Goal: Task Accomplishment & Management: Complete application form

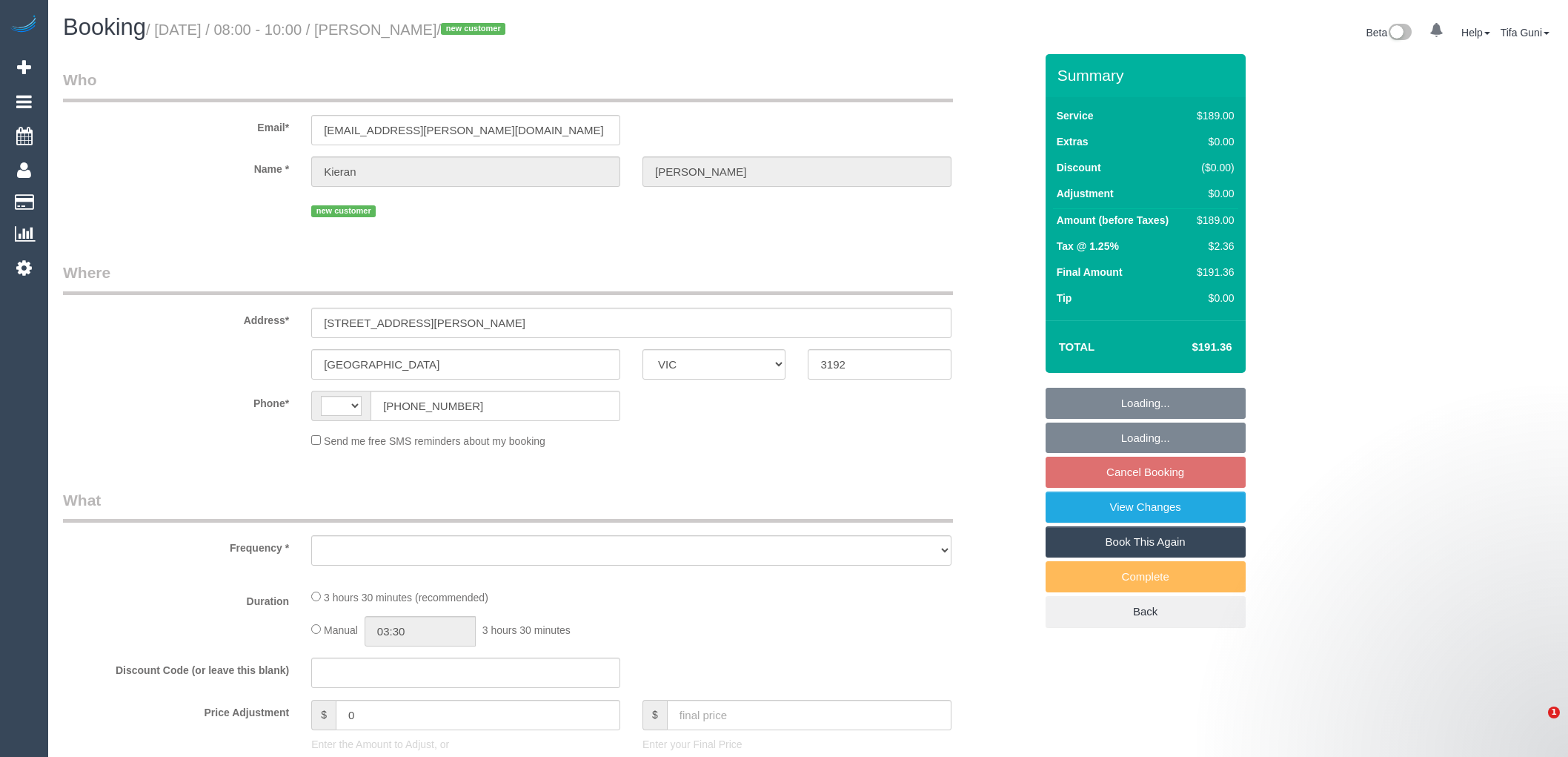
select select "VIC"
select select "object:284"
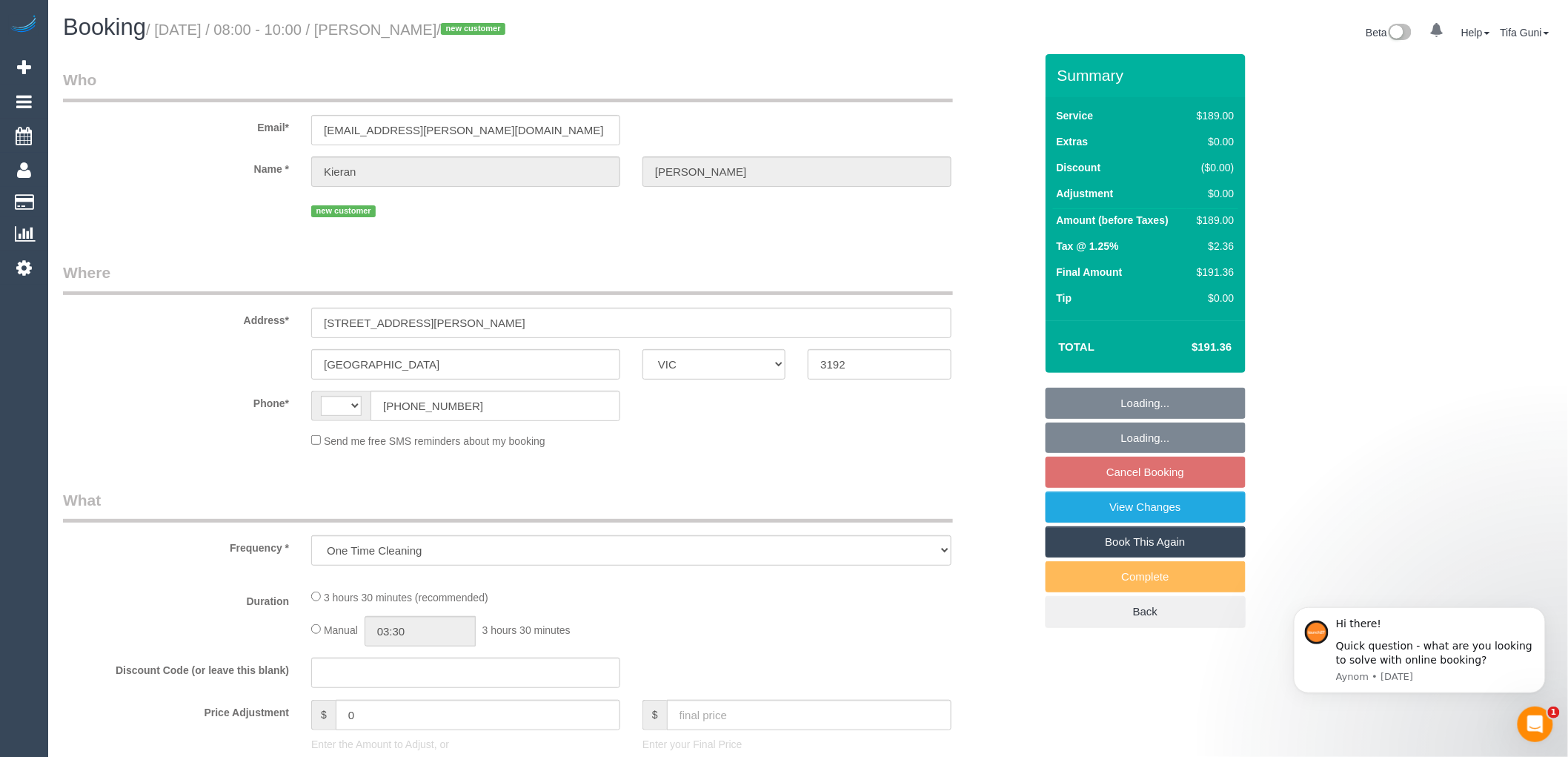
select select "string:AU"
select select "string:stripe-pm_1Rymkg2GScqysDRVxgCJIHnz"
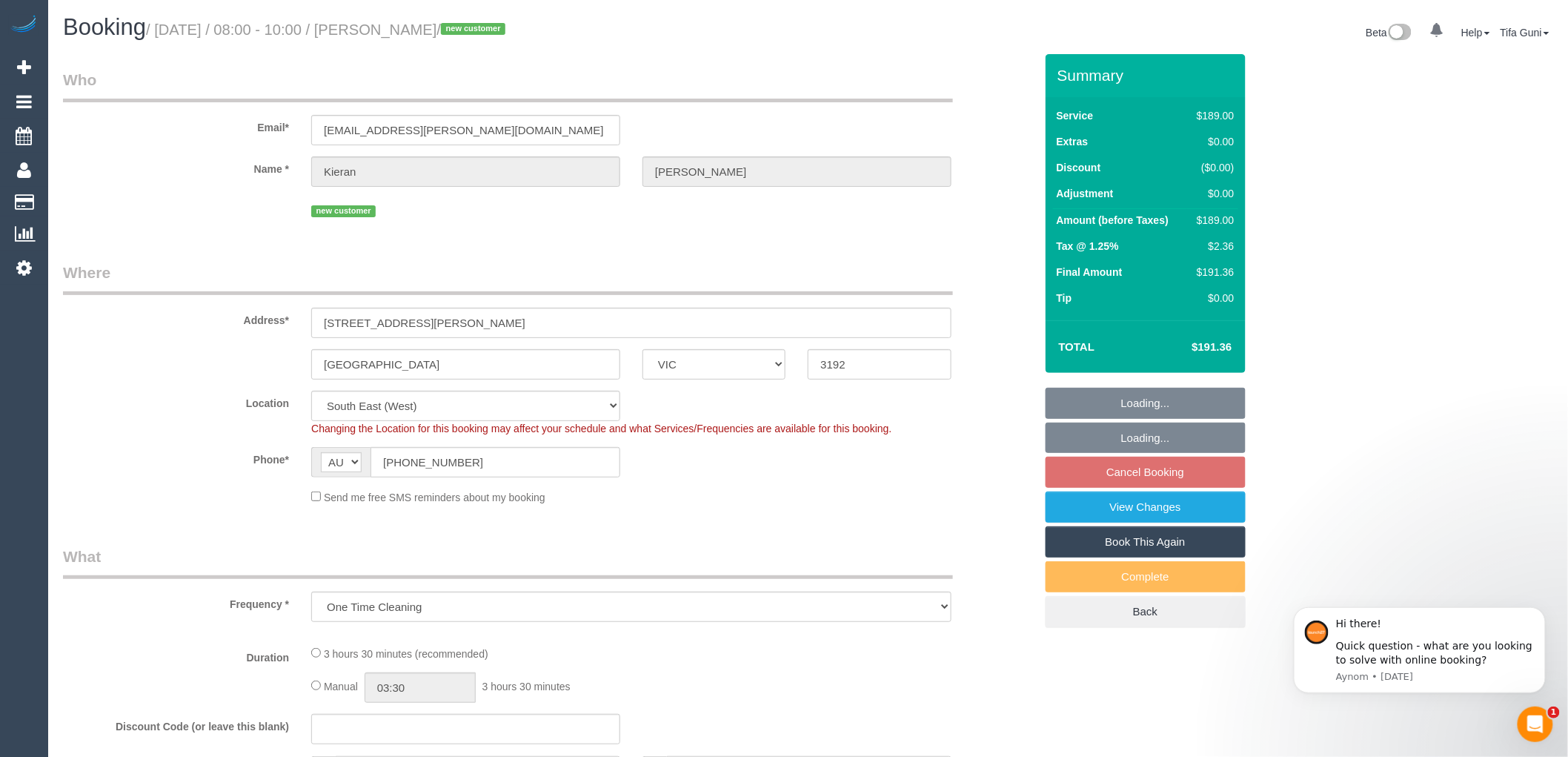
select select "number:28"
select select "number:14"
select select "number:18"
select select "number:25"
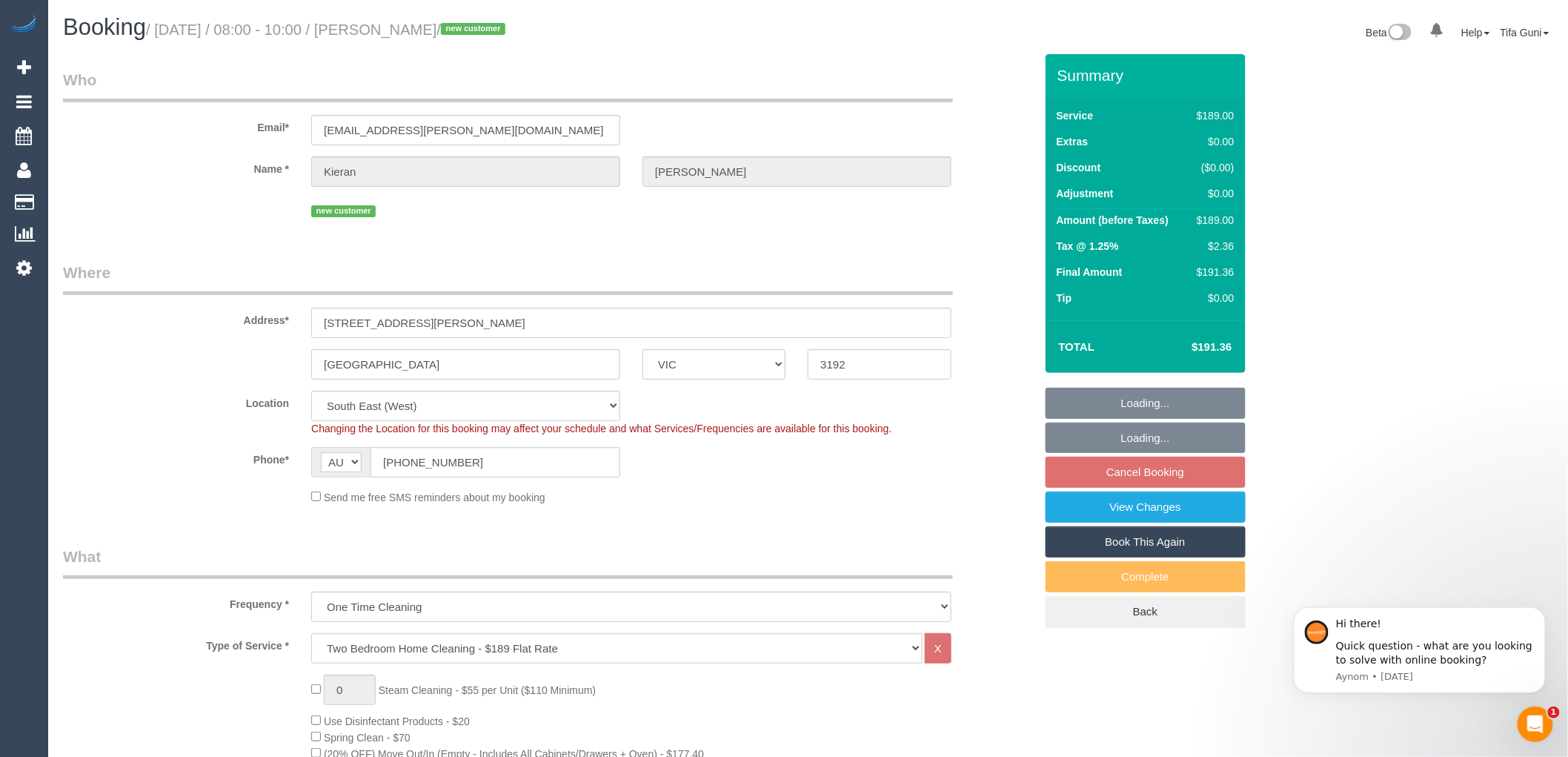
select select "object:1301"
select select "spot2"
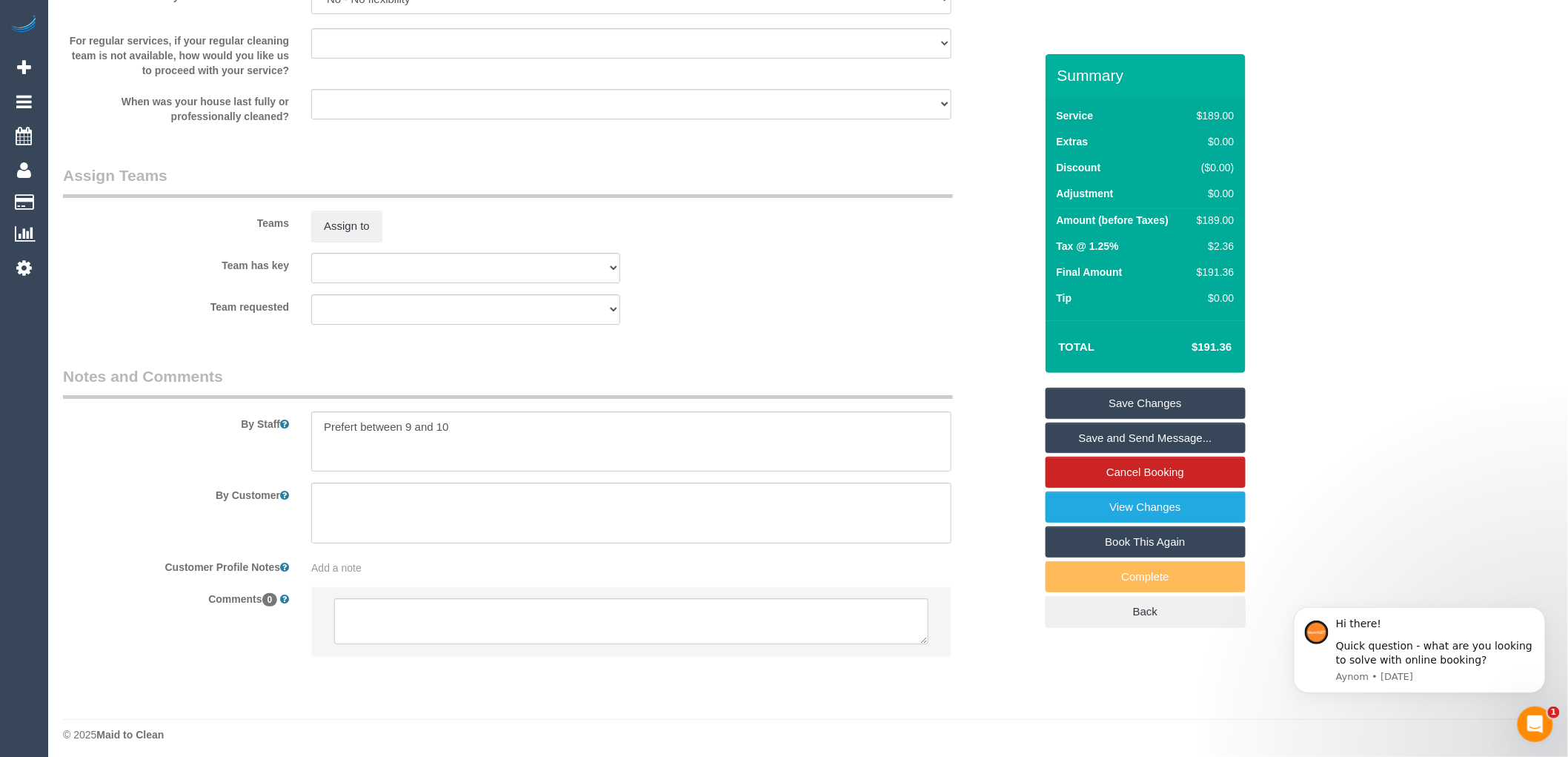
scroll to position [2097, 0]
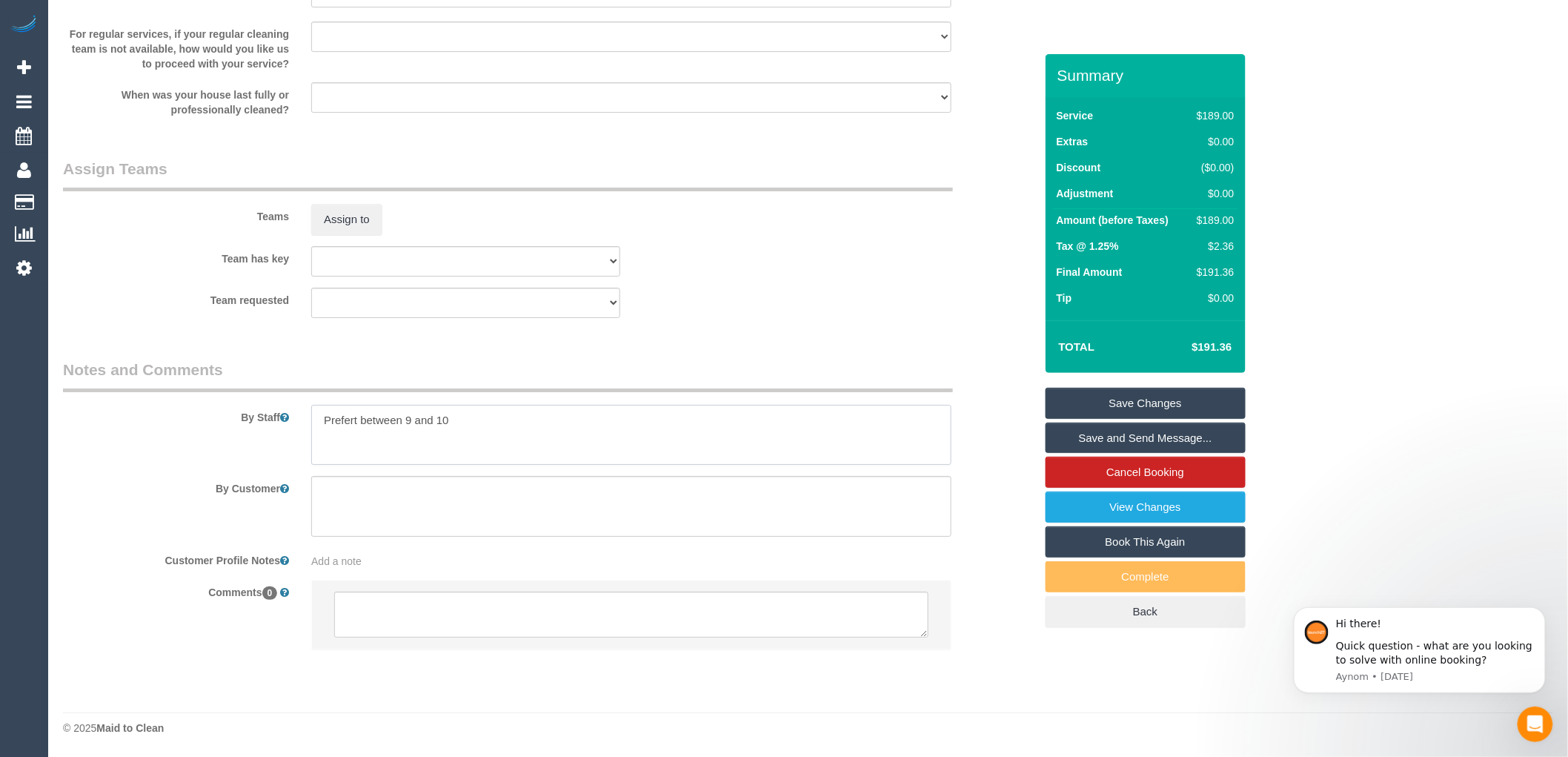
click at [359, 417] on textarea at bounding box center [631, 435] width 641 height 60
click at [321, 423] on textarea at bounding box center [631, 435] width 641 height 60
click at [358, 432] on textarea at bounding box center [631, 435] width 641 height 60
type textarea "Prefer you arrive at 9 not before"
click at [381, 602] on textarea at bounding box center [631, 614] width 594 height 46
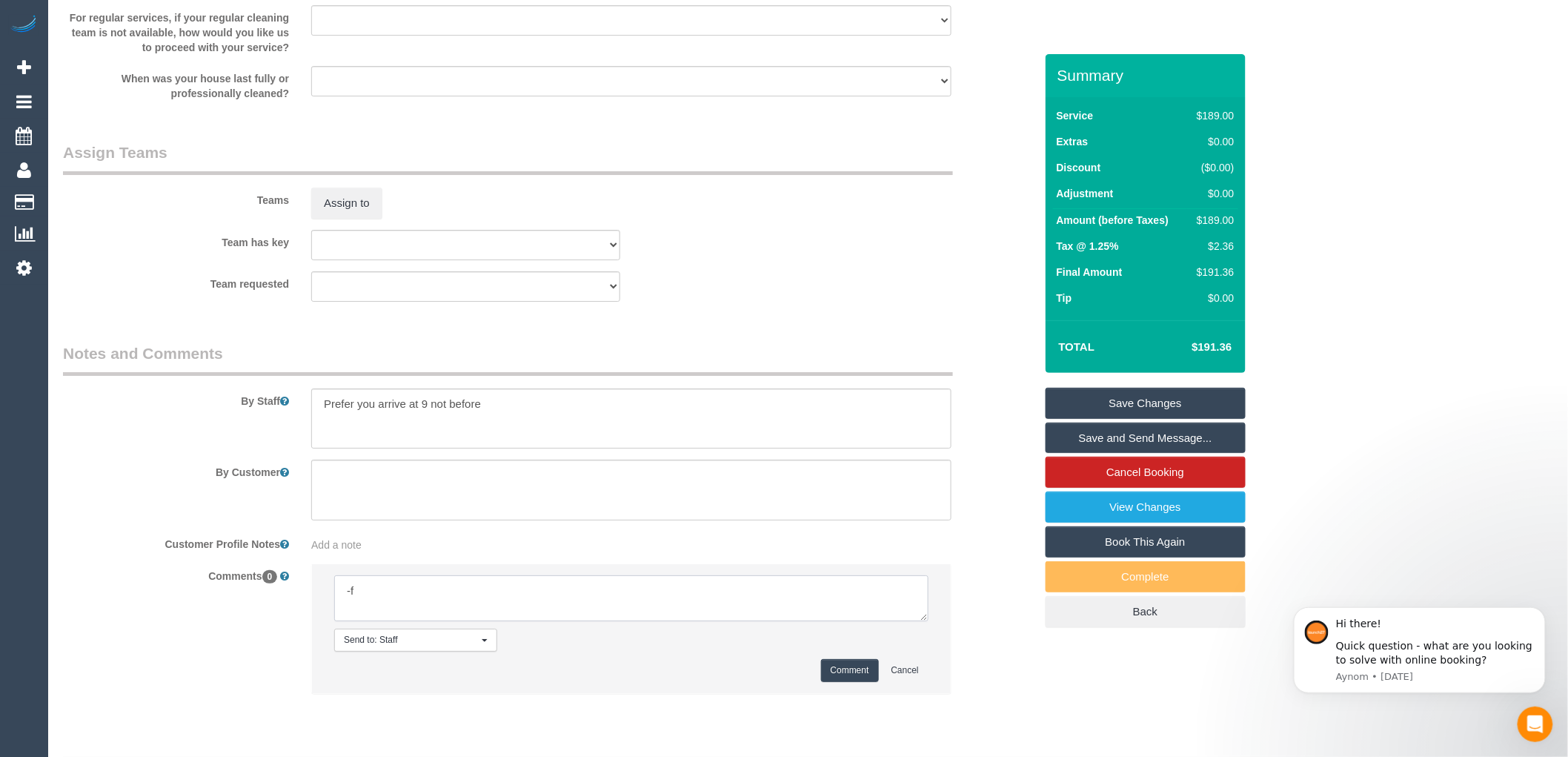
type textarea "-"
paste textarea "Flexibility dates: Flexibility times: Notes: knows we need to review Contact vi…"
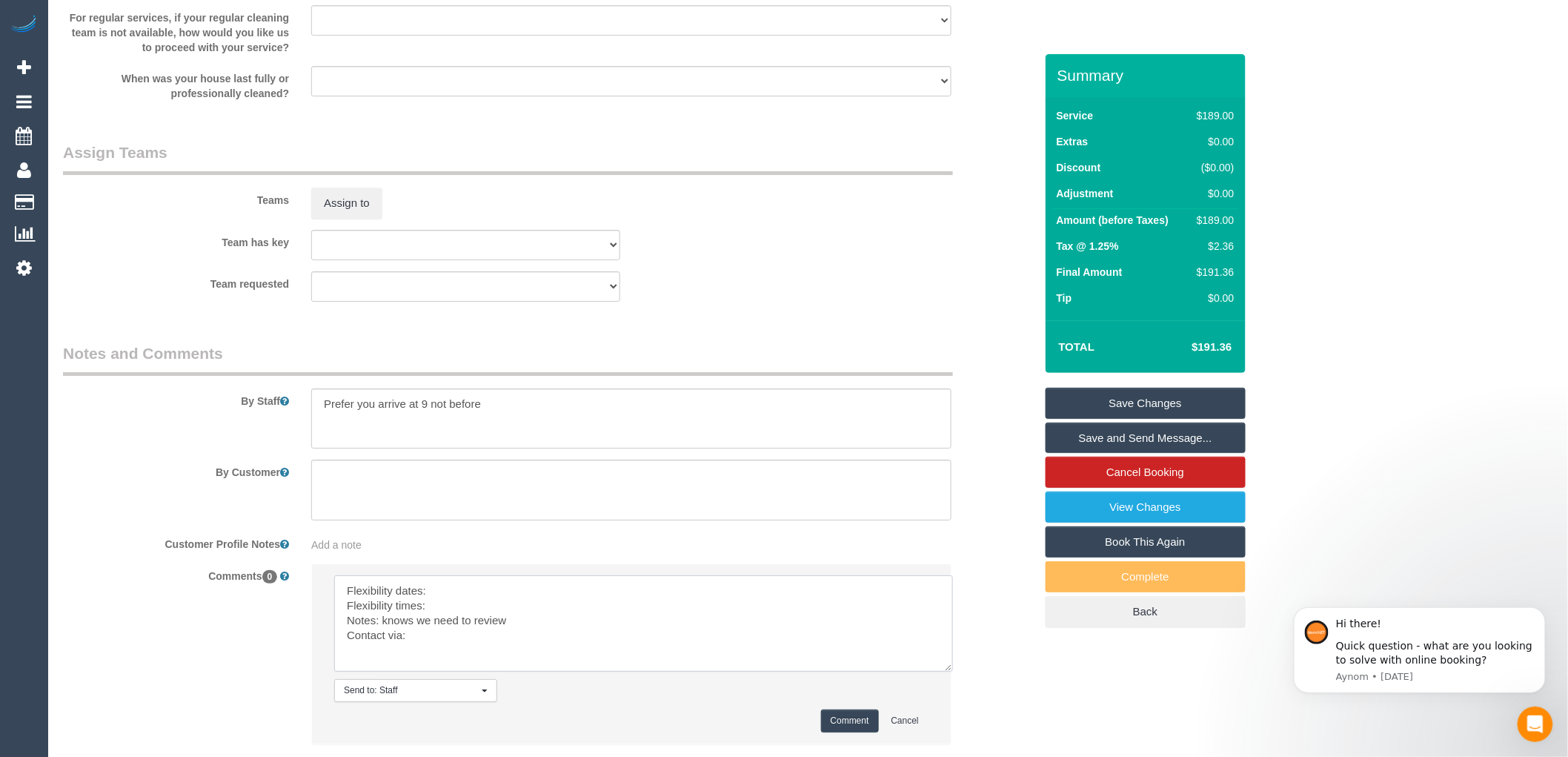
scroll to position [0, 0]
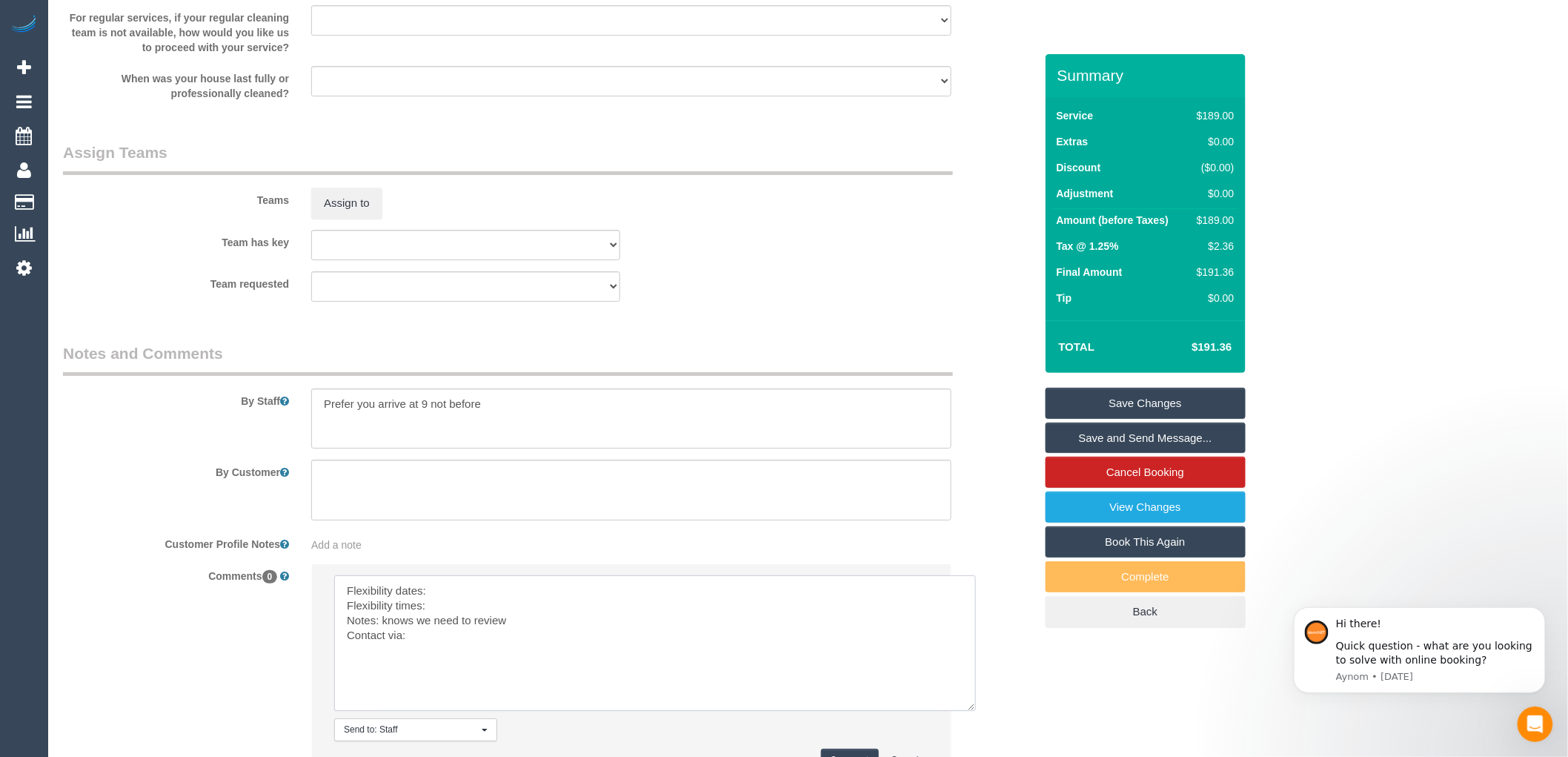
drag, startPoint x: 926, startPoint y: 635, endPoint x: 975, endPoint y: 725, distance: 102.5
click at [975, 711] on textarea at bounding box center [655, 643] width 642 height 136
click at [453, 610] on textarea at bounding box center [655, 643] width 642 height 136
click at [439, 618] on textarea at bounding box center [655, 643] width 642 height 136
drag, startPoint x: 464, startPoint y: 620, endPoint x: 446, endPoint y: 619, distance: 18.0
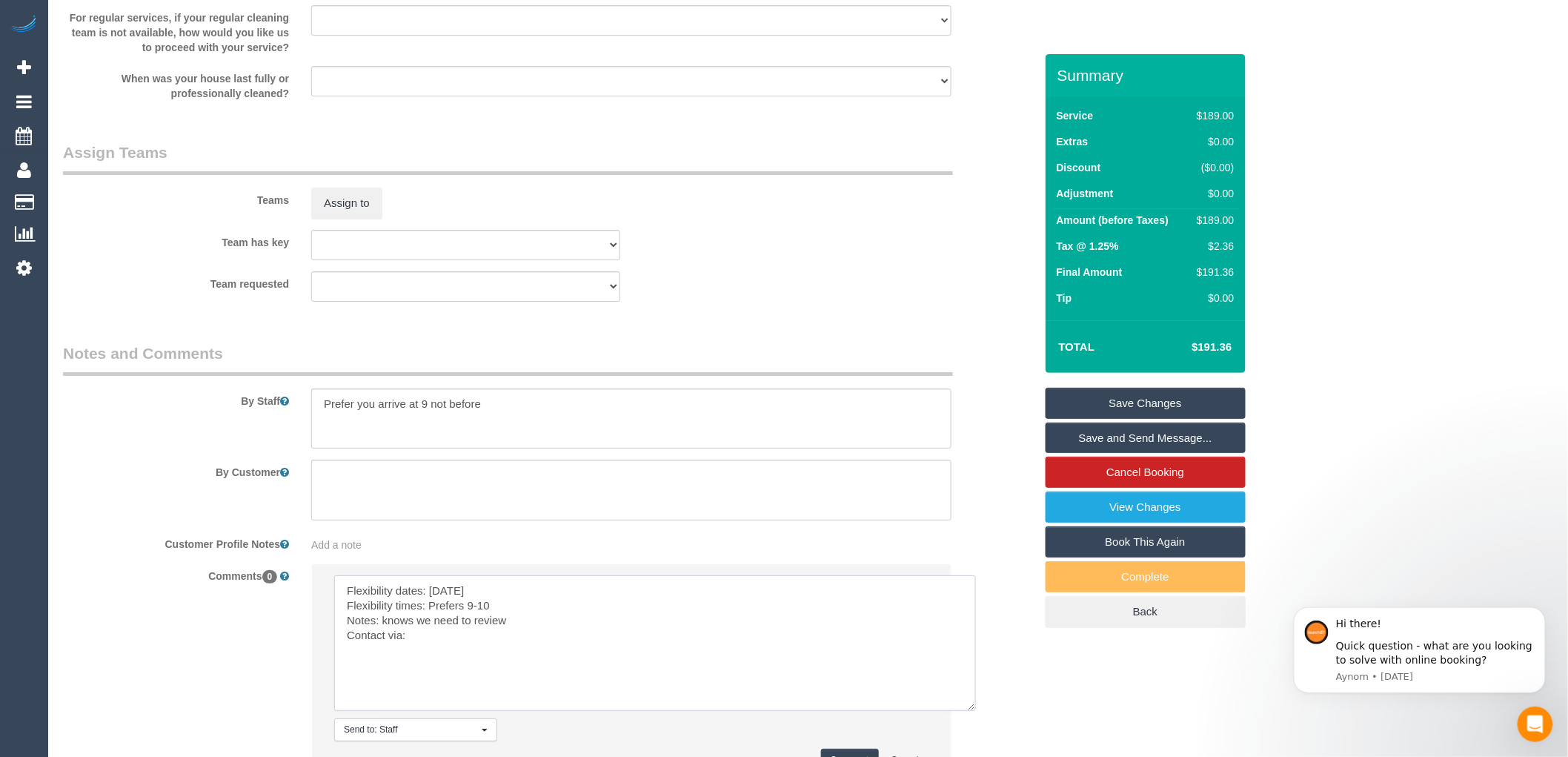
click at [445, 619] on textarea at bounding box center [655, 643] width 642 height 136
click at [465, 623] on textarea at bounding box center [655, 643] width 642 height 136
click at [455, 619] on textarea at bounding box center [655, 643] width 642 height 136
click at [433, 655] on textarea at bounding box center [655, 643] width 642 height 136
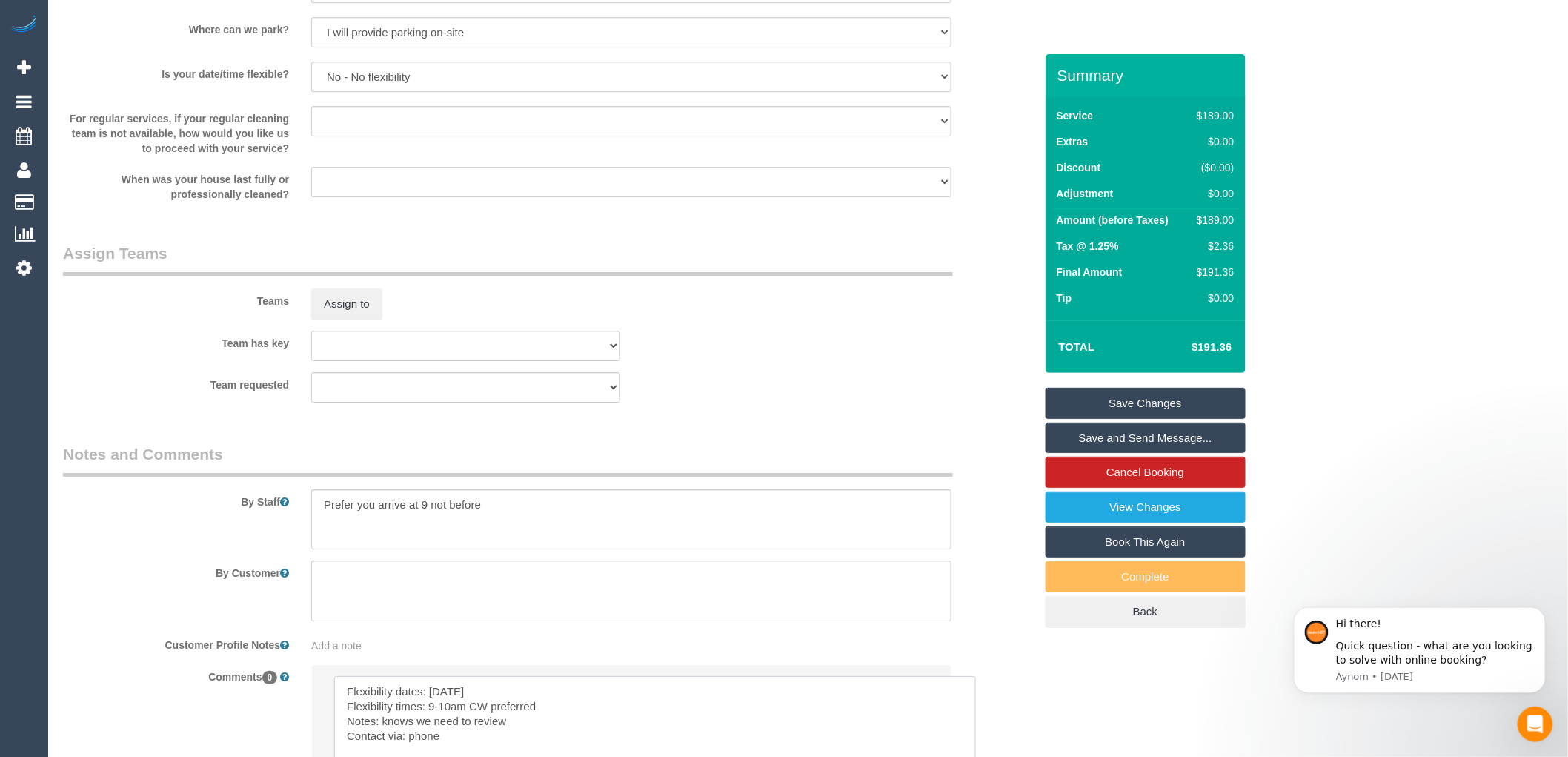
scroll to position [2167, 0]
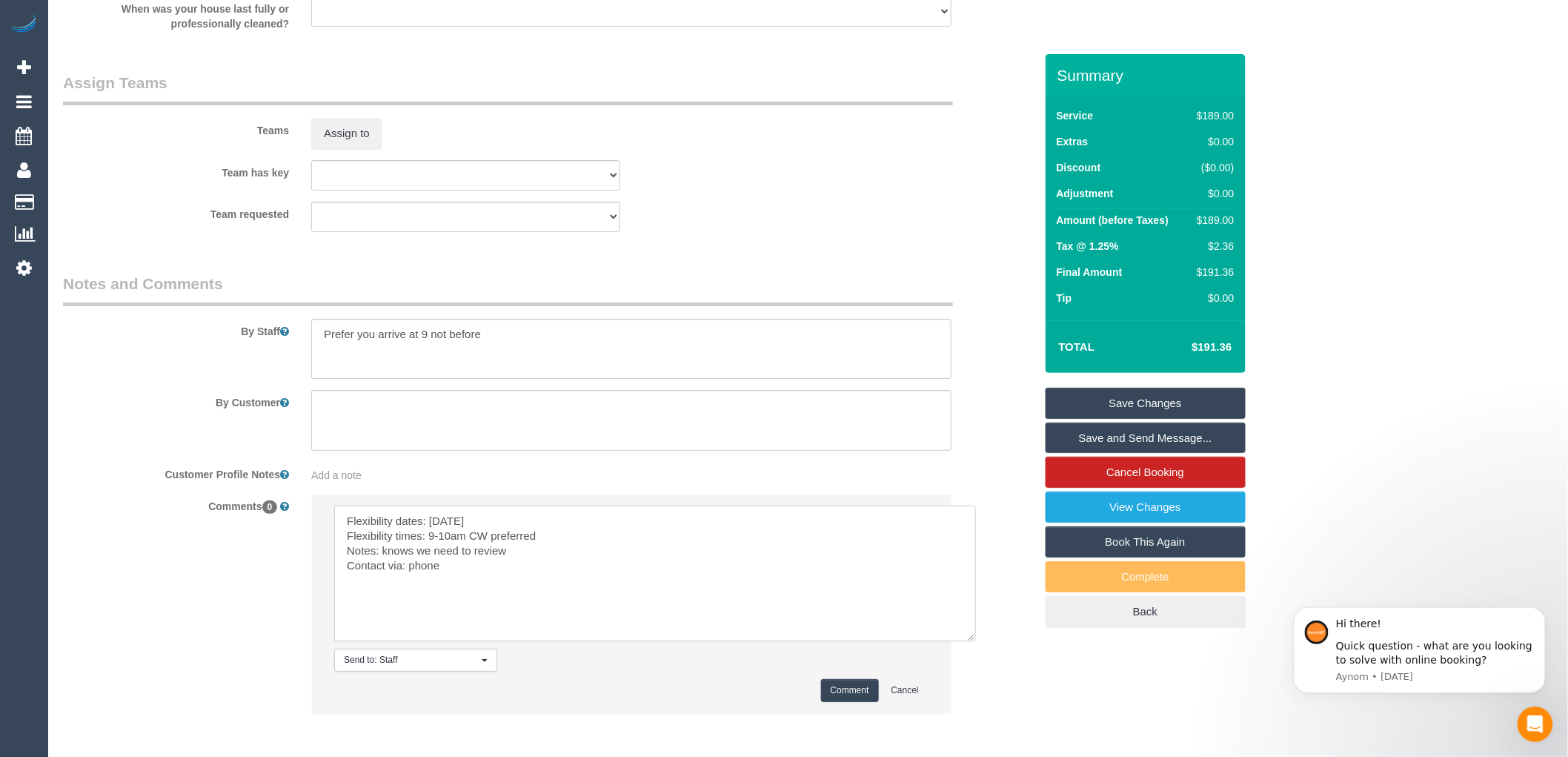
type textarea "Flexibility dates: Saturday Flexibility times: 9-10am CW preferred Notes: knows…"
click at [486, 366] on textarea at bounding box center [631, 349] width 641 height 60
click at [325, 369] on textarea at bounding box center [631, 349] width 641 height 60
click at [493, 351] on textarea at bounding box center [631, 349] width 641 height 60
type textarea "Prefer you arrive at 9 not before Customer will open for you"
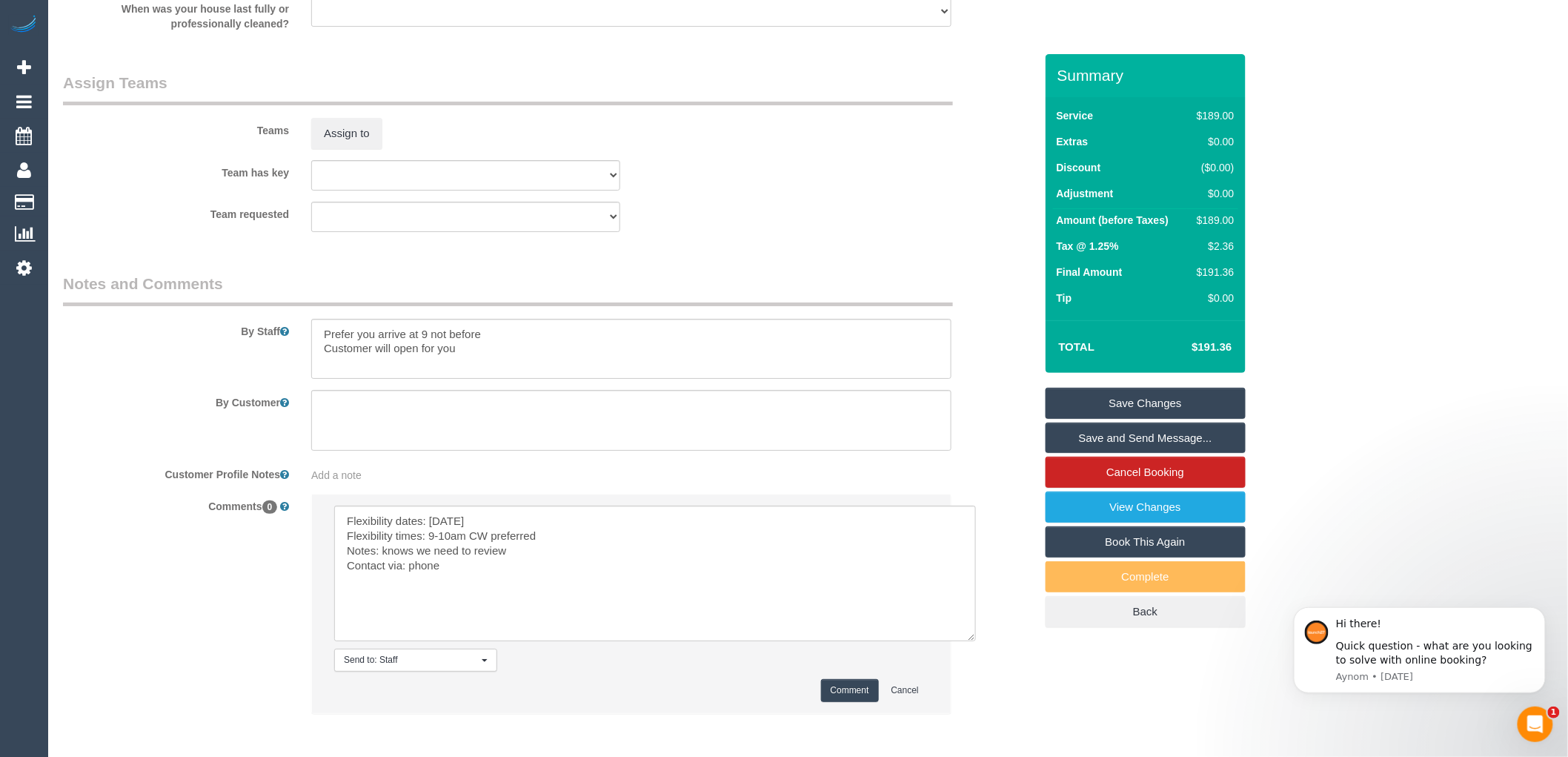
click at [854, 703] on button "Comment" at bounding box center [850, 690] width 57 height 23
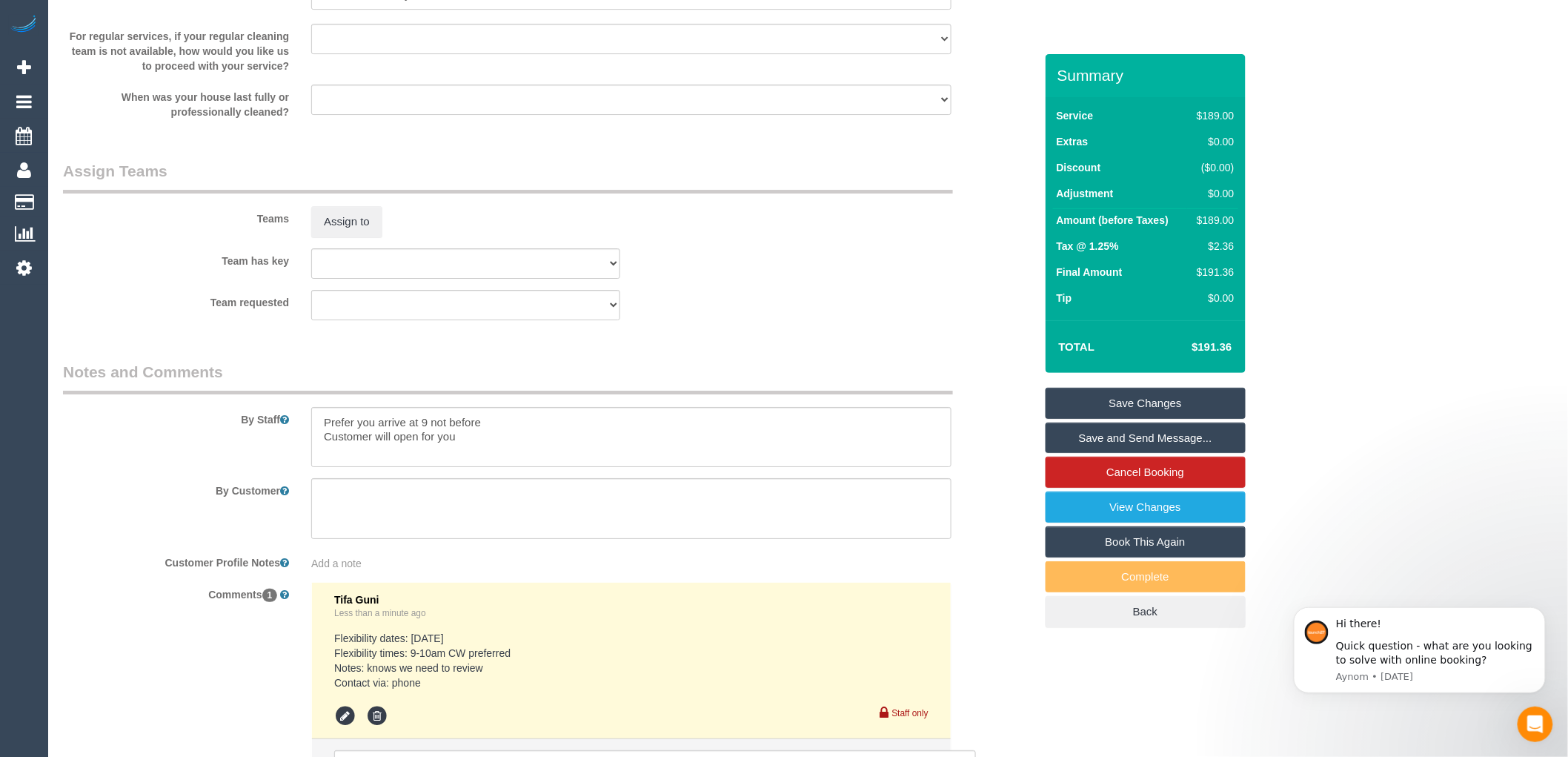
scroll to position [2084, 0]
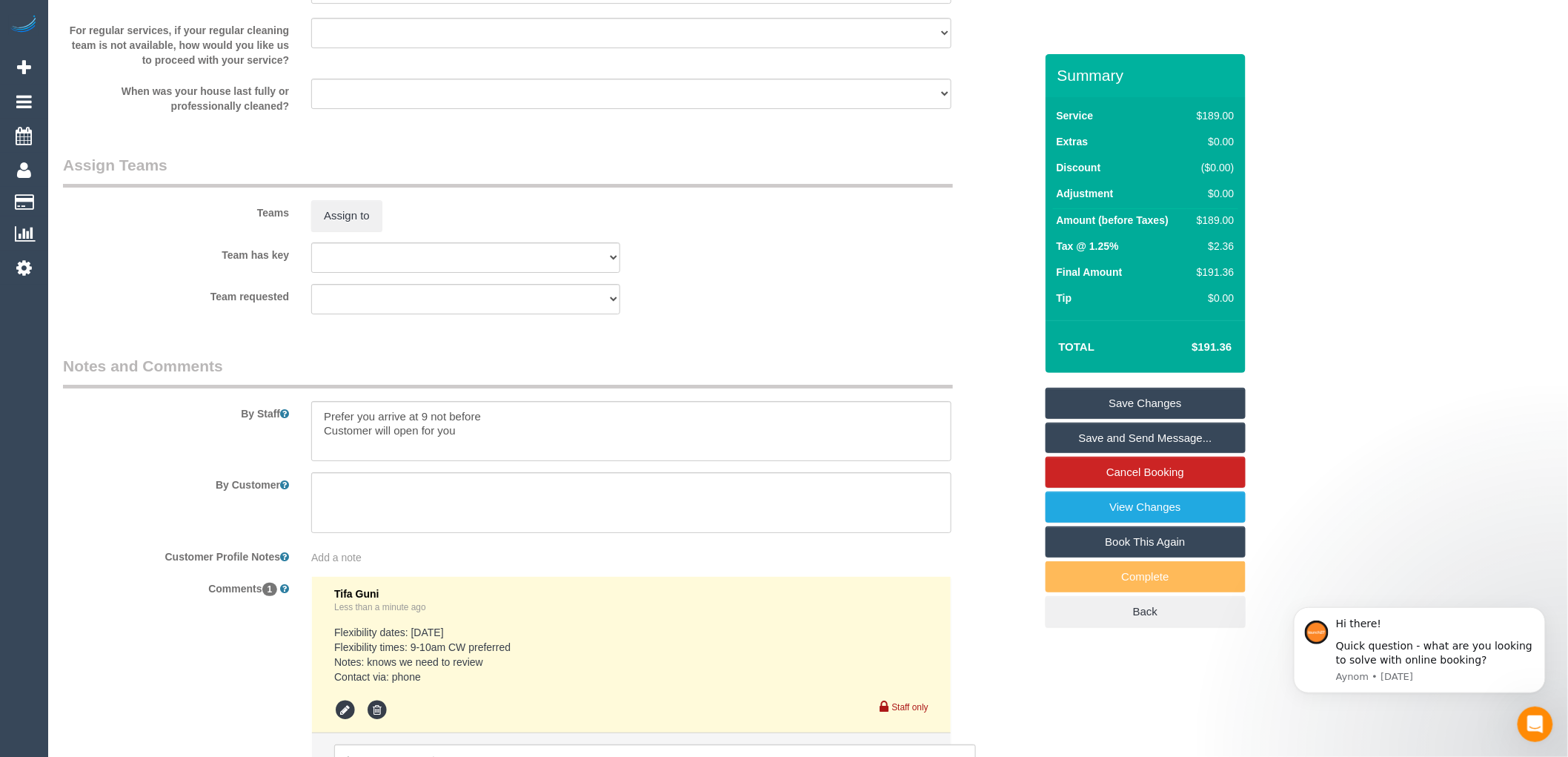
click at [1116, 402] on link "Save Changes" at bounding box center [1146, 402] width 200 height 31
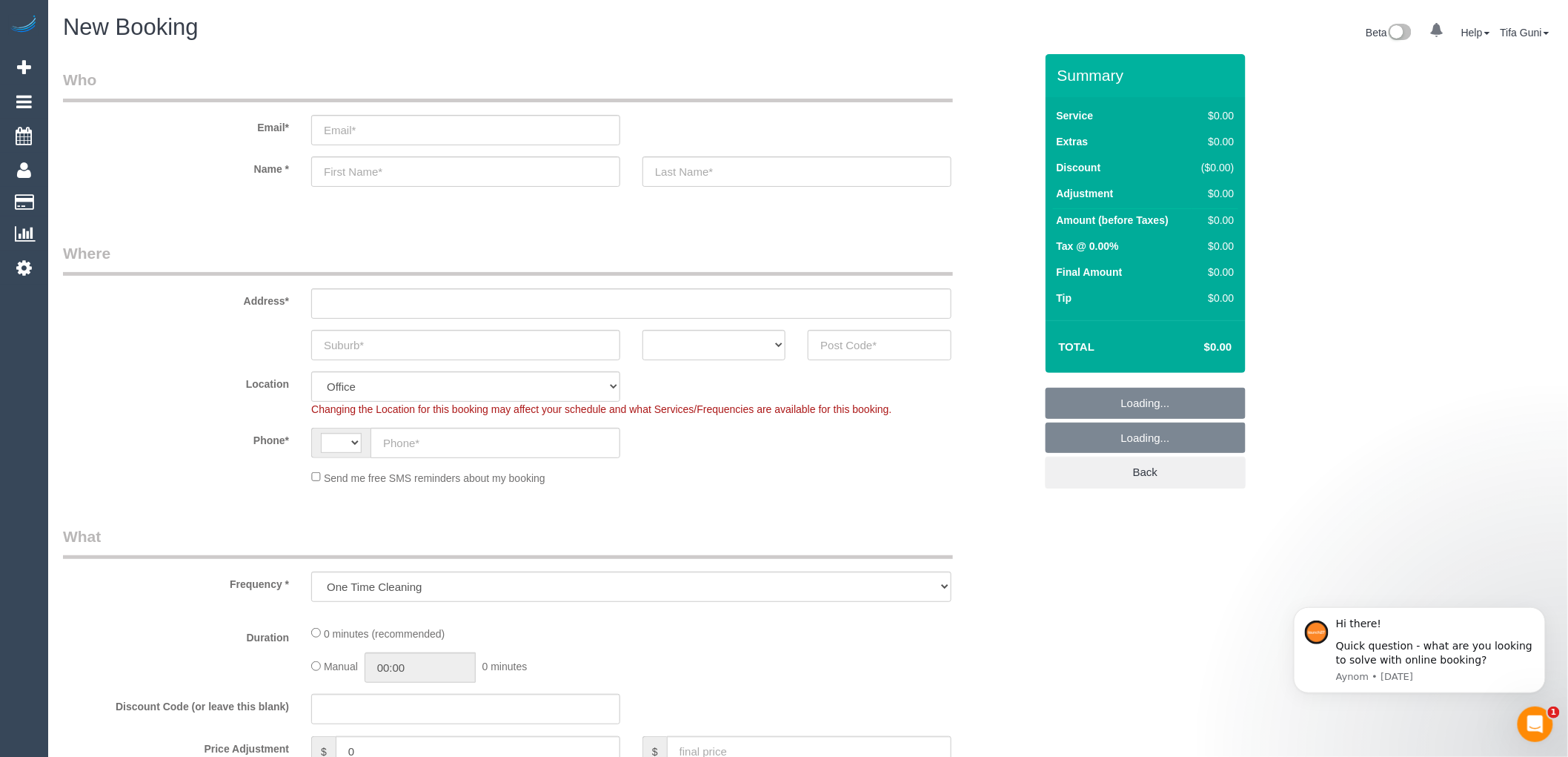
select select "object:649"
select select "string:AU"
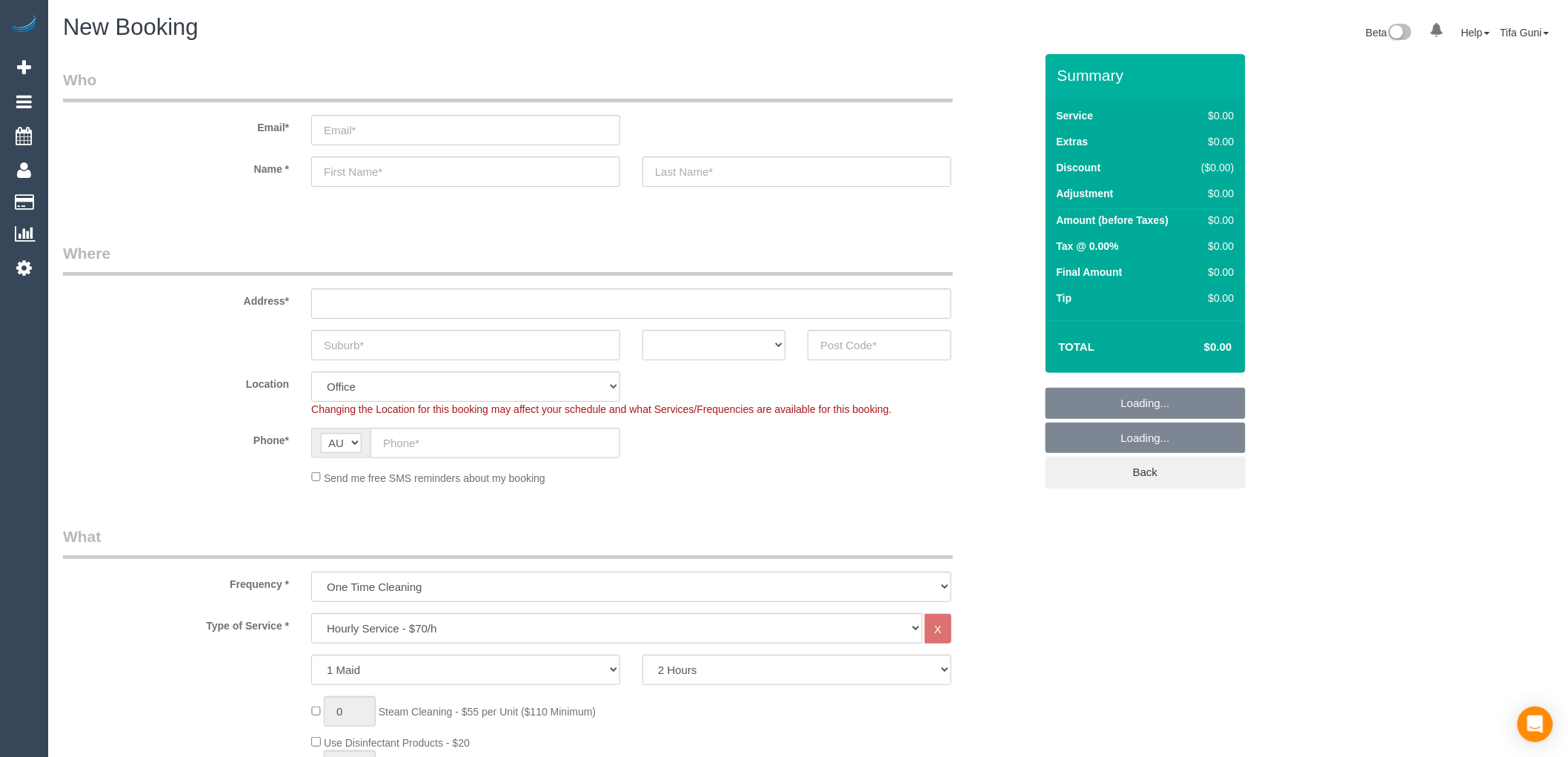
select select "object:2124"
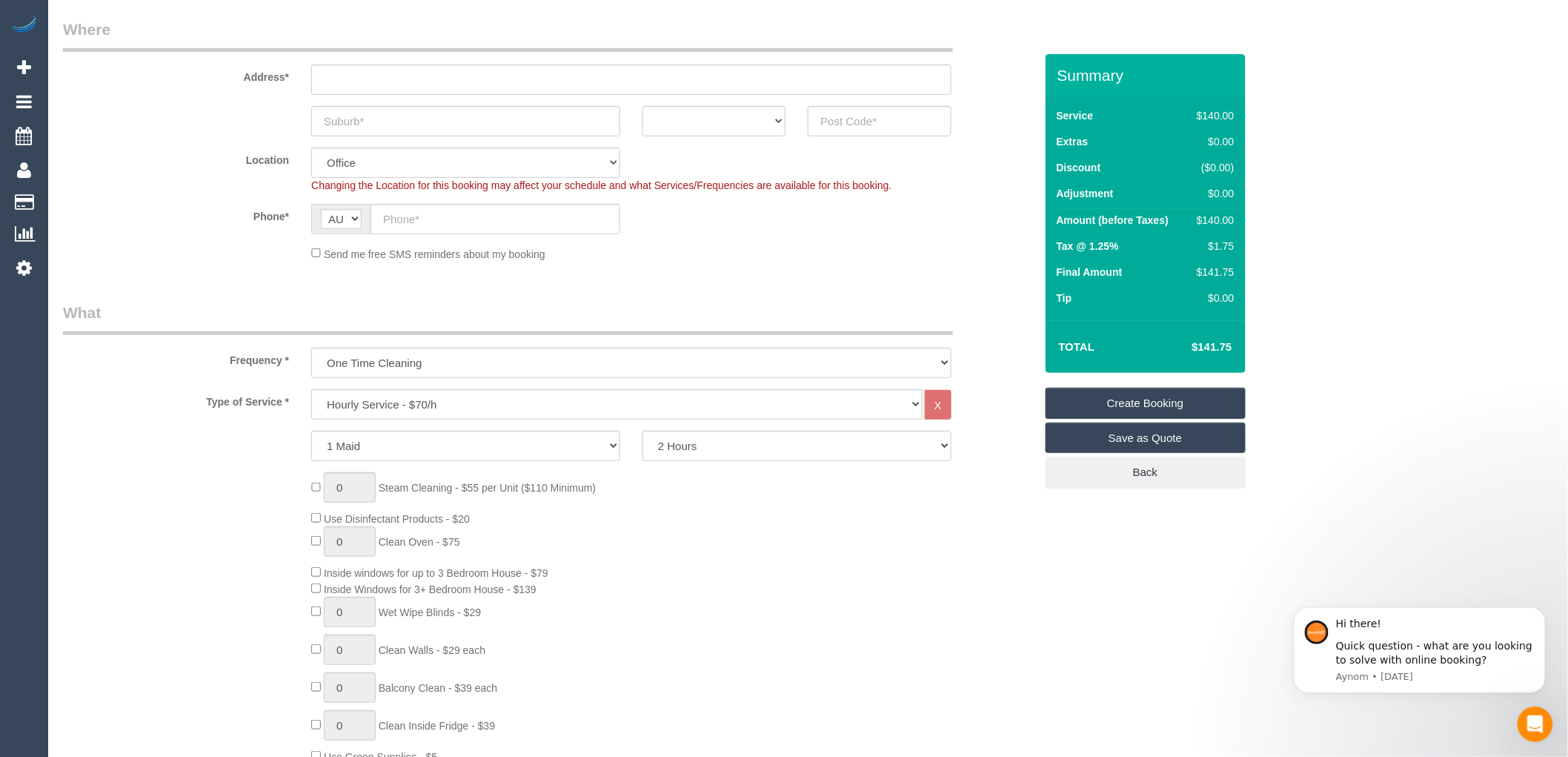
scroll to position [247, 0]
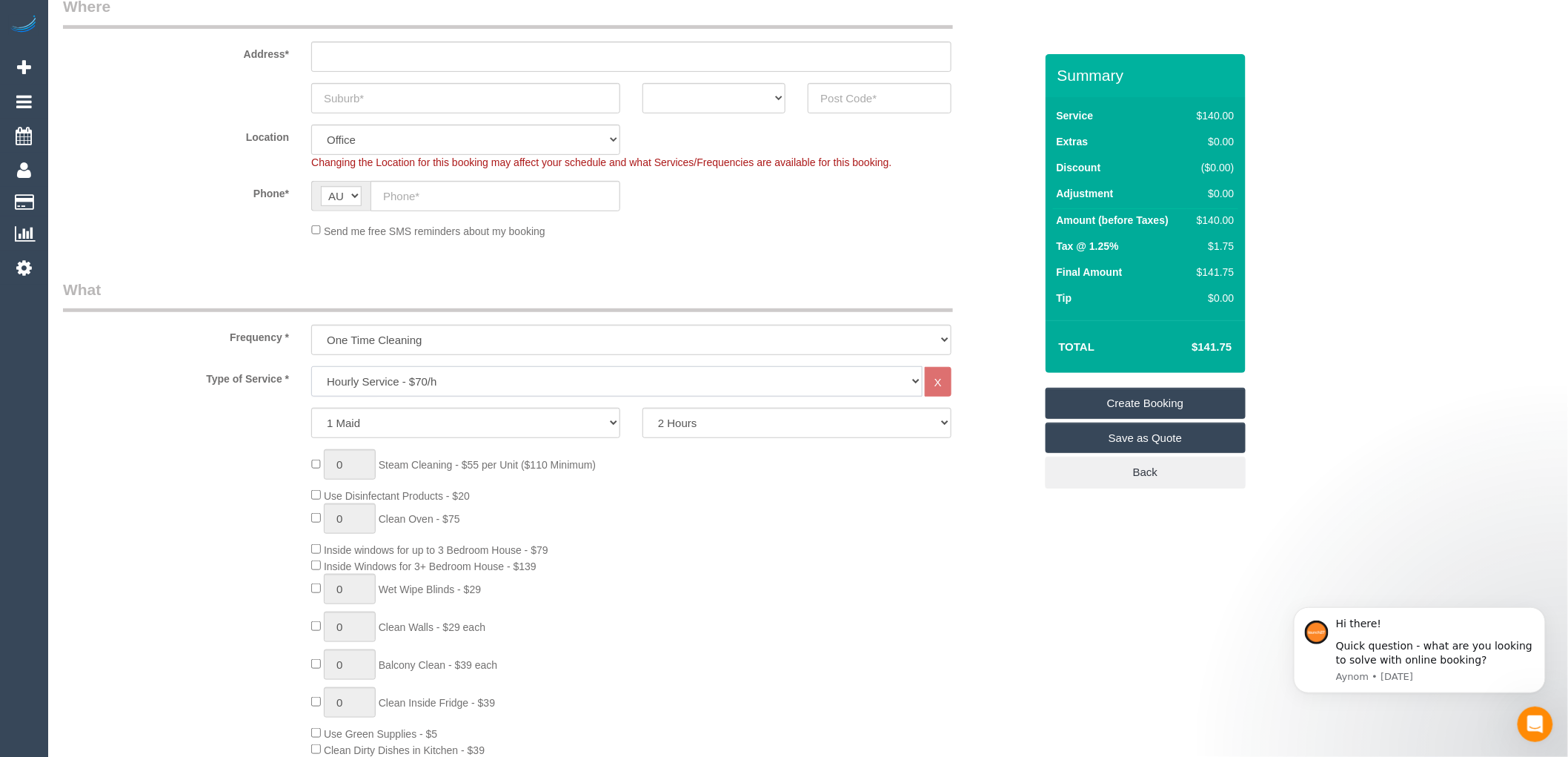
click at [401, 381] on select "Hourly Service - $70/h Hourly Service - $65/h Hourly Service - $60/h Hourly Ser…" at bounding box center [616, 381] width 611 height 31
click at [432, 395] on select "Hourly Service - $70/h Hourly Service - $65/h Hourly Service - $60/h Hourly Ser…" at bounding box center [616, 381] width 611 height 31
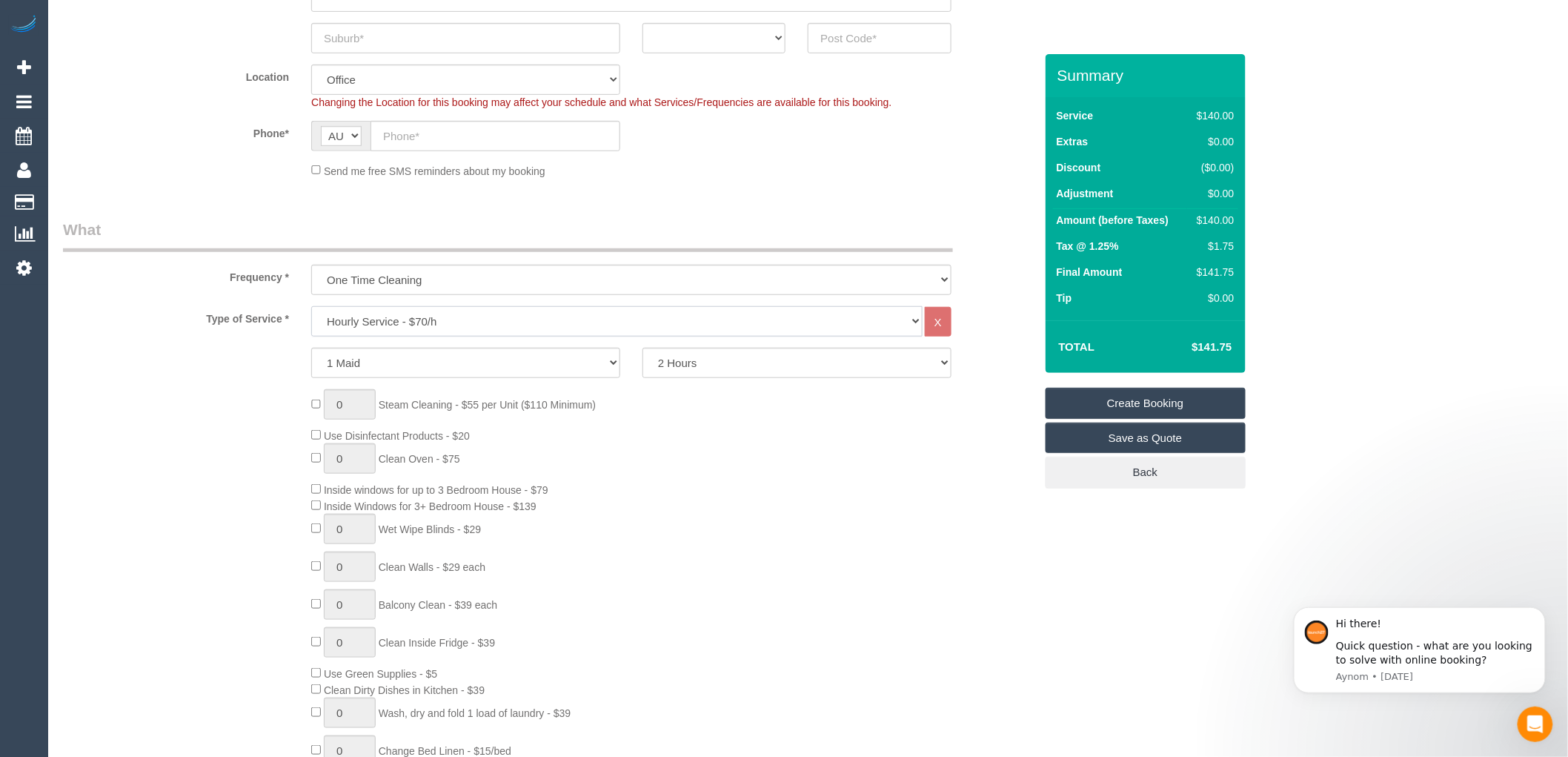
scroll to position [411, 0]
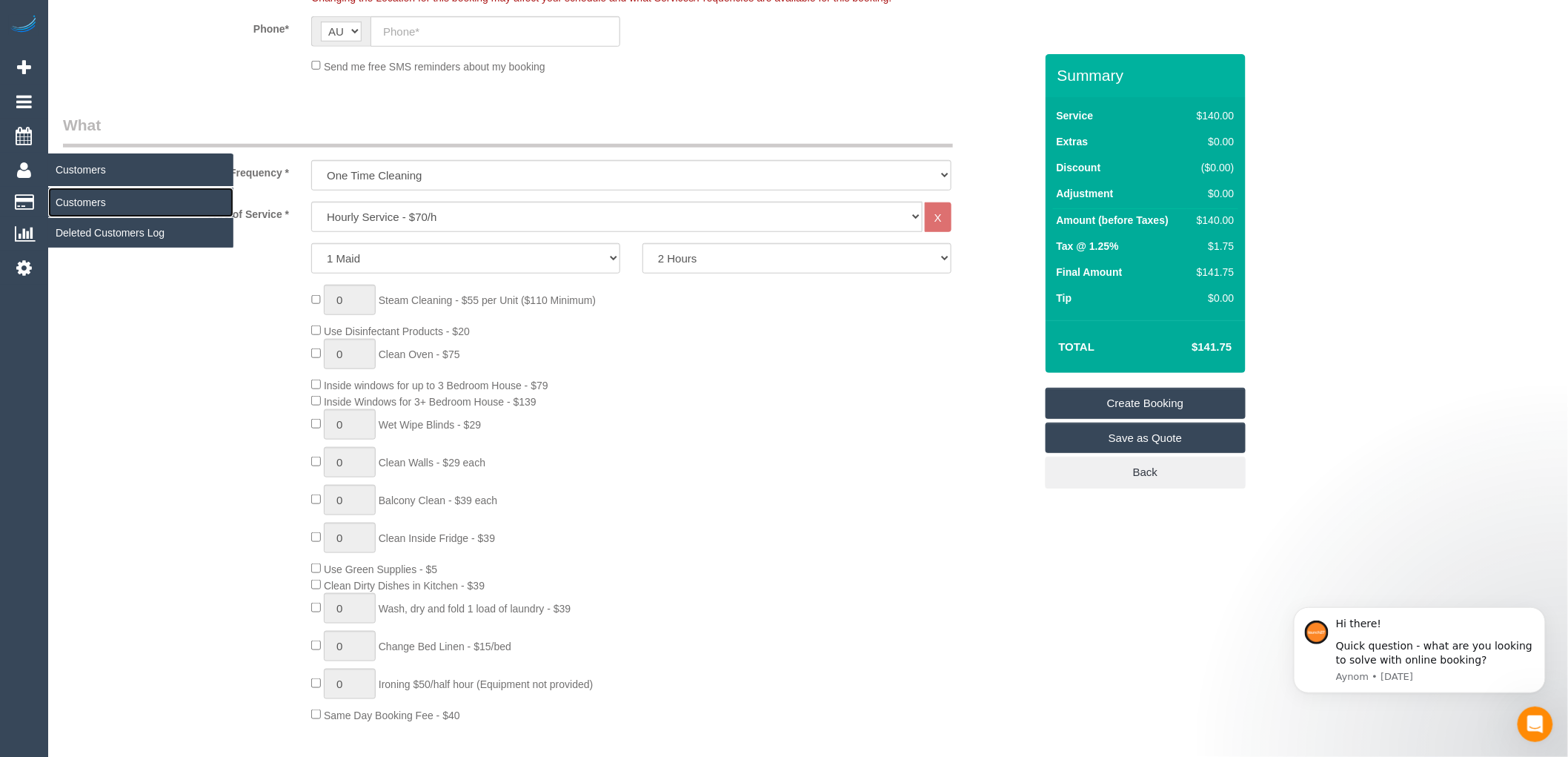
click at [106, 205] on link "Customers" at bounding box center [141, 202] width 185 height 30
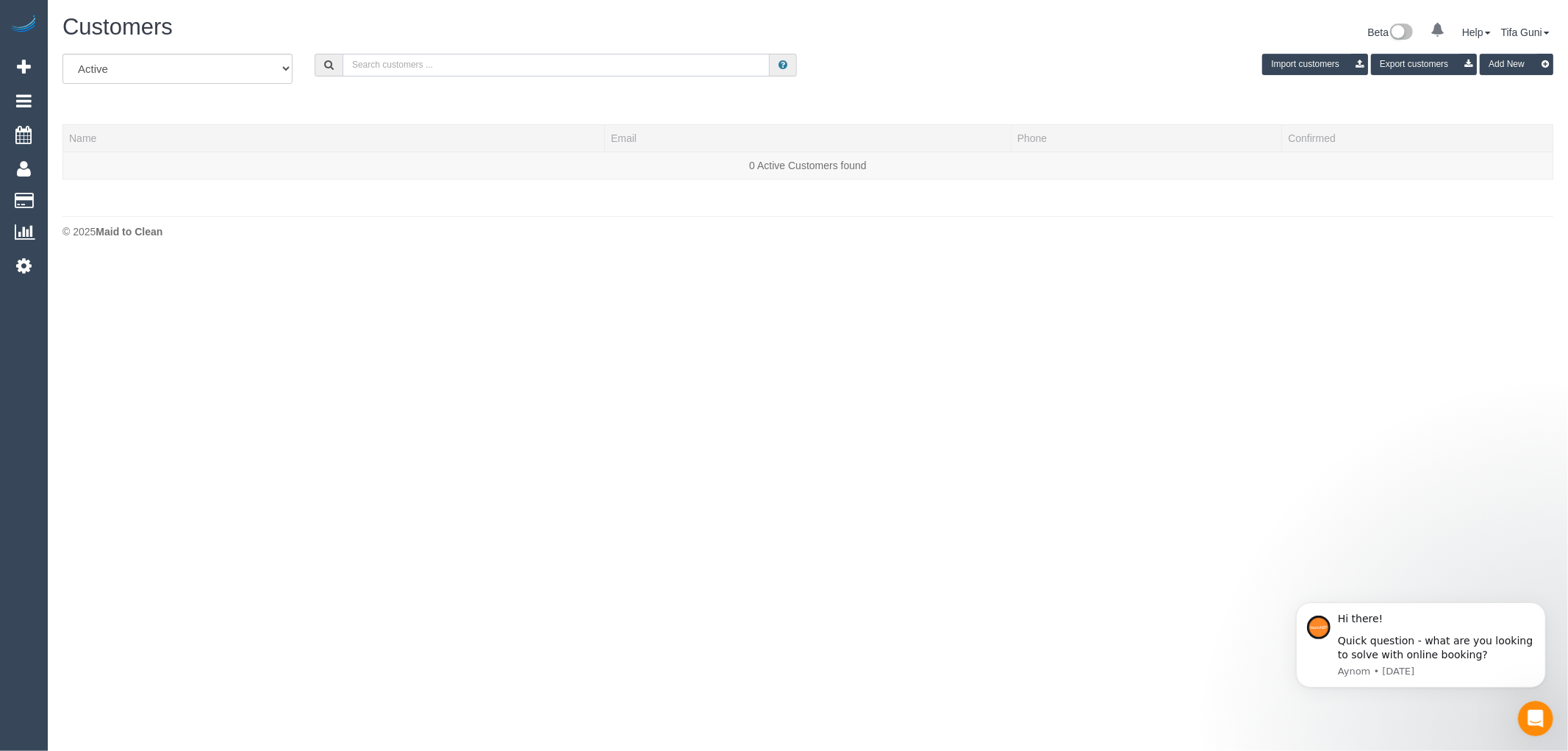
click at [399, 70] on input "text" at bounding box center [556, 65] width 427 height 23
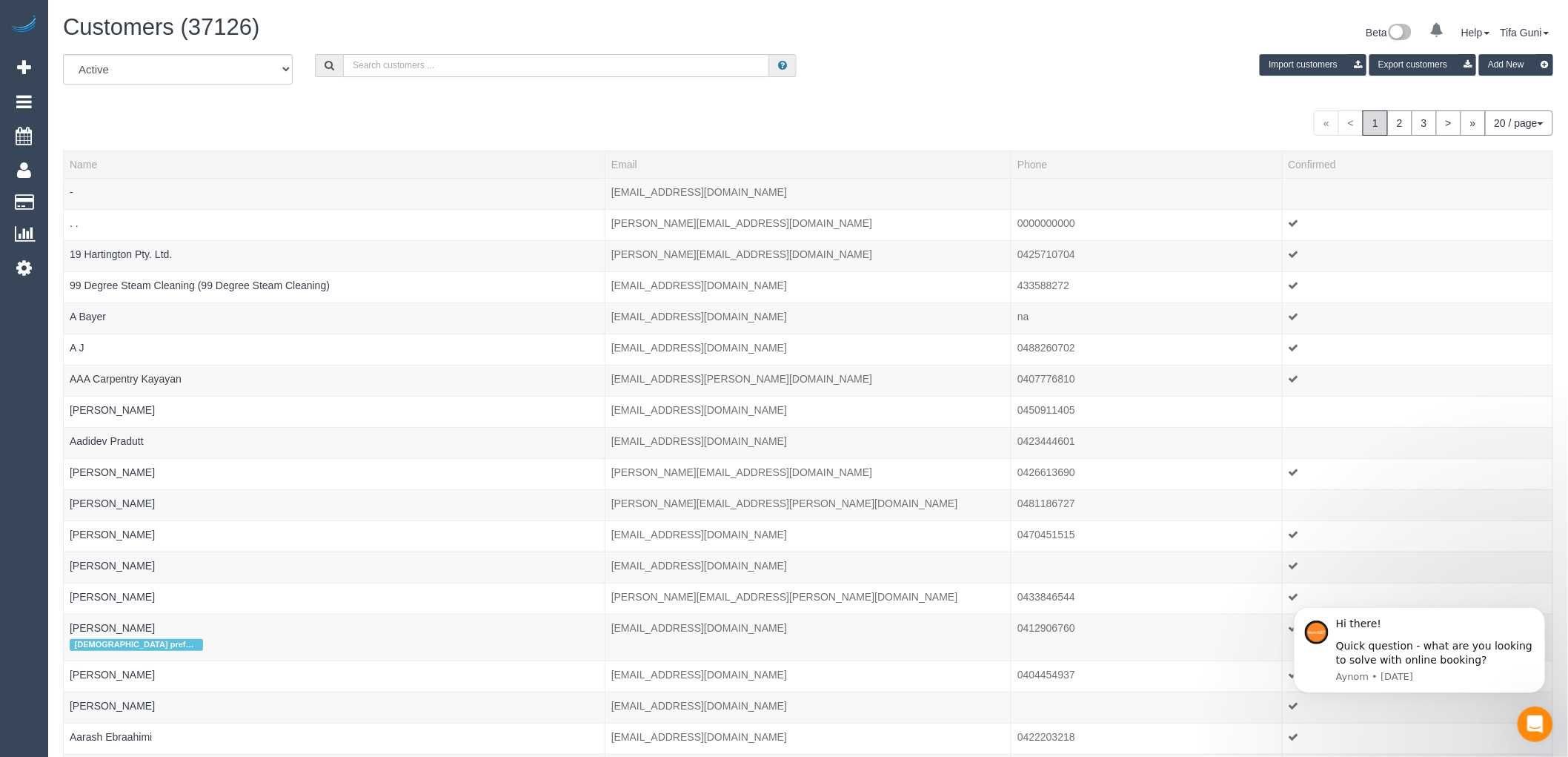
paste input "[EMAIL_ADDRESS][DOMAIN_NAME]"
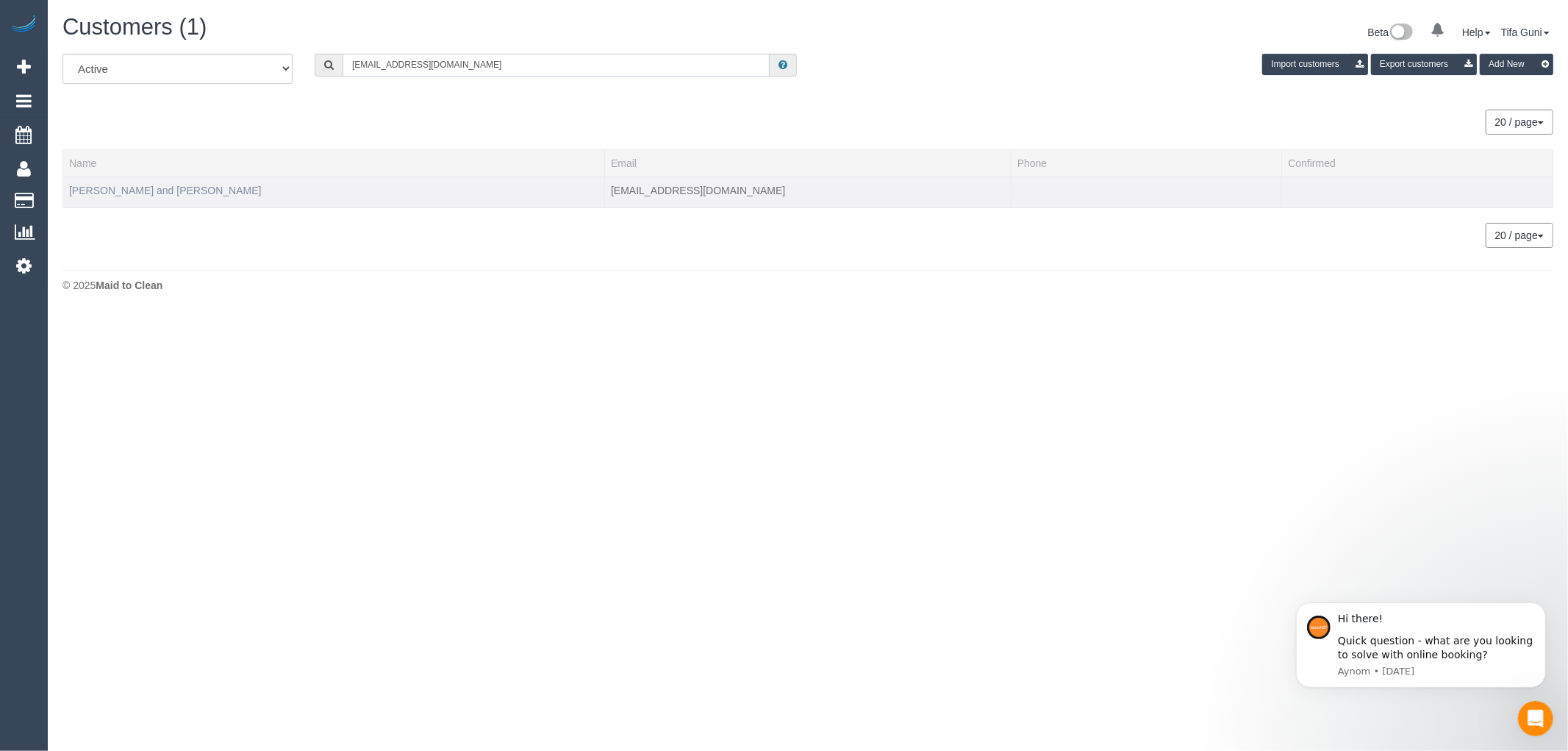
type input "[EMAIL_ADDRESS][DOMAIN_NAME]"
click at [85, 188] on link "Josh and Tina" at bounding box center [164, 191] width 192 height 12
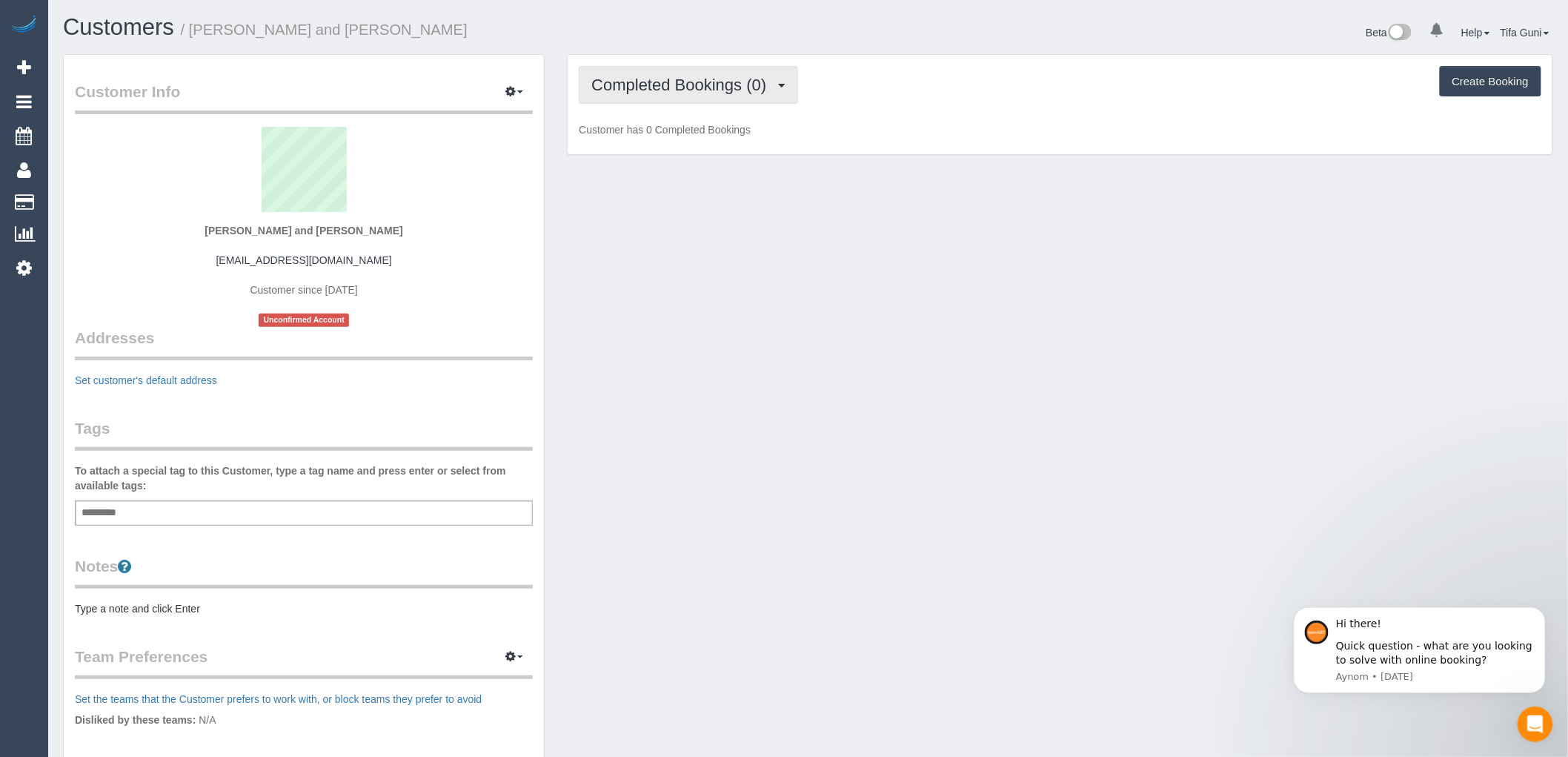
click at [724, 81] on span "Completed Bookings (0)" at bounding box center [682, 84] width 182 height 19
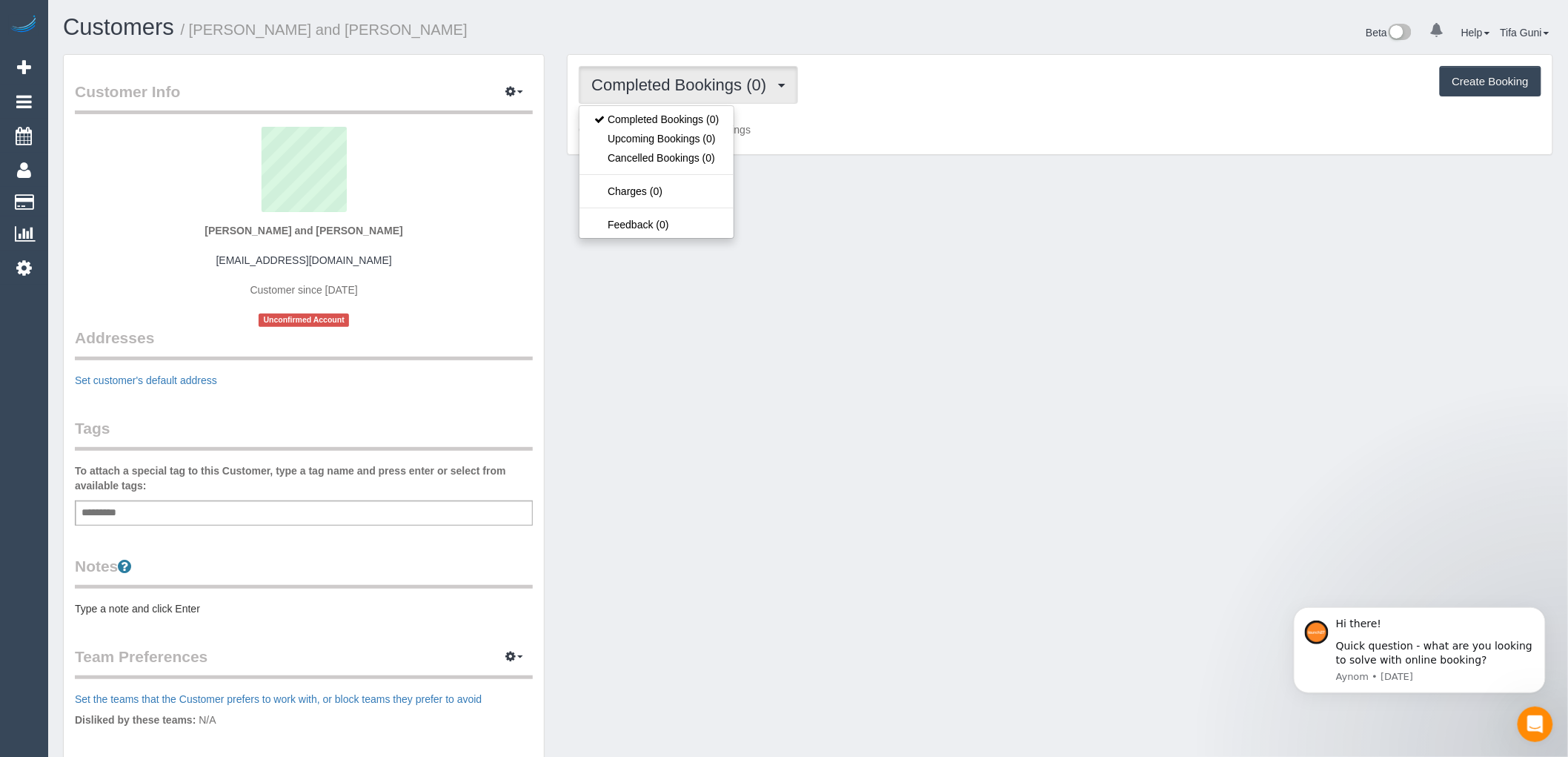
click at [1481, 87] on button "Create Booking" at bounding box center [1491, 81] width 102 height 31
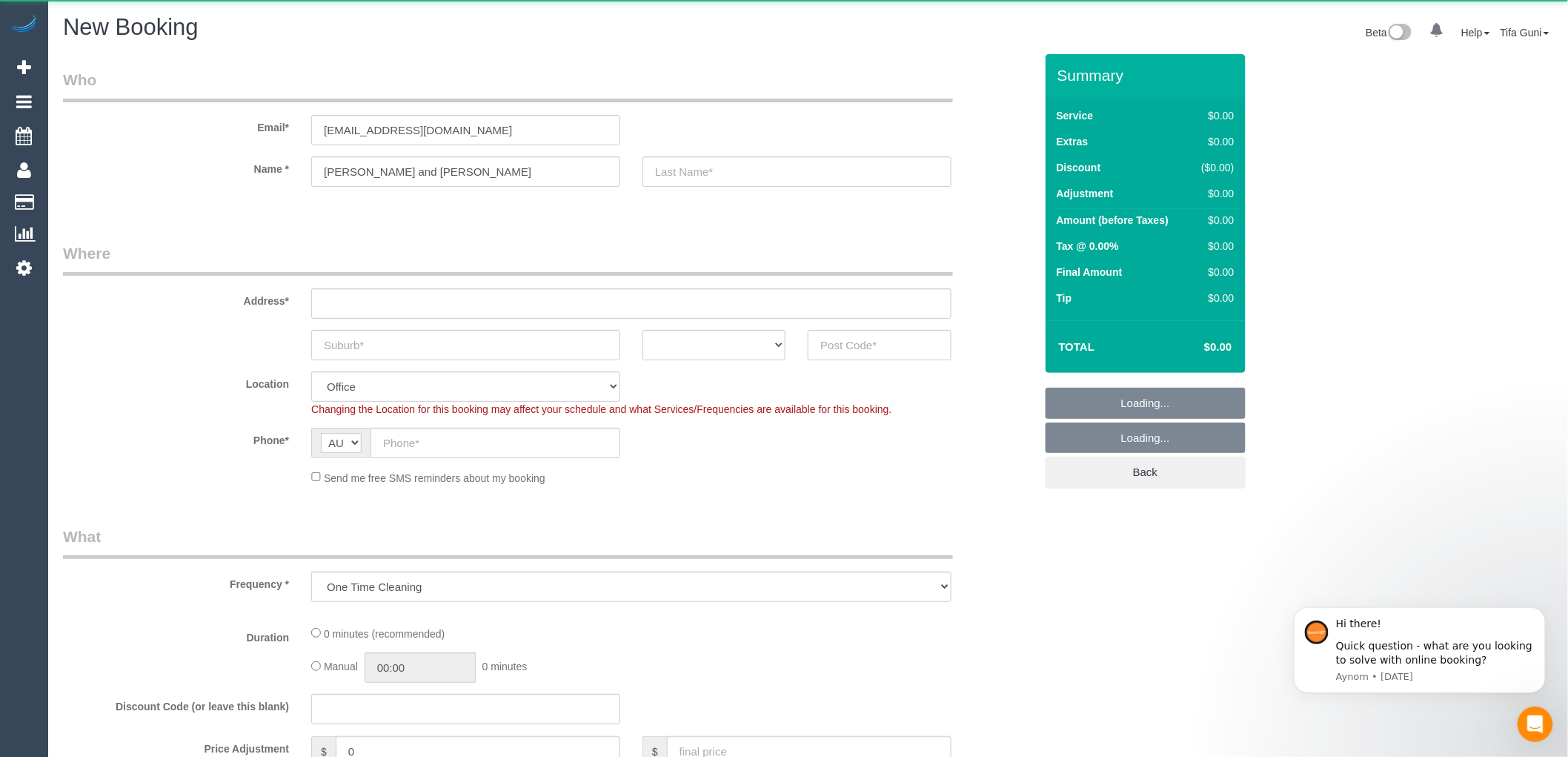
select select "object:2975"
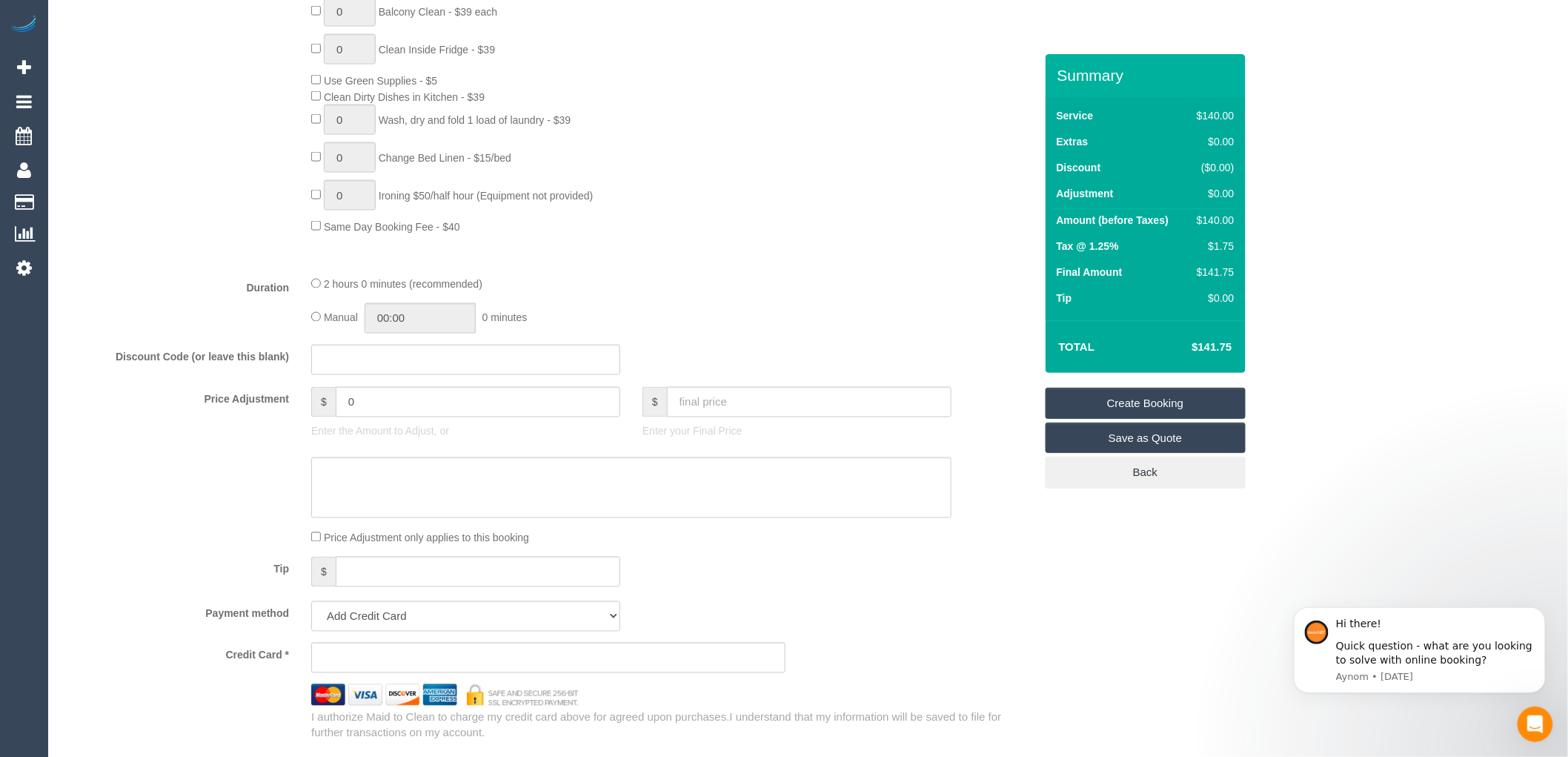
scroll to position [988, 0]
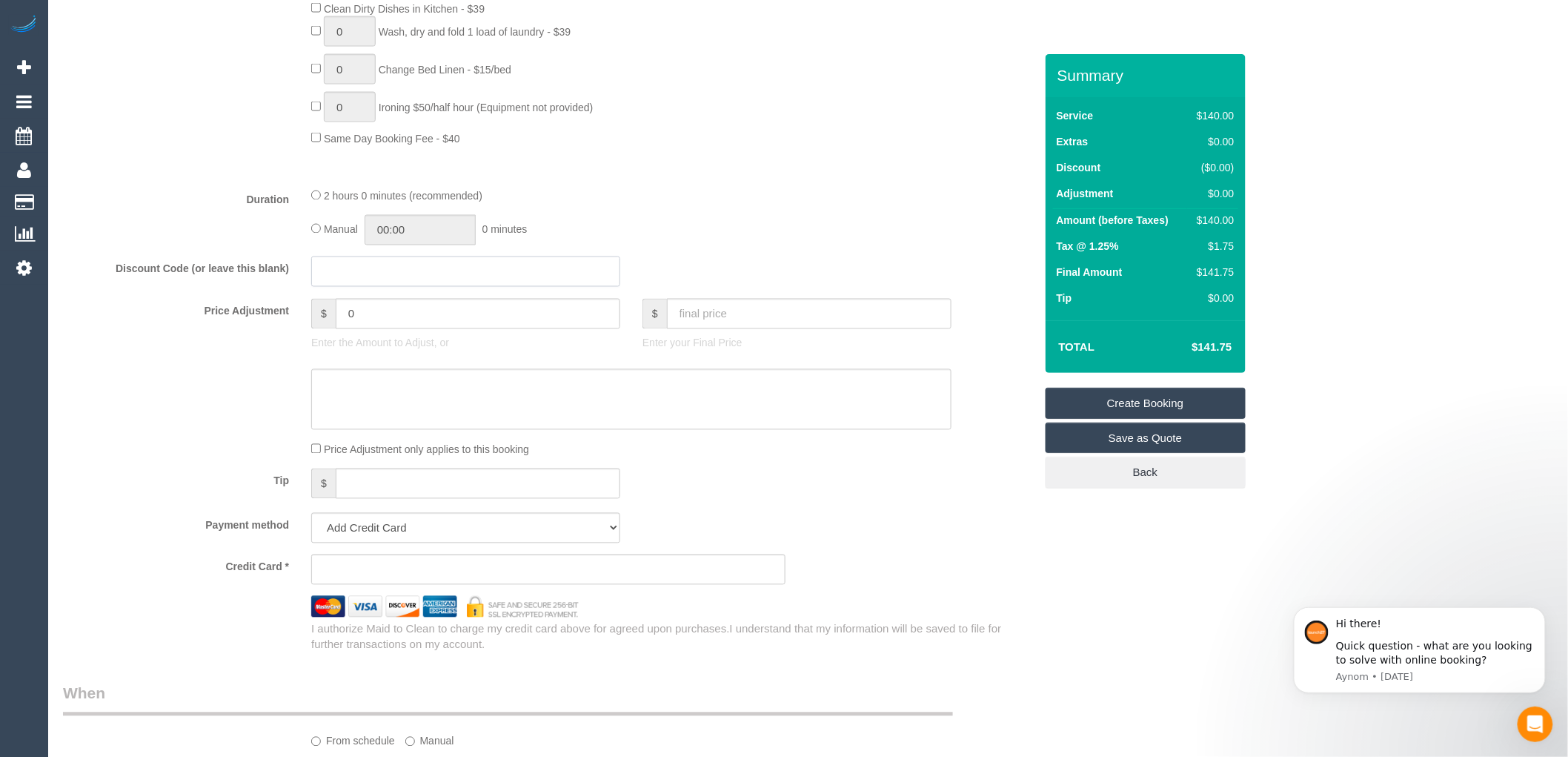
click at [337, 274] on input "text" at bounding box center [466, 271] width 309 height 31
paste input "B78D-1F3D-C774"
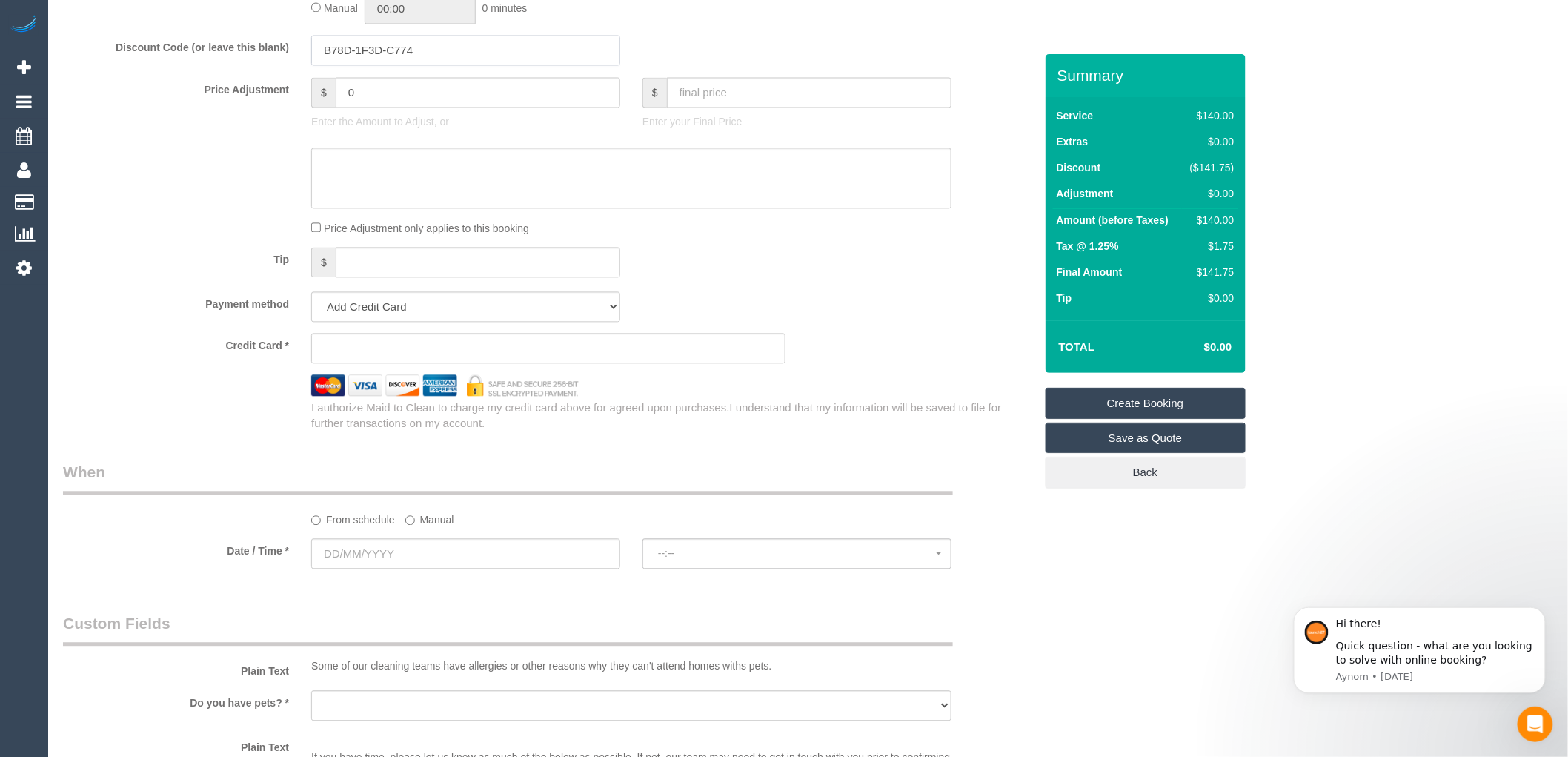
scroll to position [1236, 0]
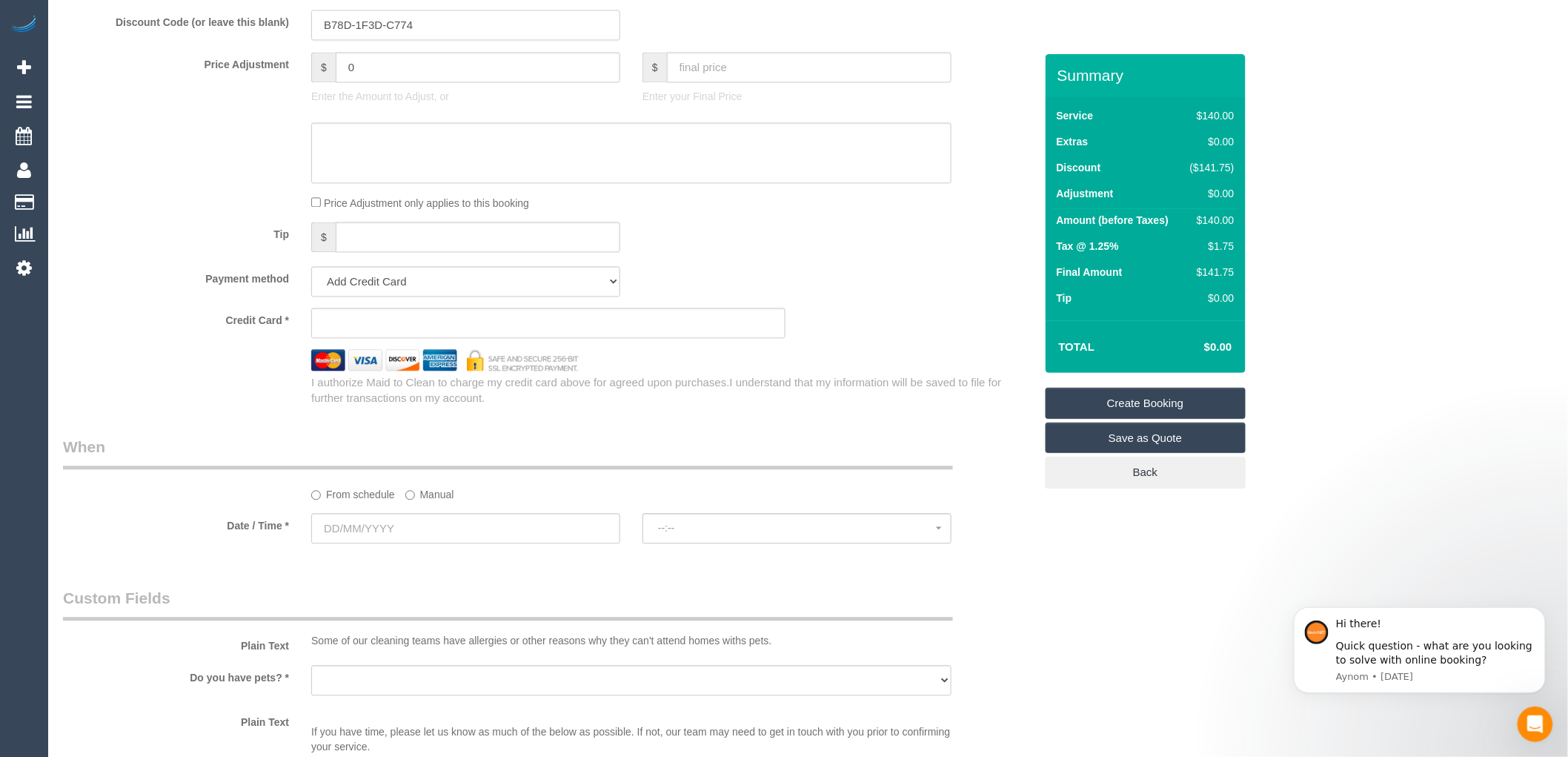
type input "B78D-1F3D-C774"
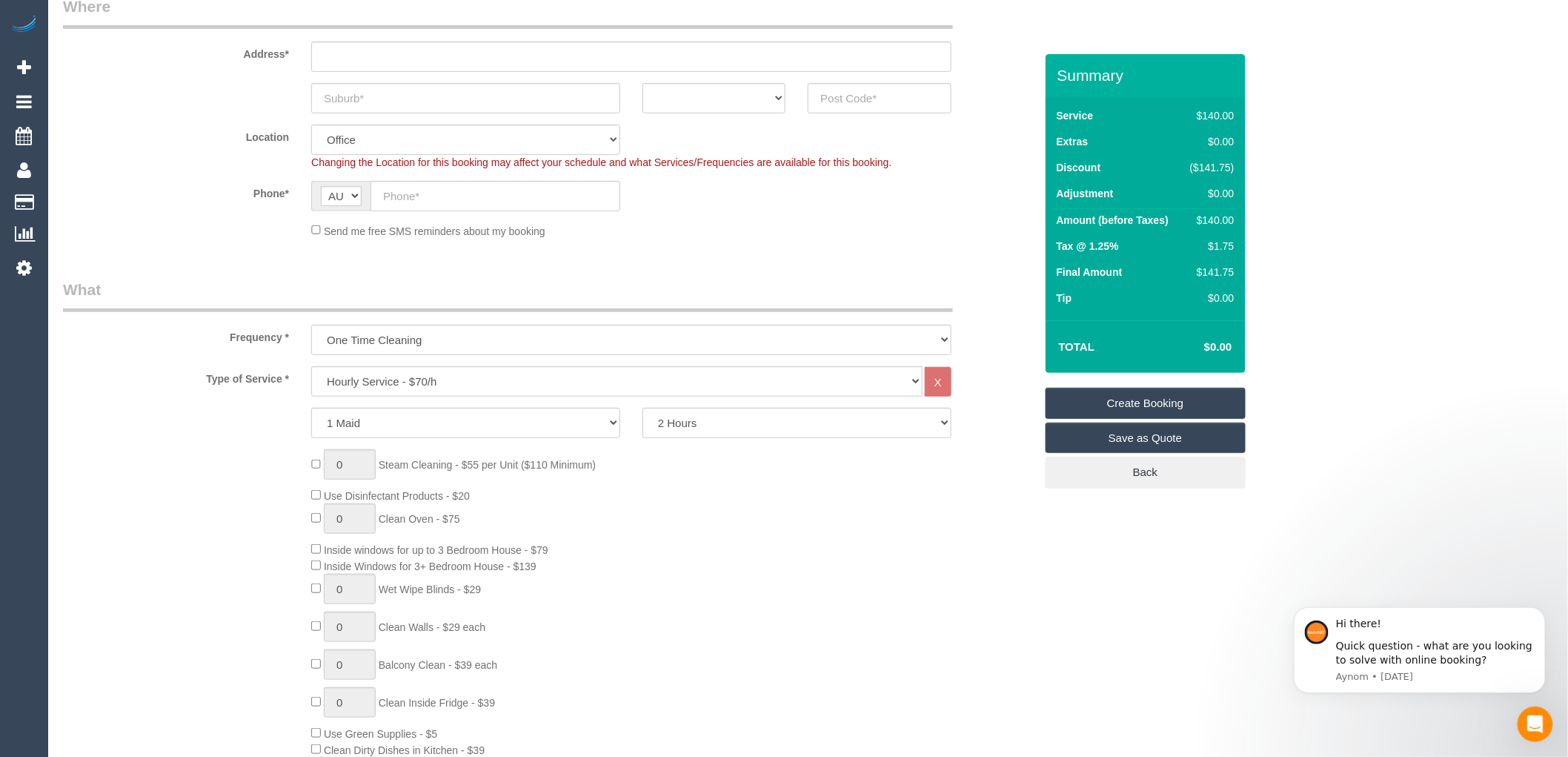
scroll to position [0, 0]
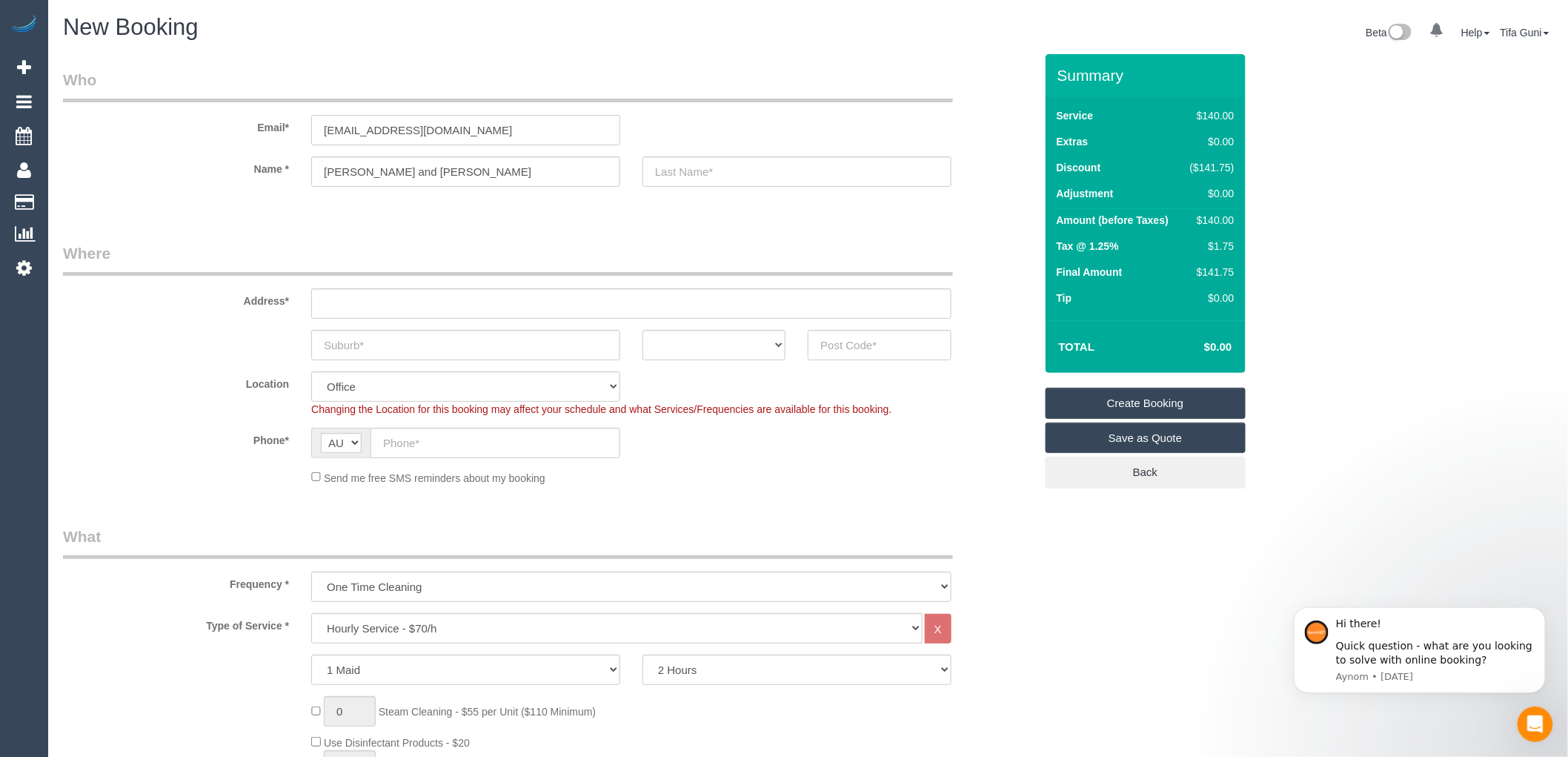
drag, startPoint x: 455, startPoint y: 131, endPoint x: 307, endPoint y: 140, distance: 148.3
click at [307, 140] on div "jschabe81@gmail.com" at bounding box center [466, 130] width 331 height 31
click at [395, 168] on input "Josh and Tina" at bounding box center [466, 171] width 309 height 31
drag, startPoint x: 411, startPoint y: 173, endPoint x: 235, endPoint y: 184, distance: 176.3
click at [235, 184] on div "Name * Josh and Tina" at bounding box center [548, 171] width 993 height 31
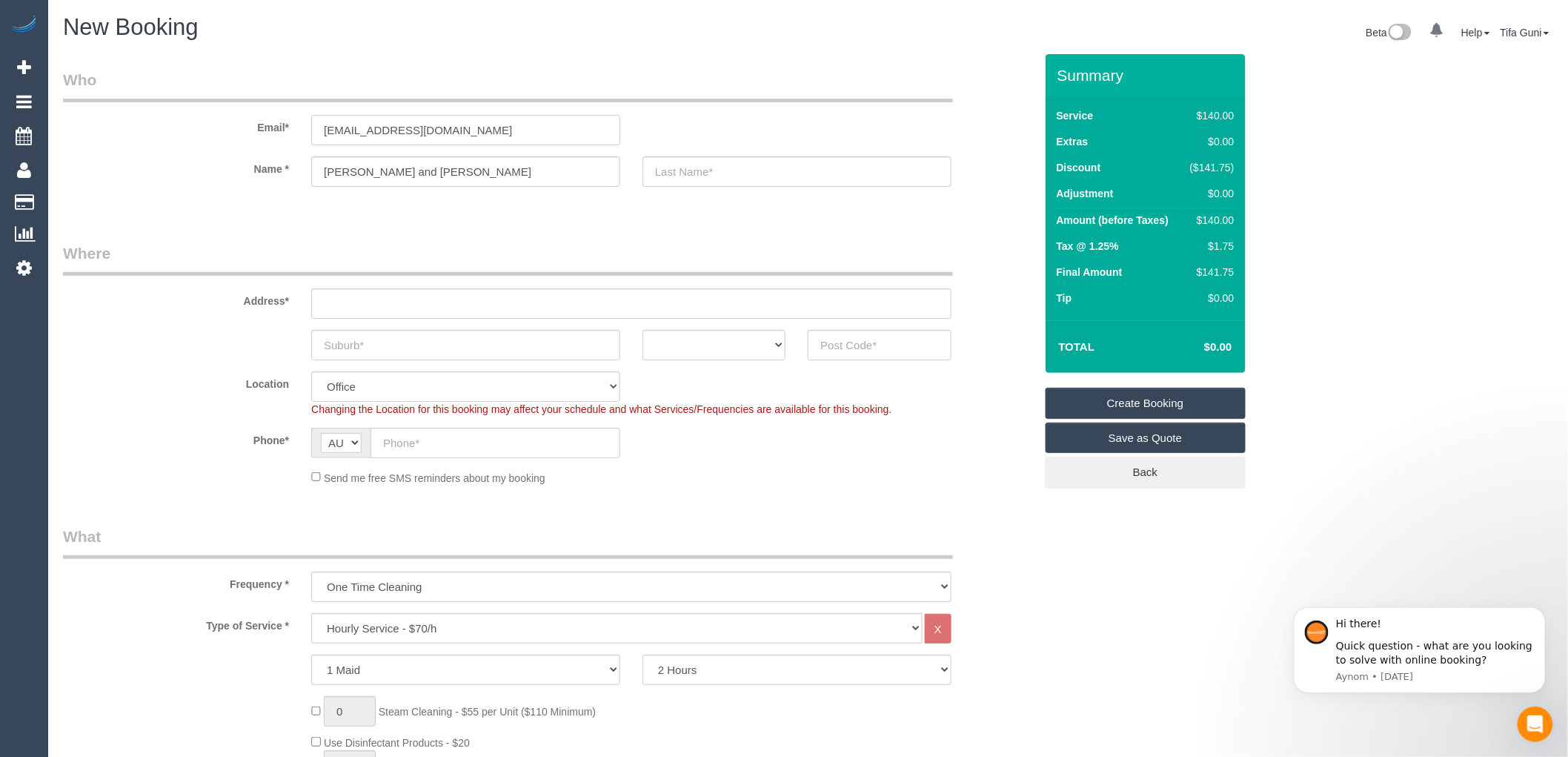
drag, startPoint x: 364, startPoint y: 172, endPoint x: 458, endPoint y: 130, distance: 103.0
click at [439, 134] on input "jschabe81@gmail.com" at bounding box center [466, 130] width 309 height 31
drag, startPoint x: 458, startPoint y: 129, endPoint x: 268, endPoint y: 136, distance: 190.1
click at [268, 136] on div "Email* jschabe81@gmail.com" at bounding box center [548, 107] width 993 height 76
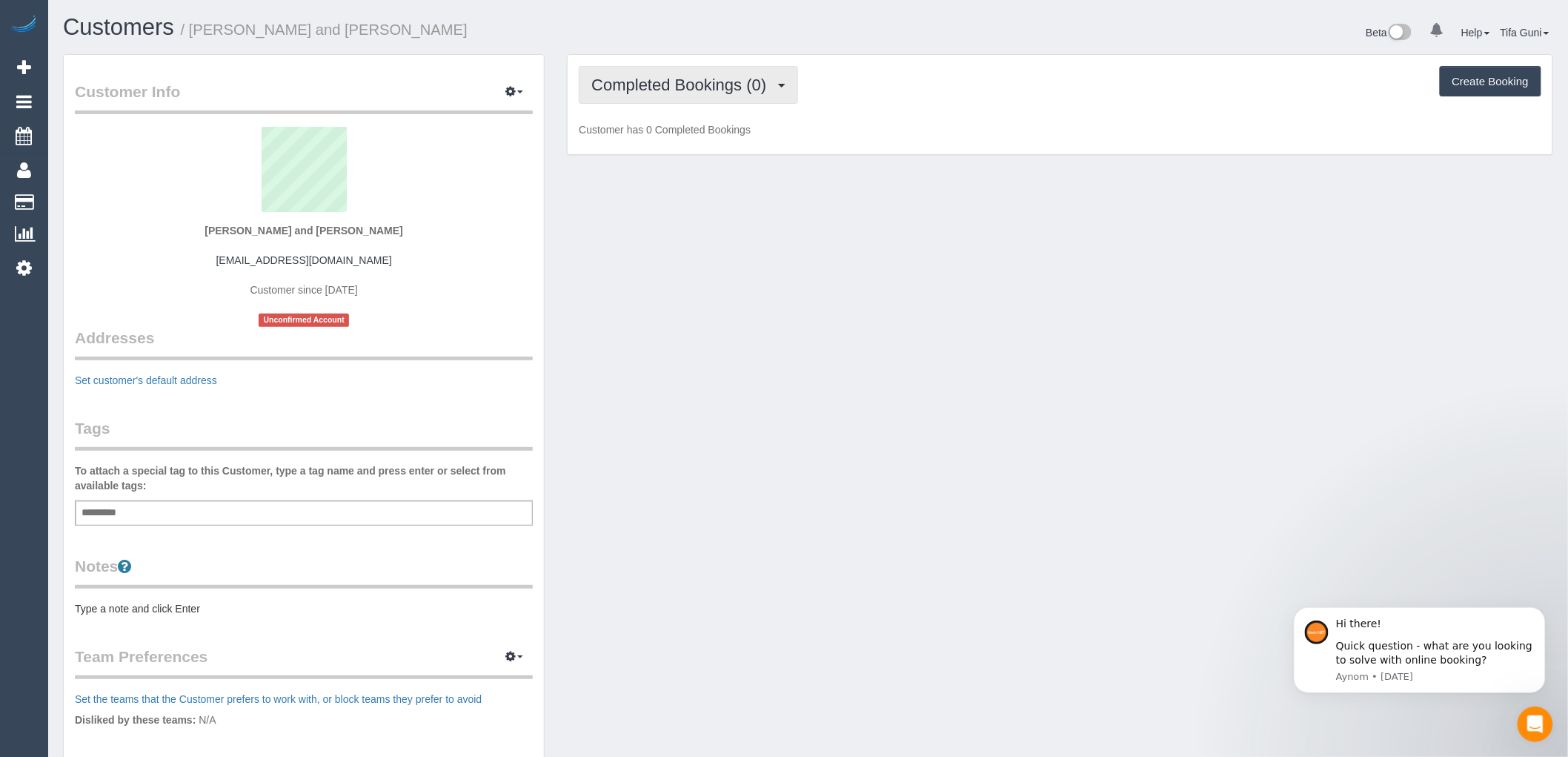
click at [746, 91] on span "Completed Bookings (0)" at bounding box center [682, 84] width 182 height 19
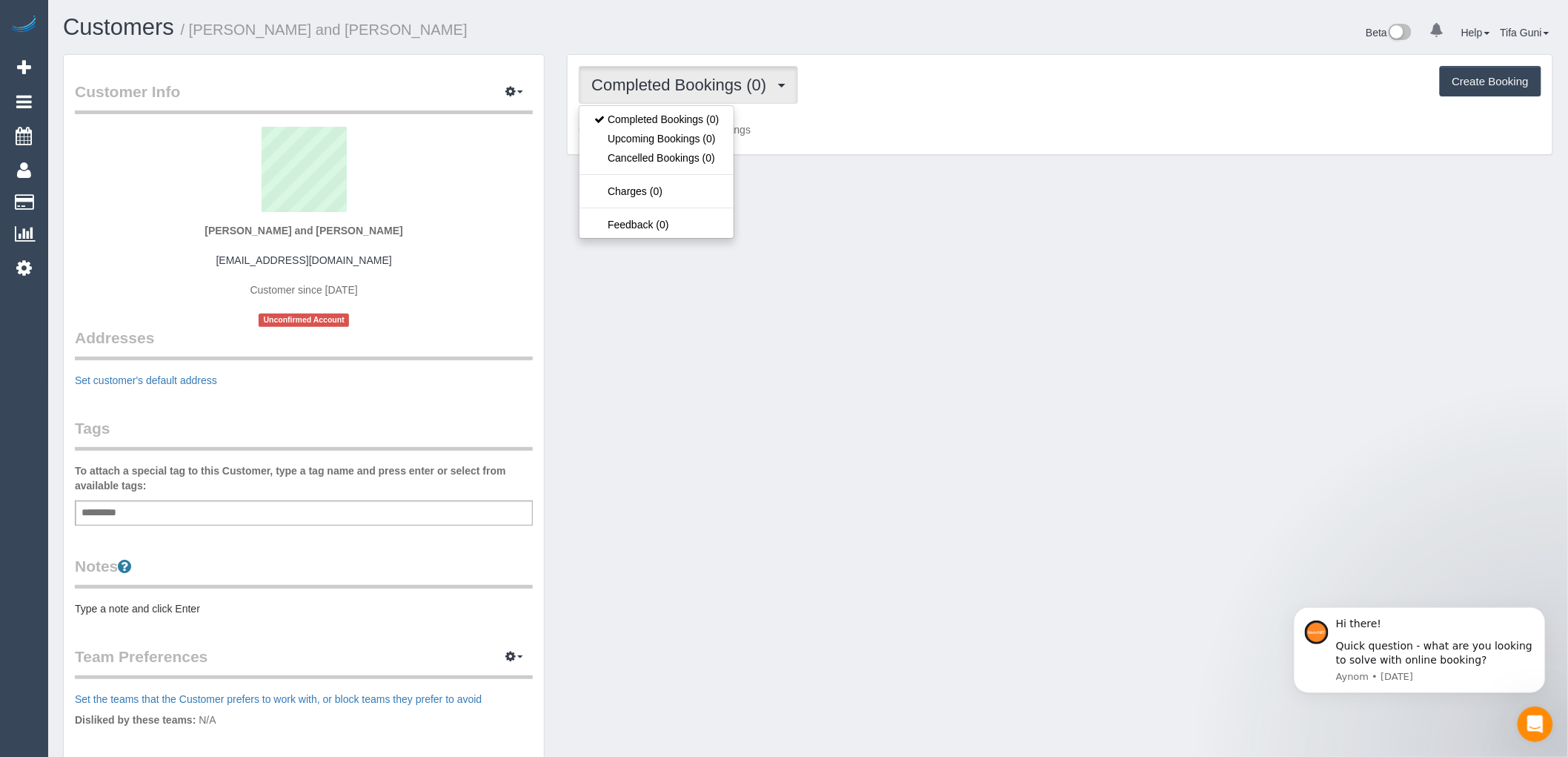
click at [746, 91] on span "Completed Bookings (0)" at bounding box center [682, 84] width 182 height 19
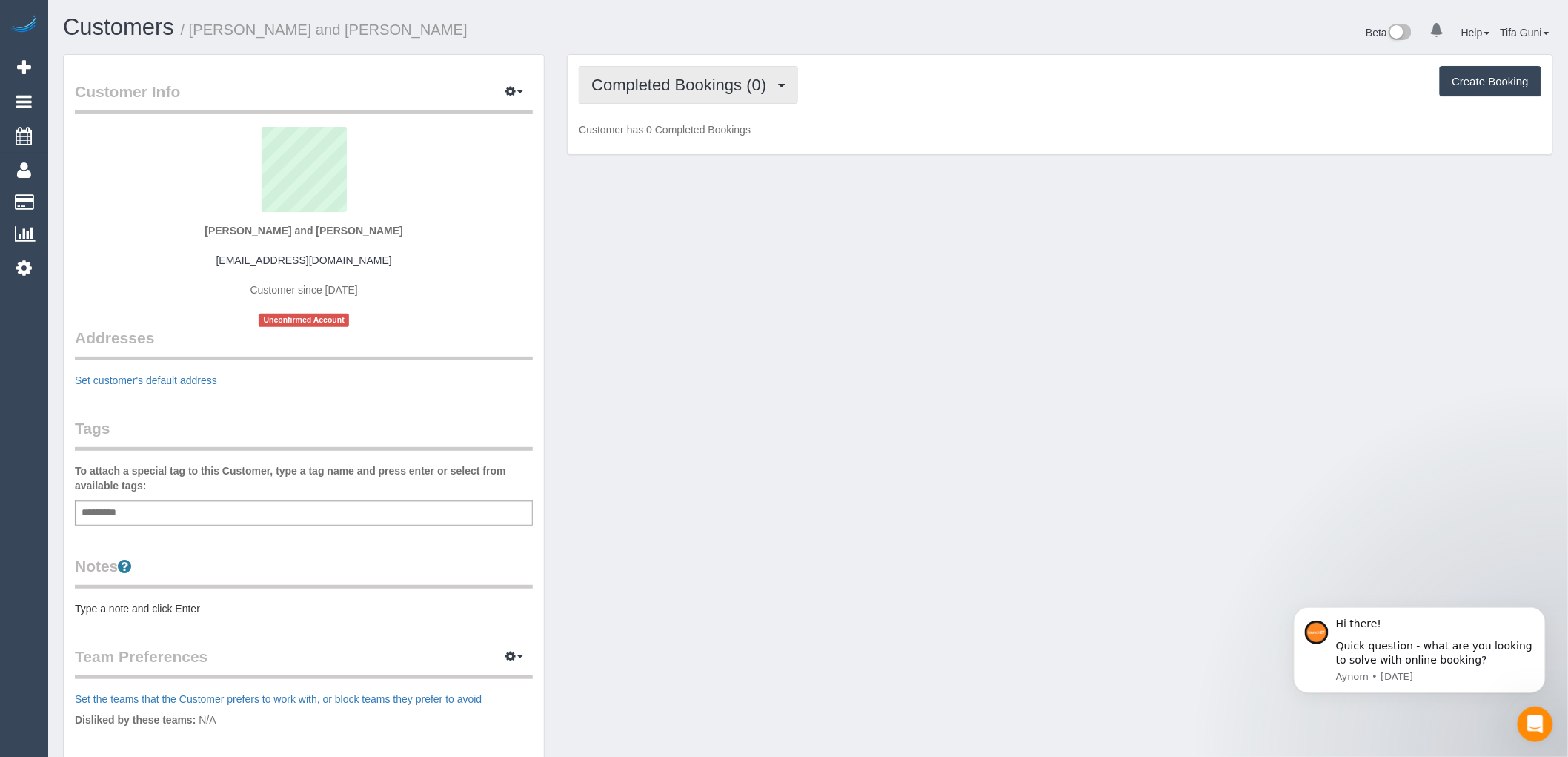
click at [746, 90] on span "Completed Bookings (0)" at bounding box center [682, 84] width 182 height 19
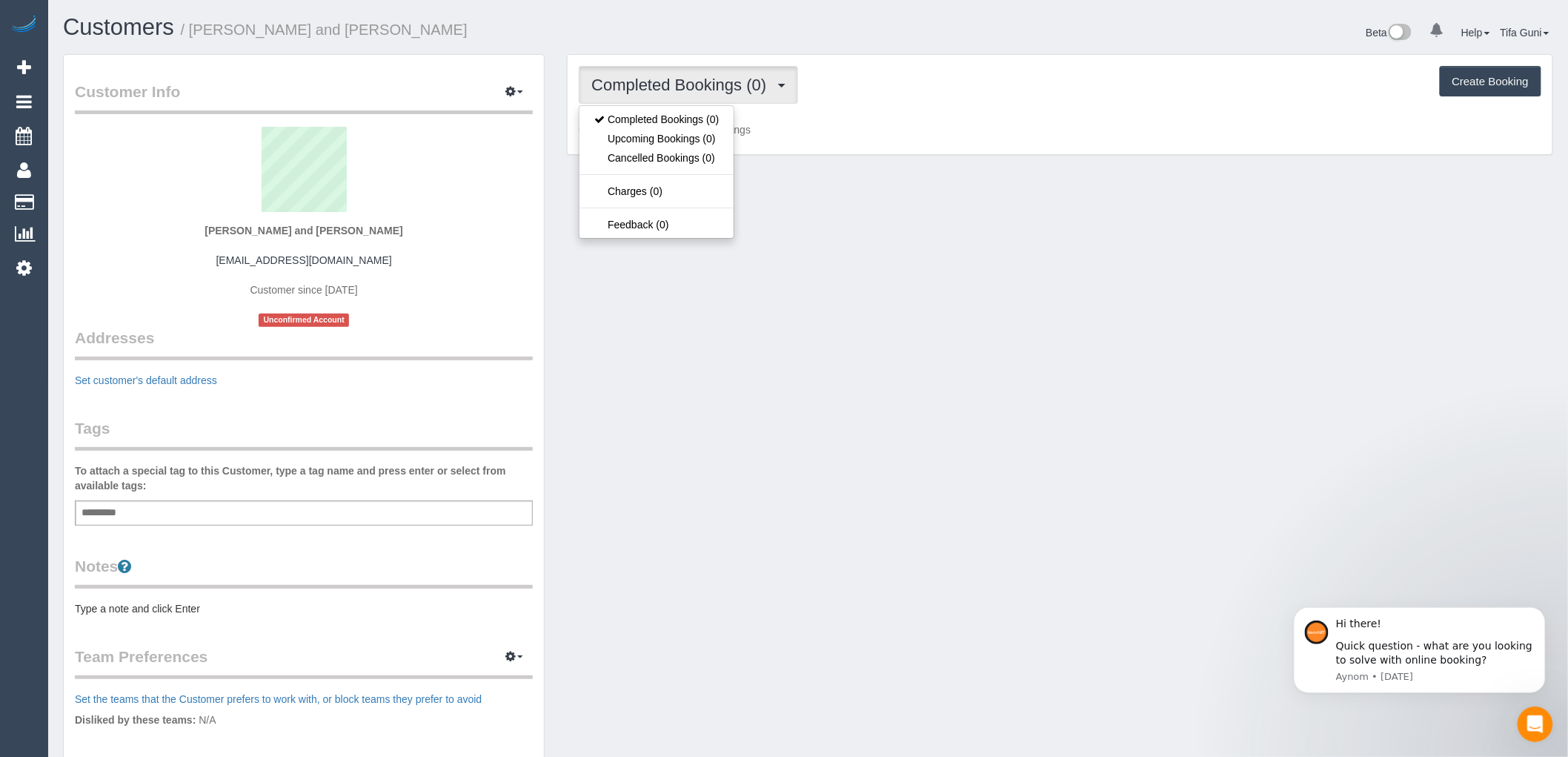
click at [1182, 158] on div "Completed Bookings (0) Completed Bookings (0) Upcoming Bookings (0) Cancelled B…" at bounding box center [1060, 112] width 1008 height 116
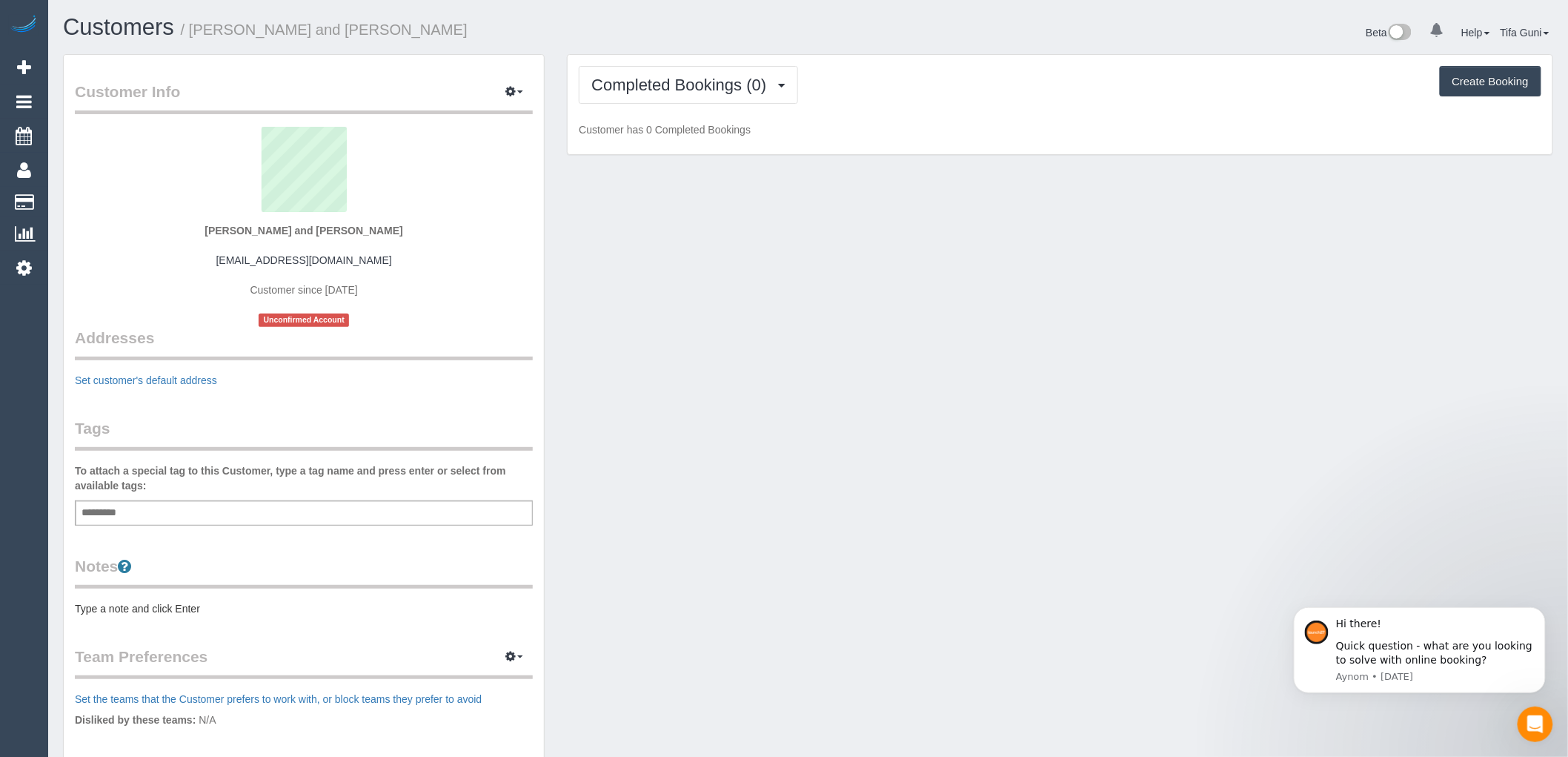
click at [1486, 75] on button "Create Booking" at bounding box center [1491, 81] width 102 height 31
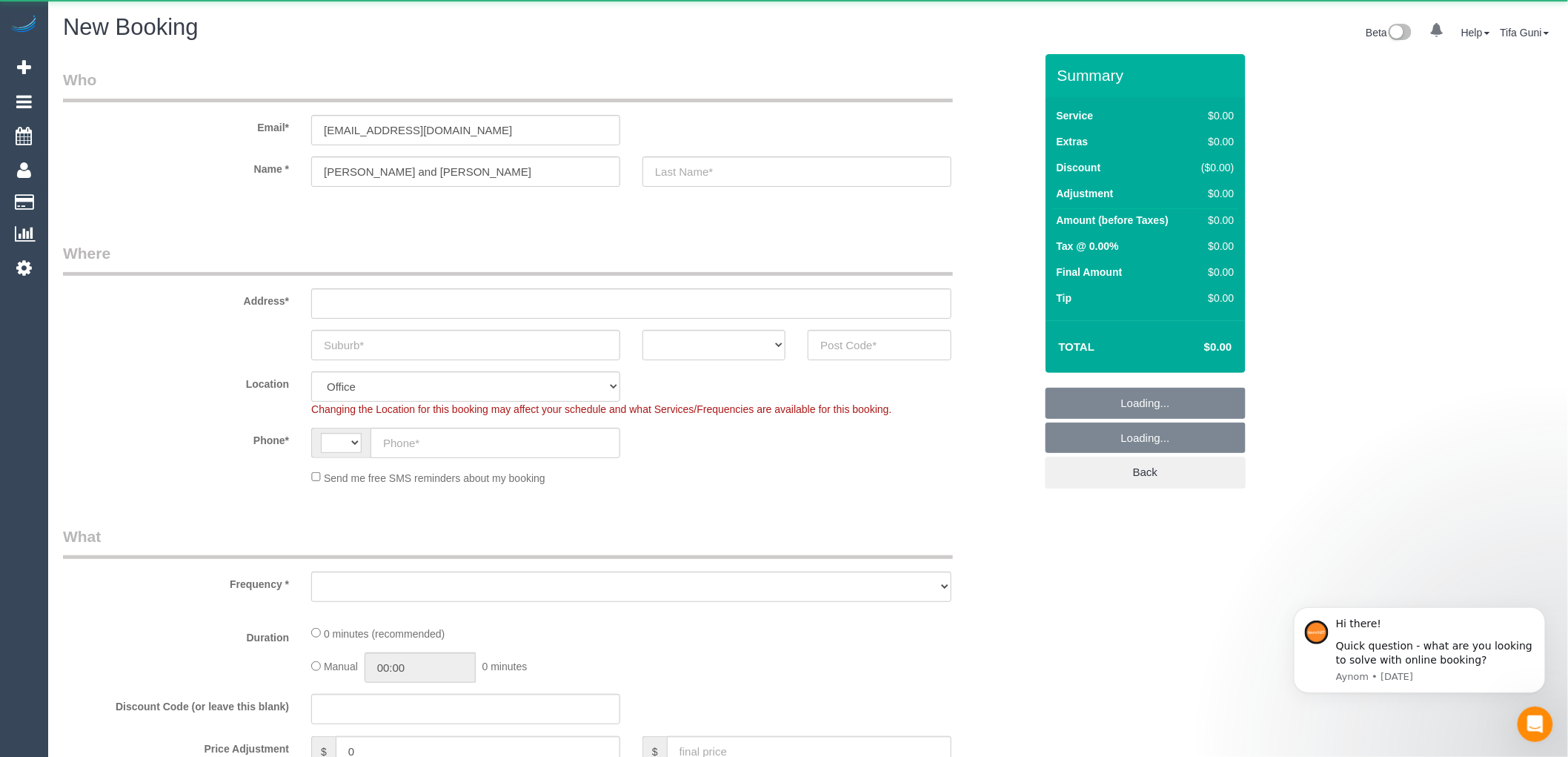
select select "string:AU"
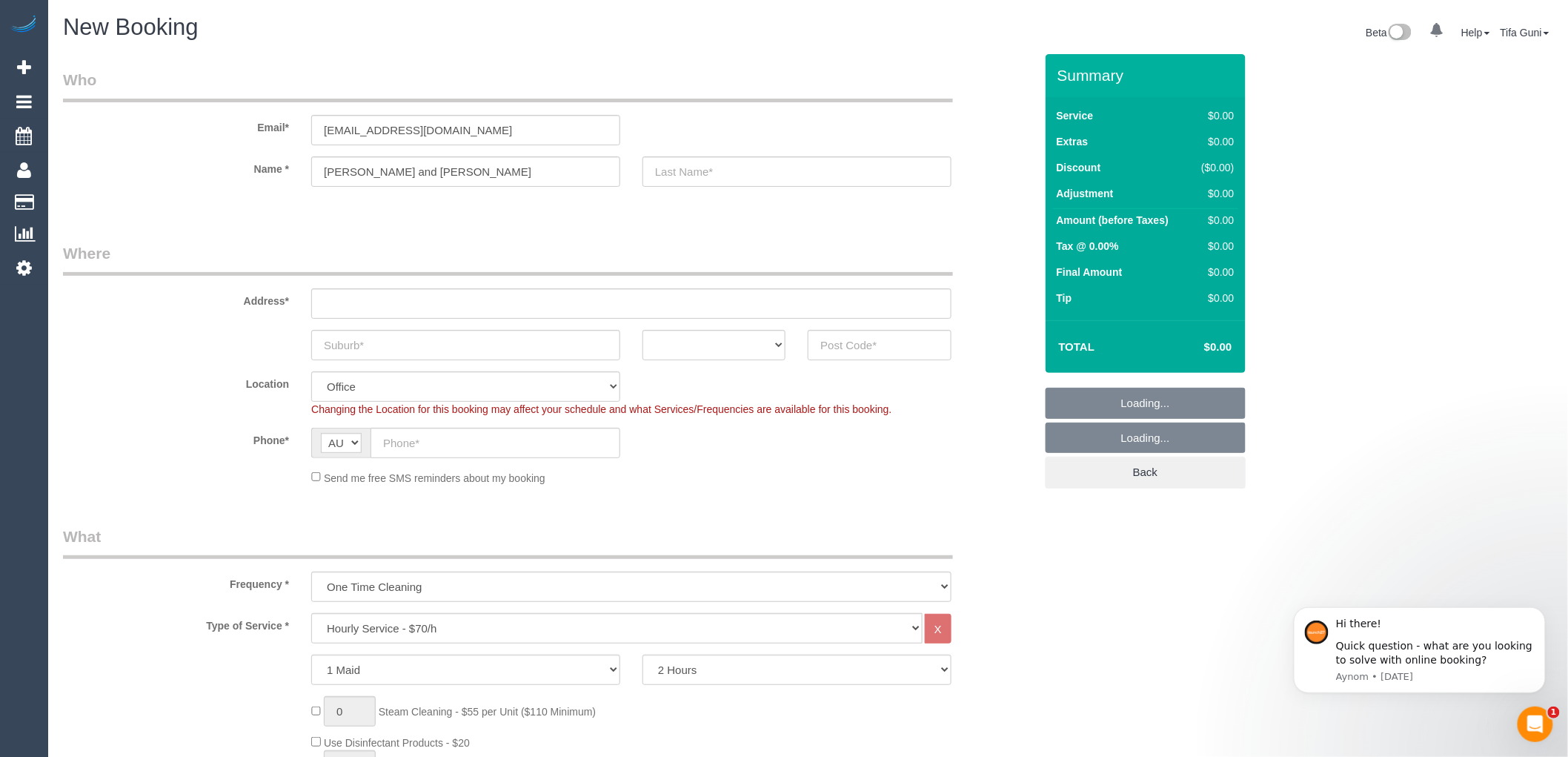
select select "object:2494"
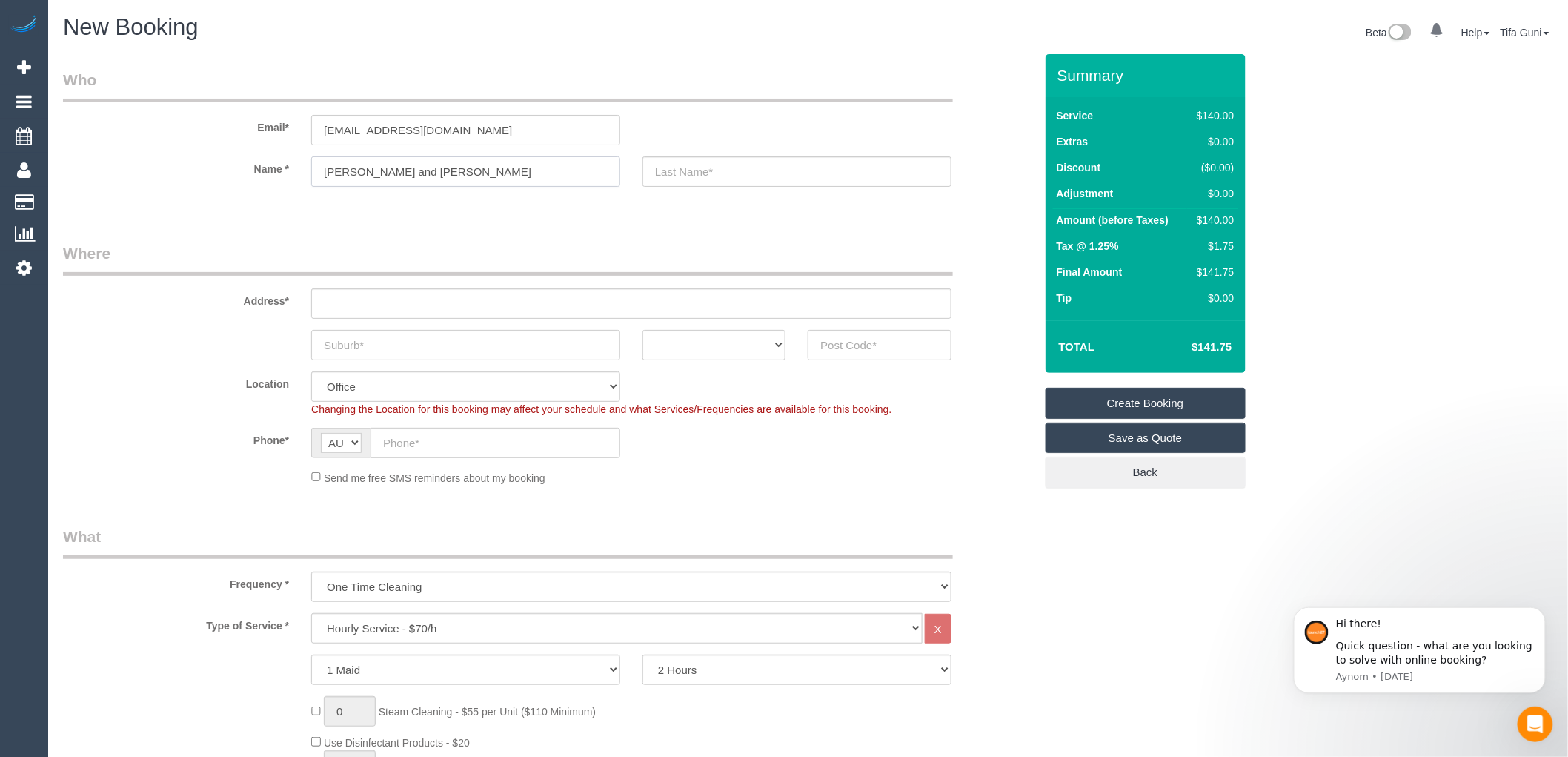
drag, startPoint x: 406, startPoint y: 172, endPoint x: 311, endPoint y: 178, distance: 95.2
click at [311, 178] on input "Josh and Tina" at bounding box center [466, 171] width 309 height 31
paste input "ua Schabe"
click at [366, 172] on input "Joshua Schabe" at bounding box center [466, 171] width 309 height 31
type input "[PERSON_NAME]"
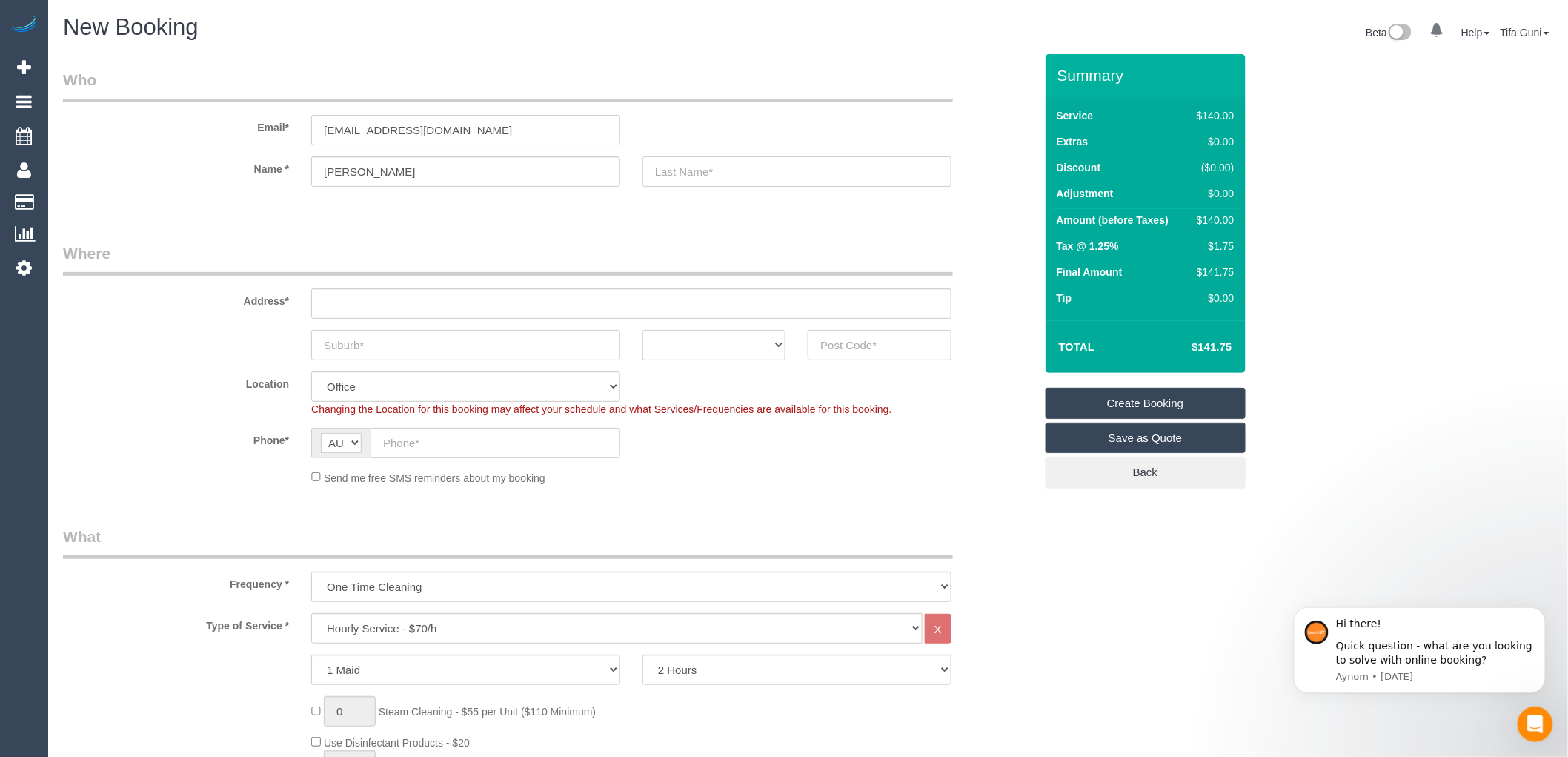
click at [675, 172] on input "text" at bounding box center [797, 171] width 309 height 31
paste input "Schabe"
type input "Schabe"
click at [383, 295] on input "text" at bounding box center [631, 303] width 641 height 31
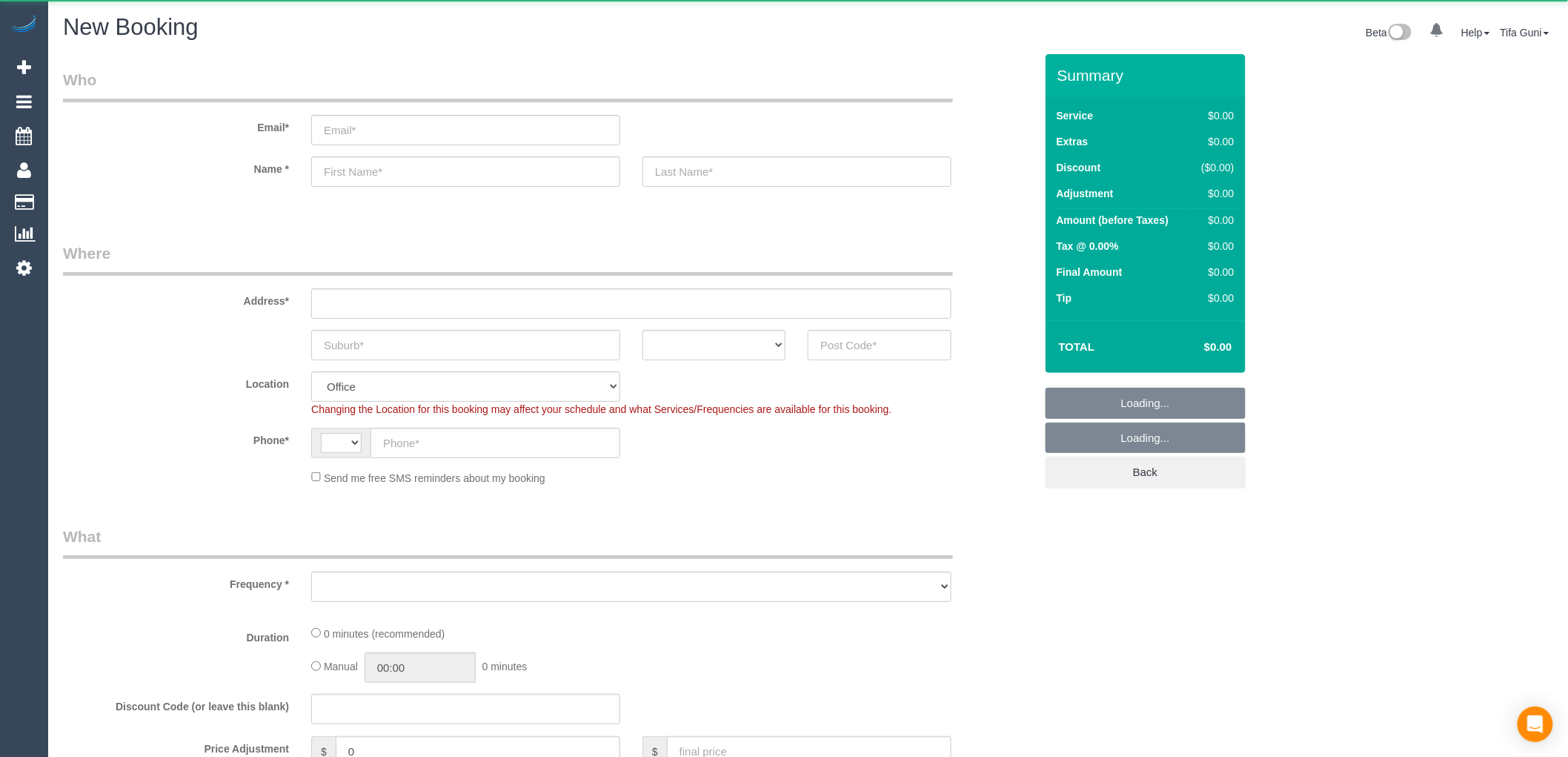
select select "string:AU"
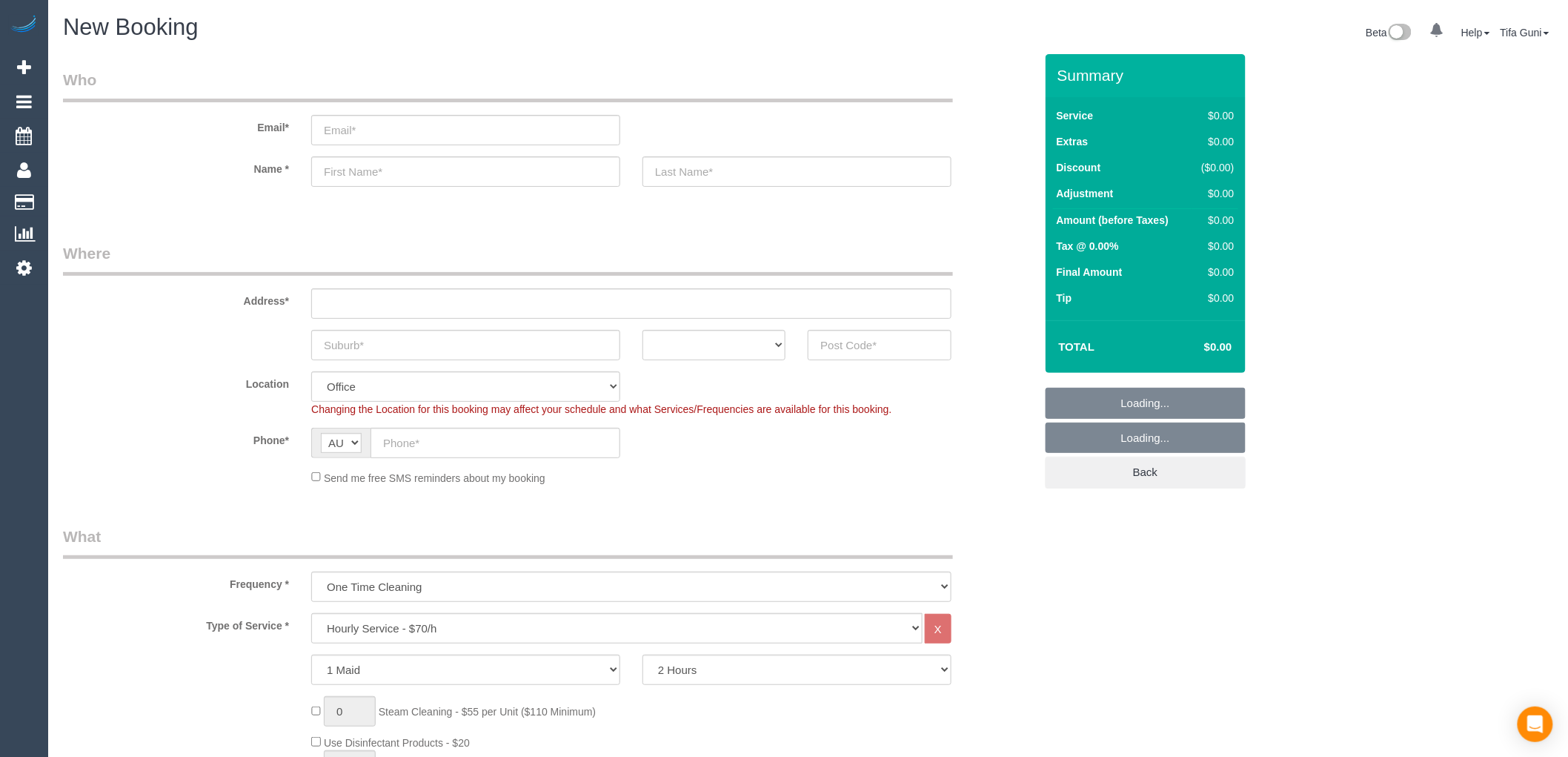
select select "object:2124"
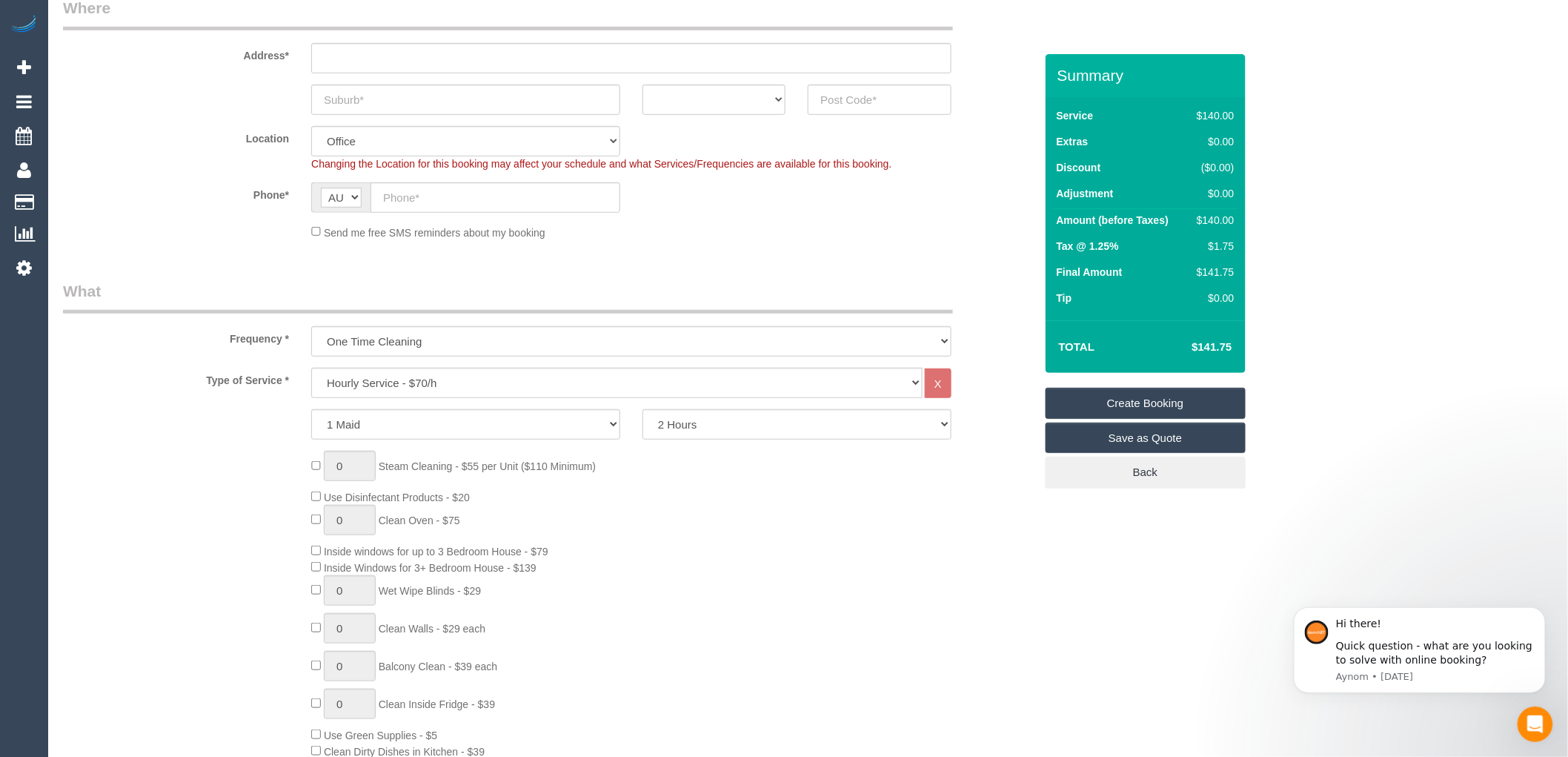
scroll to position [247, 0]
click at [470, 381] on select "Hourly Service - $70/h Hourly Service - $65/h Hourly Service - $60/h Hourly Ser…" at bounding box center [616, 381] width 611 height 31
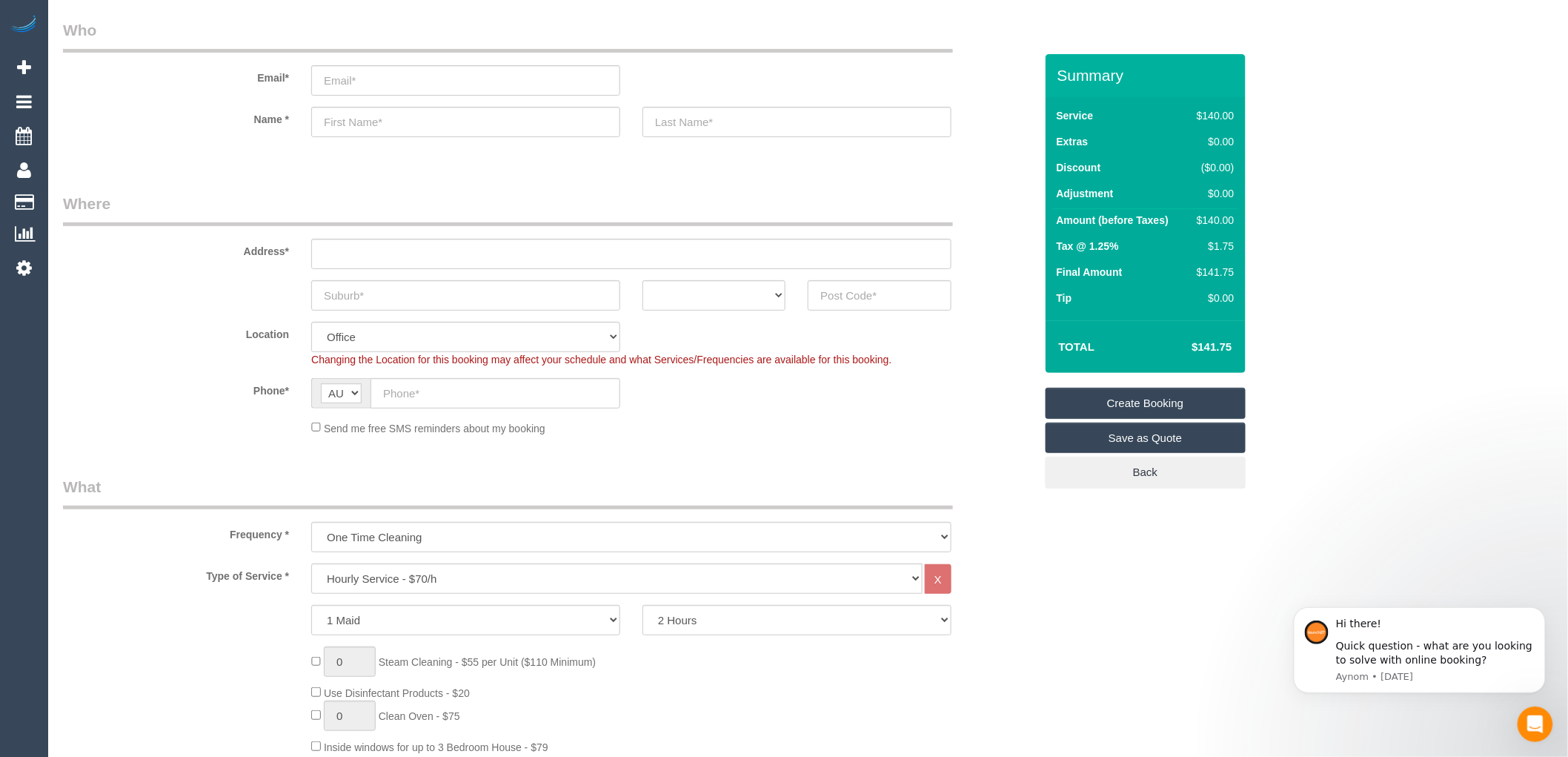
scroll to position [0, 0]
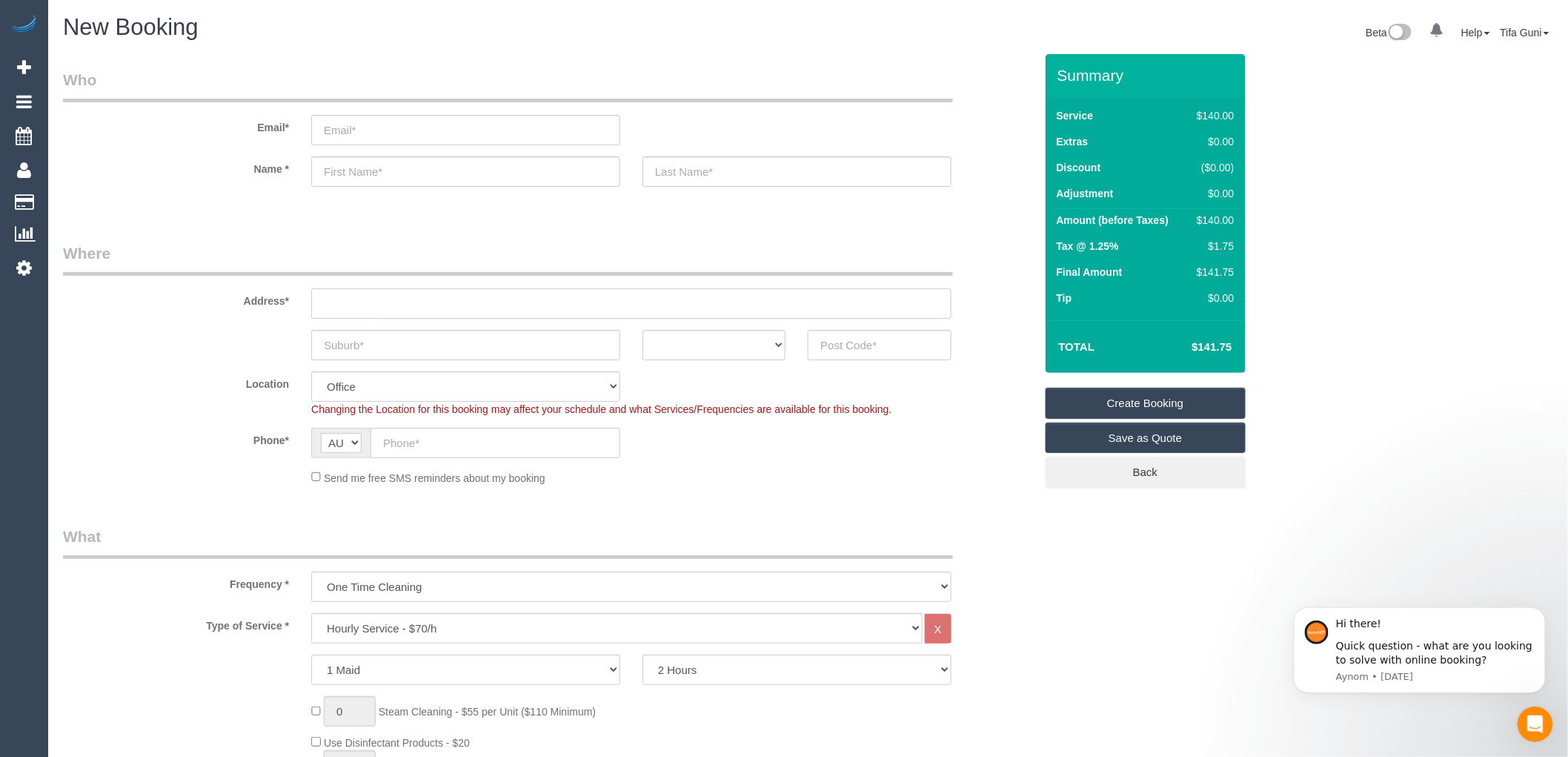
click at [362, 299] on input "text" at bounding box center [631, 303] width 641 height 31
paste input "[STREET_ADDRESS][PERSON_NAME]"
type input "[STREET_ADDRESS][PERSON_NAME]"
click at [381, 346] on input "text" at bounding box center [466, 345] width 309 height 31
paste input "Ormond"
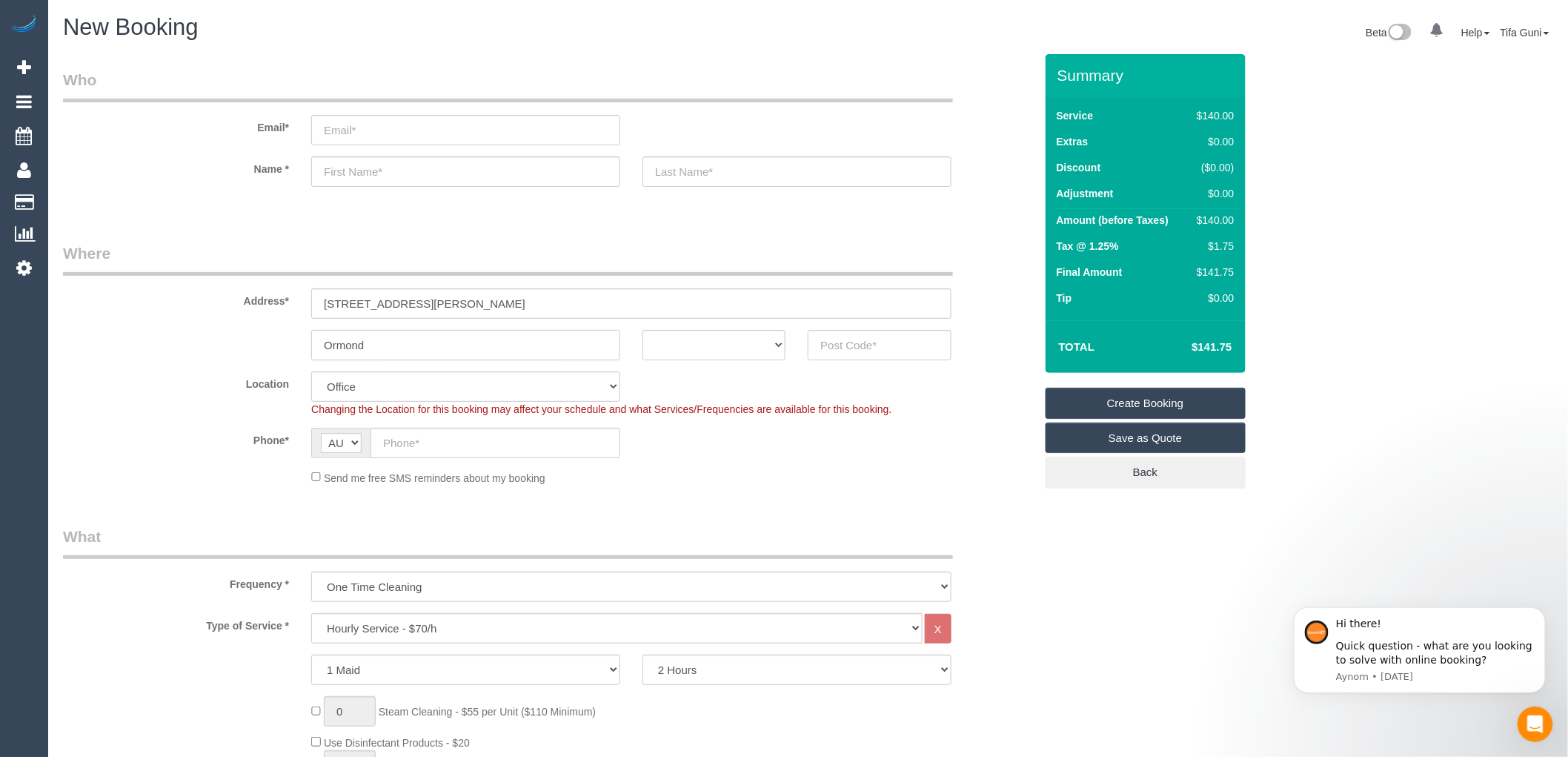
type input "Ormond"
click at [747, 338] on select "ACT [GEOGRAPHIC_DATA] NT [GEOGRAPHIC_DATA] SA TAS [GEOGRAPHIC_DATA] [GEOGRAPHIC…" at bounding box center [714, 345] width 143 height 31
select select "VIC"
click at [643, 330] on select "ACT [GEOGRAPHIC_DATA] NT [GEOGRAPHIC_DATA] SA TAS [GEOGRAPHIC_DATA] [GEOGRAPHIC…" at bounding box center [714, 345] width 143 height 31
click at [838, 342] on input "text" at bounding box center [880, 345] width 143 height 31
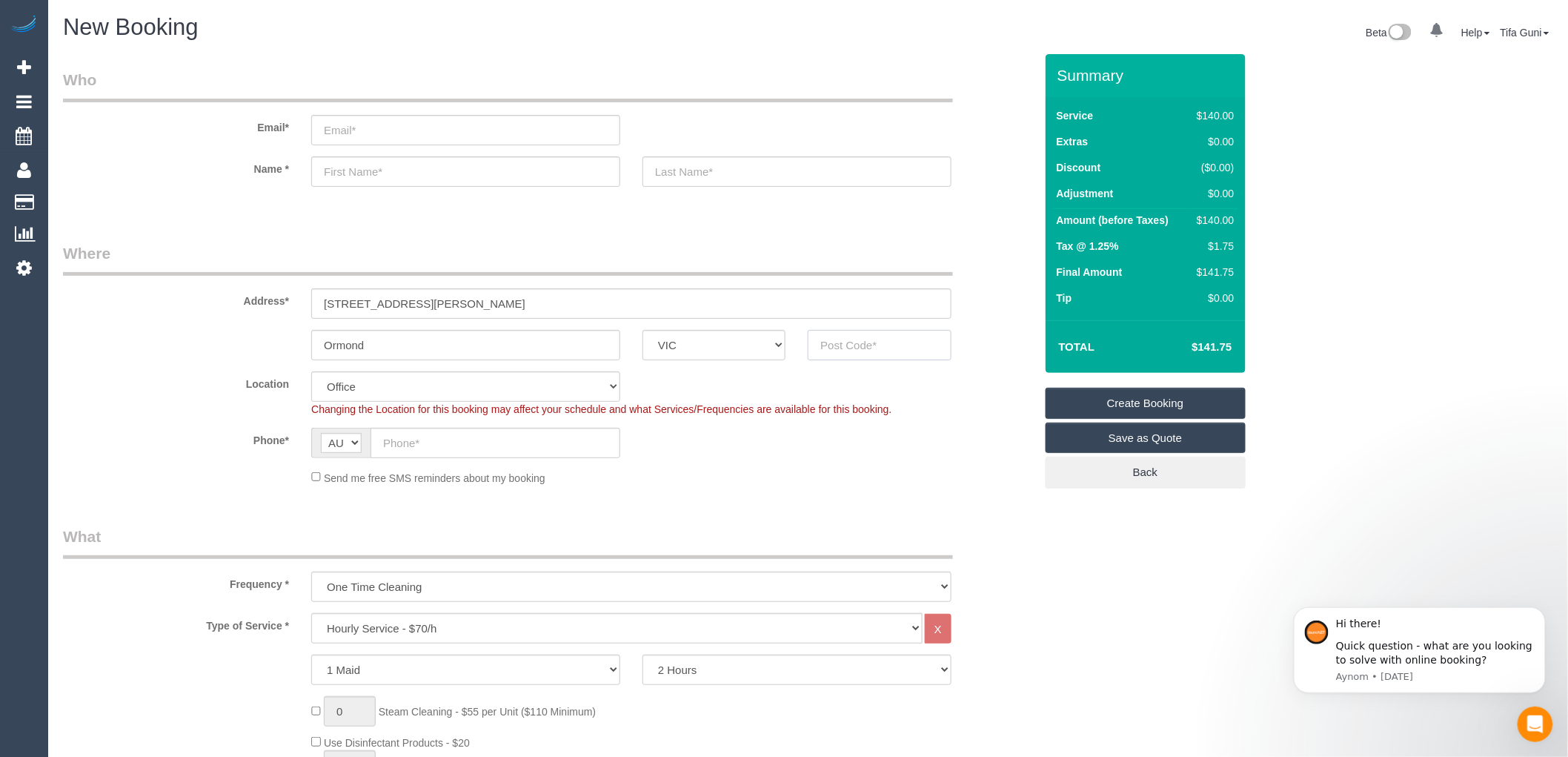
paste input "3204"
type input "3204"
click at [425, 440] on input "text" at bounding box center [495, 443] width 250 height 31
select select "64"
select select "object:2129"
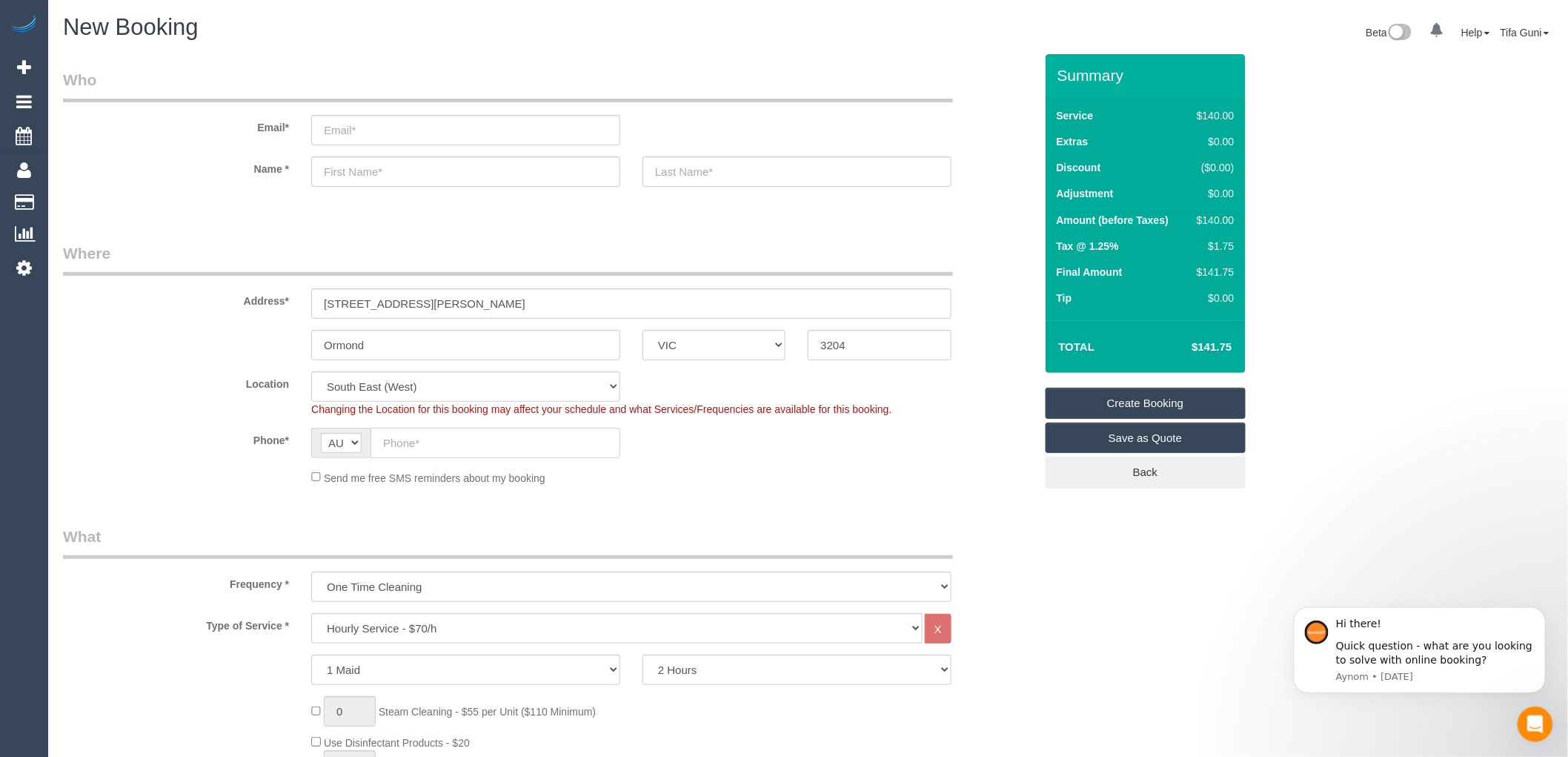
paste input "0474 463 782"
type input "0474 463 782"
click at [381, 171] on input "text" at bounding box center [466, 171] width 309 height 31
paste input "Joshua"
type input "Joshua"
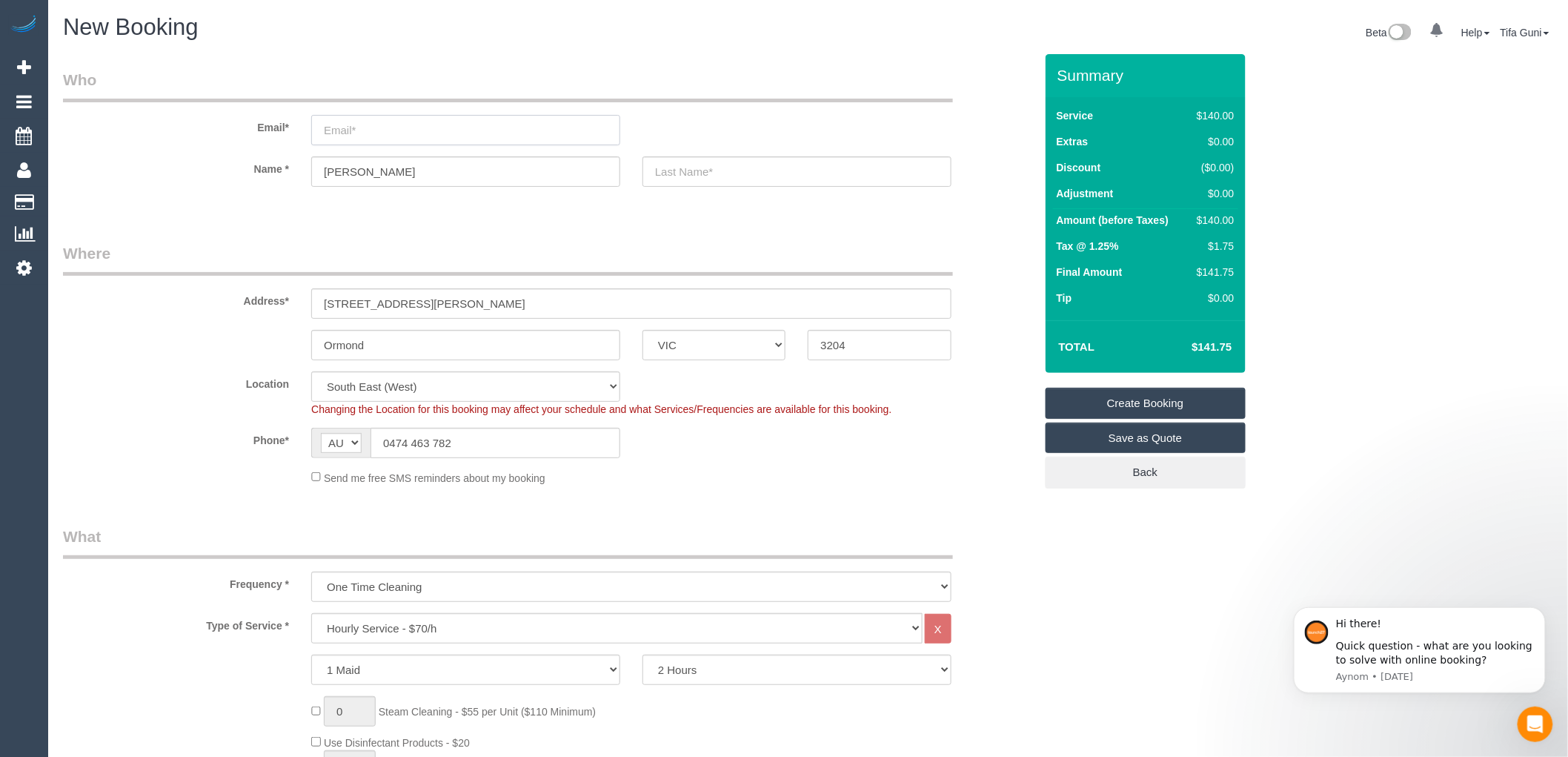
click at [344, 129] on input "email" at bounding box center [466, 130] width 309 height 31
paste input "jschabe81@gmail.com"
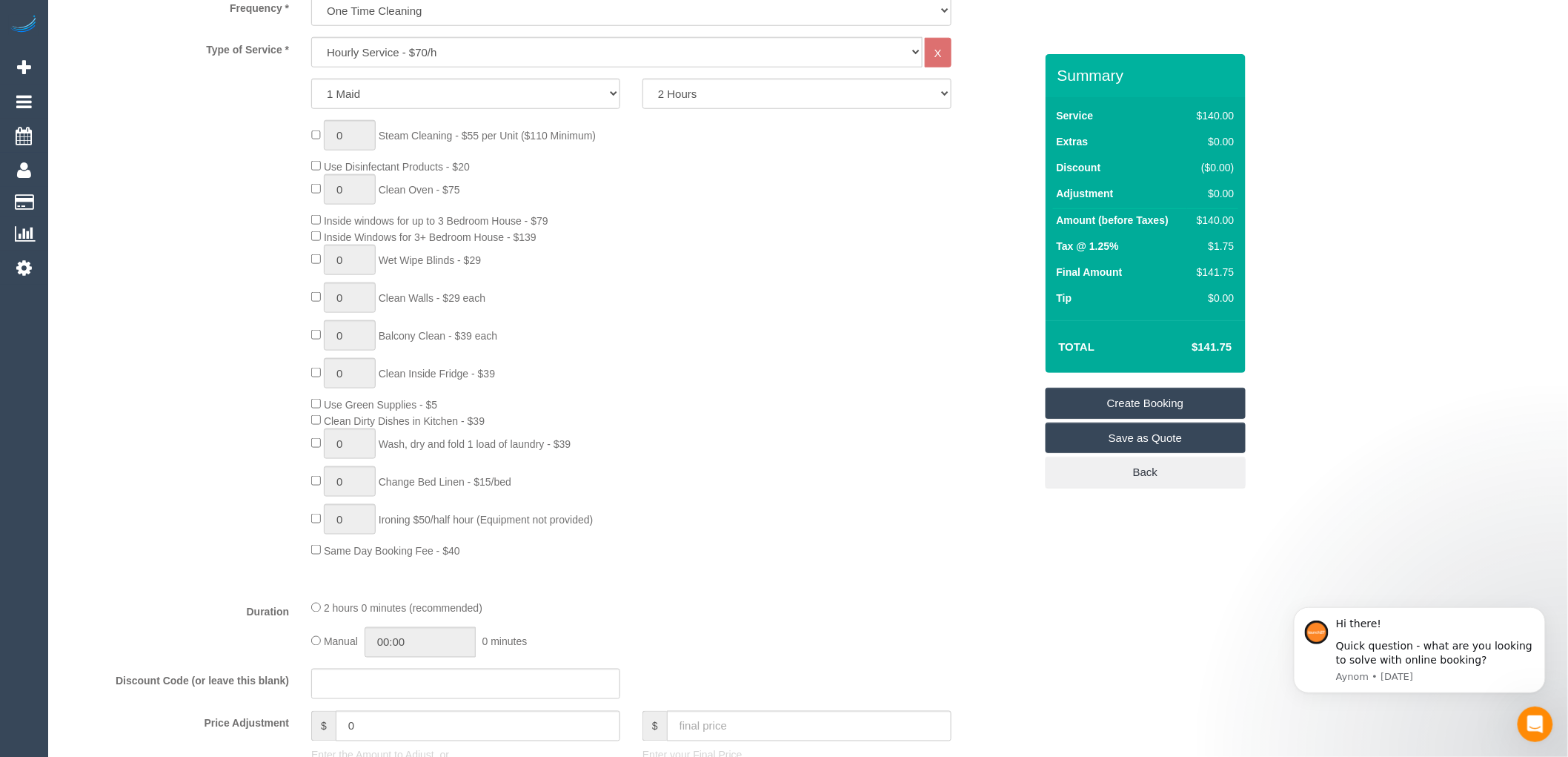
scroll to position [493, 0]
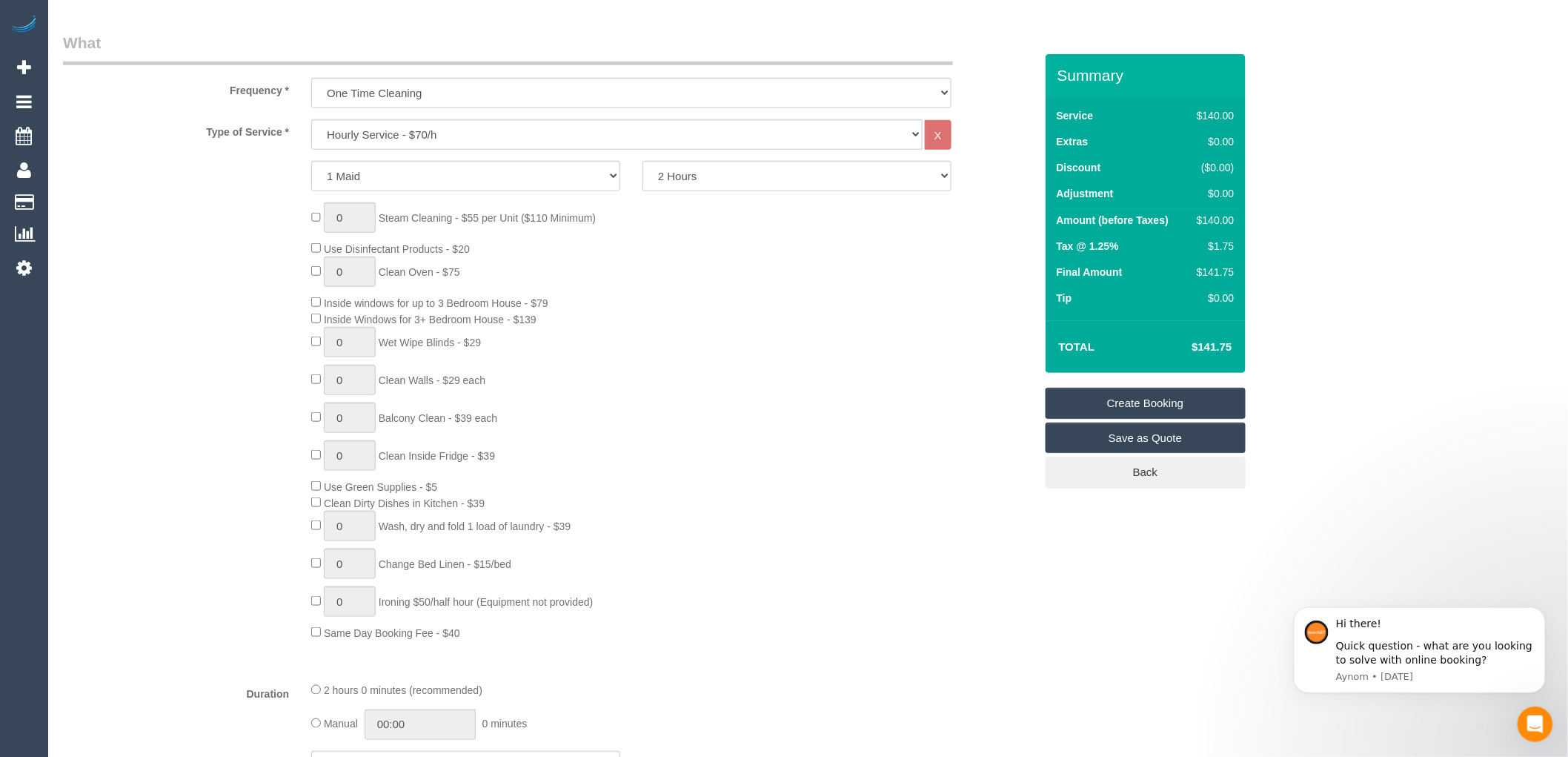
type input "jschabe81@gmail.com"
click at [458, 131] on select "Hourly Service - $70/h Hourly Service - $65/h Hourly Service - $60/h Hourly Ser…" at bounding box center [616, 134] width 611 height 31
select select "29"
click at [311, 120] on select "Hourly Service - $70/h Hourly Service - $65/h Hourly Service - $60/h Hourly Ser…" at bounding box center [616, 134] width 611 height 31
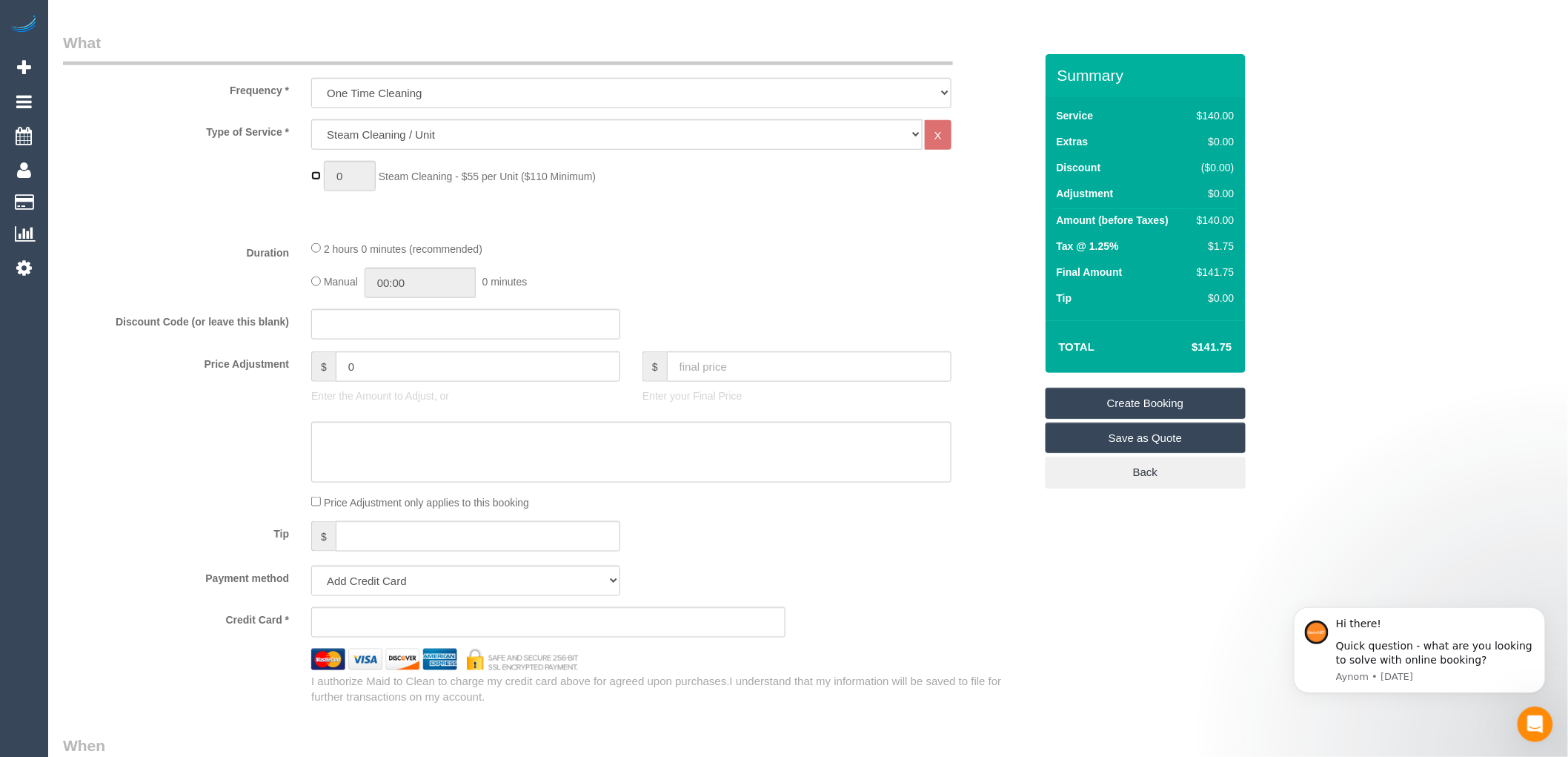
type input "1"
click at [347, 179] on input "1" at bounding box center [350, 175] width 52 height 31
type input "4"
click at [594, 234] on fieldset "What Frequency * One Time Cleaning Weekly - 10% Off - 10.00% (0% for the First …" at bounding box center [549, 368] width 972 height 673
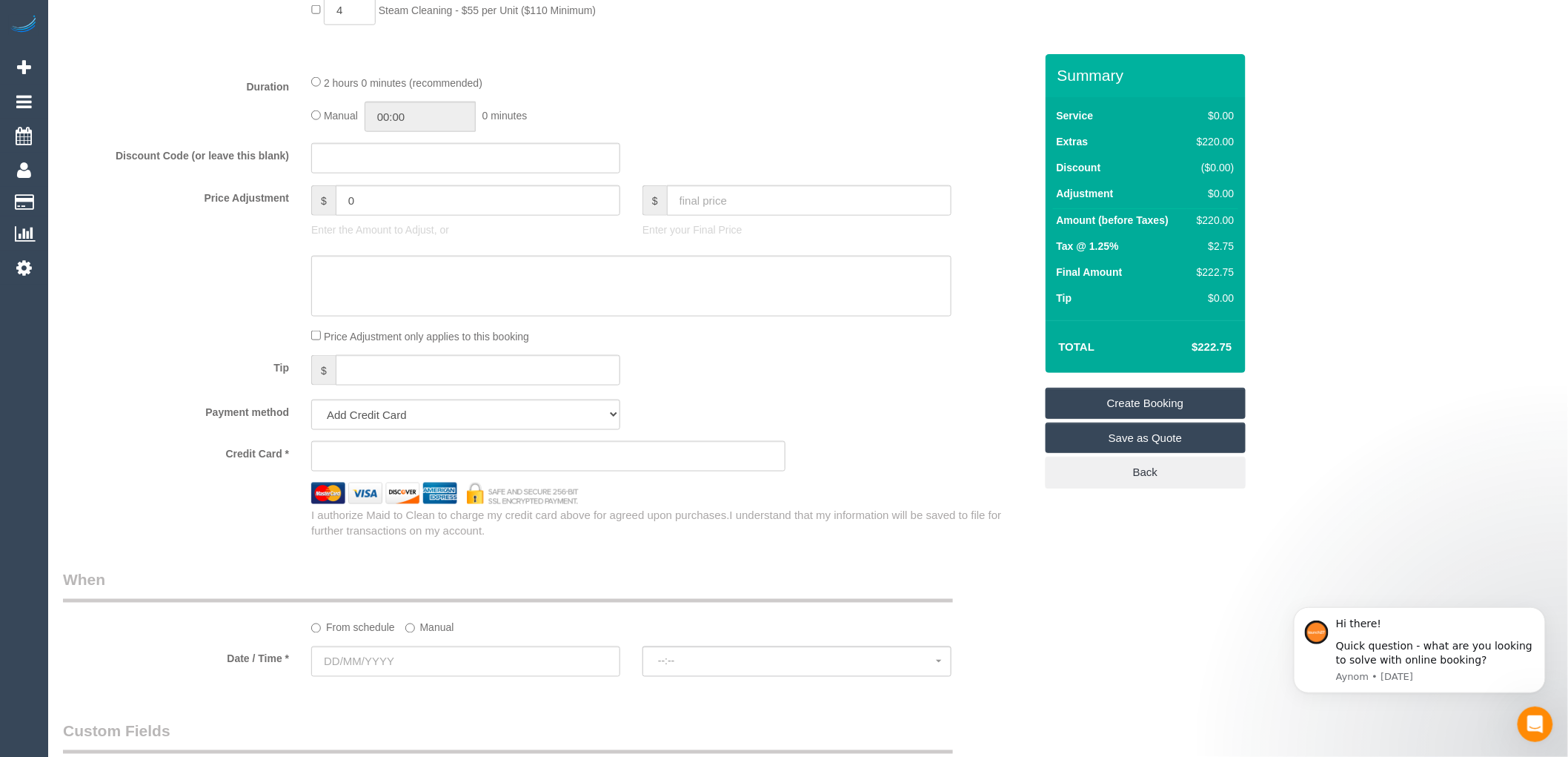
scroll to position [658, 0]
click at [345, 165] on input "text" at bounding box center [466, 160] width 309 height 31
paste input "B78D-1F3D-C774"
type input "B78D-1F3D-C774"
click at [657, 114] on div "Manual 00:00 0 minutes" at bounding box center [631, 118] width 641 height 31
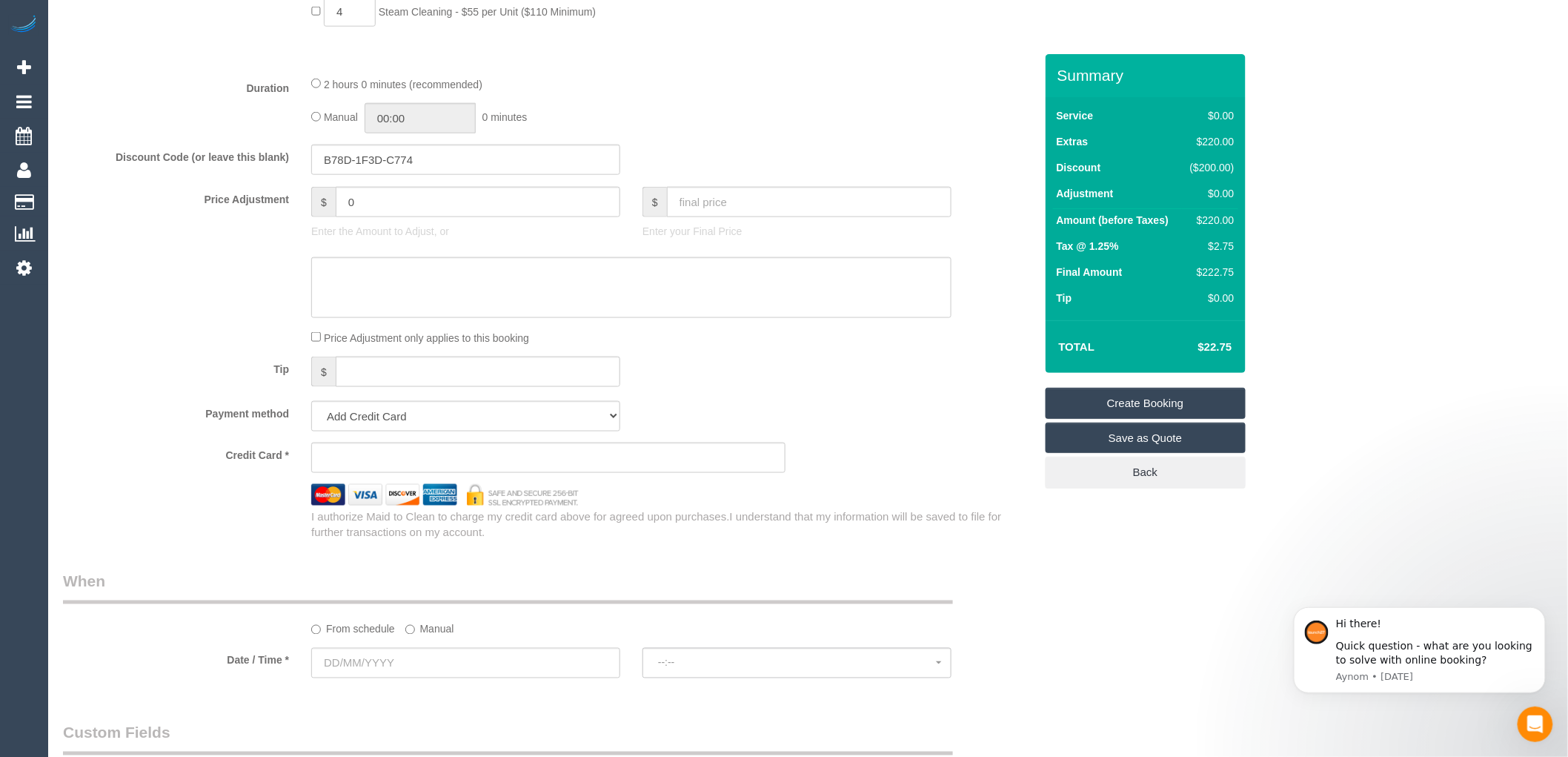
click at [727, 246] on div "$ Enter your Final Price" at bounding box center [797, 217] width 331 height 59
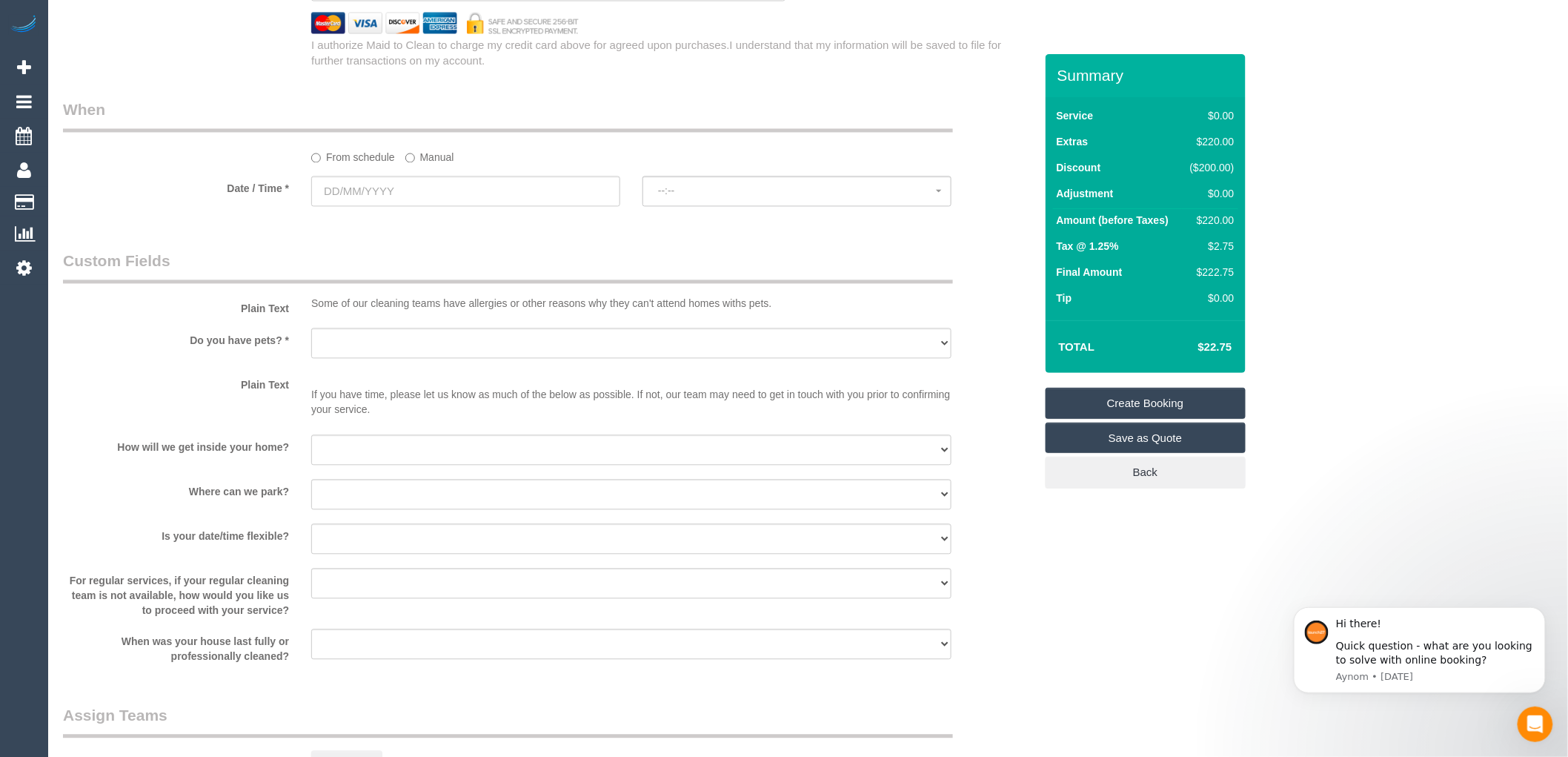
scroll to position [1153, 0]
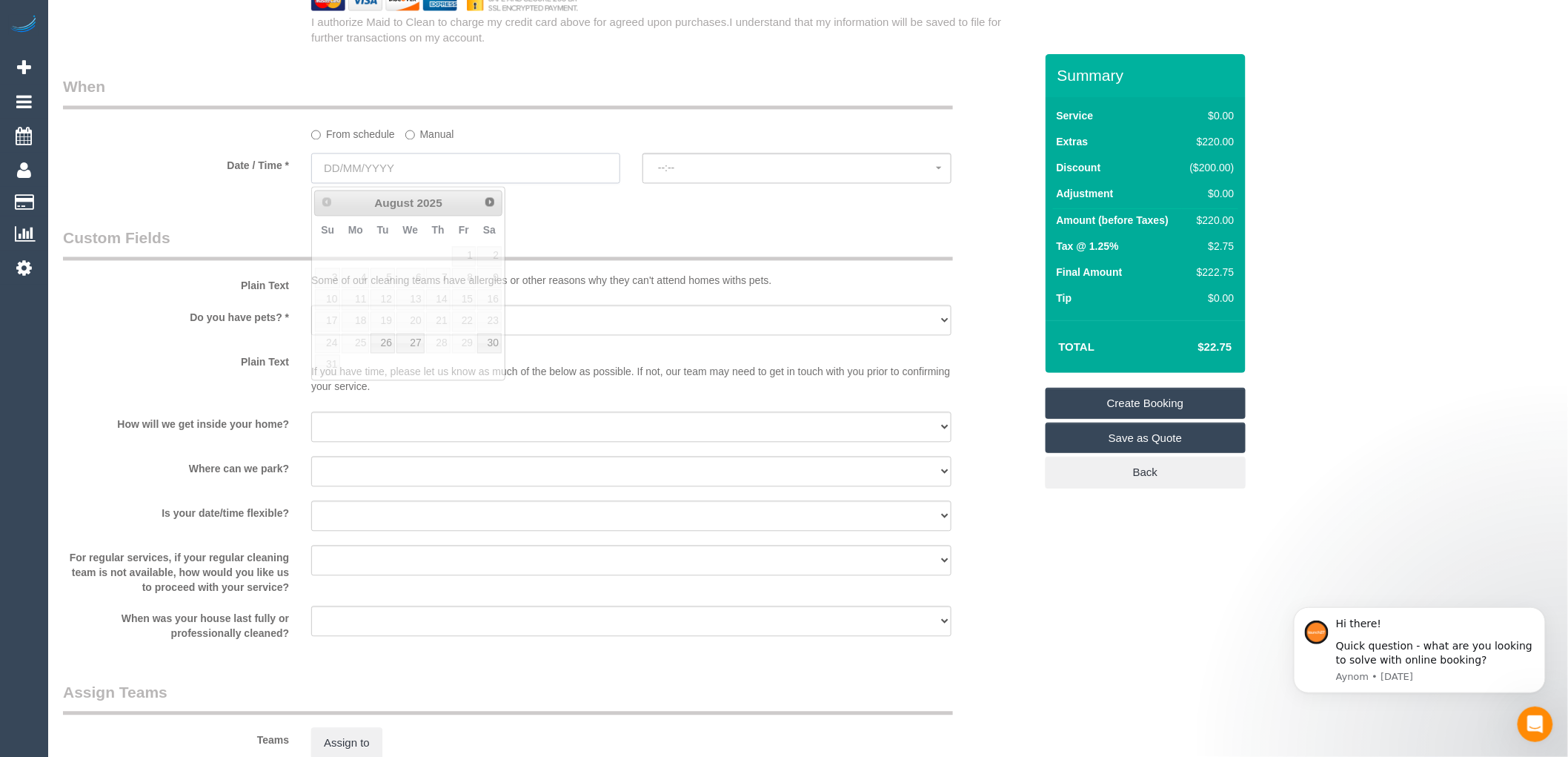
click at [378, 172] on input "text" at bounding box center [466, 168] width 309 height 31
click at [494, 203] on span "Next" at bounding box center [490, 202] width 12 height 12
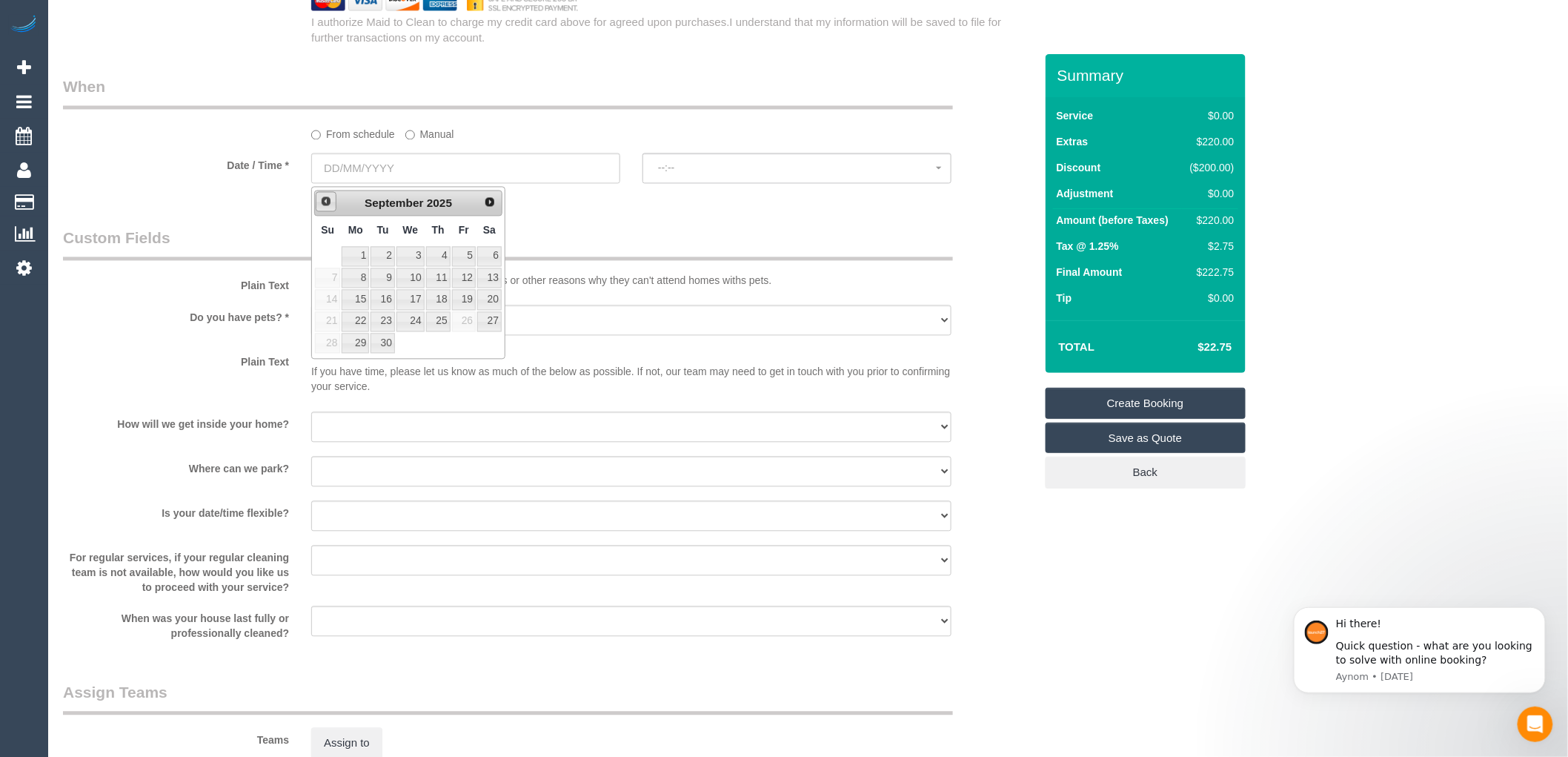
click at [326, 203] on span "Prev" at bounding box center [326, 202] width 12 height 12
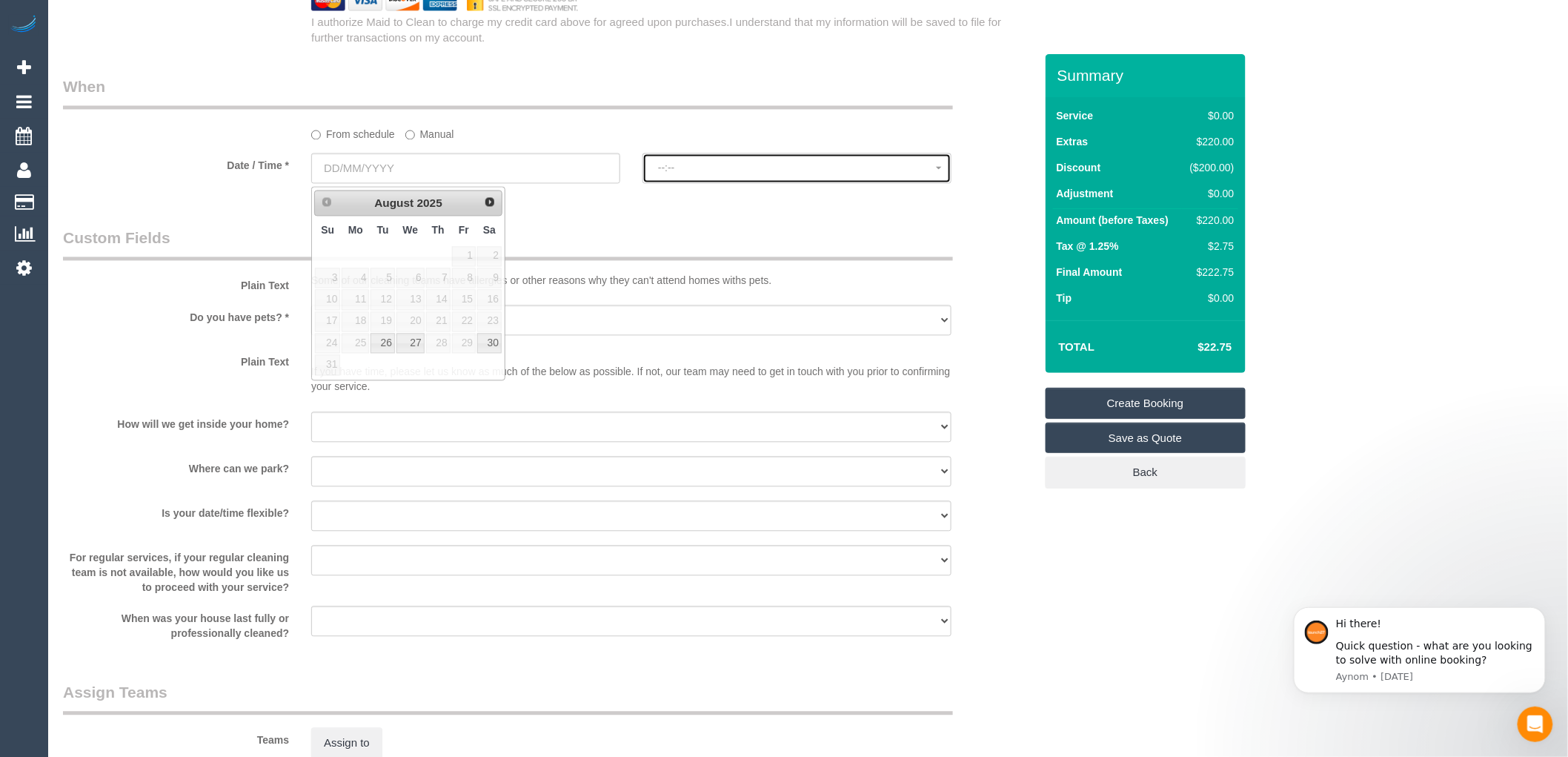
click at [652, 160] on button "--:--" at bounding box center [797, 168] width 309 height 31
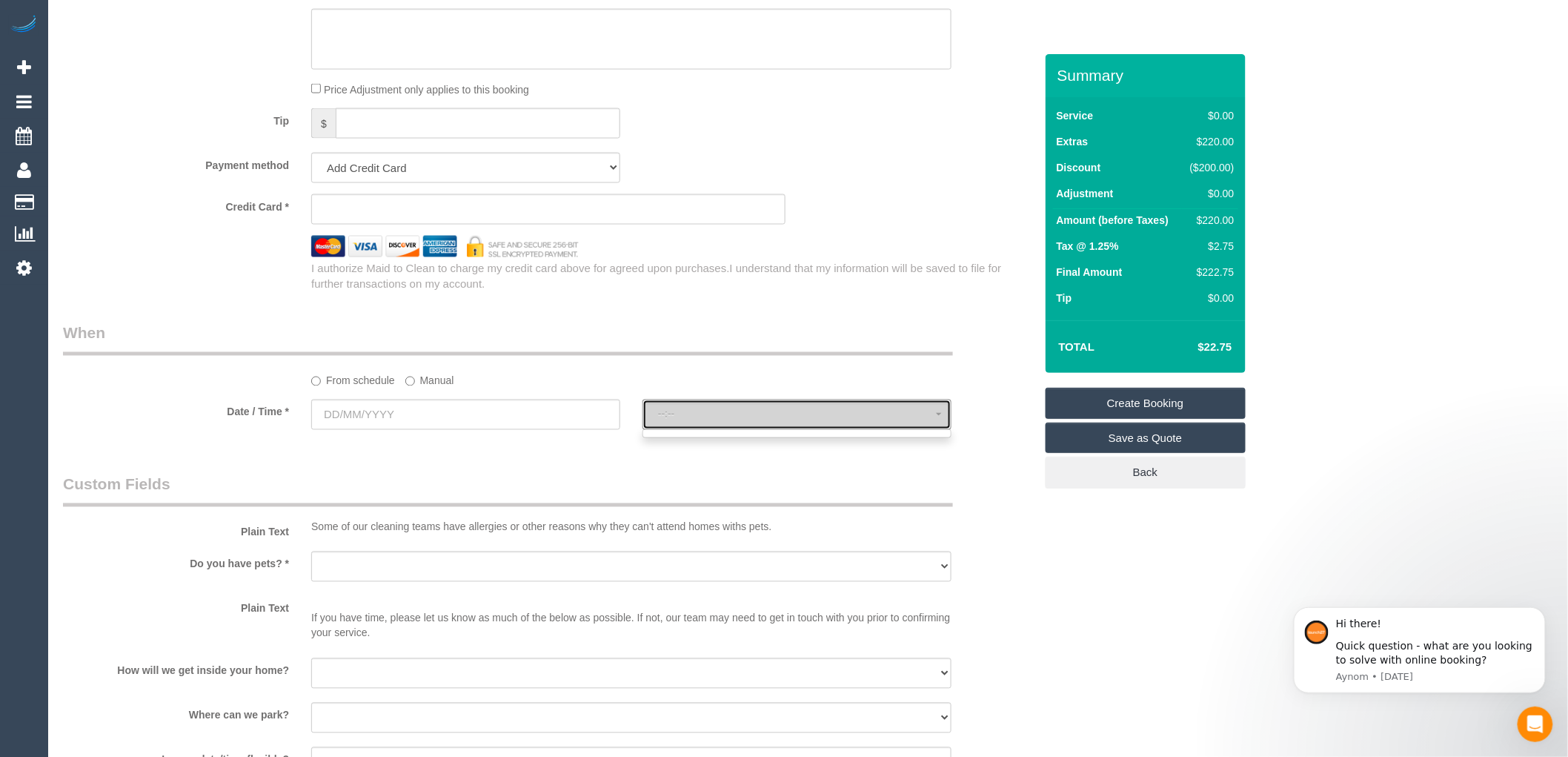
scroll to position [906, 0]
click at [408, 430] on input "text" at bounding box center [466, 415] width 309 height 31
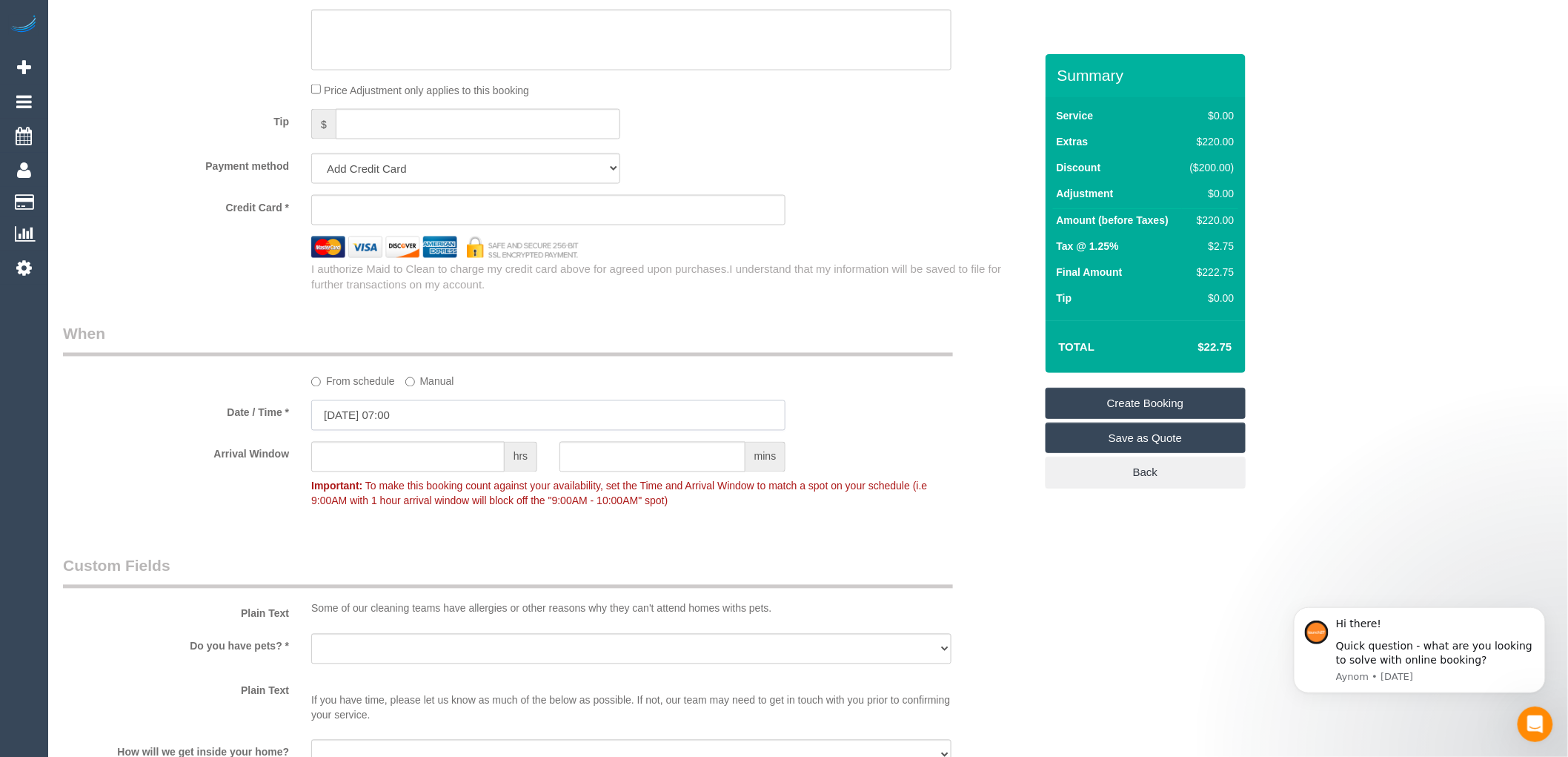
click at [405, 411] on input "22/08/2025 07:00" at bounding box center [548, 415] width 474 height 31
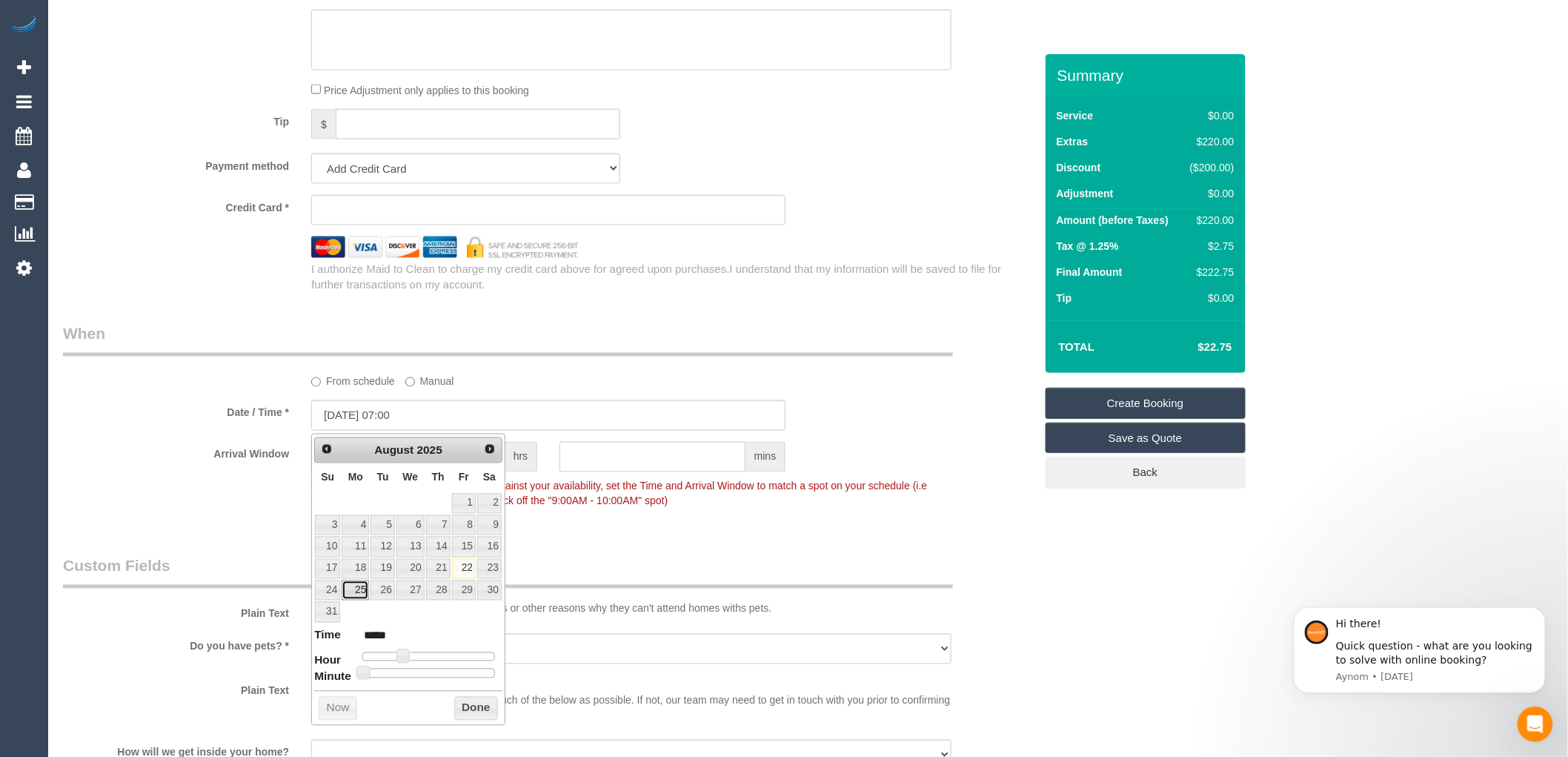
click at [359, 595] on link "25" at bounding box center [356, 591] width 28 height 20
type input "25/08/2025 08:00"
type input "*****"
type input "25/08/2025 09:00"
type input "*****"
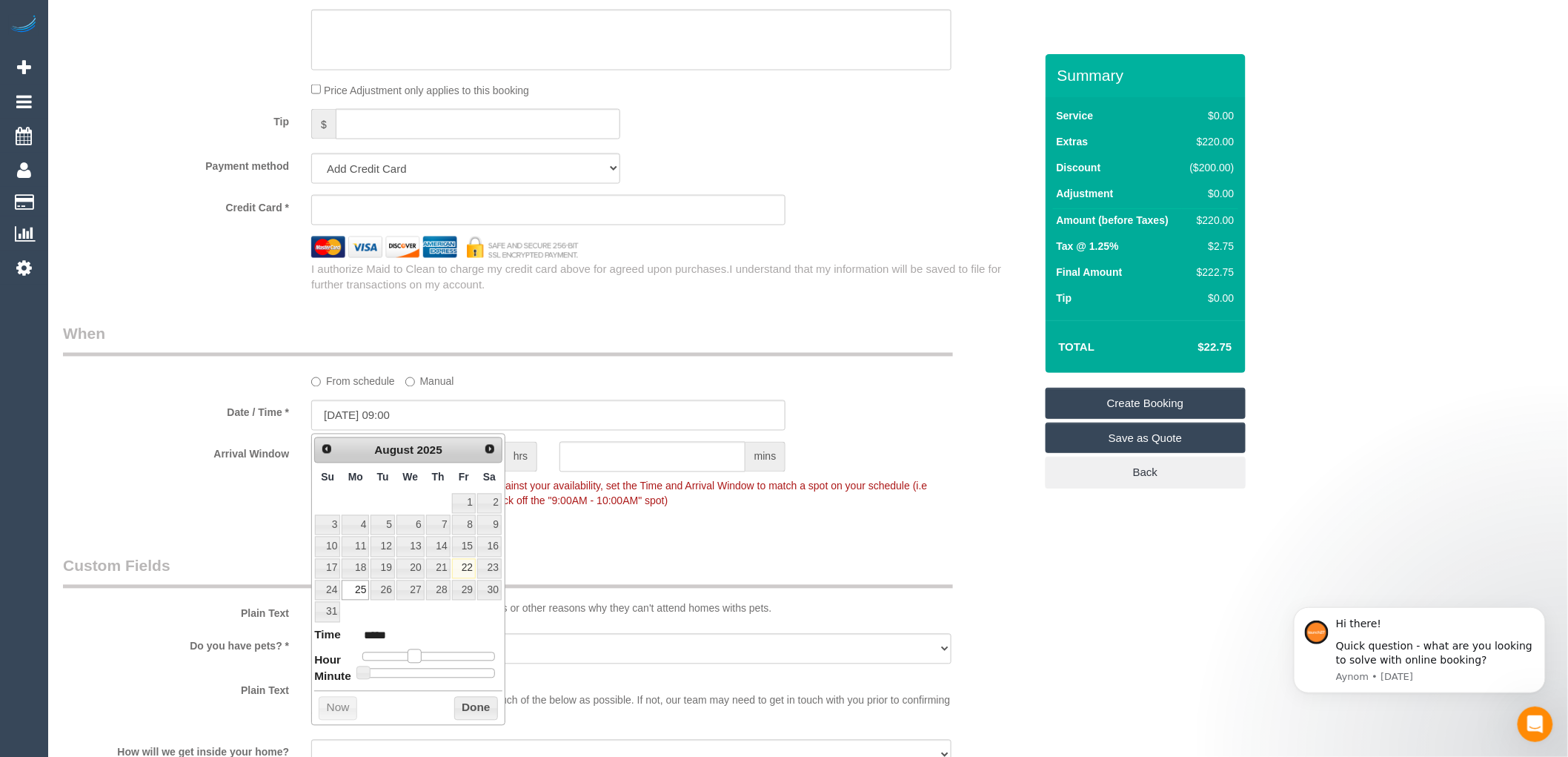
type input "25/08/2025 10:00"
type input "*****"
type input "25/08/2025 11:00"
type input "*****"
type input "25/08/2025 12:00"
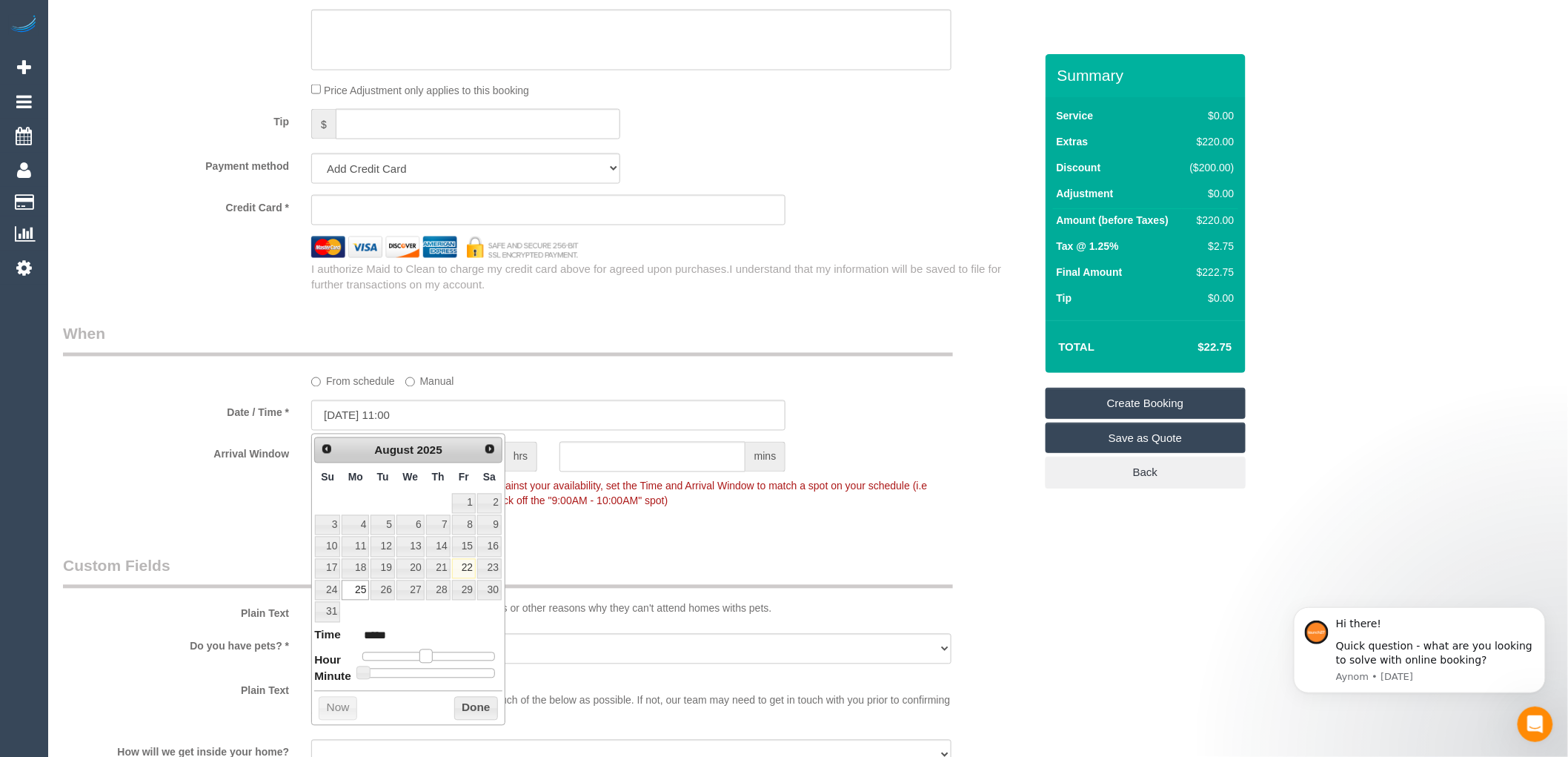
type input "*****"
type input "25/08/2025 13:00"
type input "*****"
type input "[DATE] 14:00"
type input "*****"
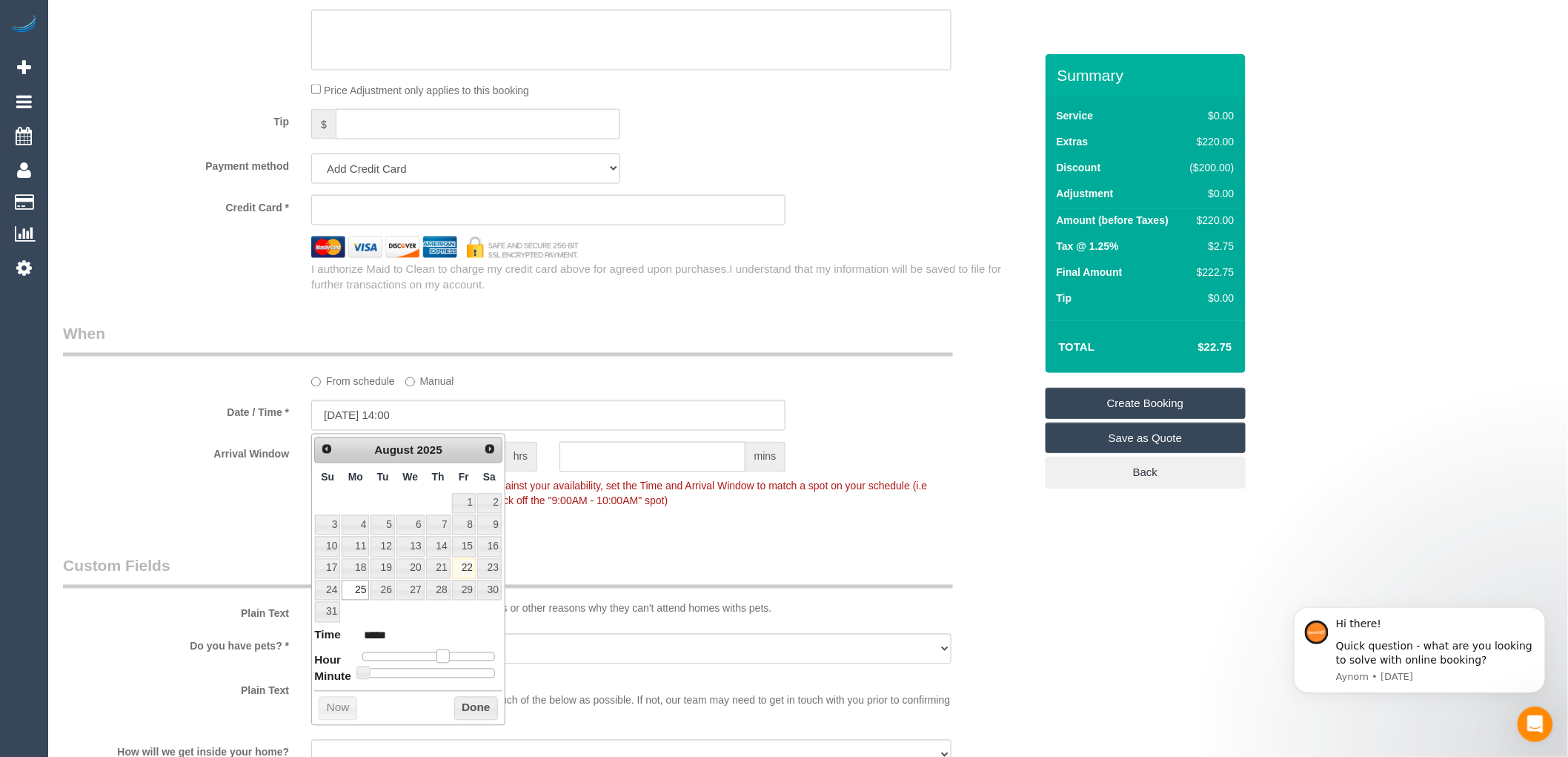
drag, startPoint x: 402, startPoint y: 660, endPoint x: 442, endPoint y: 665, distance: 40.3
click at [443, 665] on dl "Time ***** Hour Minute Second Millisecond Microsecond Time Zone ***** ***** ***…" at bounding box center [408, 653] width 188 height 52
click at [468, 710] on button "Done" at bounding box center [476, 708] width 44 height 24
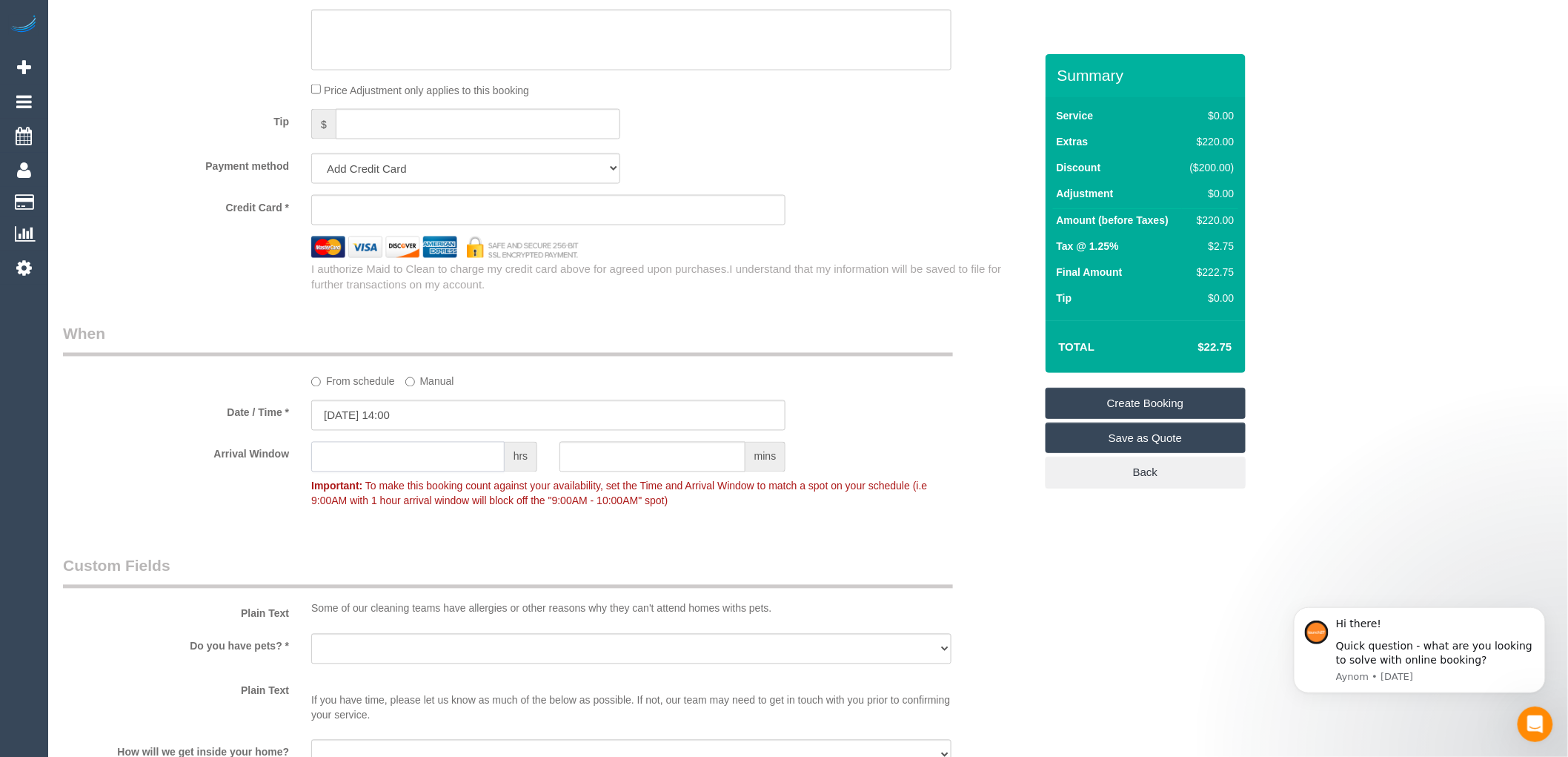
click at [366, 467] on input "text" at bounding box center [407, 457] width 193 height 31
type input "1"
click at [588, 379] on div "From schedule Manual" at bounding box center [631, 379] width 663 height 20
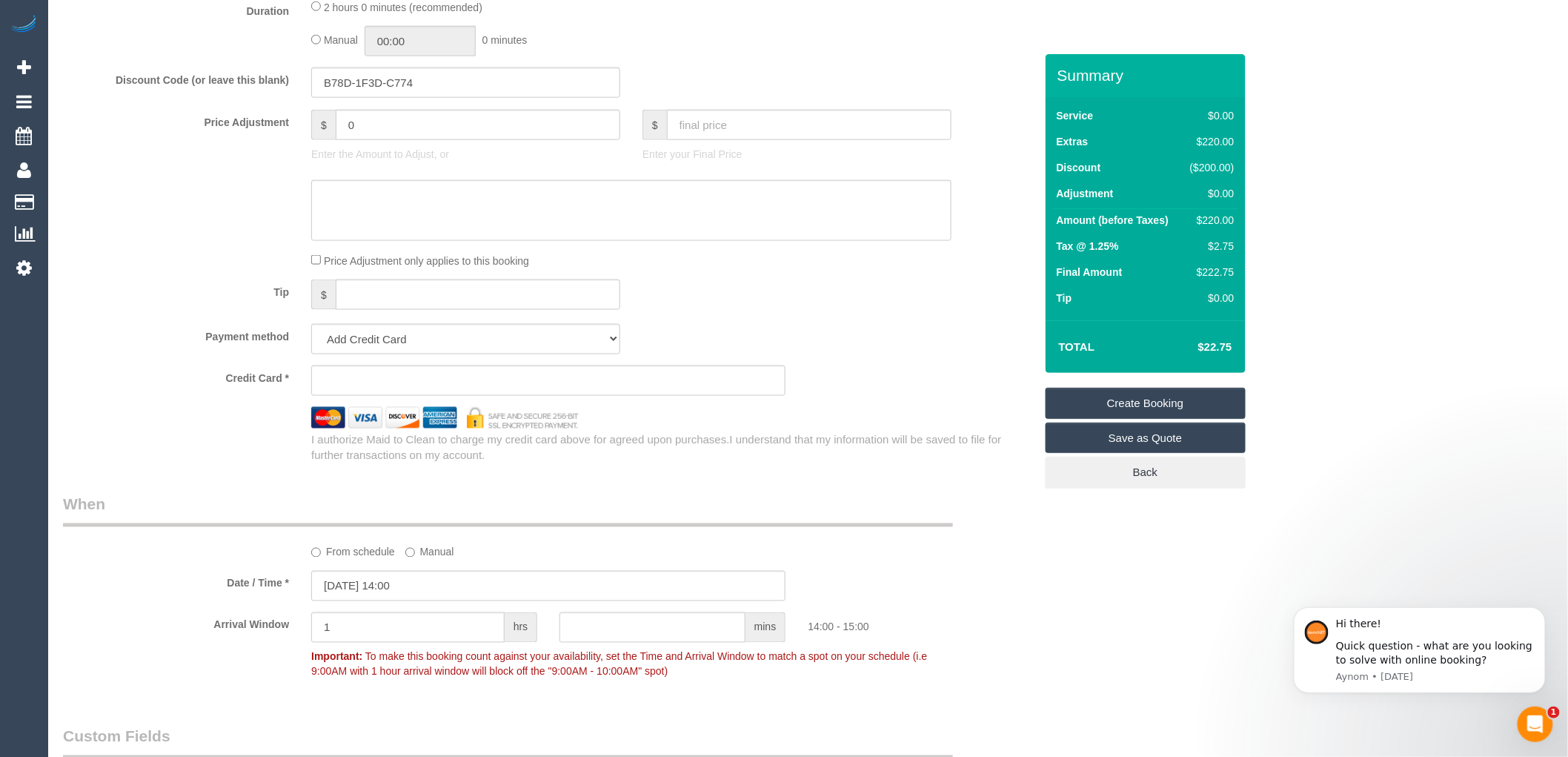
scroll to position [741, 0]
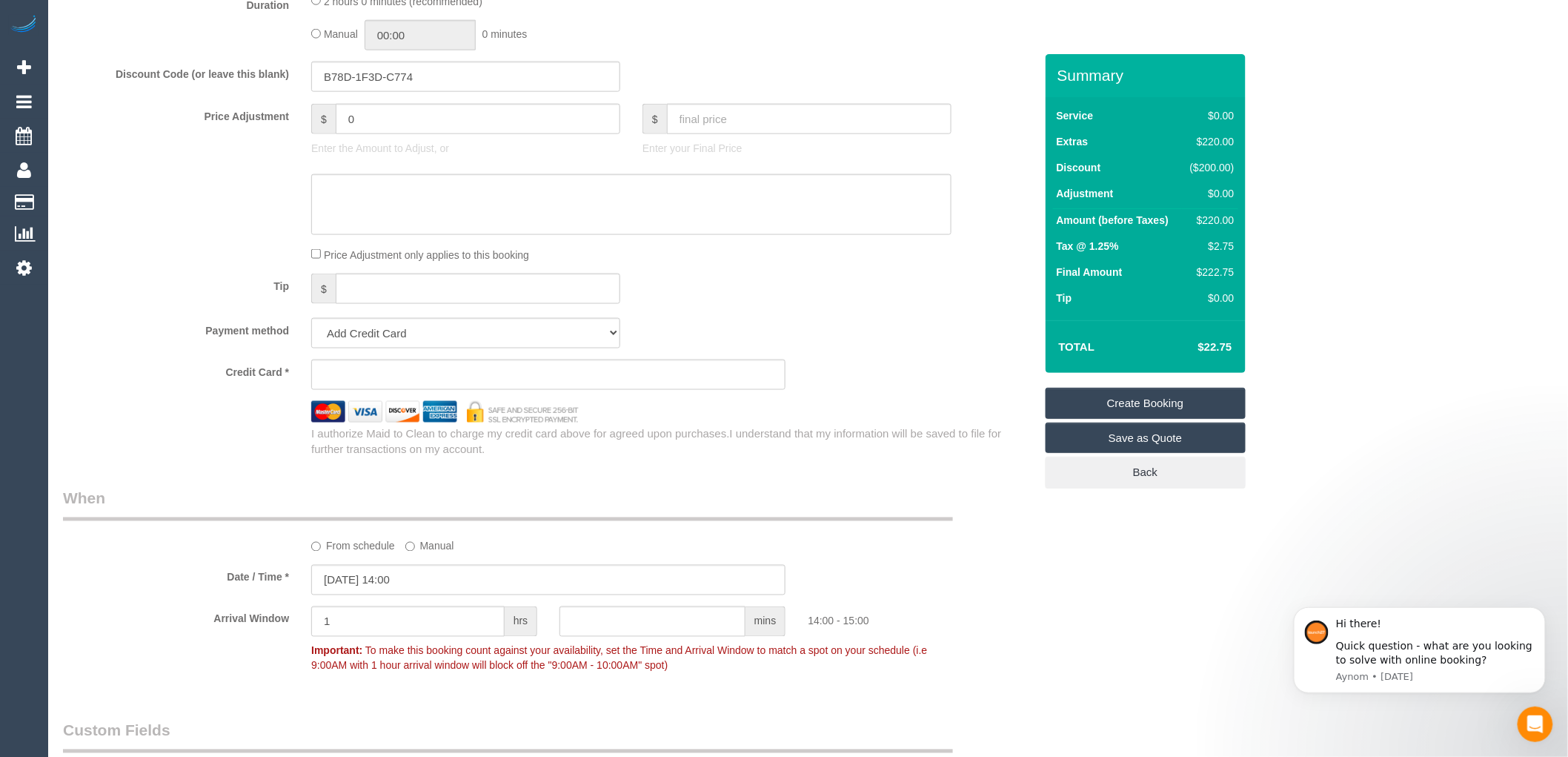
click at [841, 343] on div "Payment method Add Credit Card Cash Check Paypal" at bounding box center [548, 333] width 993 height 31
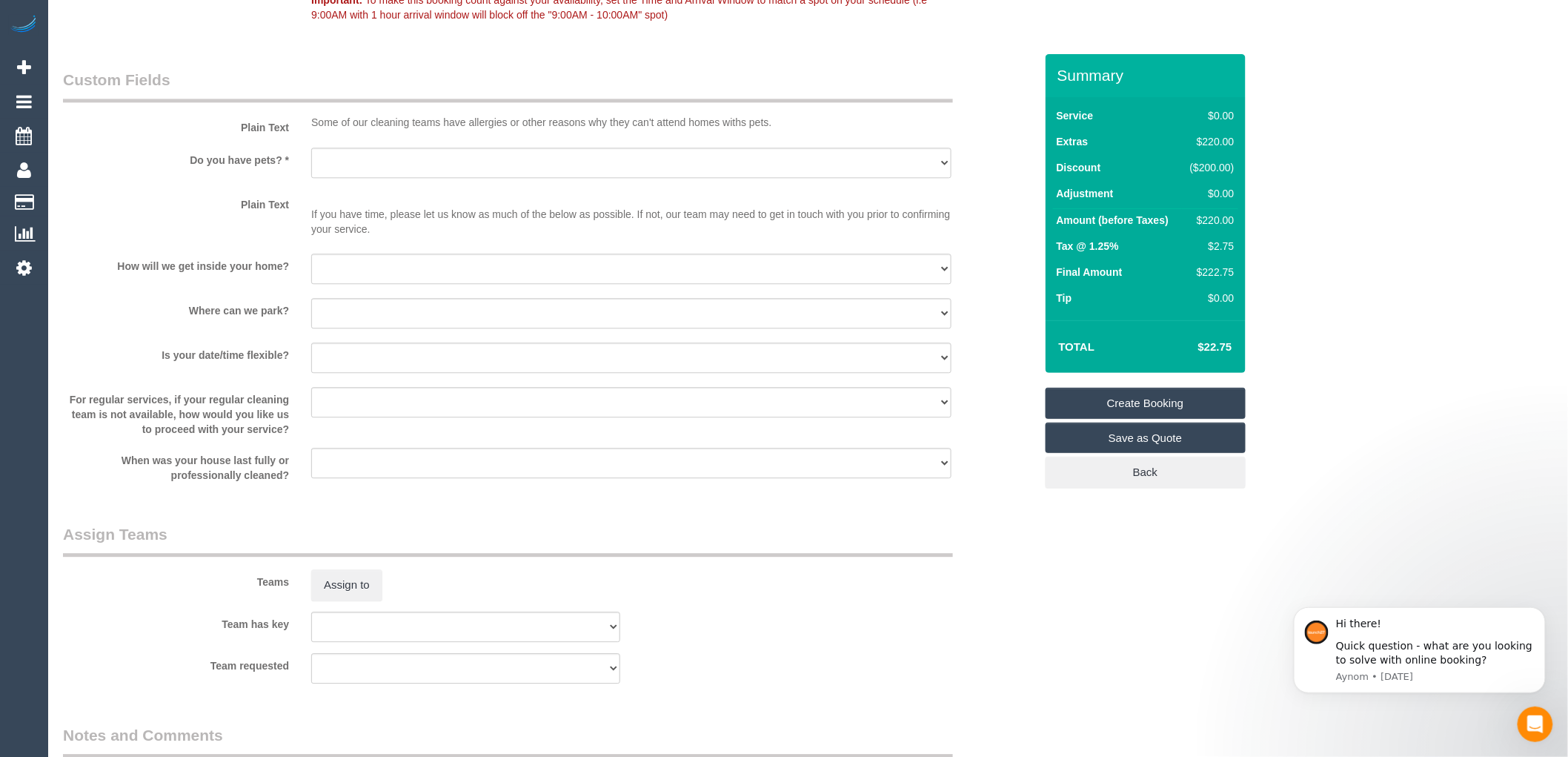
scroll to position [1400, 0]
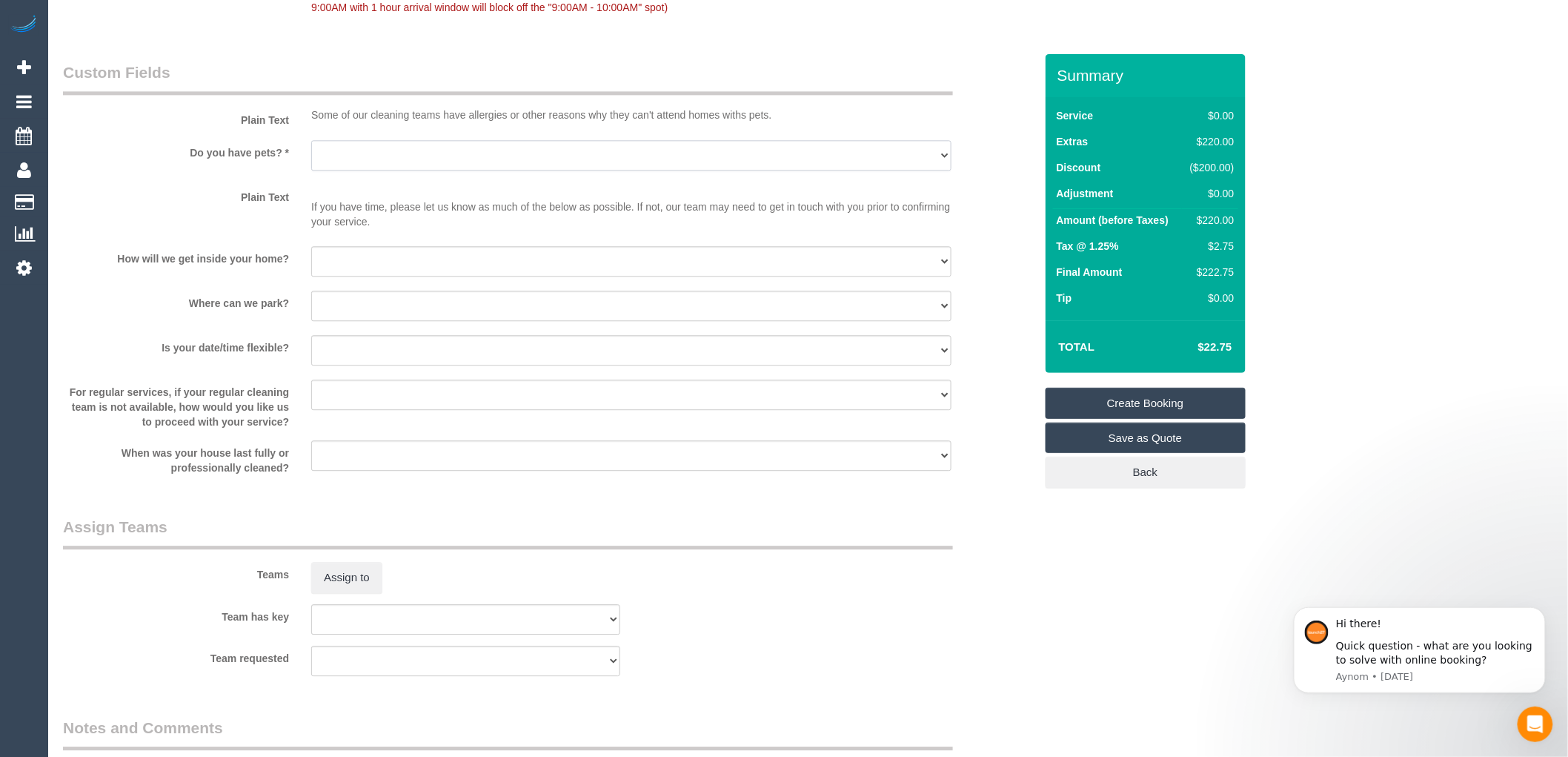
click at [520, 156] on select "Yes - Cats Yes - Dogs No pets Yes - Dogs and Cats Yes - Other" at bounding box center [631, 155] width 641 height 31
select select "number:27"
click at [311, 142] on select "Yes - Cats Yes - Dogs No pets Yes - Dogs and Cats Yes - Other" at bounding box center [631, 155] width 641 height 31
click at [383, 263] on select "I will be home Key will be left (please provide details below) Lock box/Access …" at bounding box center [631, 261] width 641 height 31
select select "number:14"
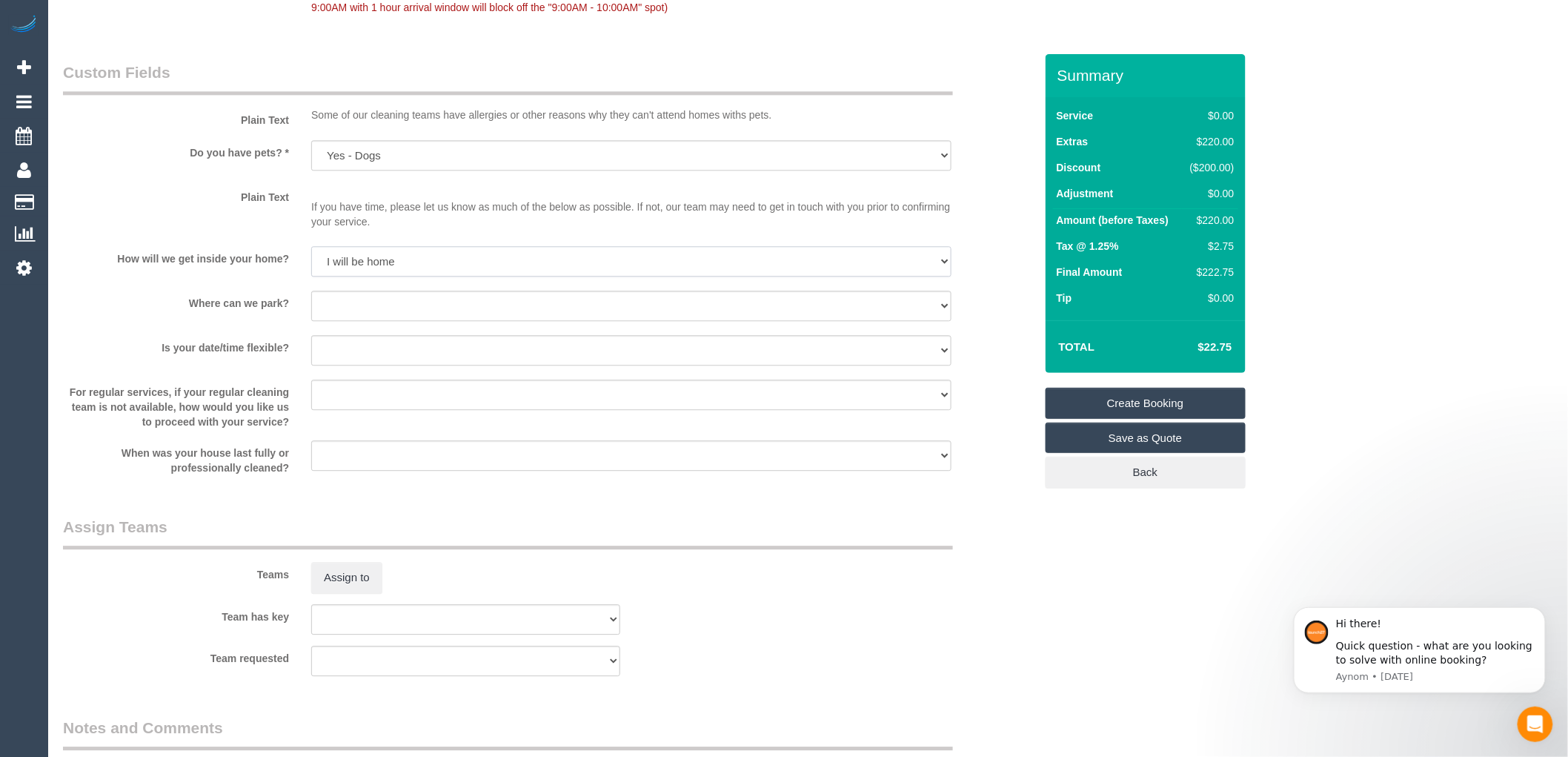
click at [311, 249] on select "I will be home Key will be left (please provide details below) Lock box/Access …" at bounding box center [631, 261] width 641 height 31
click at [373, 308] on select "I will provide parking on-site Free street parking Paid street parking (cost wi…" at bounding box center [631, 305] width 641 height 31
select select "number:19"
click at [311, 293] on select "I will provide parking on-site Free street parking Paid street parking (cost wi…" at bounding box center [631, 305] width 641 height 31
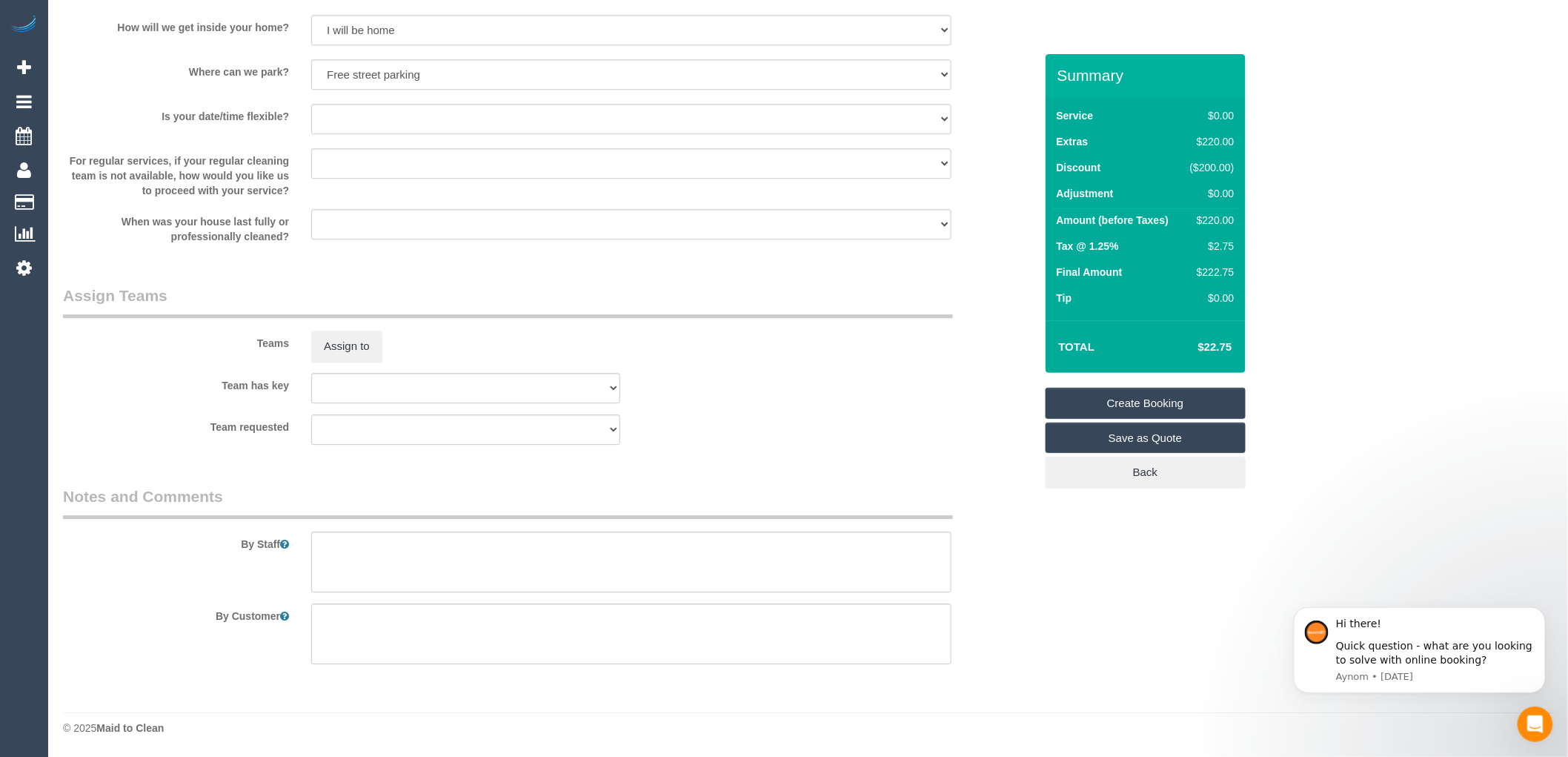
scroll to position [1633, 0]
click at [343, 558] on textarea at bounding box center [631, 562] width 641 height 60
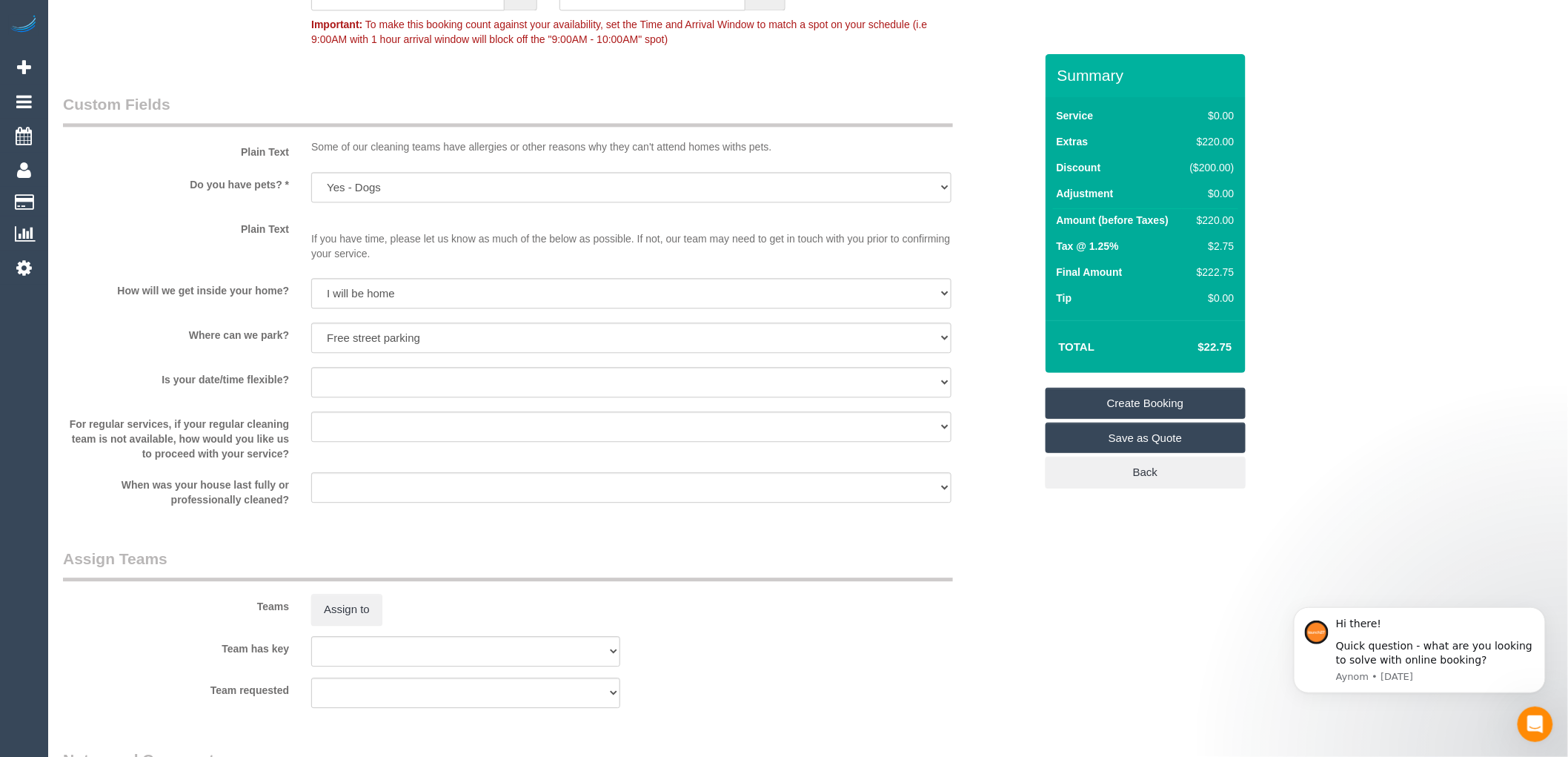
scroll to position [1551, 0]
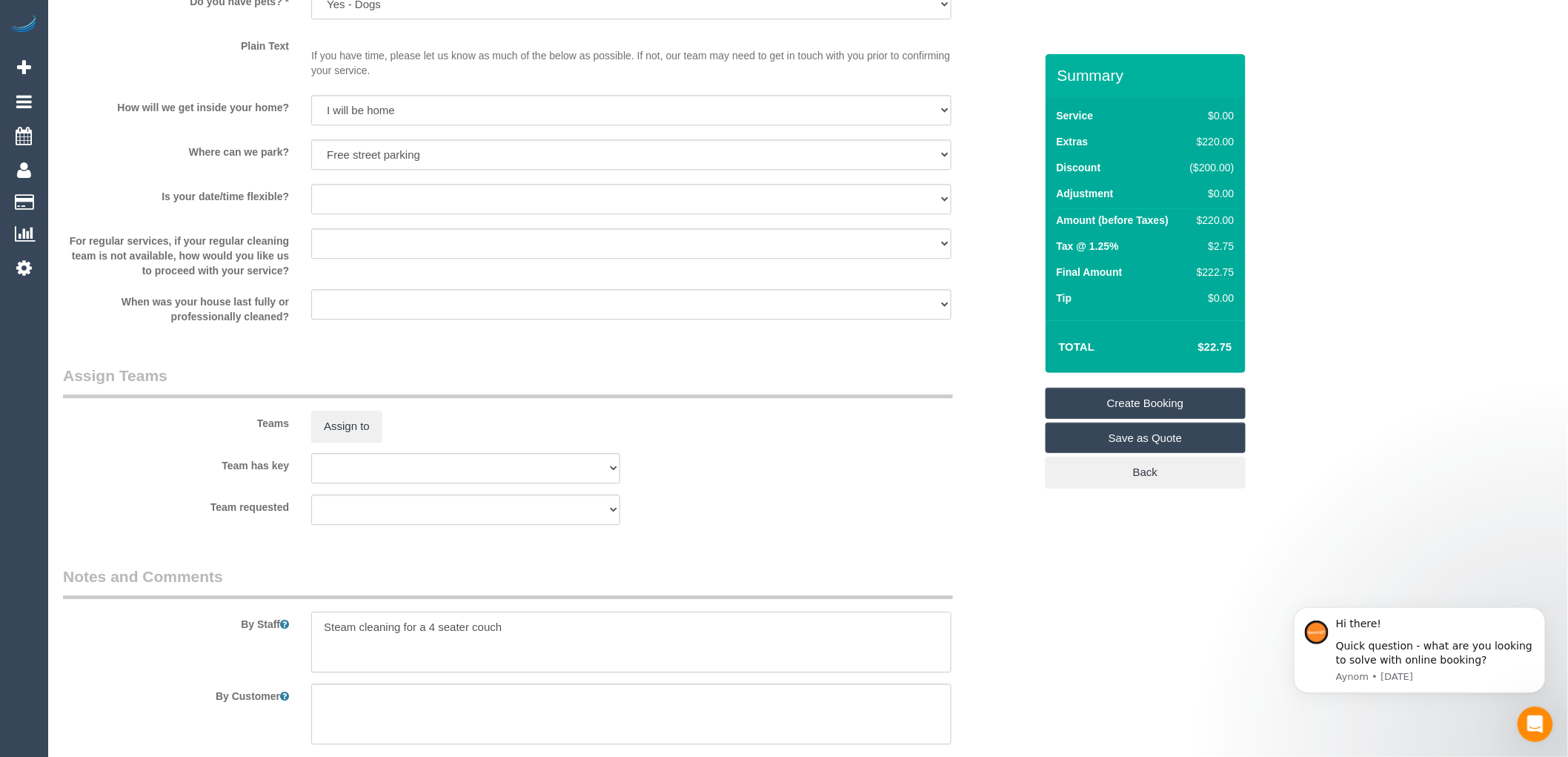
type textarea "Steam cleaning for a 4 seater couch"
click at [375, 206] on select "Yes - date and time Yes - date but not time Yes - time but not date No - No fle…" at bounding box center [631, 199] width 641 height 31
select select "number:36"
click at [311, 186] on select "Yes - date and time Yes - date but not time Yes - time but not date No - No fle…" at bounding box center [631, 199] width 641 height 31
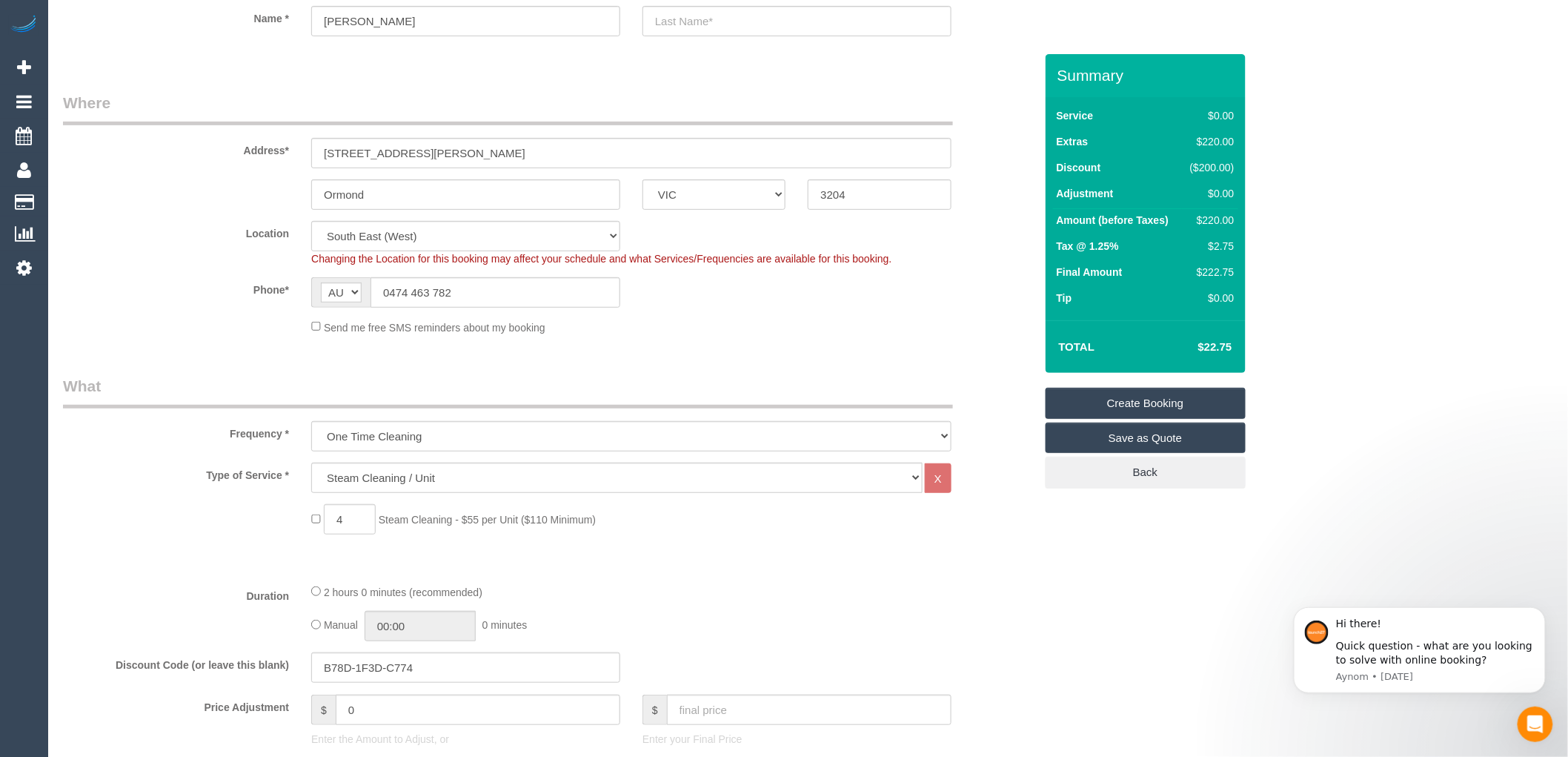
scroll to position [0, 0]
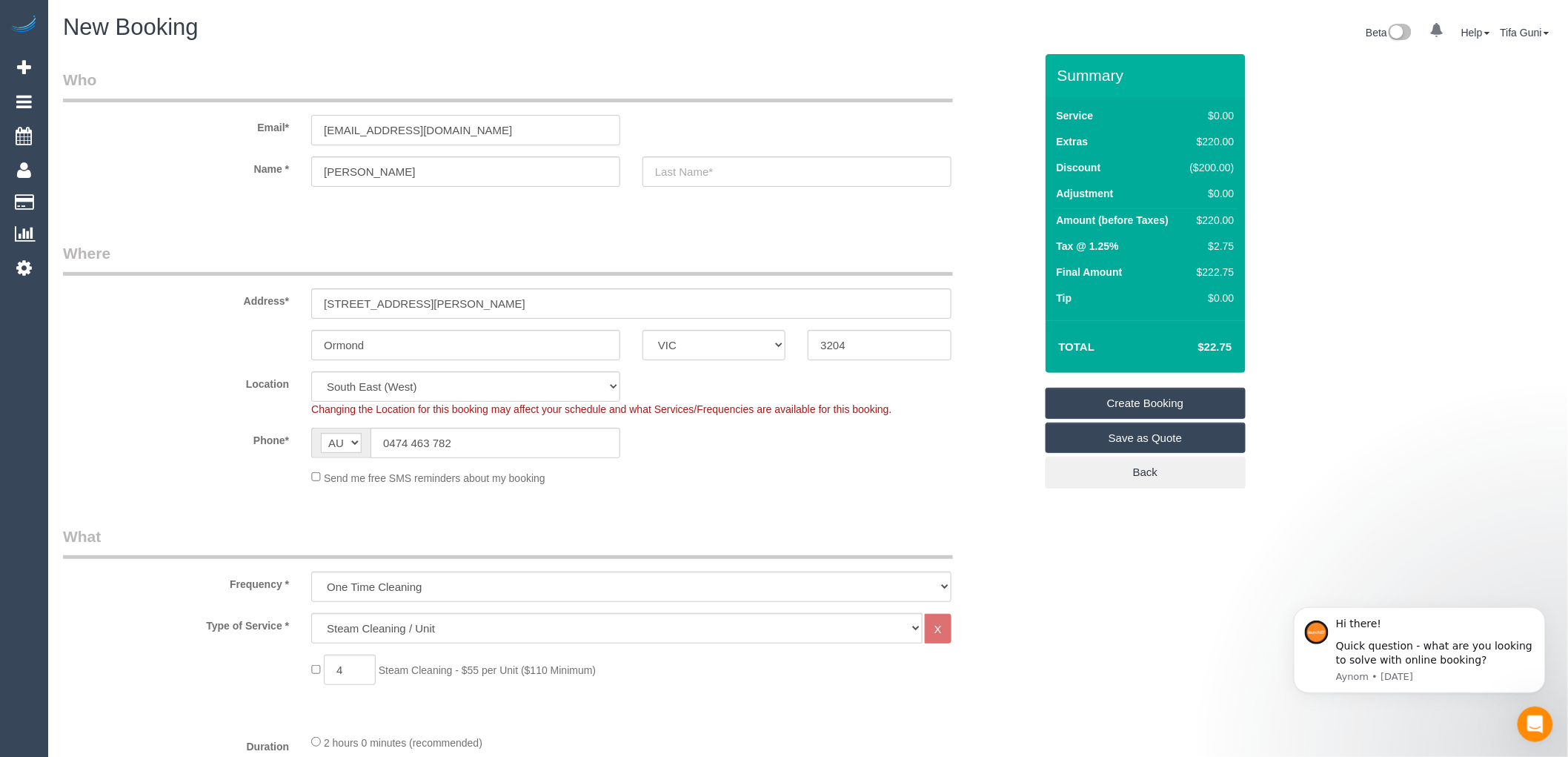
drag, startPoint x: 463, startPoint y: 134, endPoint x: 114, endPoint y: 120, distance: 349.3
click at [114, 120] on div "Email* jschabe81@gmail.com" at bounding box center [548, 107] width 993 height 76
click at [1141, 399] on link "Create Booking" at bounding box center [1146, 402] width 200 height 31
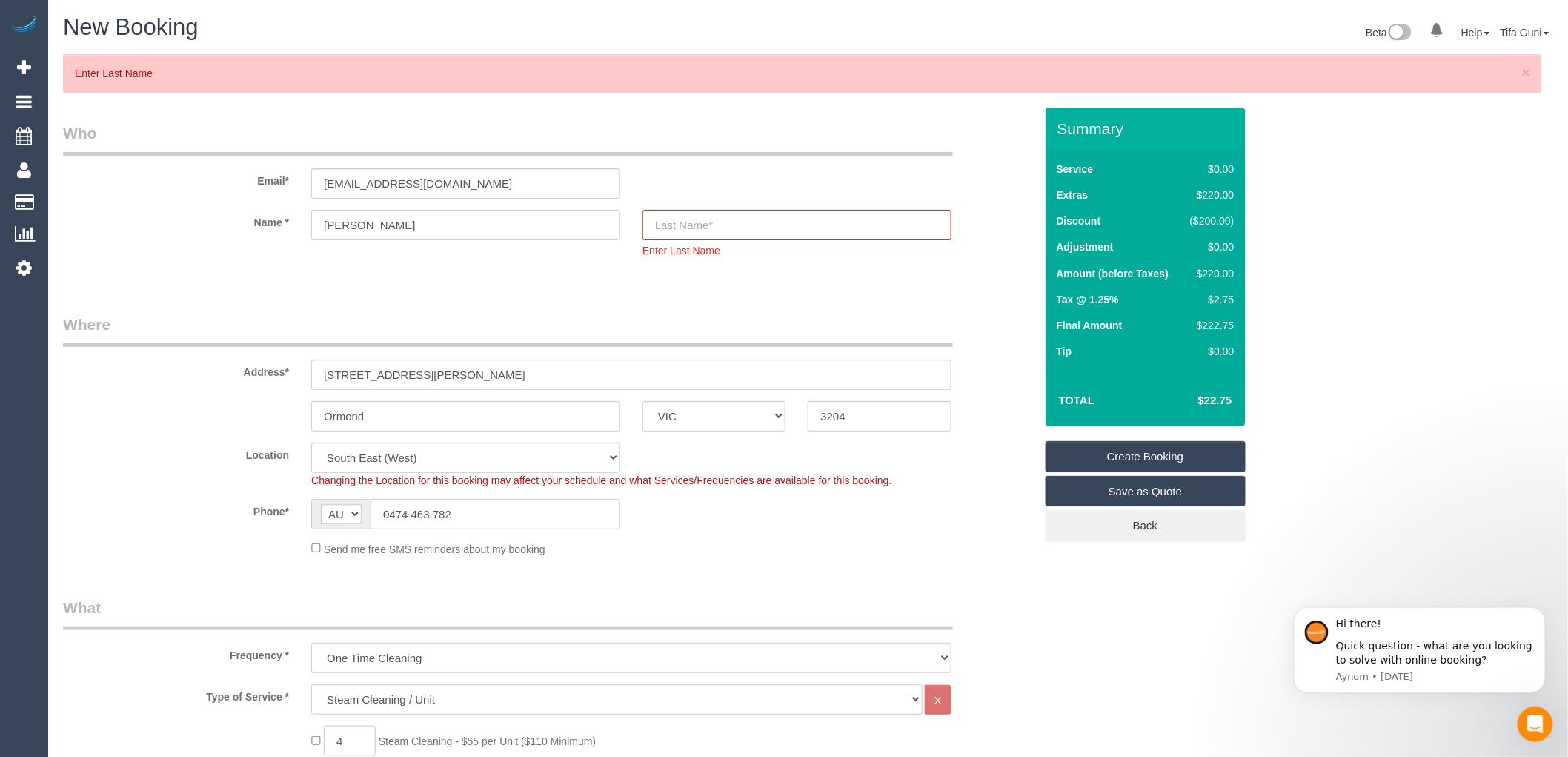
scroll to position [123, 0]
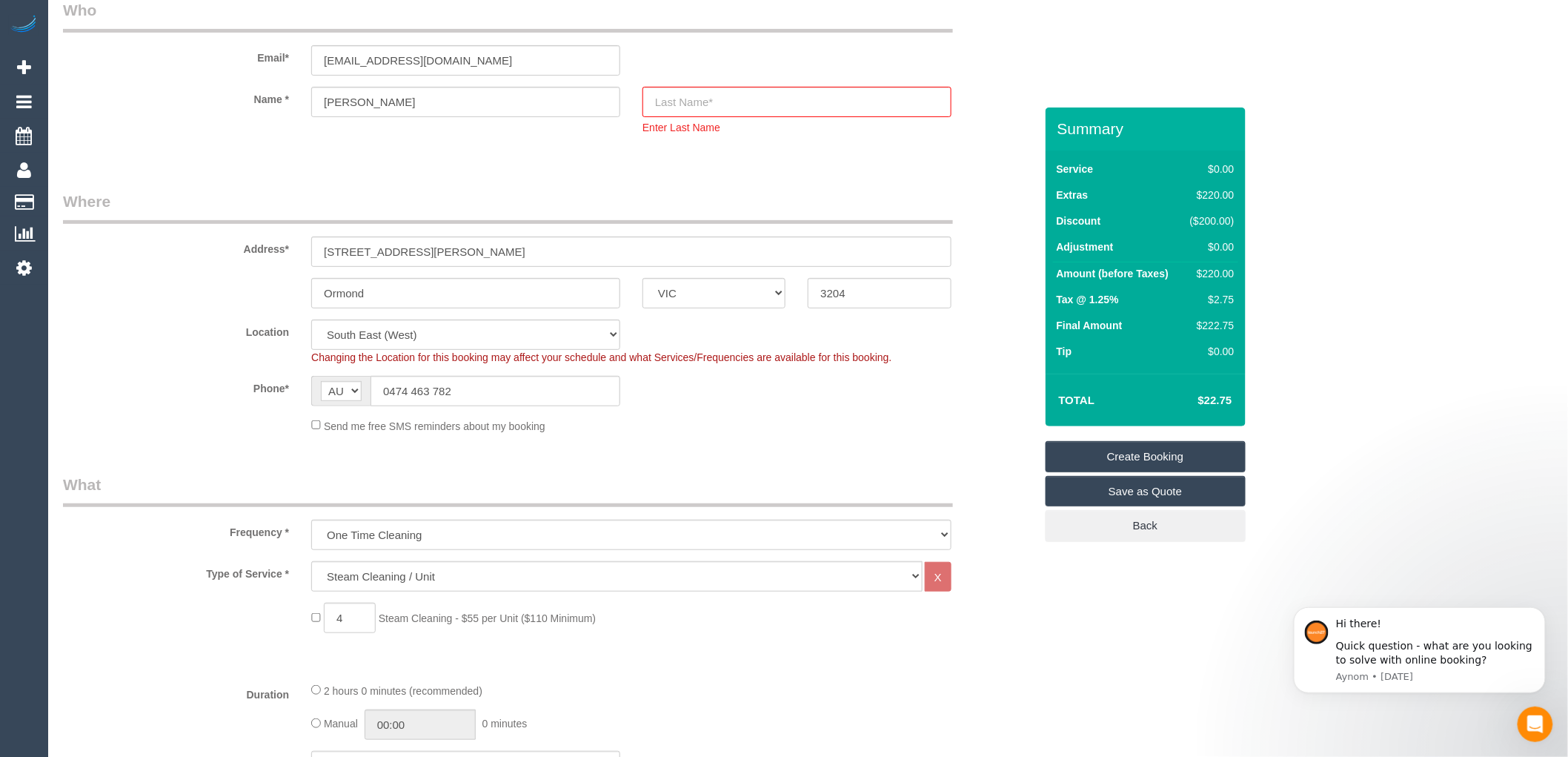
click at [542, 157] on fieldset "Who Email* jschabe81@gmail.com Name * Joshua Enter Last Name" at bounding box center [549, 79] width 972 height 162
click at [702, 104] on input "text" at bounding box center [797, 102] width 309 height 31
type input "Schabe"
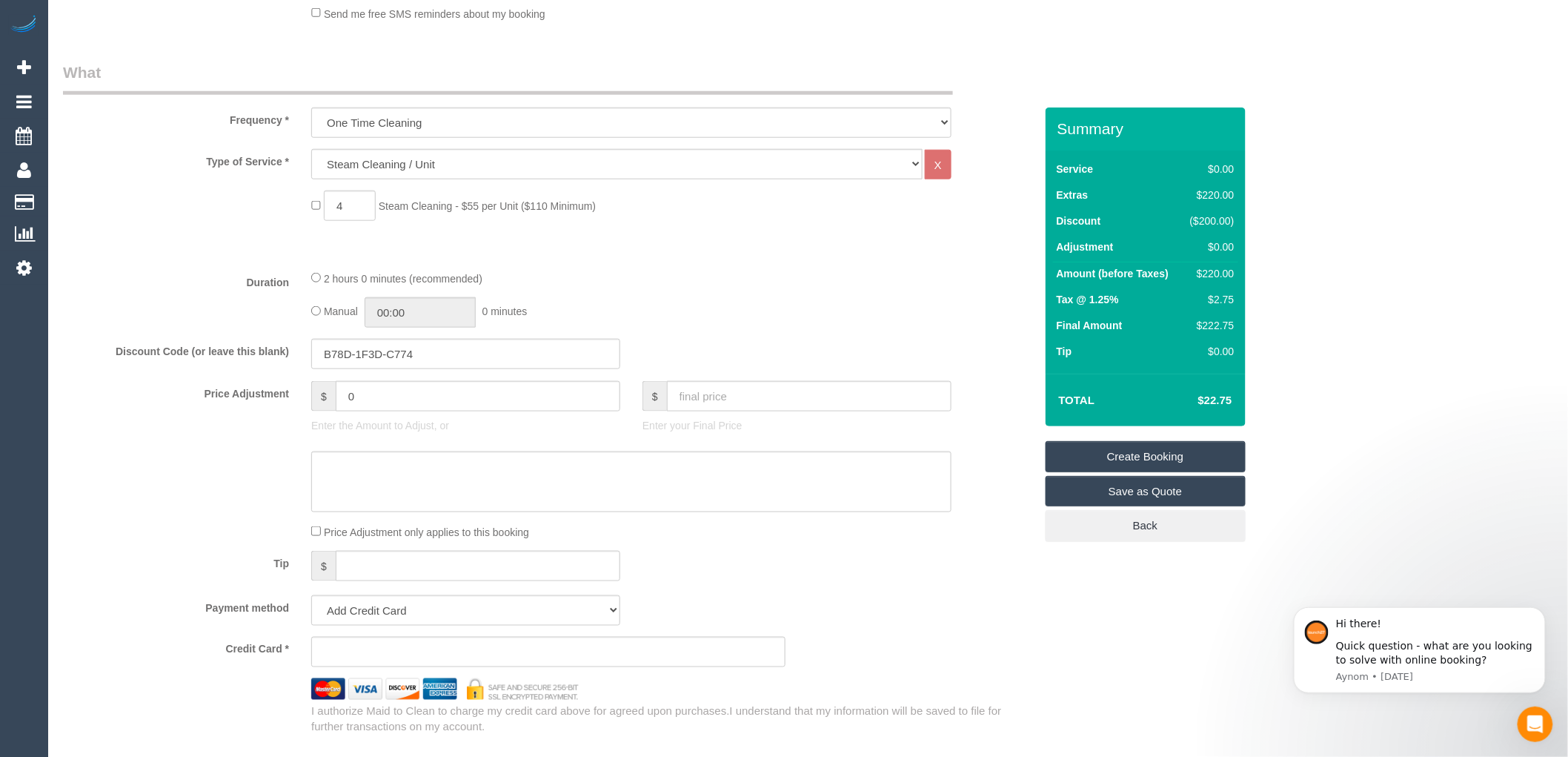
click at [1144, 453] on link "Create Booking" at bounding box center [1146, 456] width 200 height 31
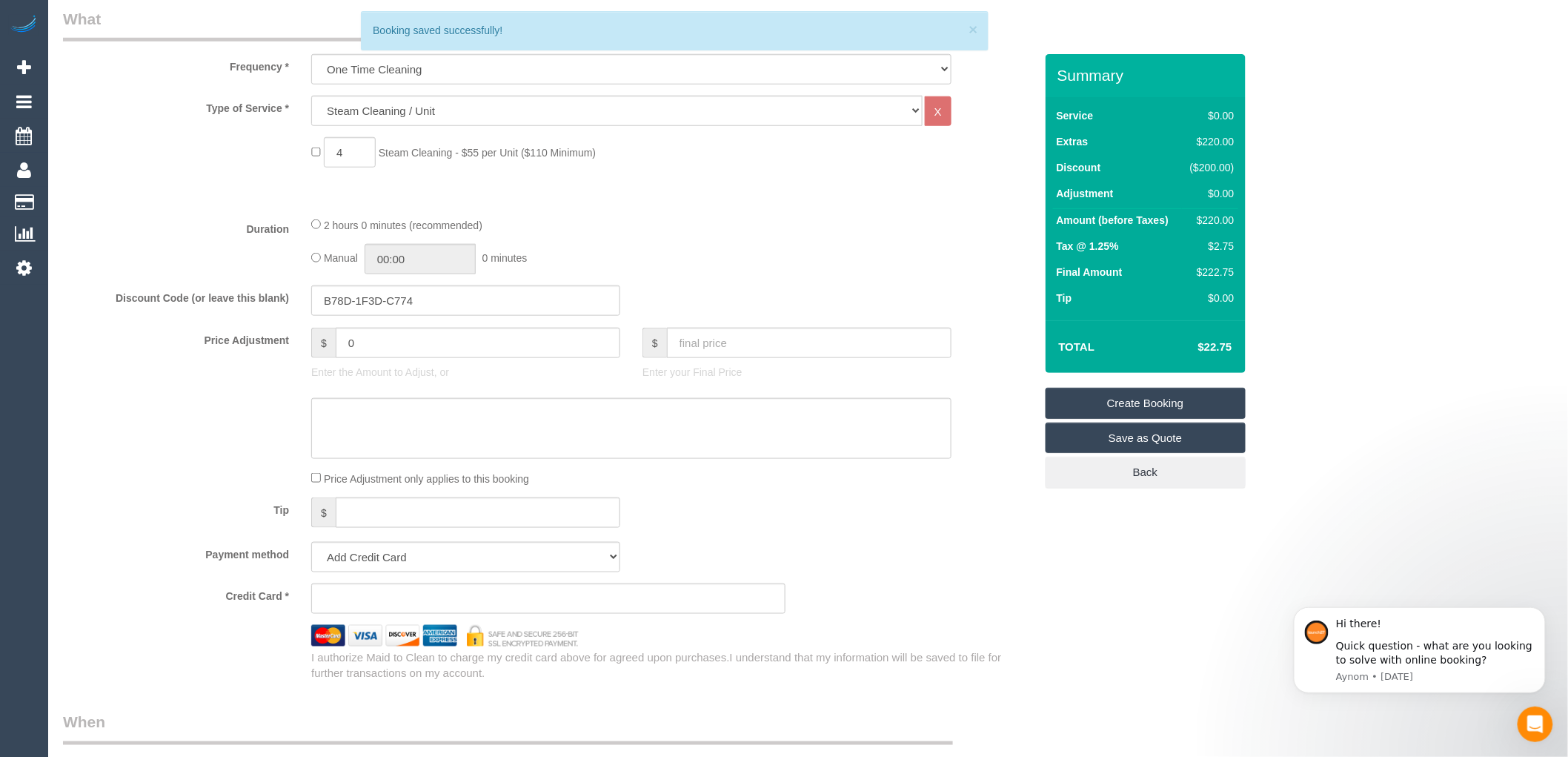
scroll to position [464, 0]
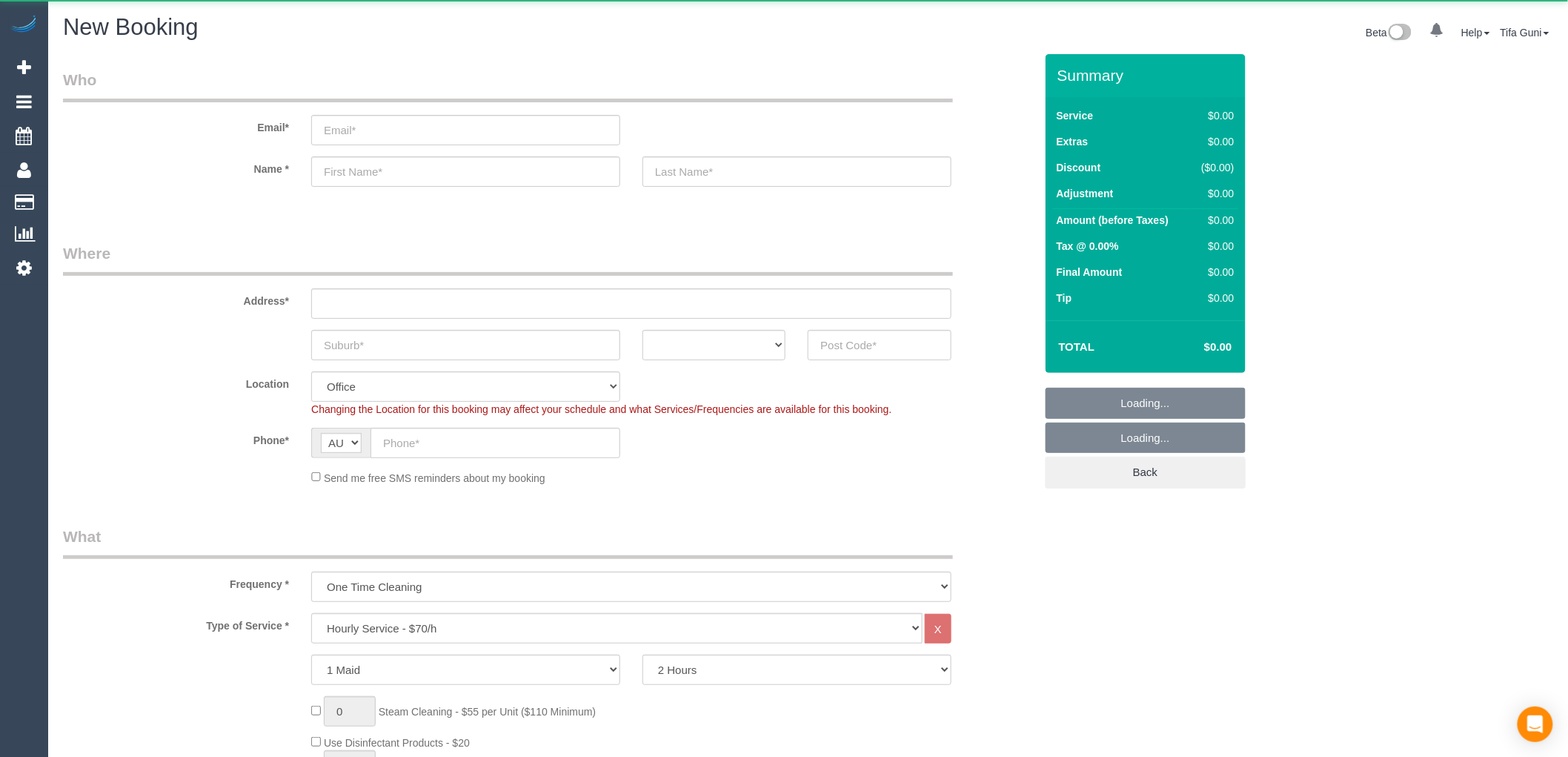
select select "object:2124"
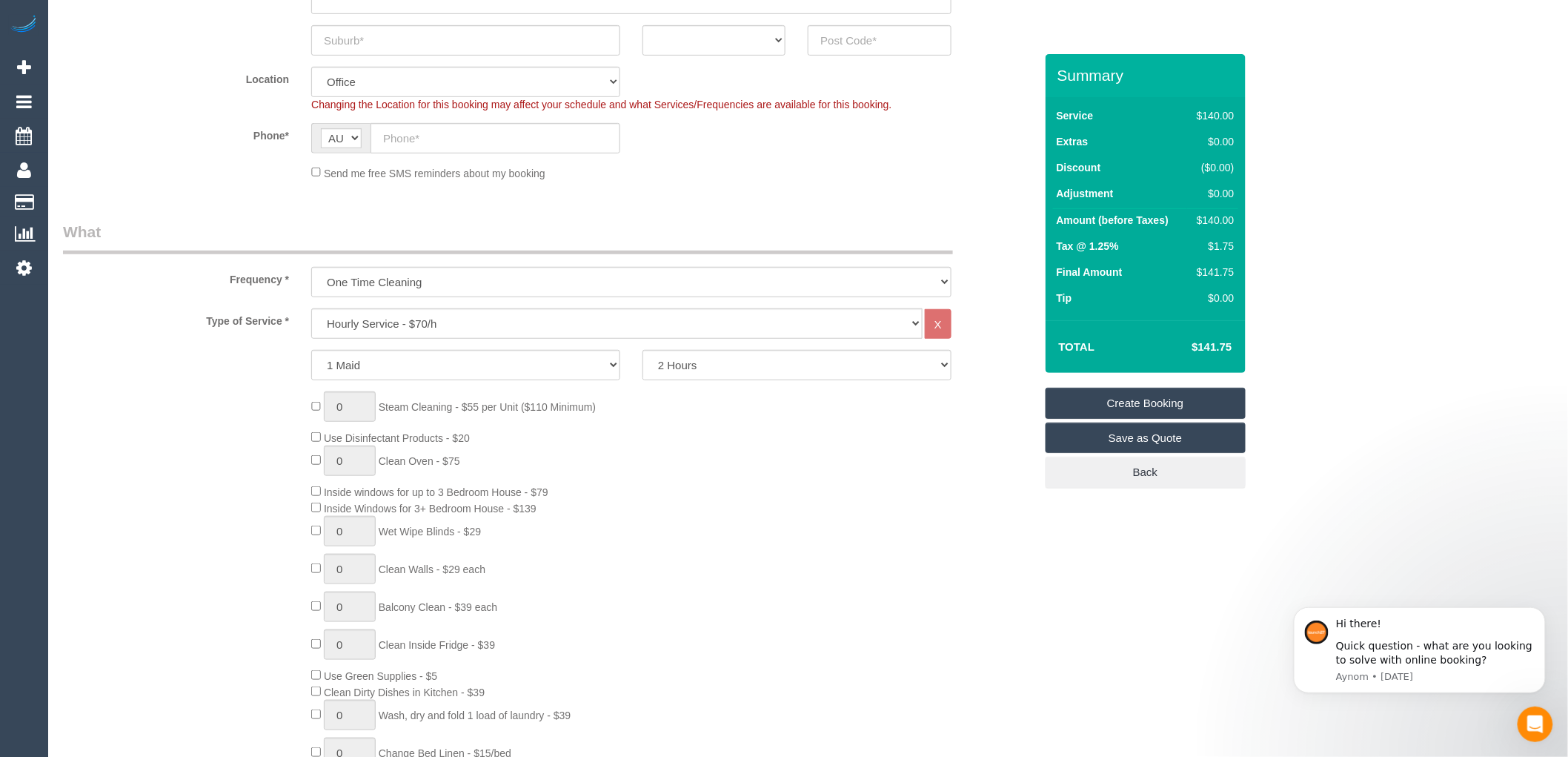
scroll to position [164, 0]
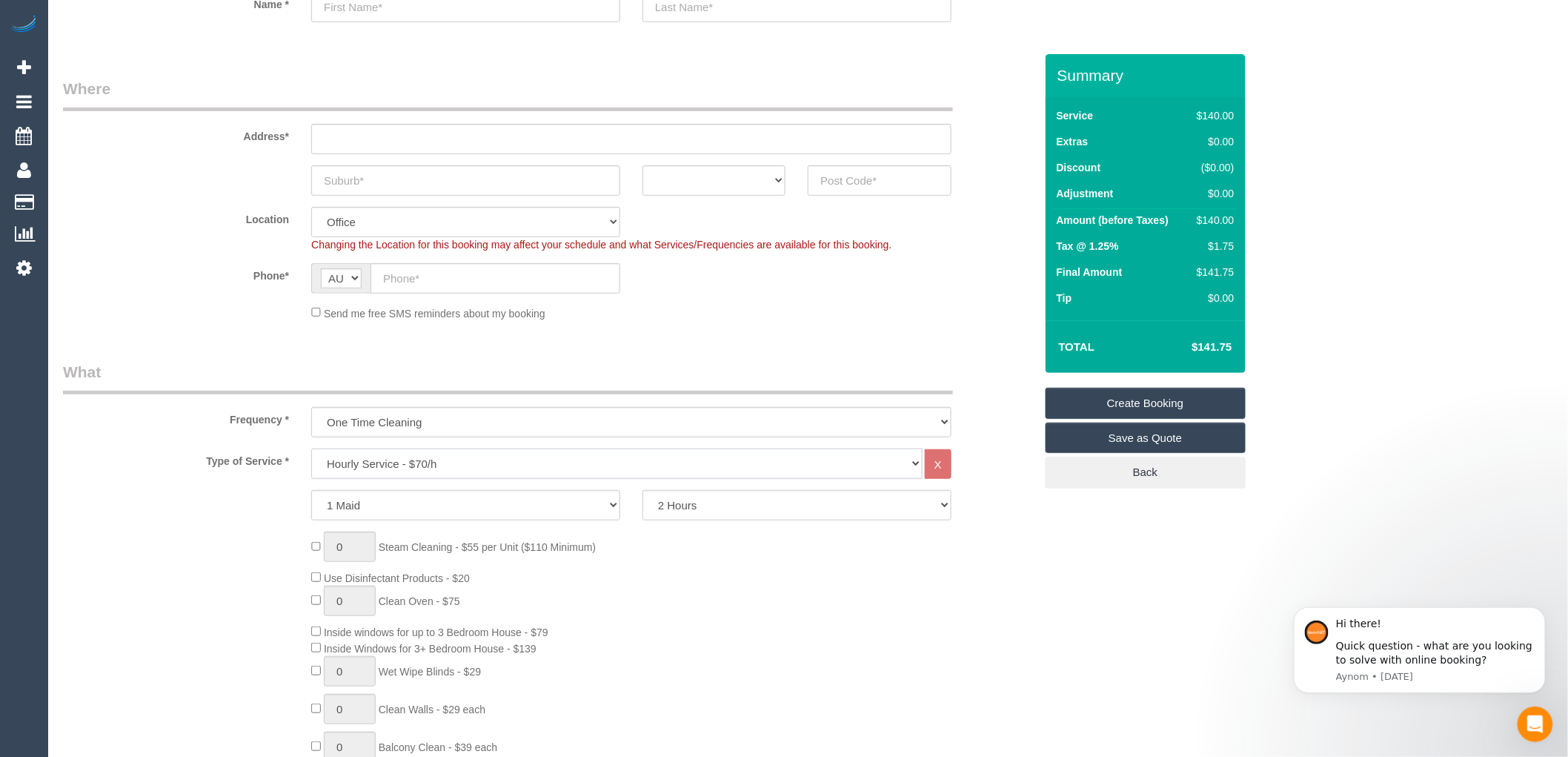
click at [416, 462] on select "Hourly Service - $70/h Hourly Service - $65/h Hourly Service - $60/h Hourly Ser…" at bounding box center [616, 464] width 611 height 31
select select "212"
click at [311, 449] on select "Hourly Service - $70/h Hourly Service - $65/h Hourly Service - $60/h Hourly Ser…" at bounding box center [616, 464] width 611 height 31
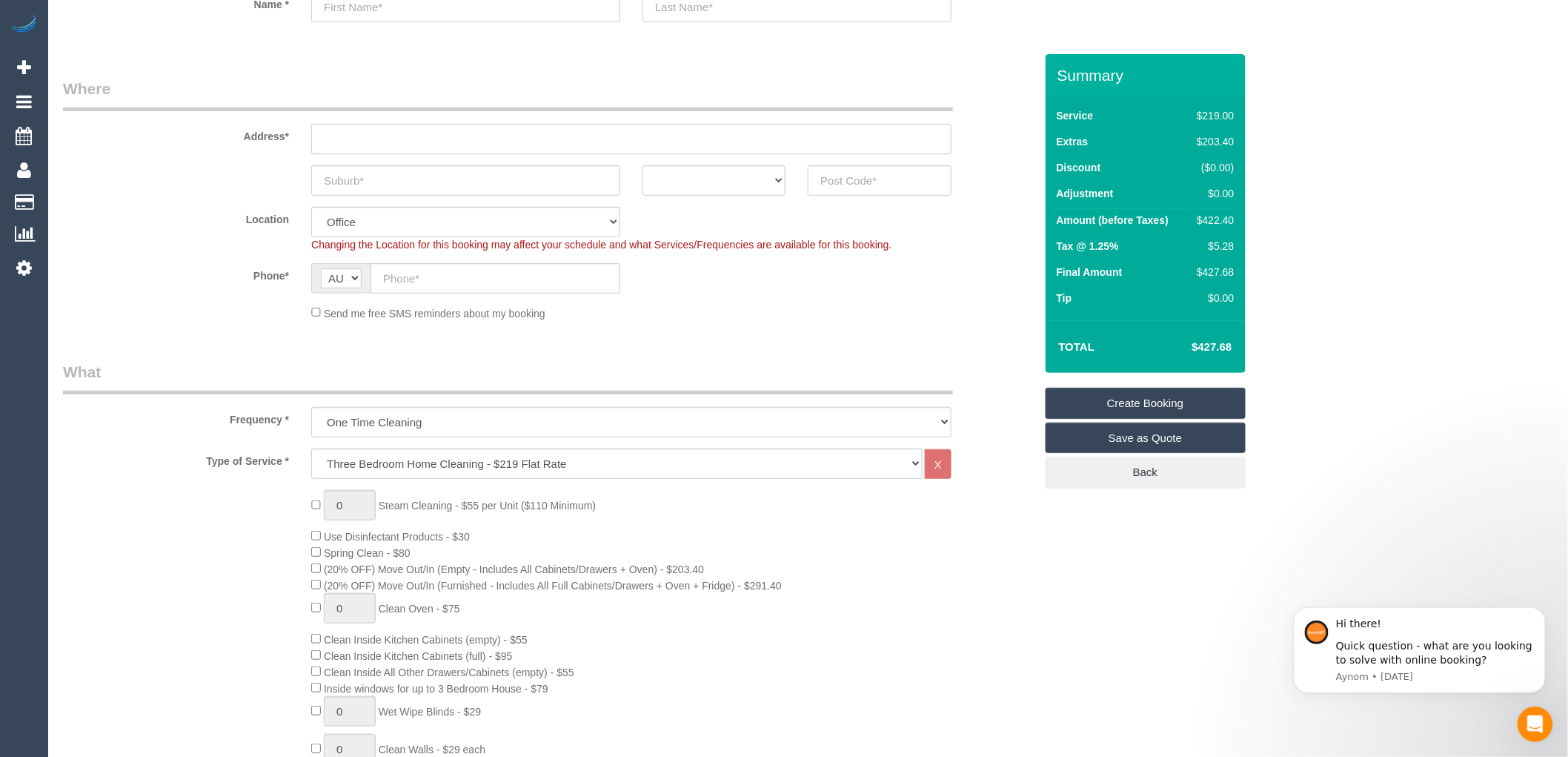
click at [351, 140] on input "text" at bounding box center [631, 139] width 641 height 31
paste input "[STREET_ADDRESS]"
type input "[STREET_ADDRESS]"
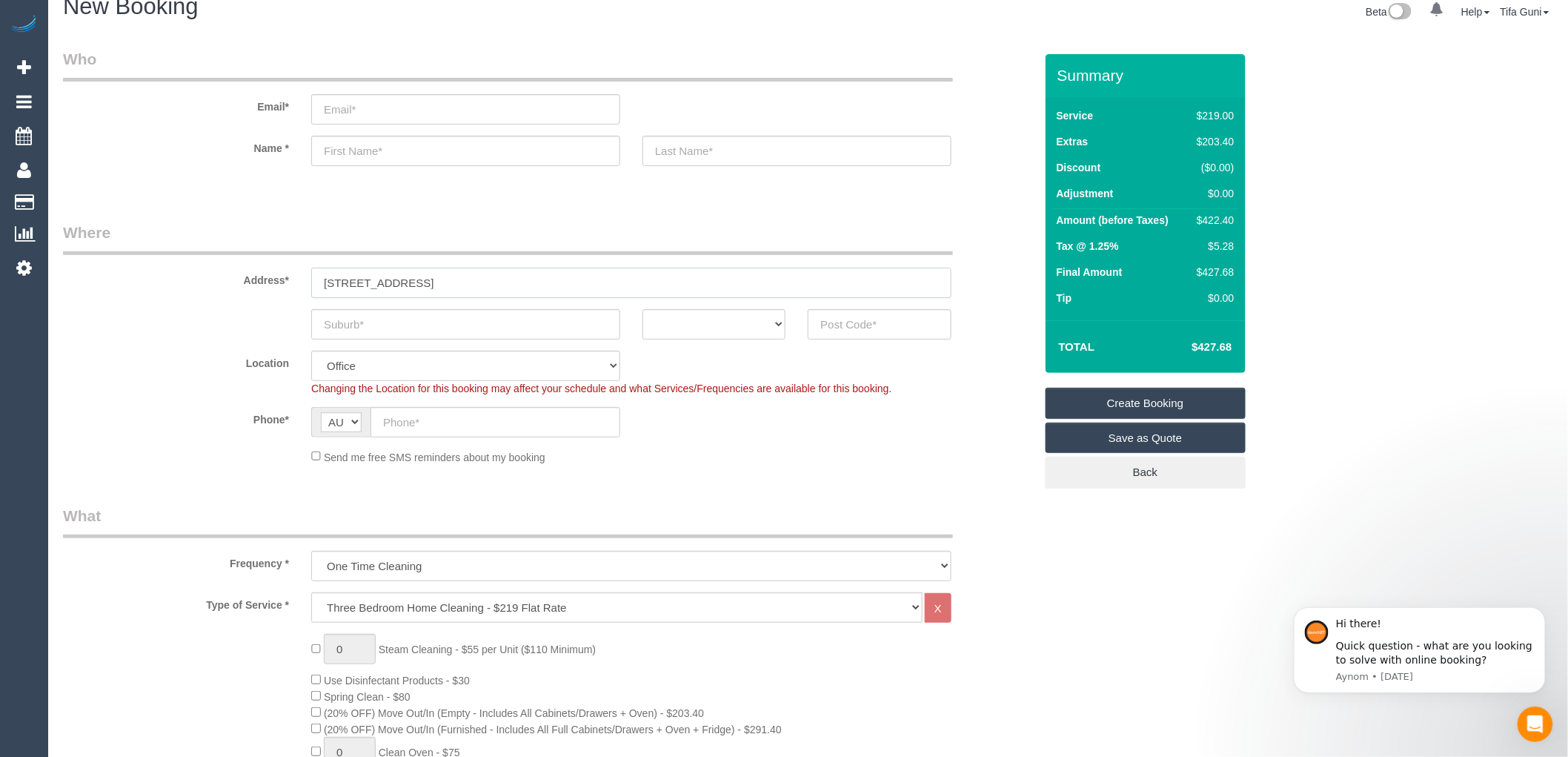
scroll to position [0, 0]
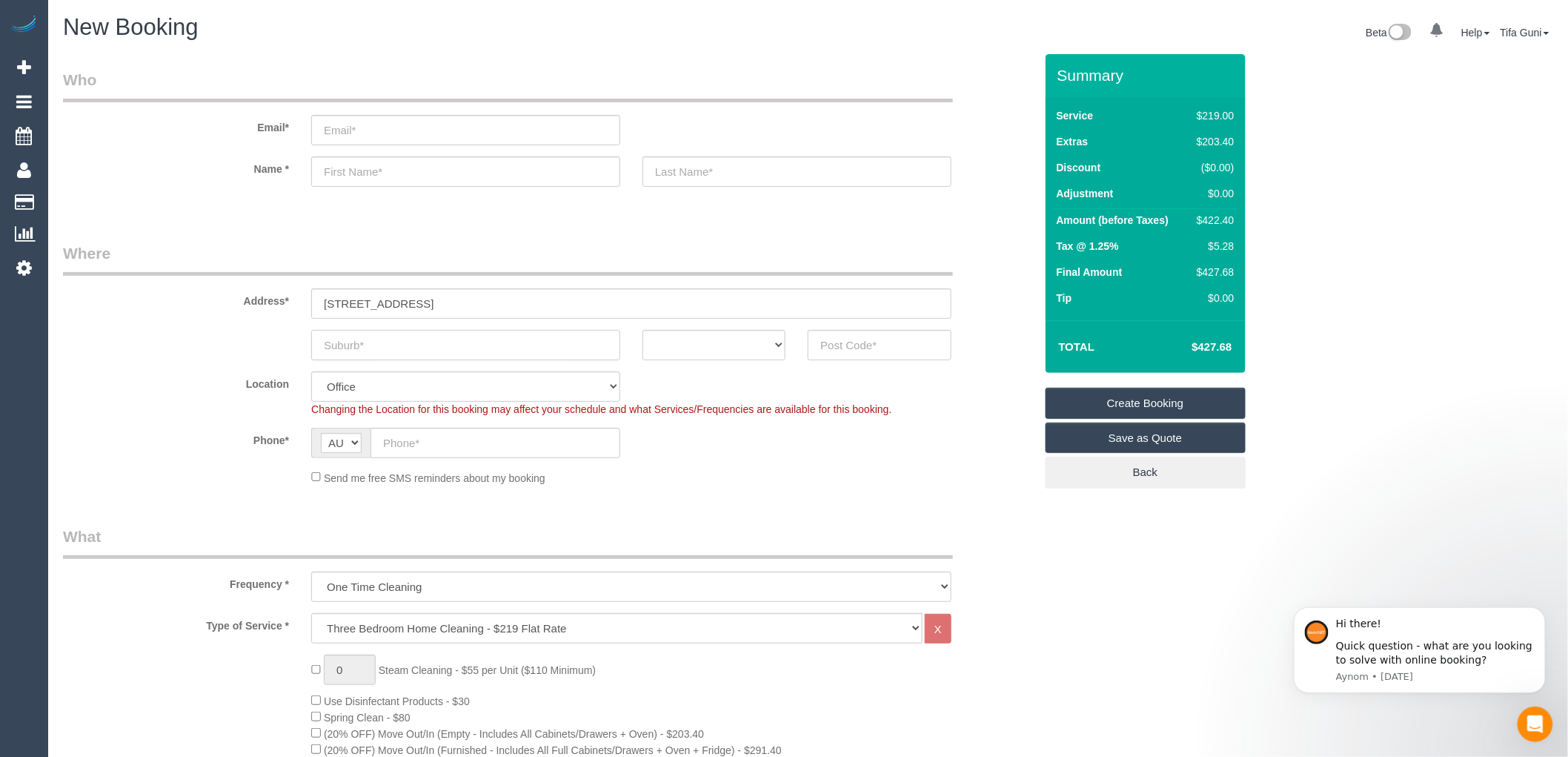
click at [382, 344] on input "text" at bounding box center [466, 345] width 309 height 31
click at [382, 356] on input "text" at bounding box center [466, 345] width 309 height 31
paste input "Melbourne [GEOGRAPHIC_DATA]"
type input "Melbourne [GEOGRAPHIC_DATA]"
click at [773, 343] on select "ACT [GEOGRAPHIC_DATA] NT [GEOGRAPHIC_DATA] SA TAS [GEOGRAPHIC_DATA] [GEOGRAPHIC…" at bounding box center [714, 345] width 143 height 31
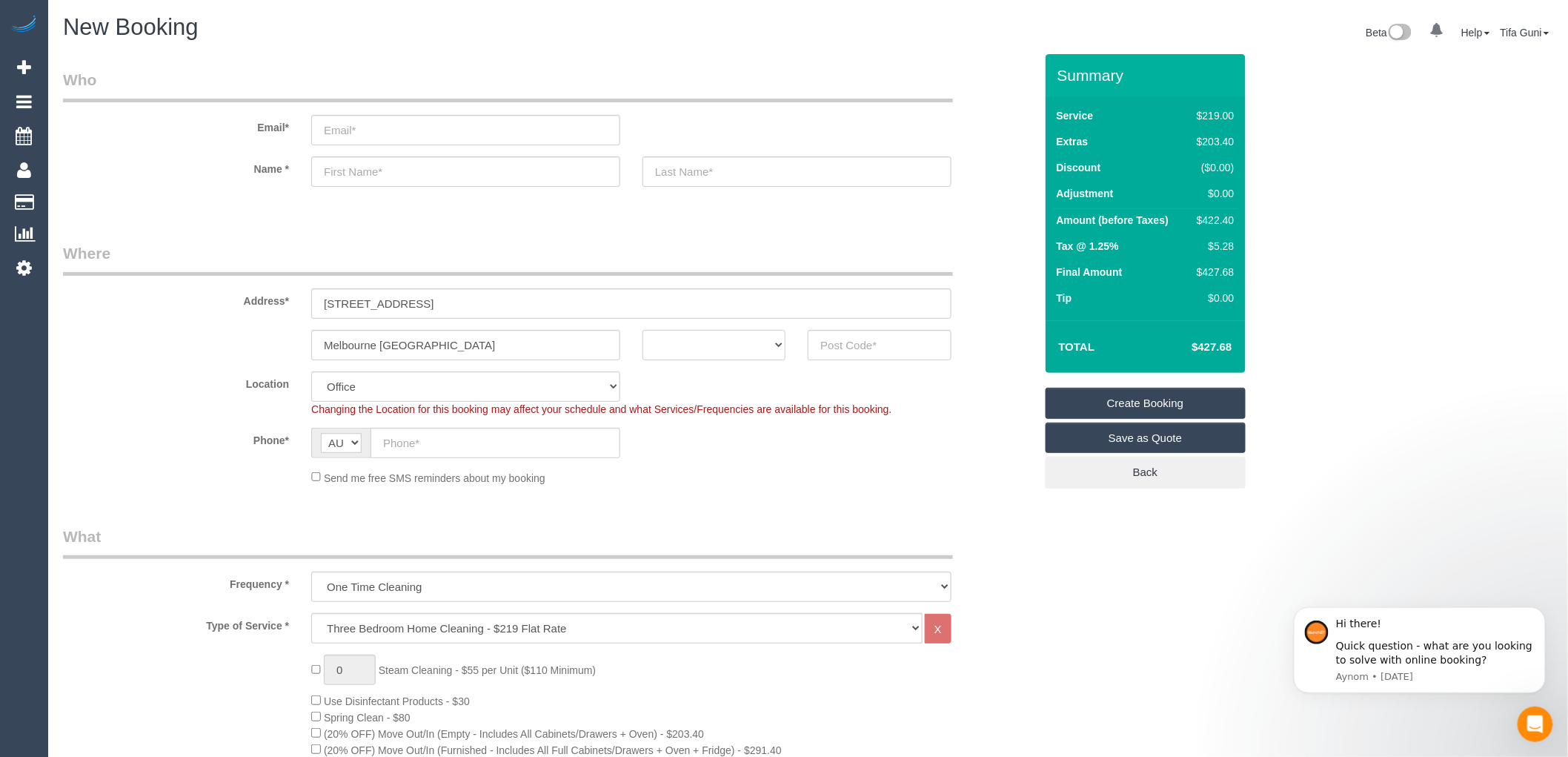
select select "VIC"
click at [643, 330] on select "ACT [GEOGRAPHIC_DATA] NT [GEOGRAPHIC_DATA] SA TAS [GEOGRAPHIC_DATA] [GEOGRAPHIC…" at bounding box center [714, 345] width 143 height 31
click at [838, 328] on sui-booking-address "Address* [STREET_ADDRESS] [GEOGRAPHIC_DATA] [GEOGRAPHIC_DATA] ACT [GEOGRAPHIC_D…" at bounding box center [549, 301] width 972 height 118
click at [841, 343] on input "text" at bounding box center [880, 345] width 143 height 31
paste input "3004"
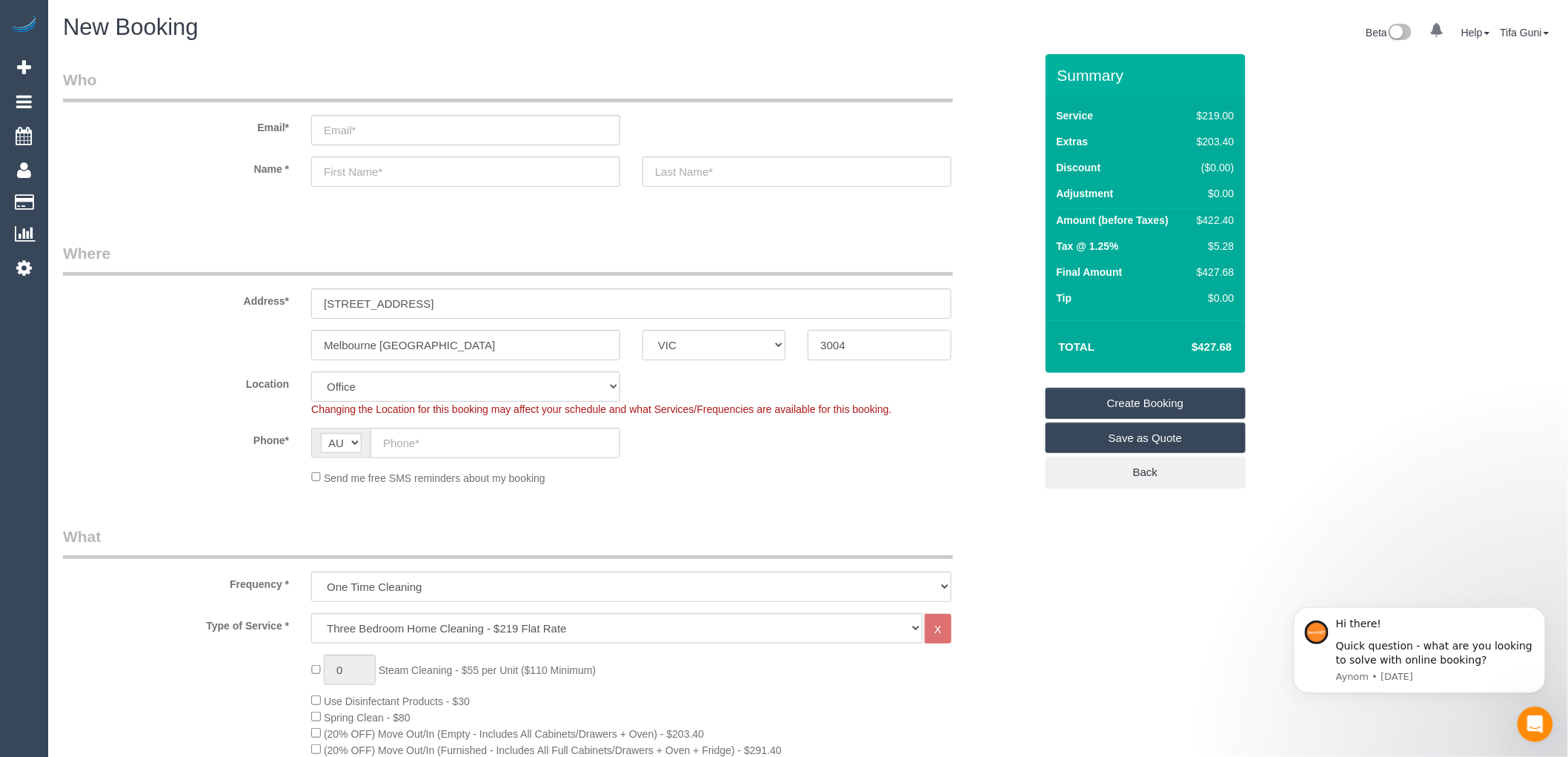
type input "3004"
click at [351, 131] on input "email" at bounding box center [466, 130] width 309 height 31
select select "54"
select select "object:2208"
click at [370, 131] on input "email" at bounding box center [466, 130] width 309 height 31
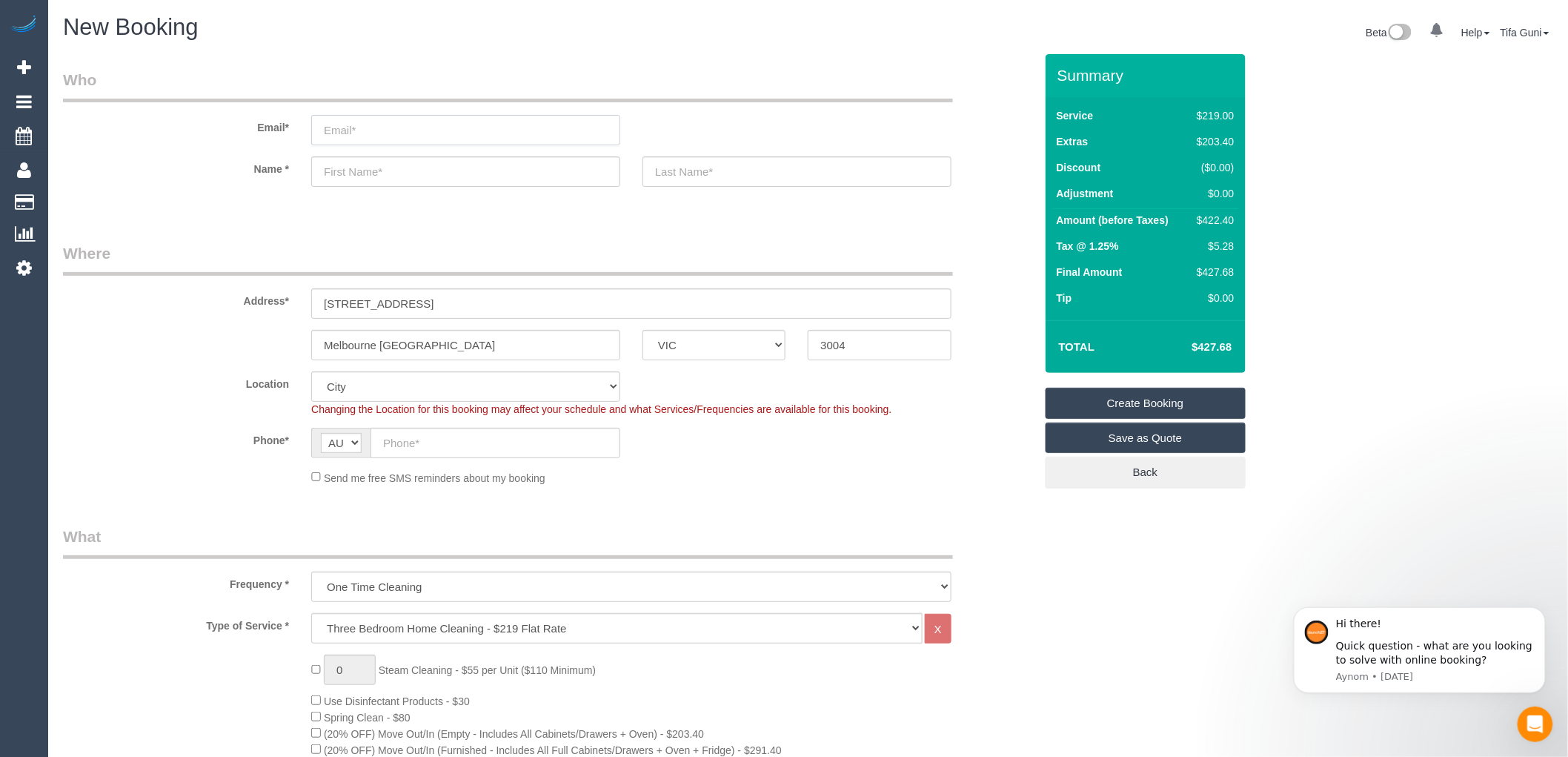
paste input "[EMAIL_ADDRESS][DOMAIN_NAME]"
type input "[EMAIL_ADDRESS][DOMAIN_NAME]"
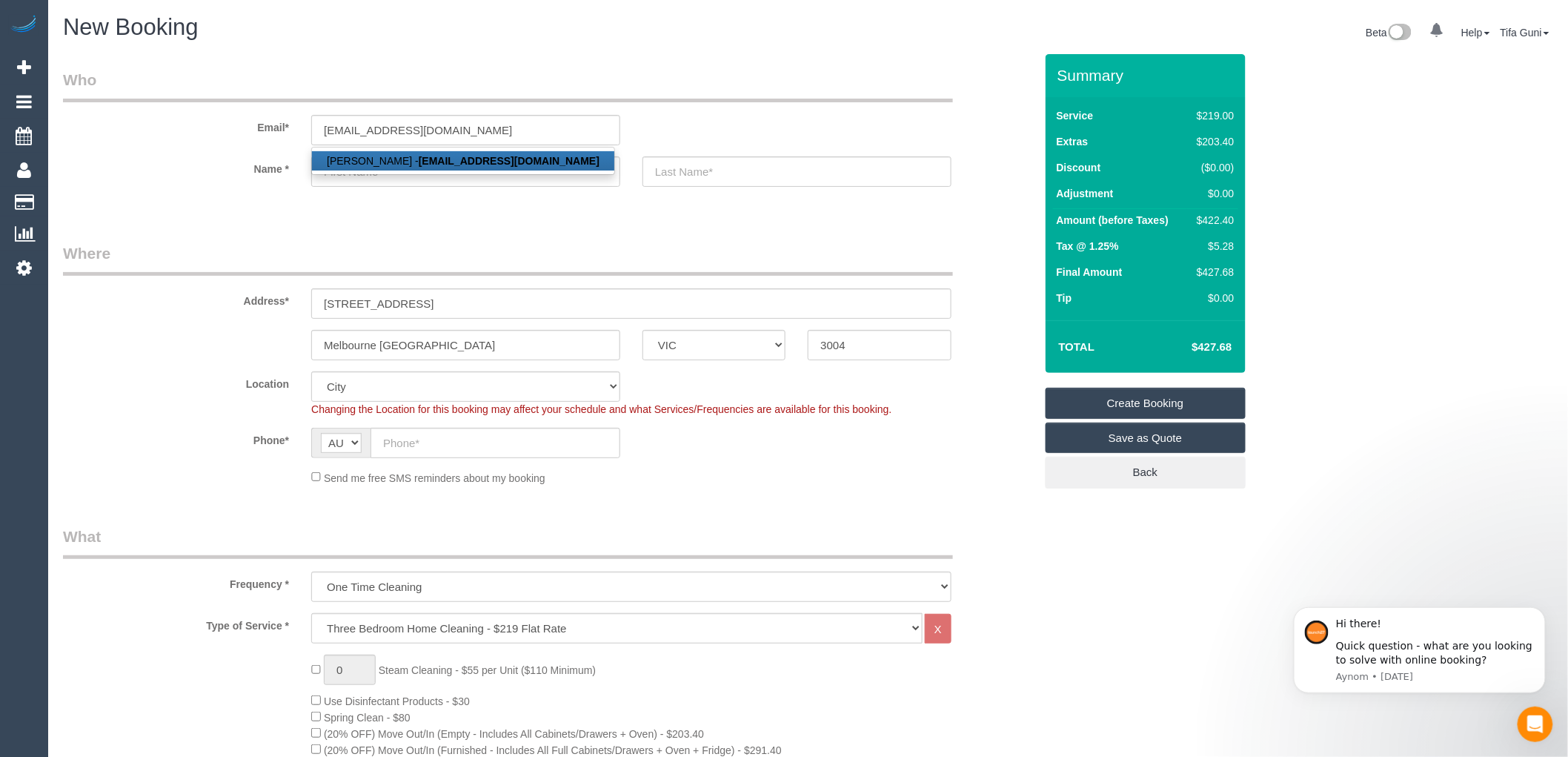
click at [382, 172] on ul "Kurtis Lynch - golfkurt@outlook.com.au" at bounding box center [463, 161] width 304 height 28
click at [382, 172] on input "text" at bounding box center [466, 171] width 309 height 31
paste input "[PERSON_NAME]"
drag, startPoint x: 387, startPoint y: 168, endPoint x: 357, endPoint y: 169, distance: 30.0
click at [357, 169] on input "[PERSON_NAME]" at bounding box center [466, 171] width 309 height 31
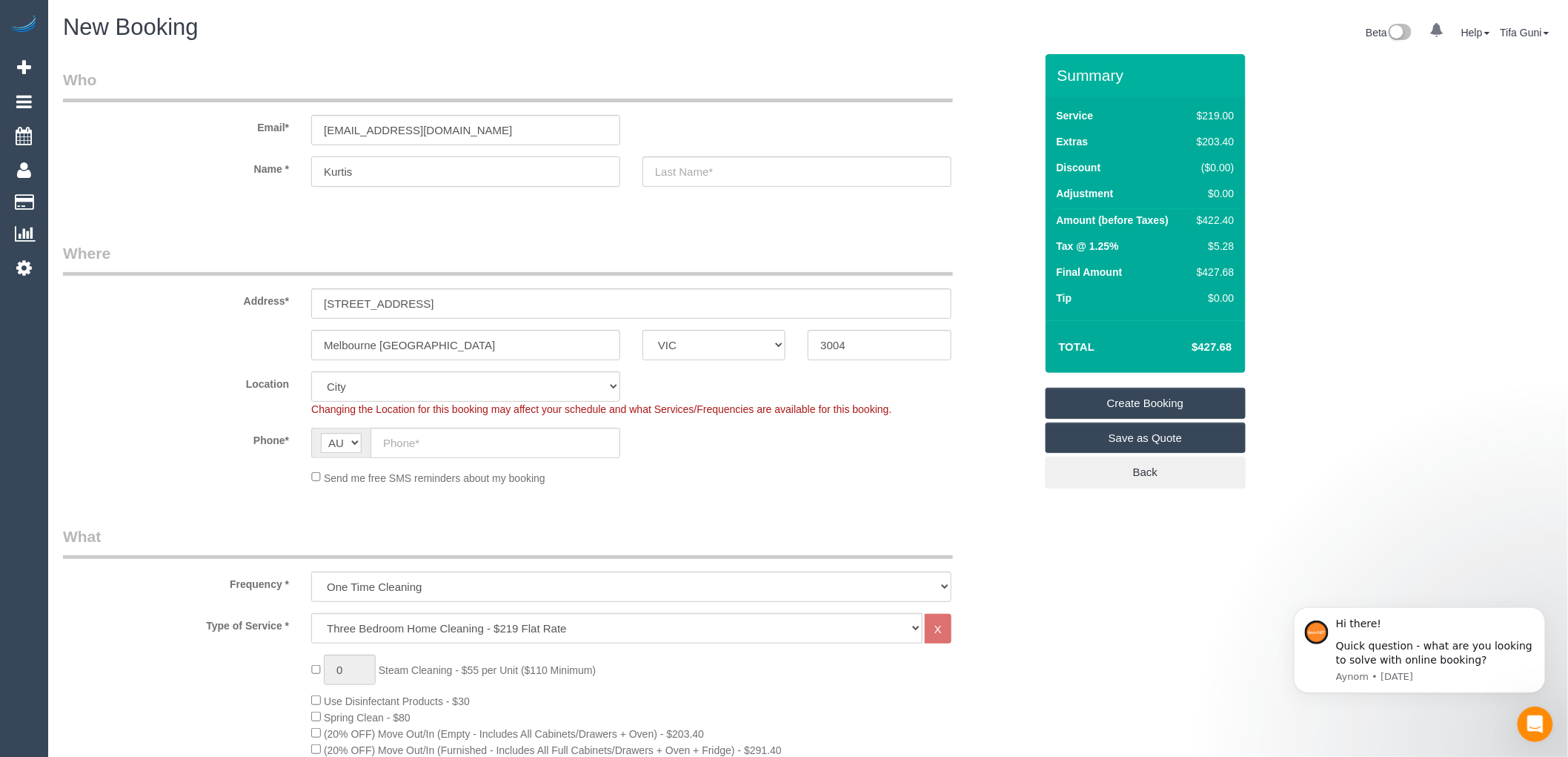
type input "Kurtis"
click at [658, 172] on input "text" at bounding box center [797, 171] width 309 height 31
paste input "[PERSON_NAME]"
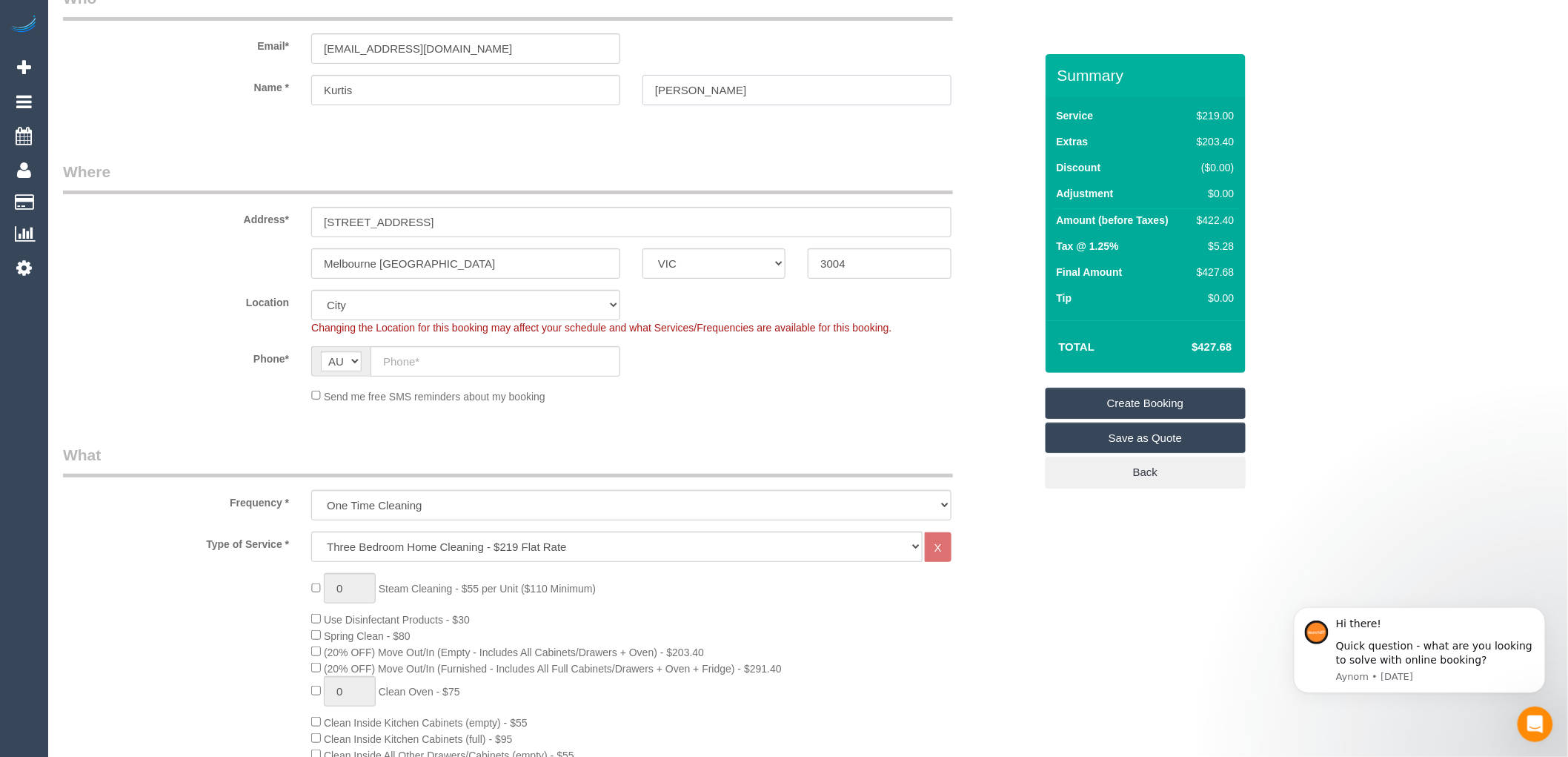
scroll to position [164, 0]
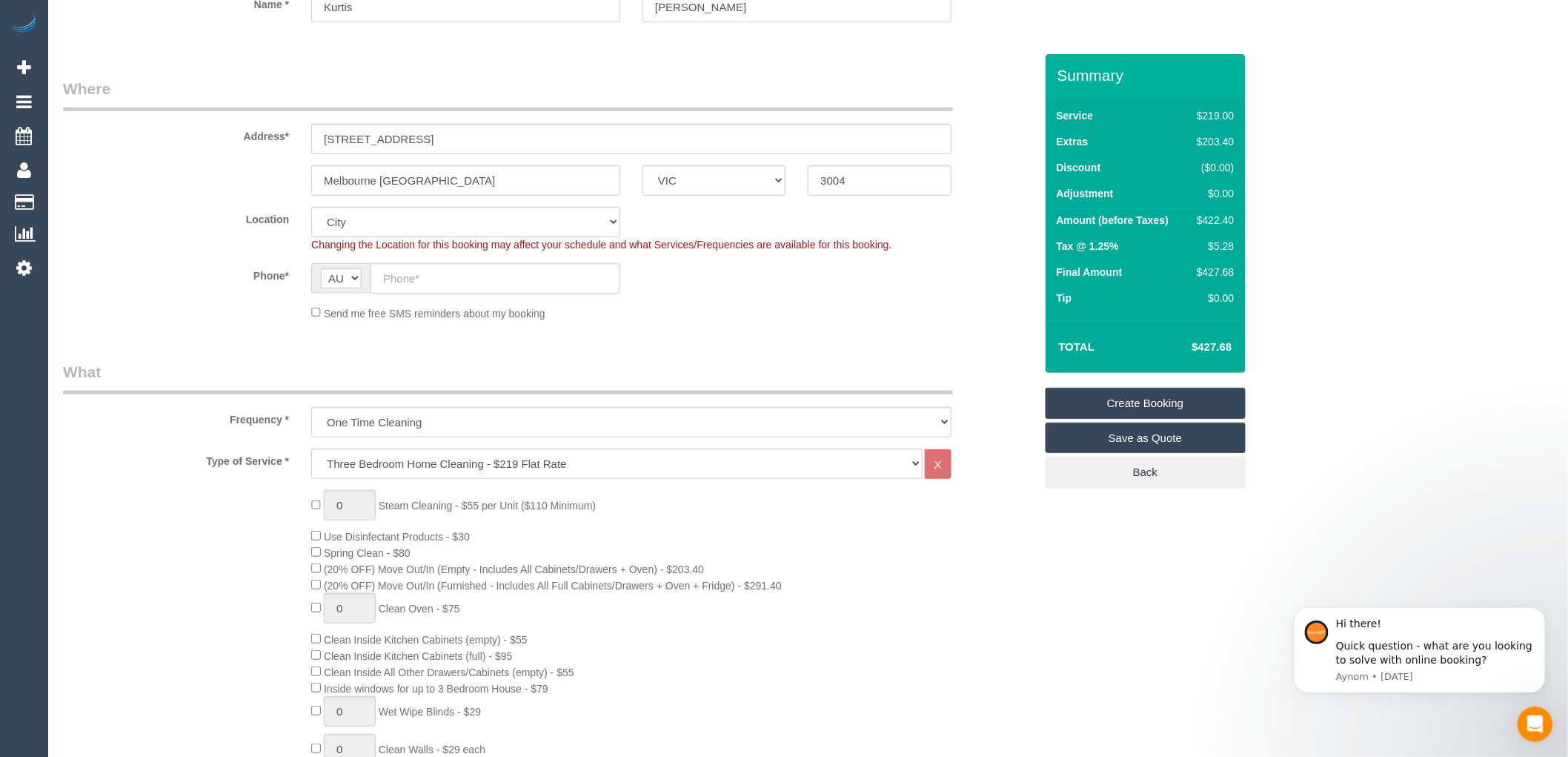
type input "[PERSON_NAME]"
drag, startPoint x: 1238, startPoint y: 216, endPoint x: 1220, endPoint y: 236, distance: 26.9
click at [1202, 221] on div "Service $219.00 Extras $203.40 Discount ($0.00) Adjustment $0.00 Amount (before…" at bounding box center [1146, 208] width 200 height 223
click at [1220, 237] on td "$5.28" at bounding box center [1212, 248] width 51 height 26
drag, startPoint x: 1235, startPoint y: 217, endPoint x: 1202, endPoint y: 217, distance: 33.0
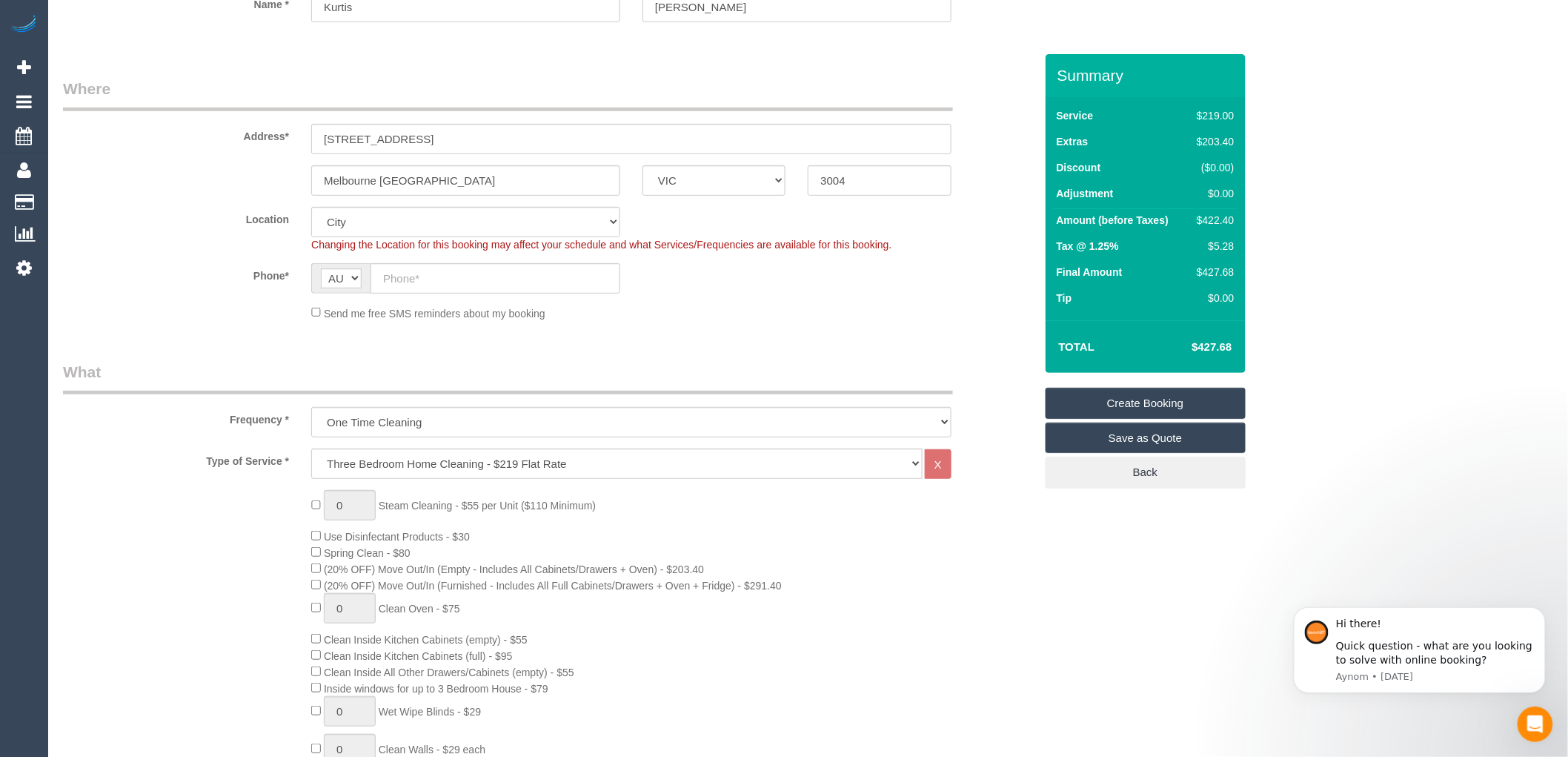
click at [1202, 217] on td "$422.40" at bounding box center [1212, 222] width 51 height 27
copy div "422.40"
click at [1141, 275] on td "Final Amount" at bounding box center [1120, 273] width 135 height 26
drag, startPoint x: 1236, startPoint y: 240, endPoint x: 1205, endPoint y: 240, distance: 31.0
click at [1205, 240] on td "$5.28" at bounding box center [1212, 248] width 51 height 26
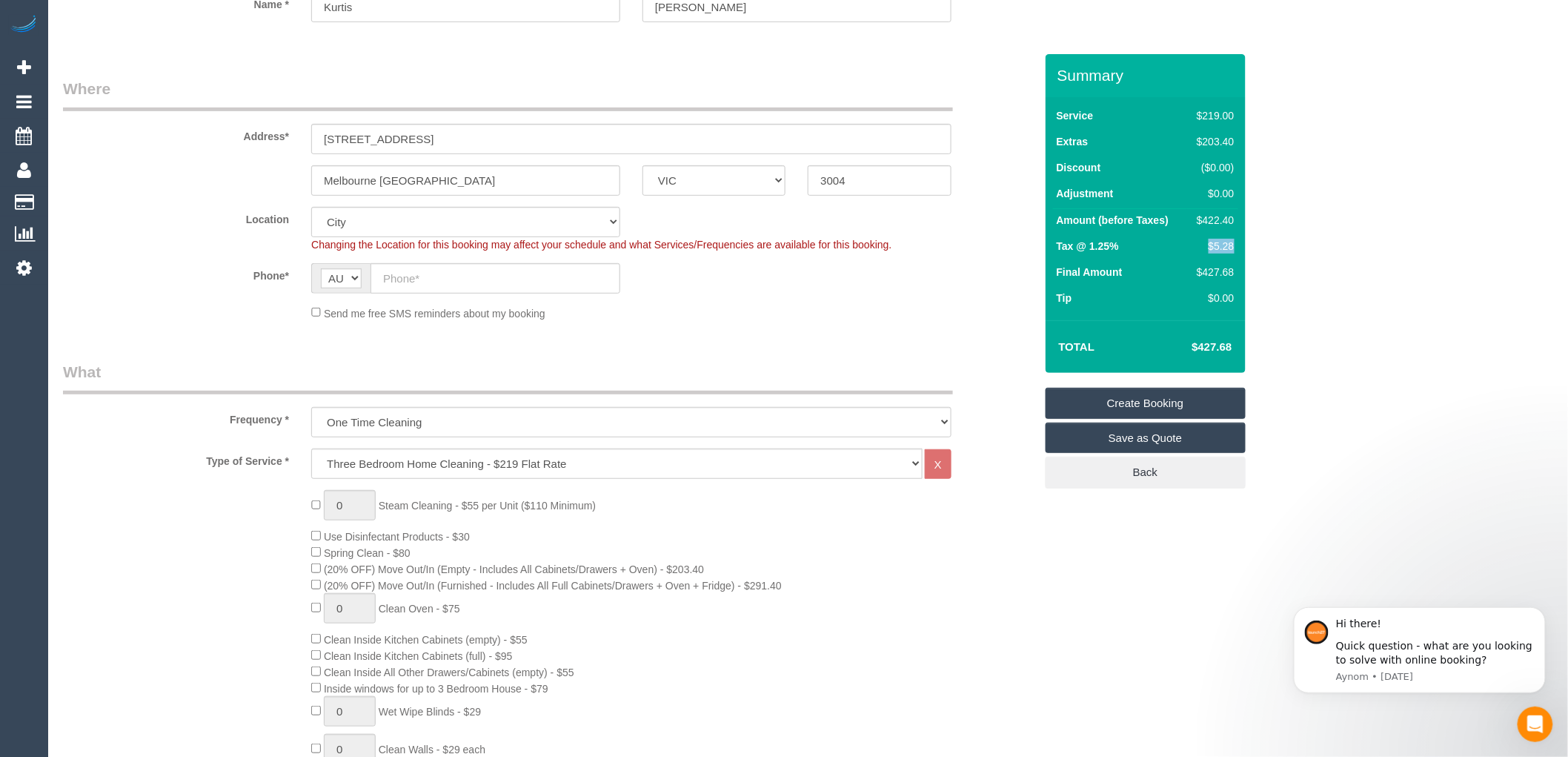
copy div "$5.28"
drag, startPoint x: 1236, startPoint y: 344, endPoint x: 1183, endPoint y: 351, distance: 53.5
click at [1183, 351] on td "$427.68" at bounding box center [1189, 346] width 96 height 37
copy h4 "$427.68"
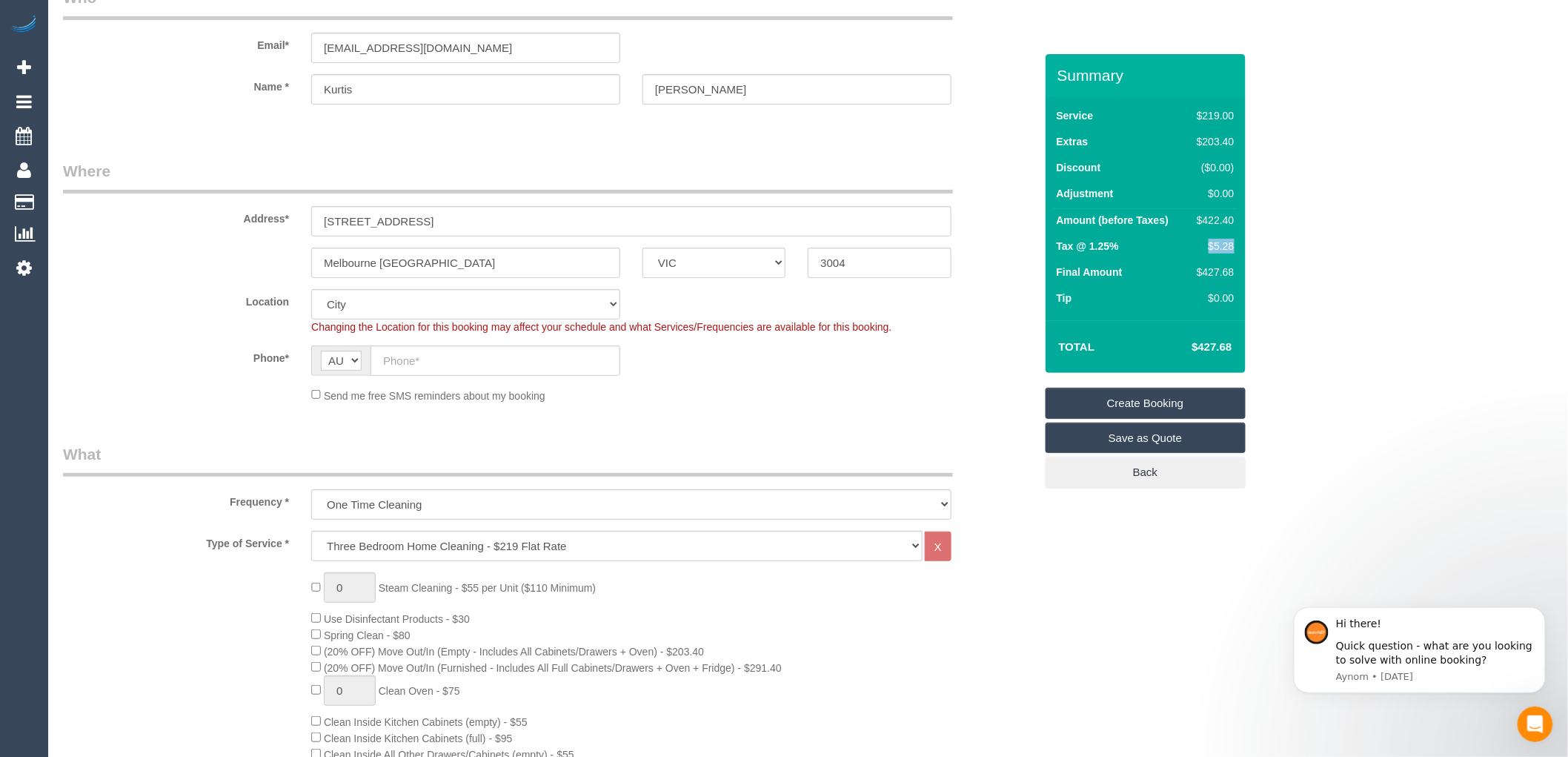
scroll to position [0, 0]
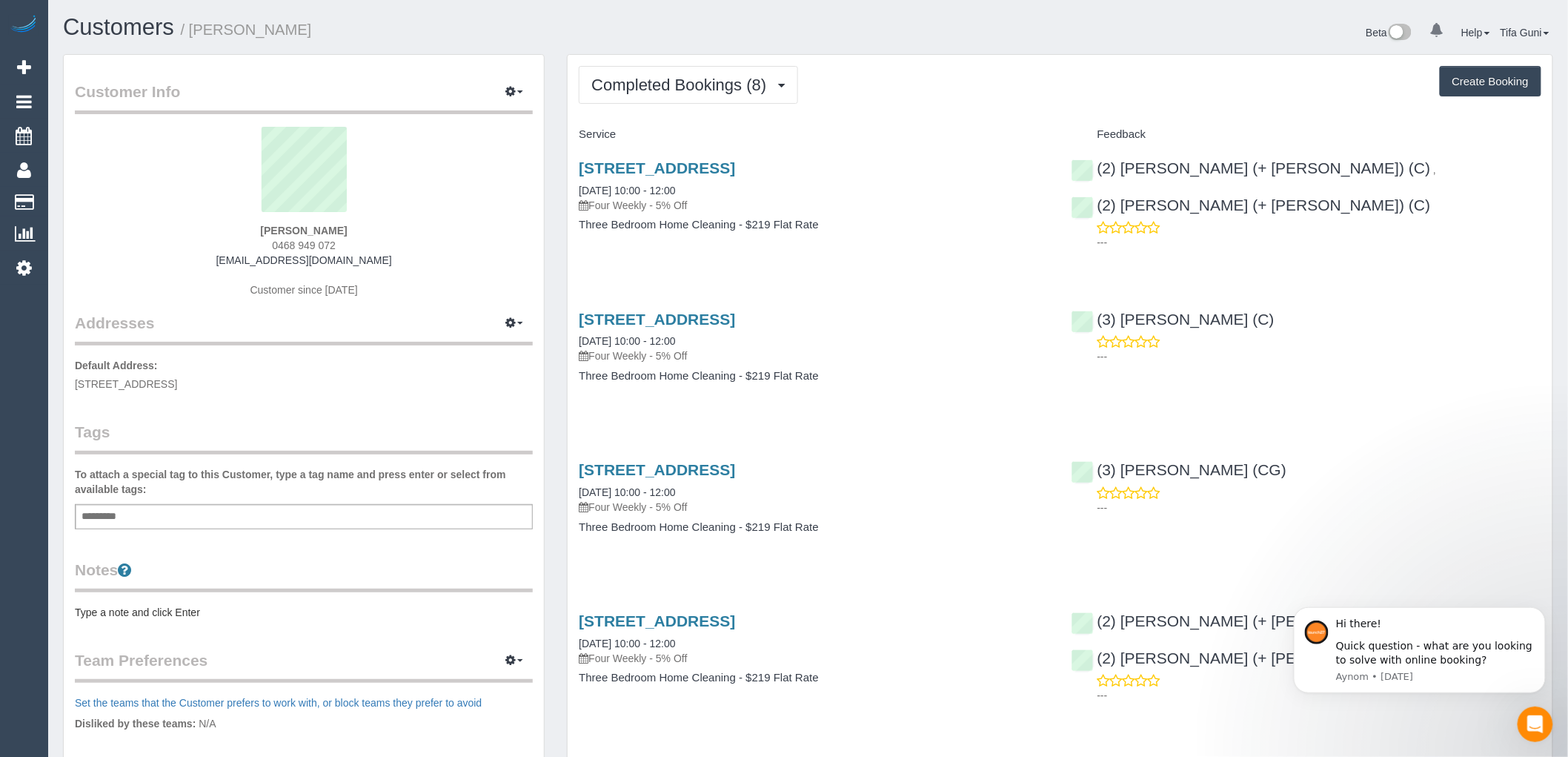
click at [1459, 87] on button "Create Booking" at bounding box center [1491, 81] width 102 height 31
select select "VIC"
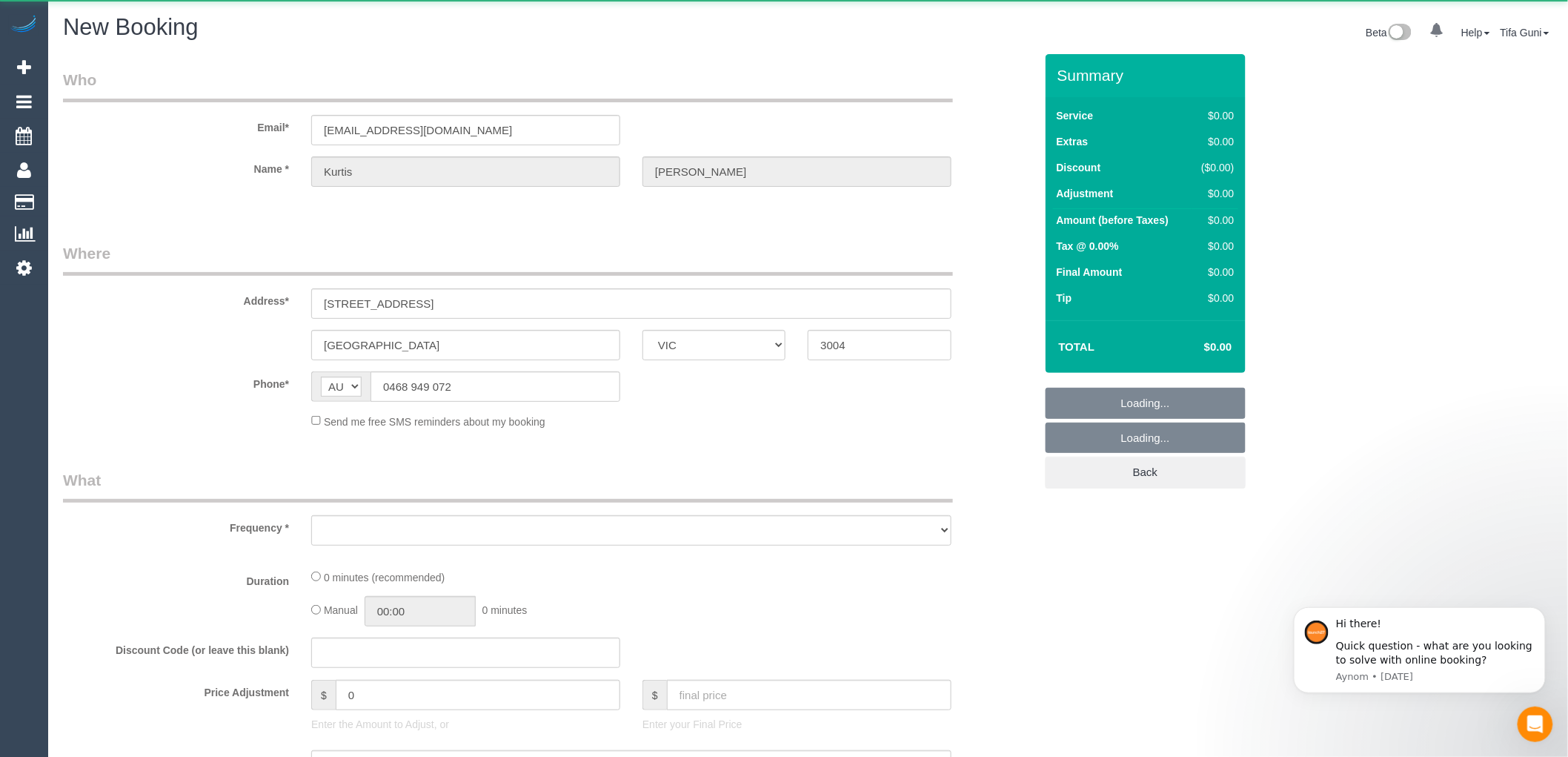
select select "string:AU"
select select "object:1354"
select select "string:stripe-pm_1QmWAX2GScqysDRVzGAJjxxc"
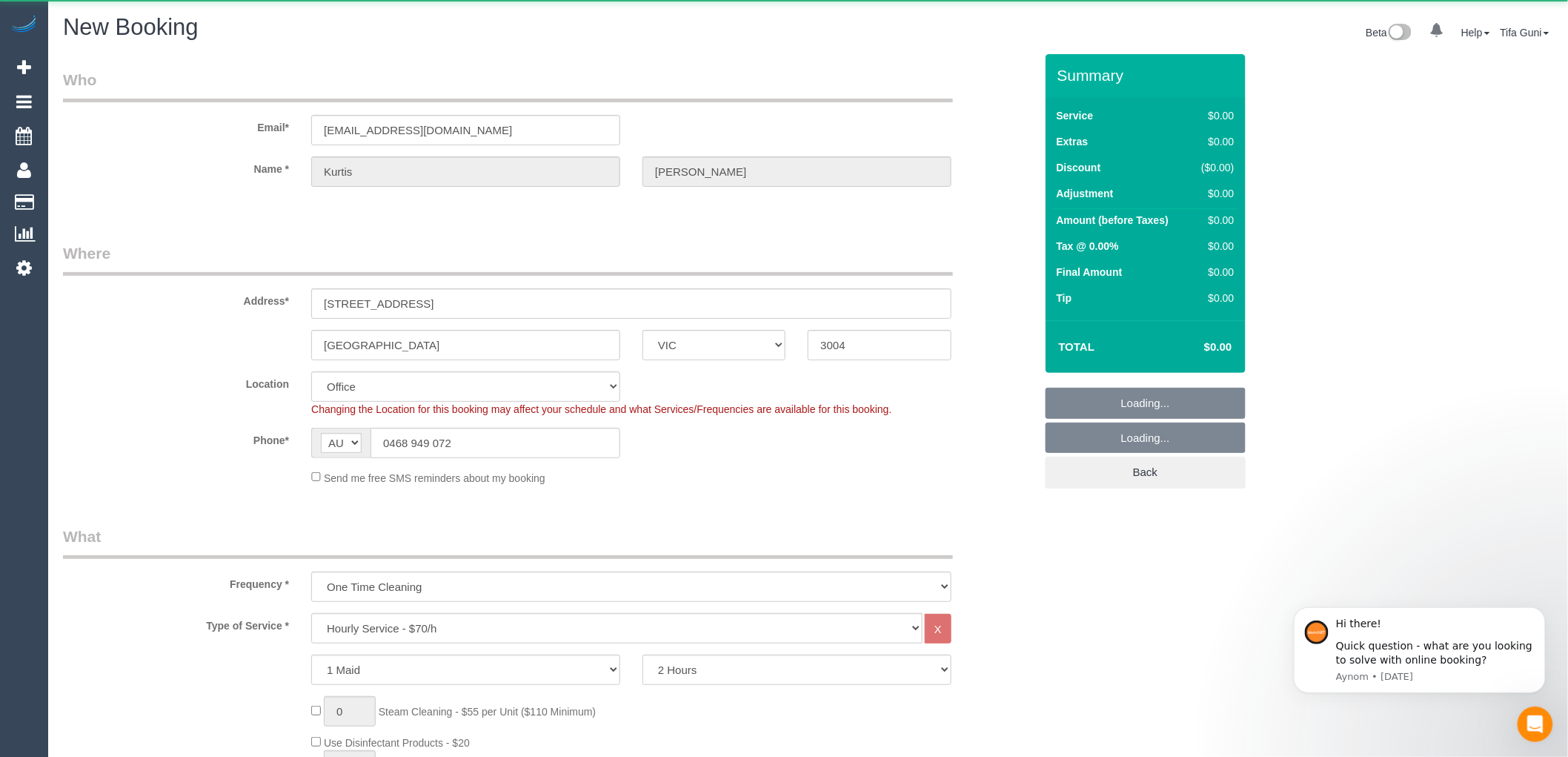
select select "object:2836"
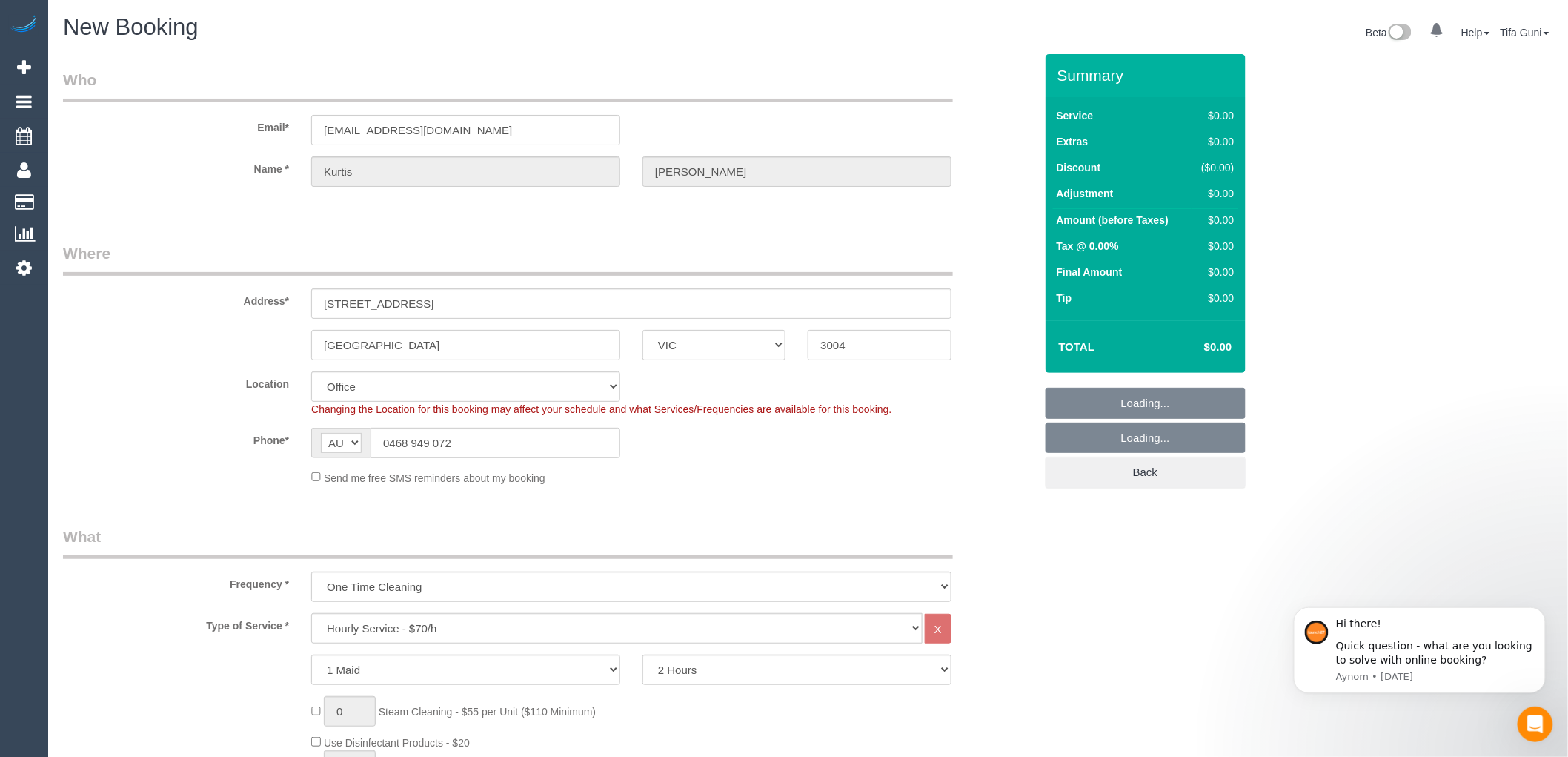
select select "54"
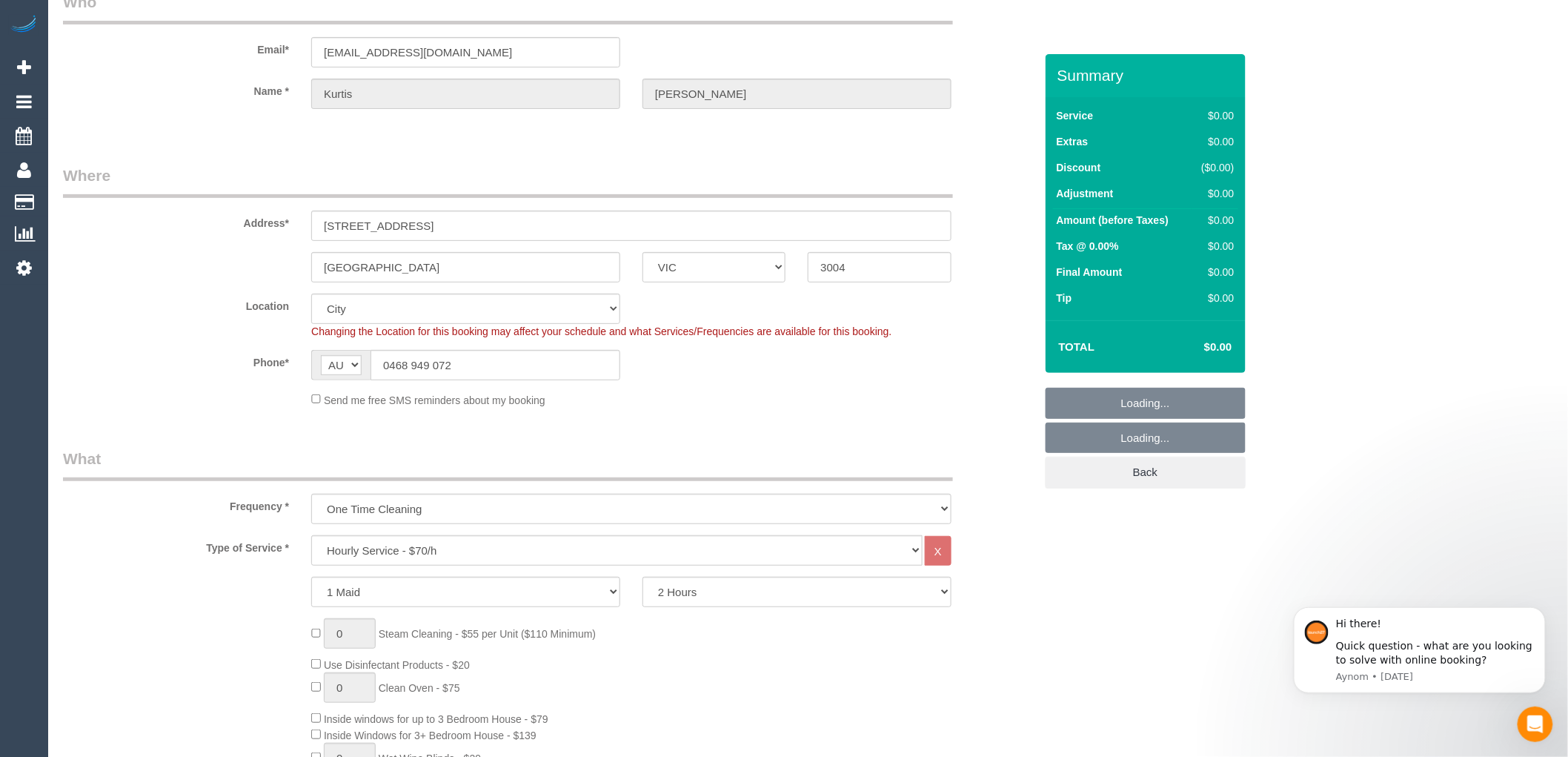
select select "object:2846"
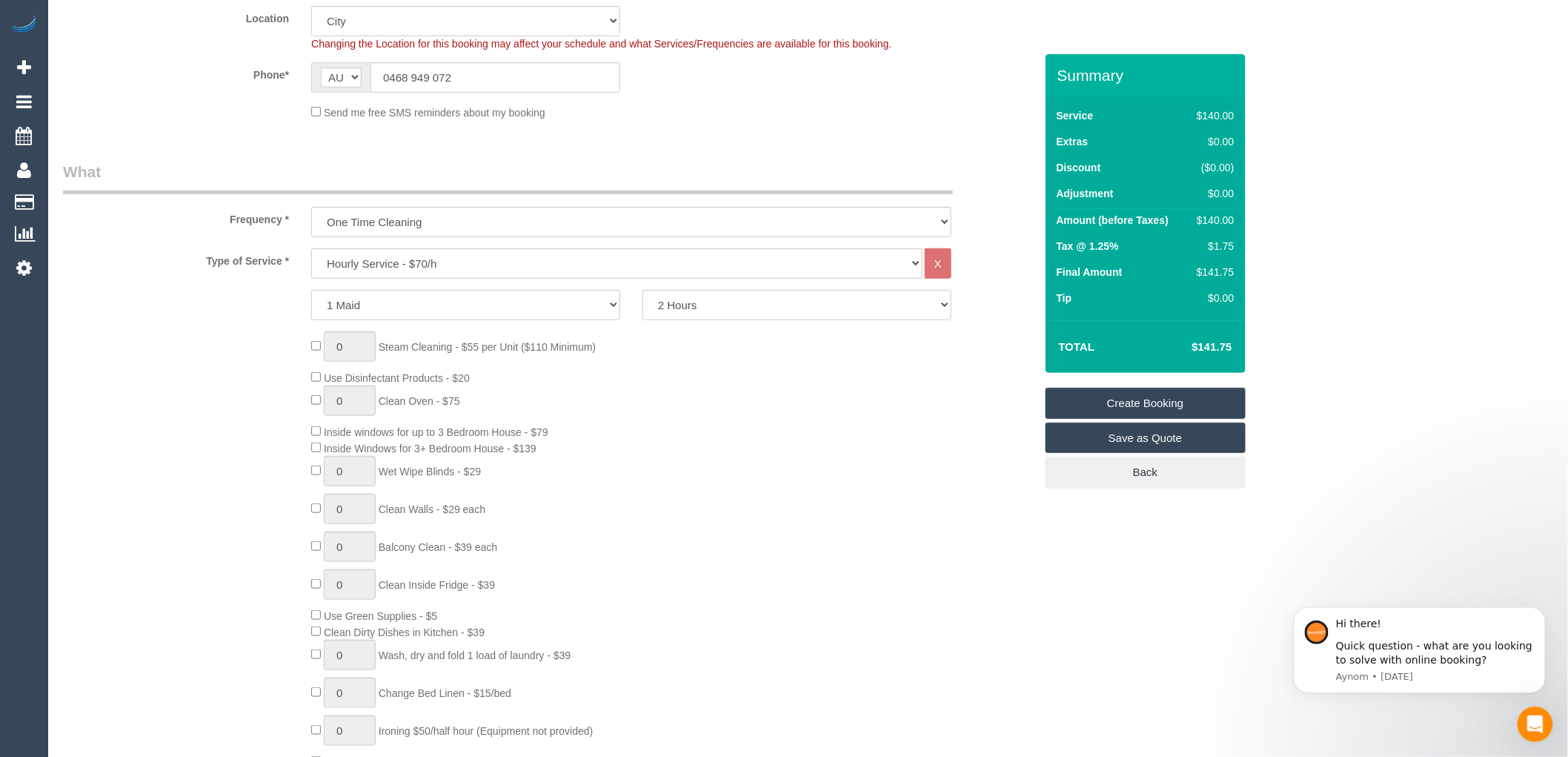
scroll to position [411, 0]
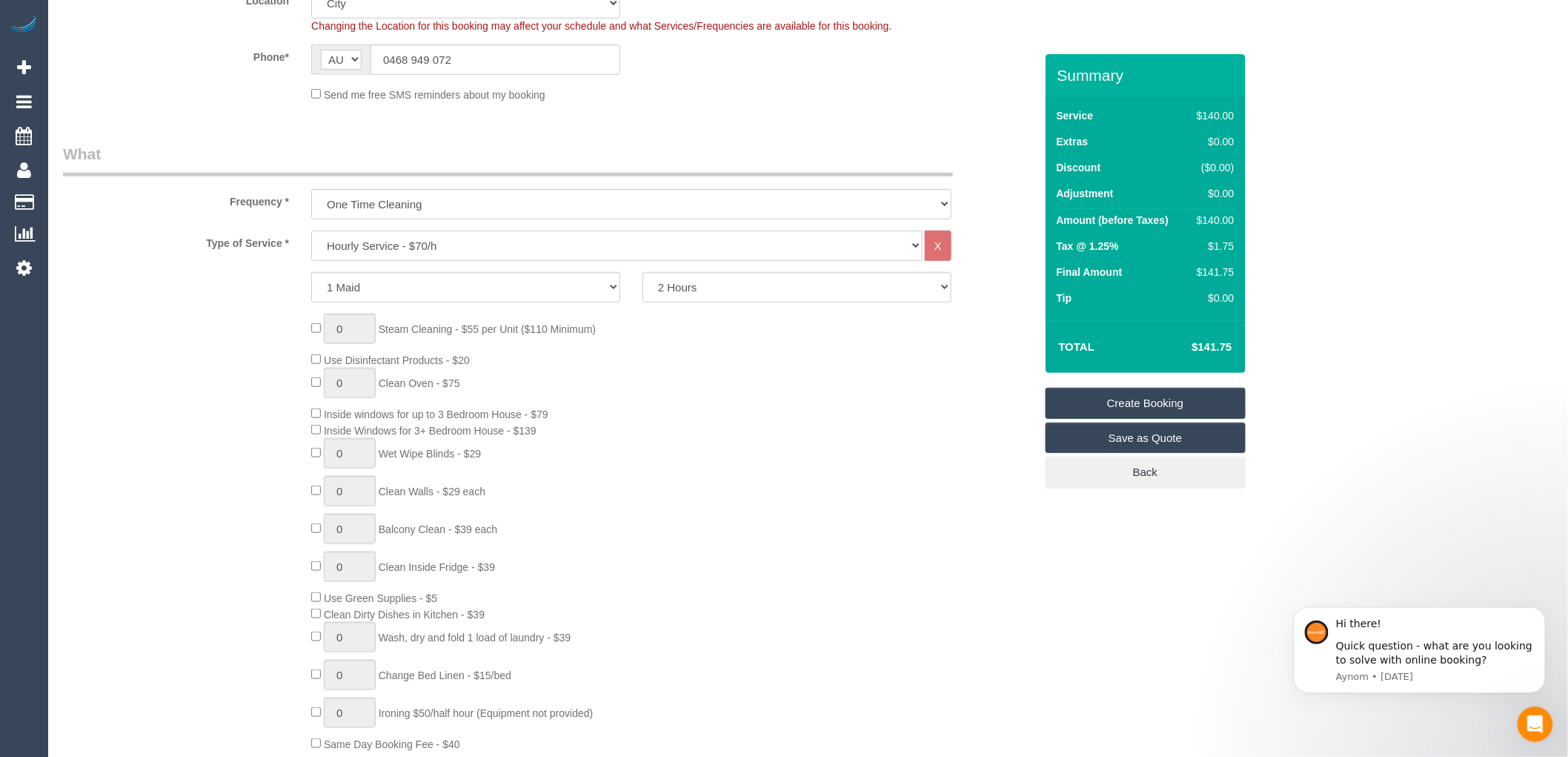
click at [402, 242] on select "Hourly Service - $70/h Hourly Service - $65/h Hourly Service - $60/h Hourly Ser…" at bounding box center [616, 246] width 611 height 31
select select "212"
click at [311, 231] on select "Hourly Service - $70/h Hourly Service - $65/h Hourly Service - $60/h Hourly Ser…" at bounding box center [616, 246] width 611 height 31
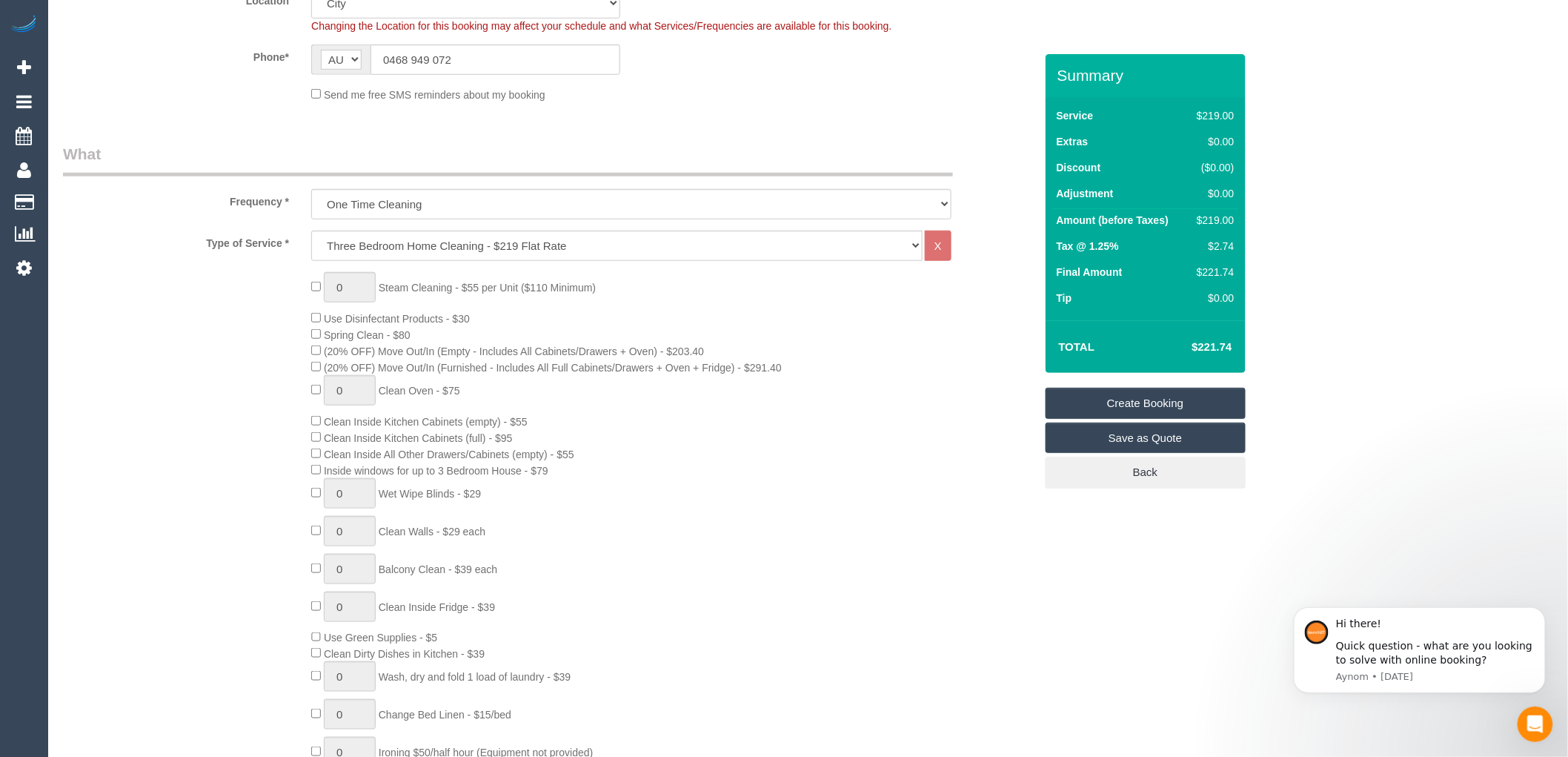
click at [1005, 402] on div "0 Steam Cleaning - $55 per Unit ($110 Minimum) Use Disinfectant Products - $30 …" at bounding box center [673, 532] width 745 height 520
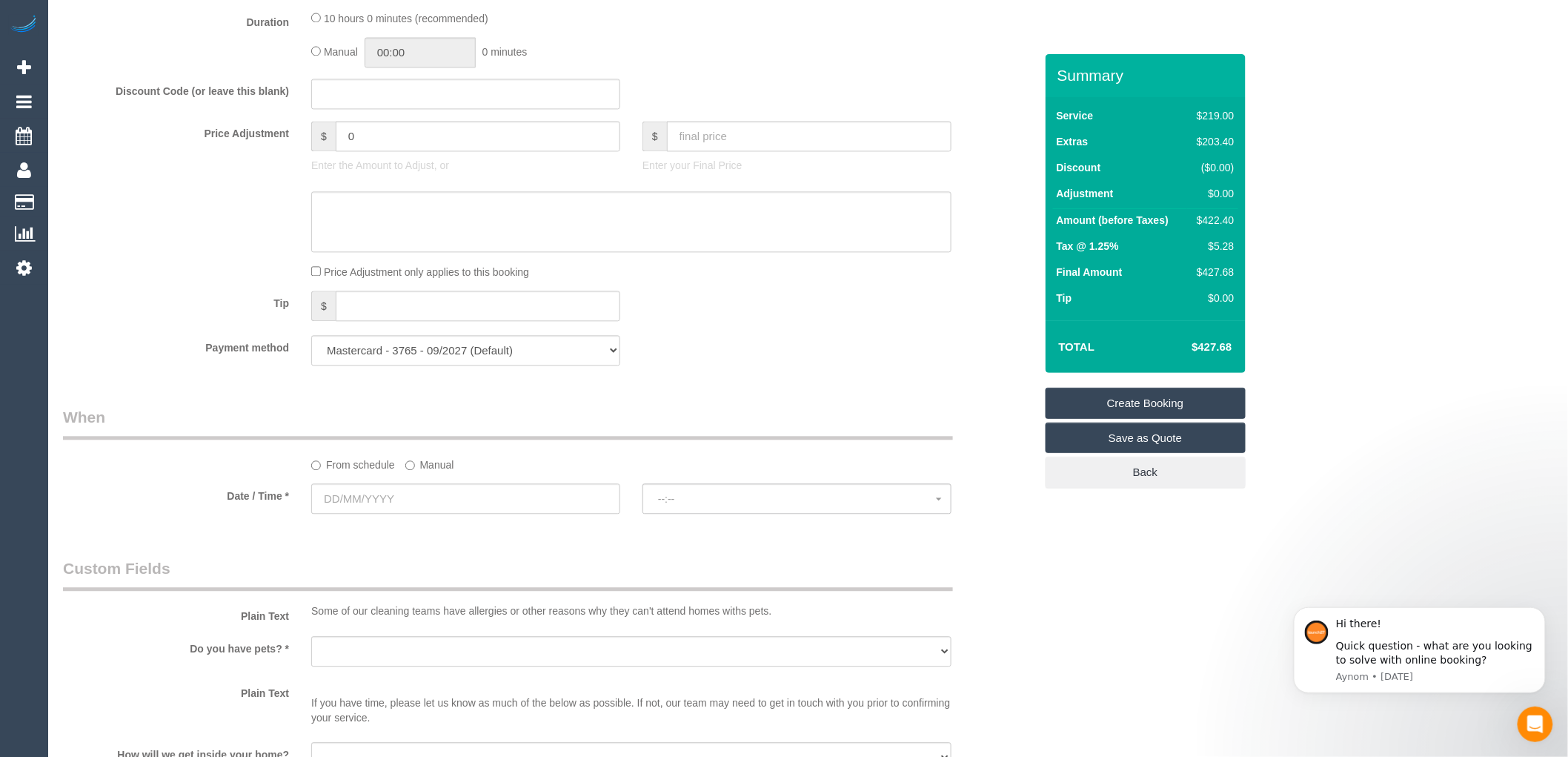
scroll to position [1236, 0]
click at [396, 513] on input "text" at bounding box center [466, 497] width 309 height 31
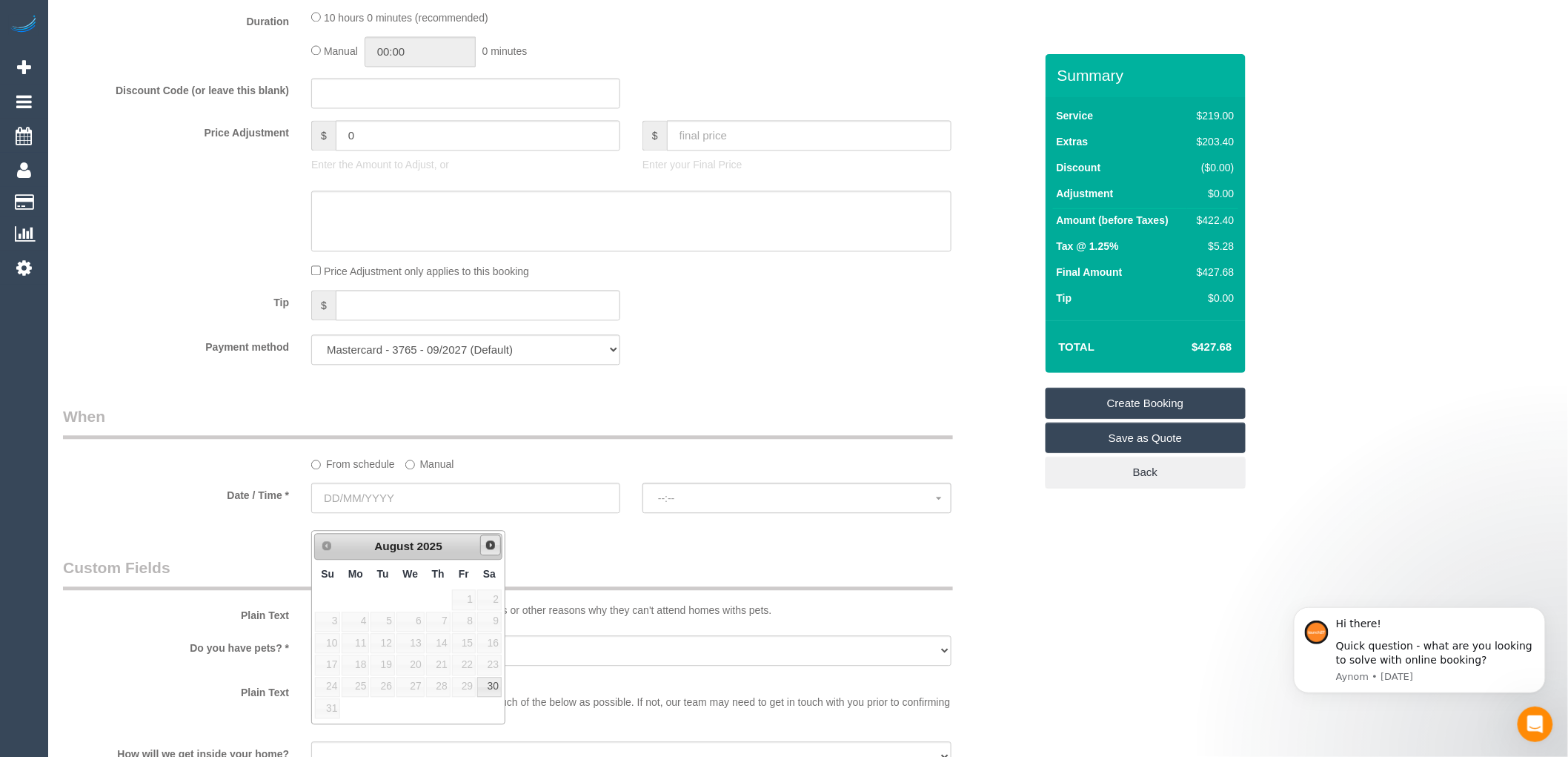
click at [490, 541] on span "Next" at bounding box center [490, 545] width 12 height 12
click at [490, 617] on link "13" at bounding box center [489, 621] width 25 height 20
type input "[DATE]"
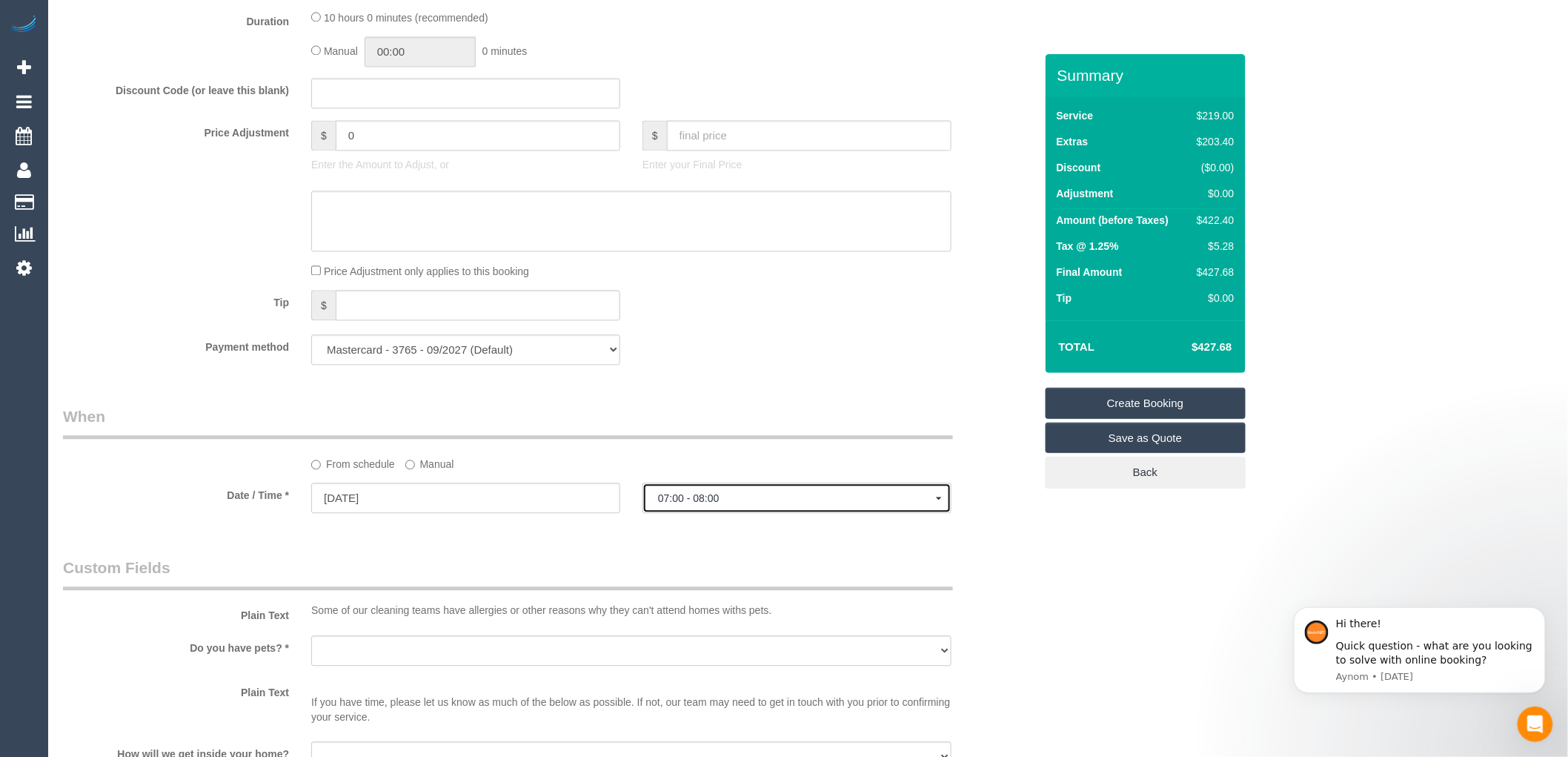
click at [687, 504] on span "07:00 - 08:00" at bounding box center [796, 498] width 278 height 12
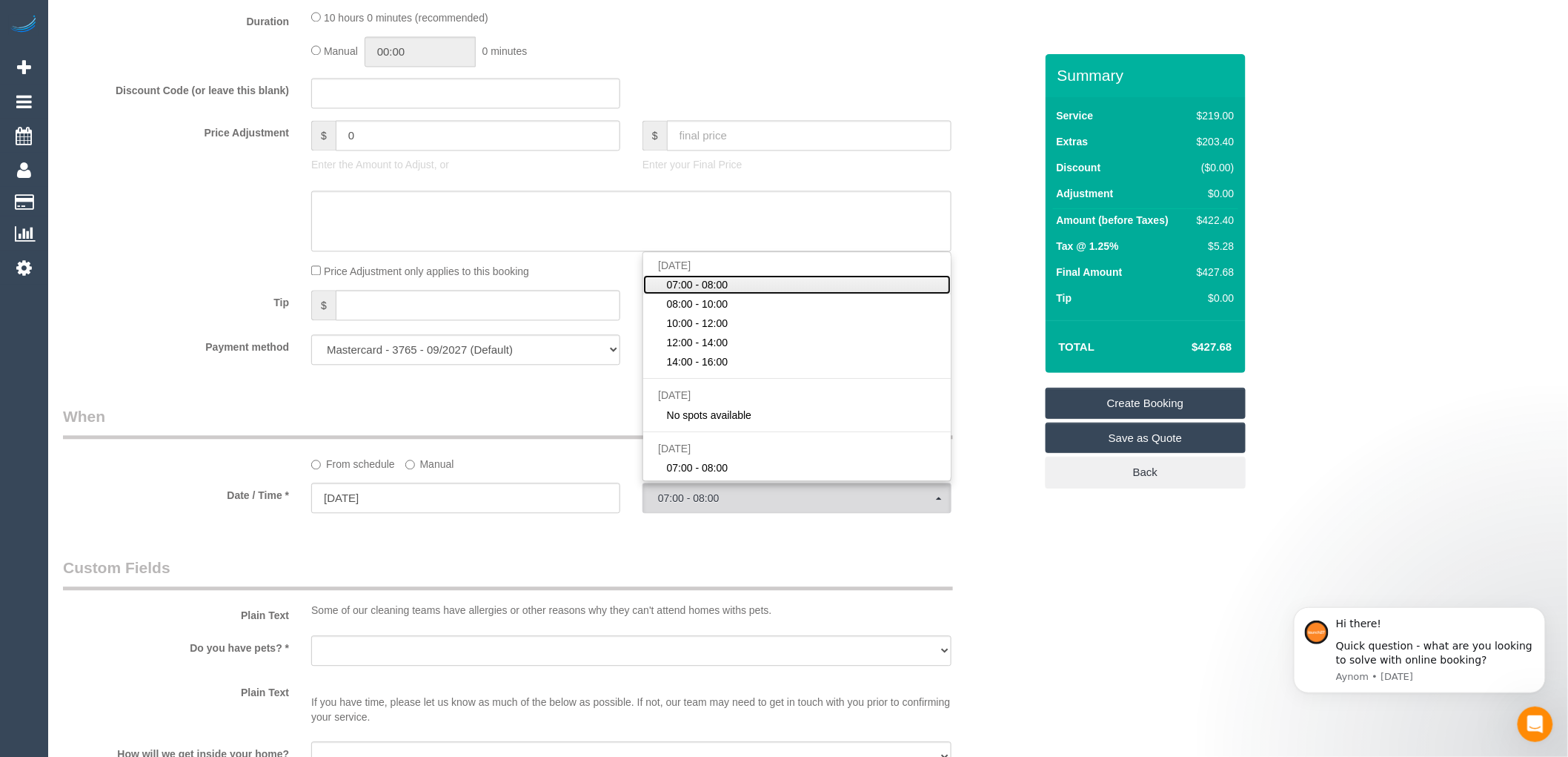
click at [704, 292] on span "07:00 - 08:00" at bounding box center [697, 284] width 61 height 15
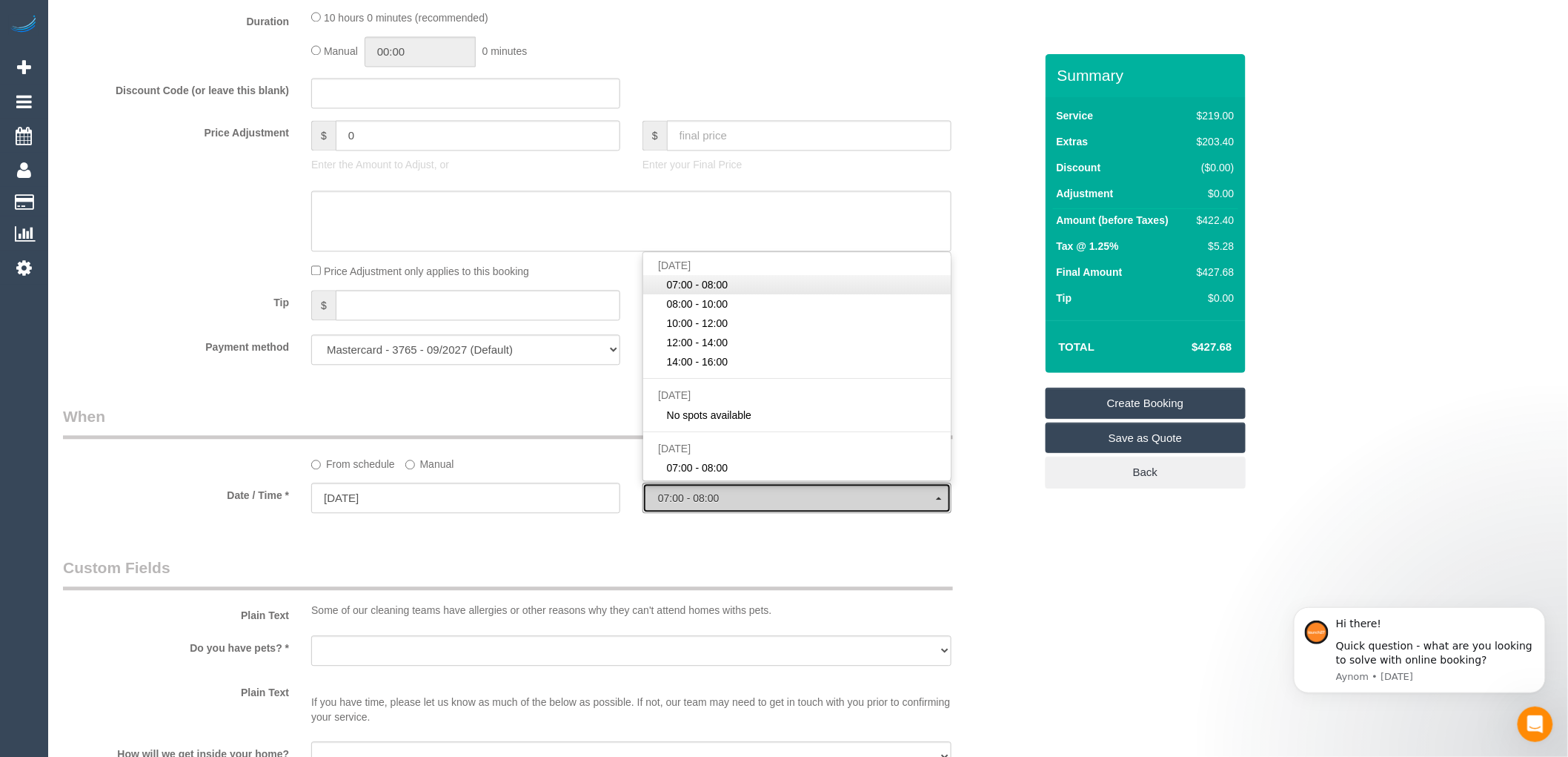
select select "spot1"
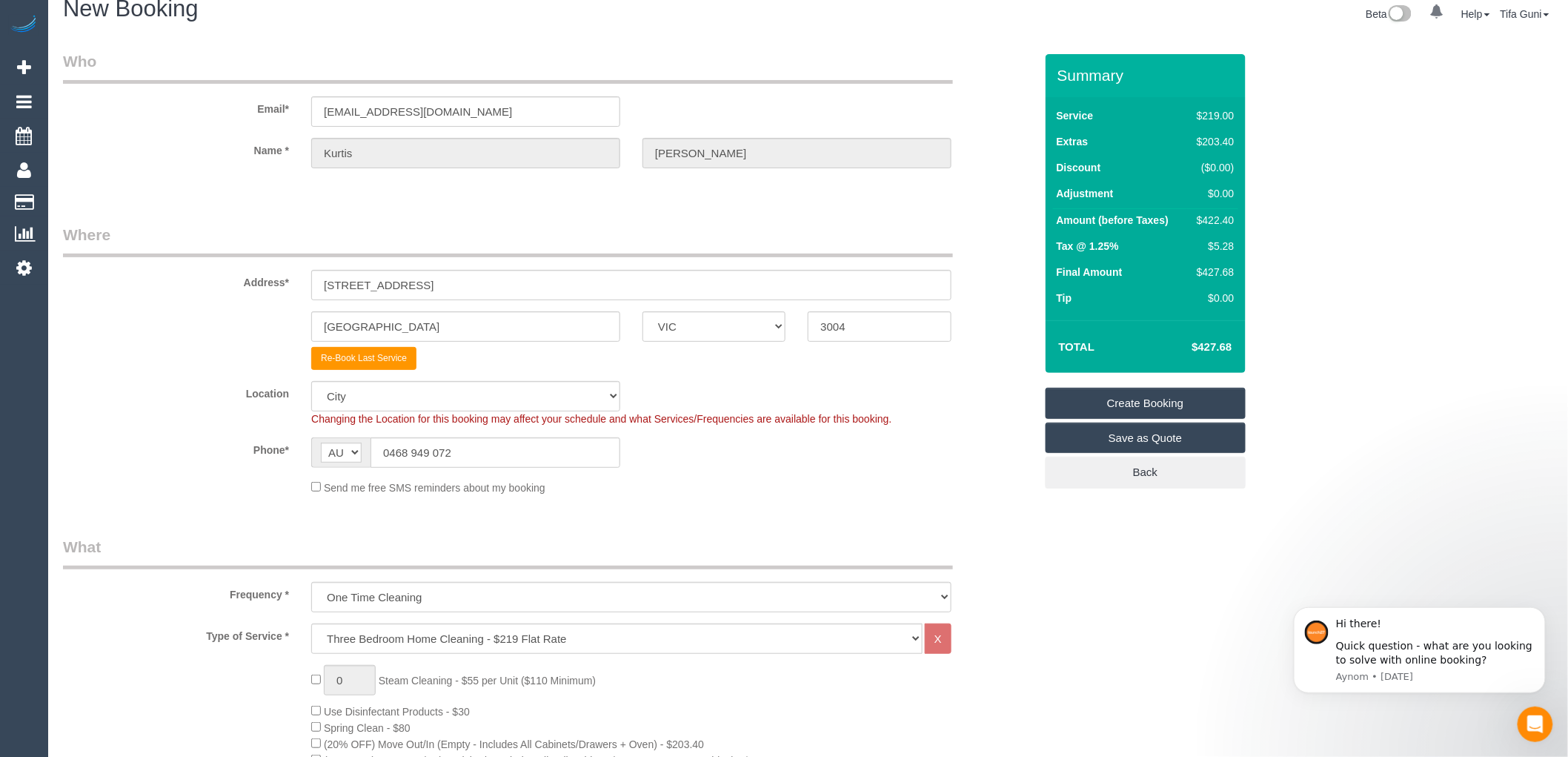
scroll to position [0, 0]
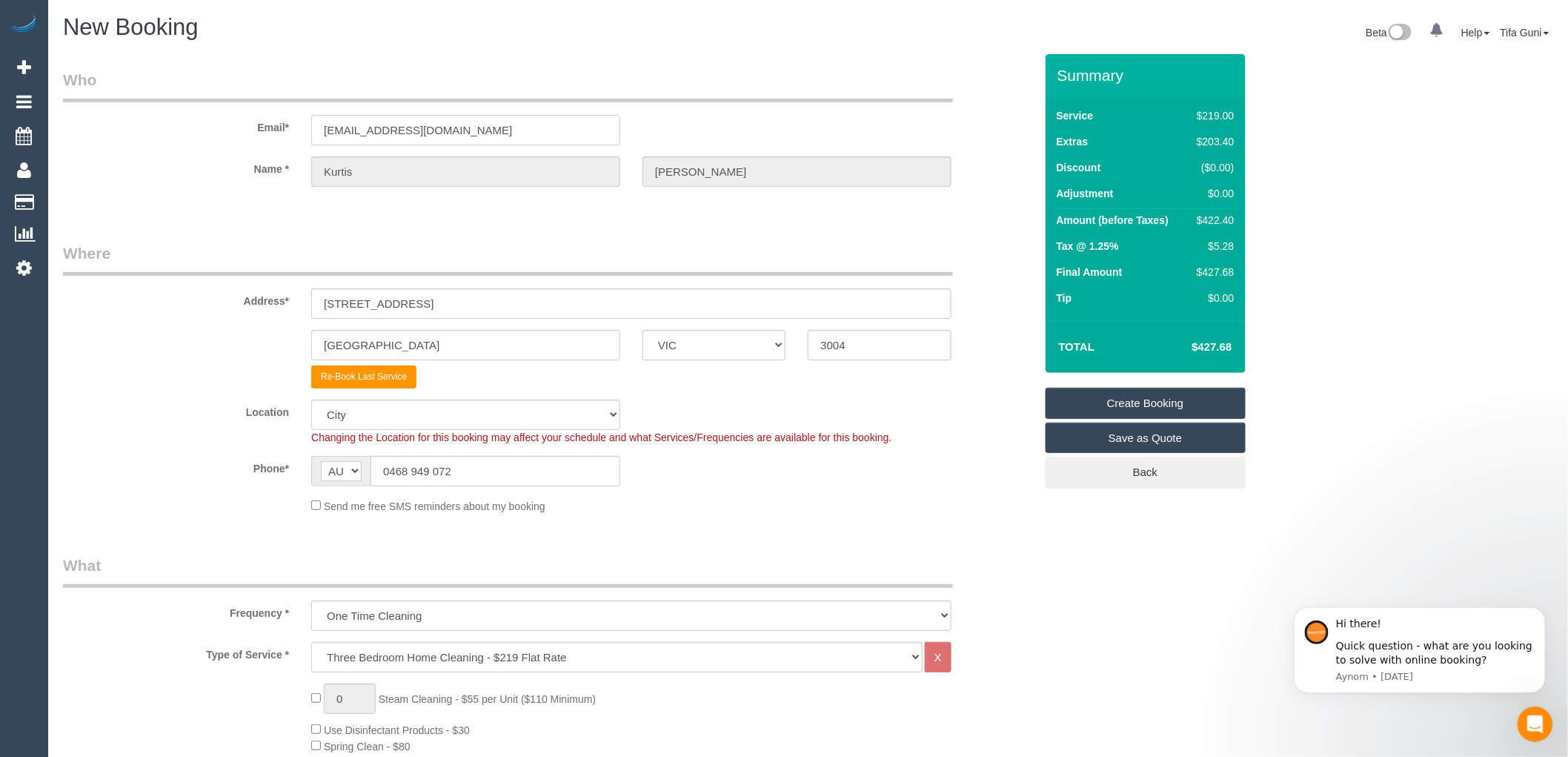
drag, startPoint x: 468, startPoint y: 124, endPoint x: 299, endPoint y: 122, distance: 169.0
click at [300, 122] on div "[EMAIL_ADDRESS][DOMAIN_NAME]" at bounding box center [466, 130] width 331 height 31
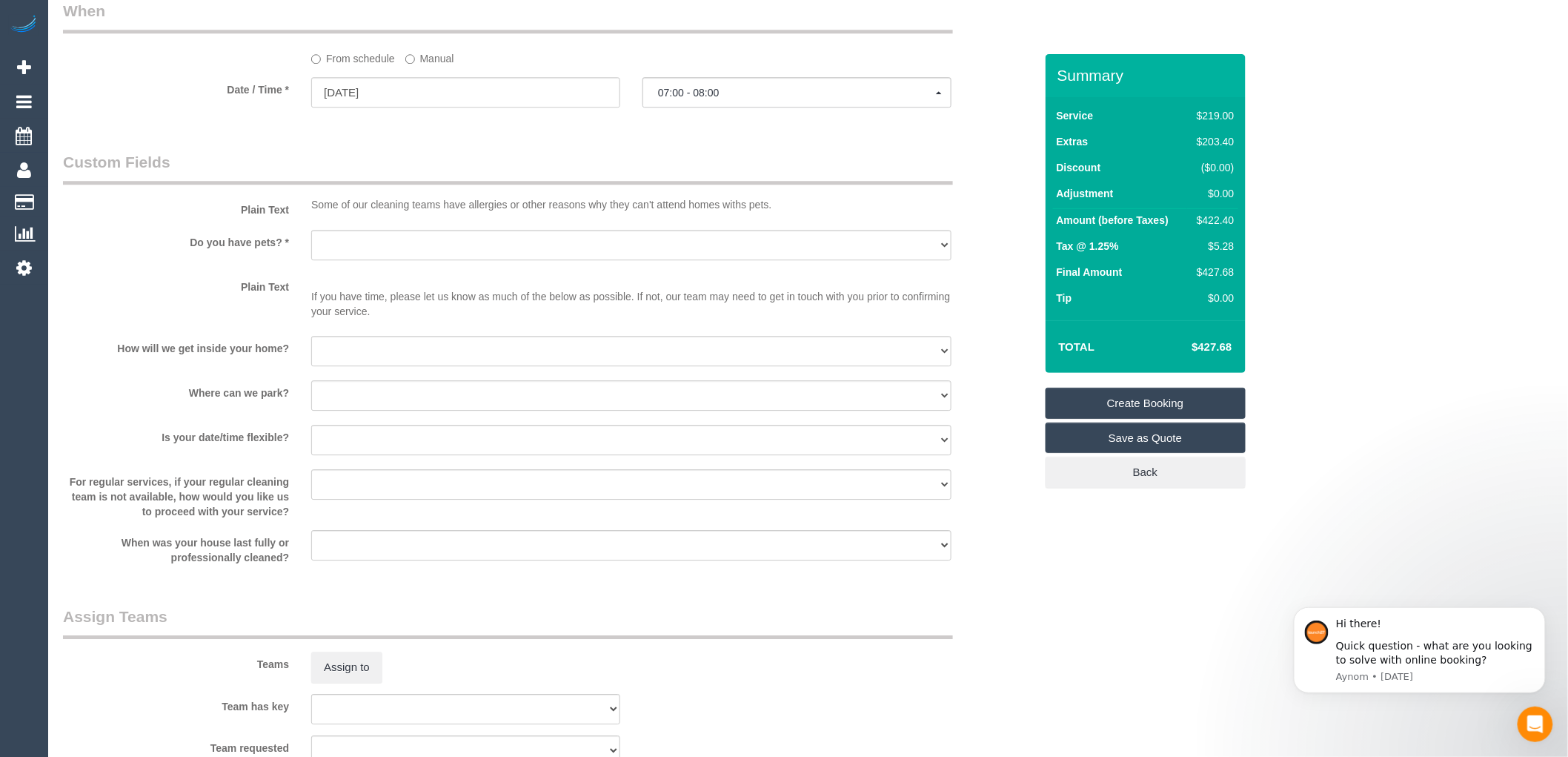
scroll to position [1648, 0]
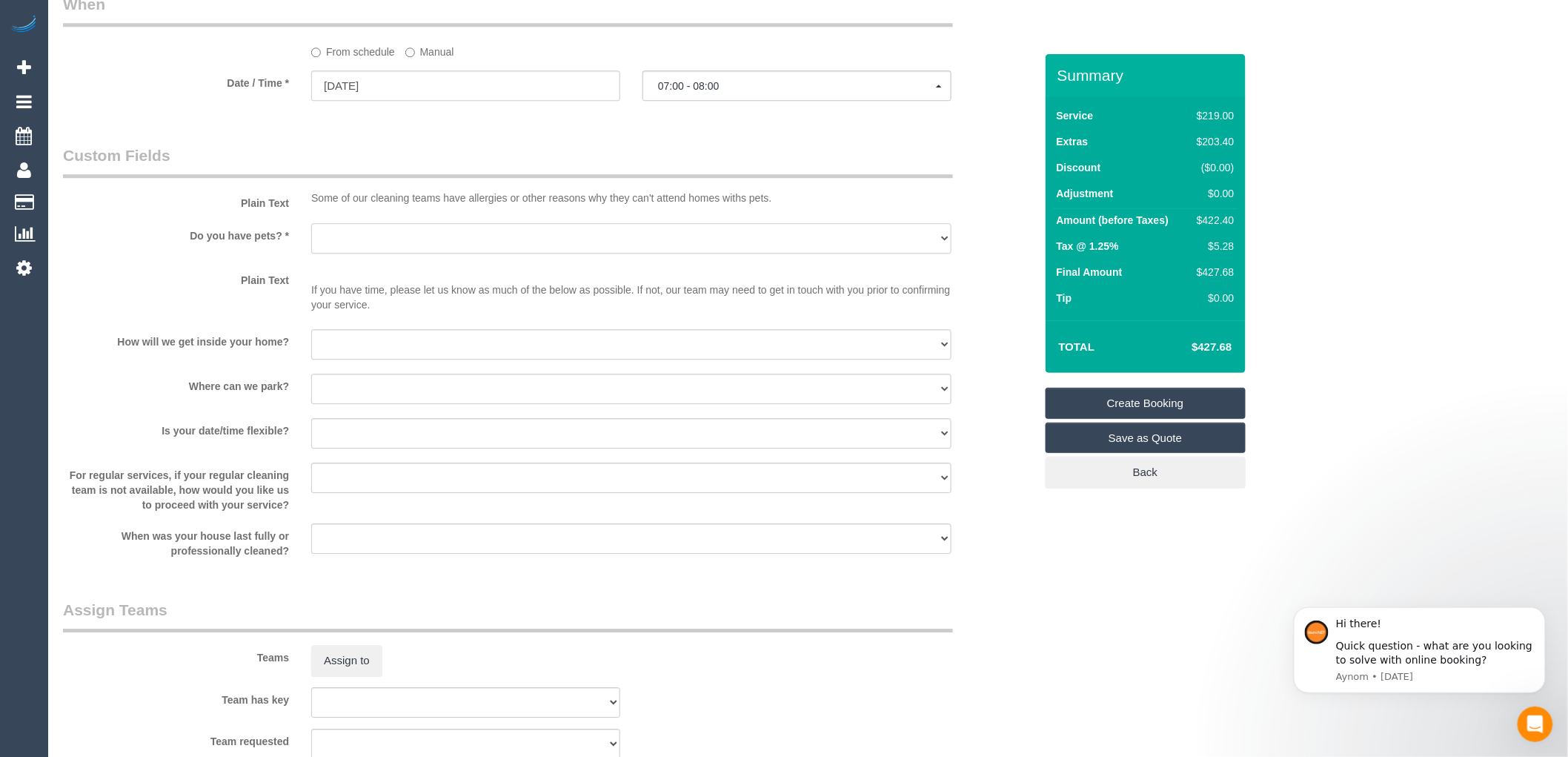
click at [366, 253] on select "Yes - Cats Yes - Dogs No pets Yes - Dogs and Cats Yes - Other" at bounding box center [631, 238] width 641 height 31
select select "number:28"
click at [311, 239] on select "Yes - Cats Yes - Dogs No pets Yes - Dogs and Cats Yes - Other" at bounding box center [631, 238] width 641 height 31
click at [360, 360] on select "I will be home Key will be left (please provide details below) Lock box/Access …" at bounding box center [631, 344] width 641 height 31
select select "number:14"
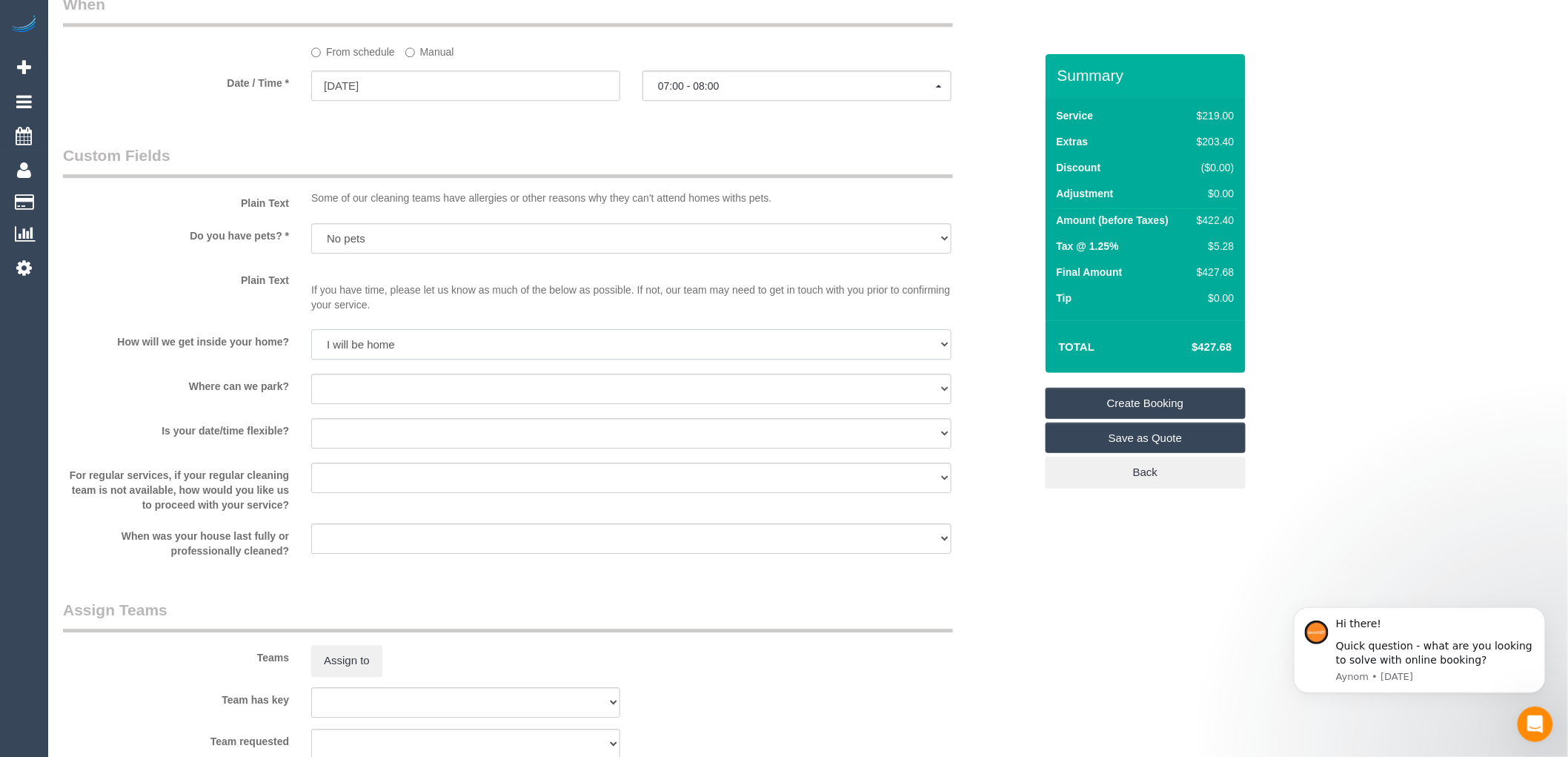
click at [311, 346] on select "I will be home Key will be left (please provide details below) Lock box/Access …" at bounding box center [631, 344] width 641 height 31
click at [367, 404] on select "I will provide parking on-site Free street parking Paid street parking (cost wi…" at bounding box center [631, 388] width 641 height 31
select select "number:18"
click at [311, 390] on select "I will provide parking on-site Free street parking Paid street parking (cost wi…" at bounding box center [631, 388] width 641 height 31
click at [384, 447] on select "Yes - date and time Yes - date but not time Yes - time but not date No - No fle…" at bounding box center [631, 433] width 641 height 31
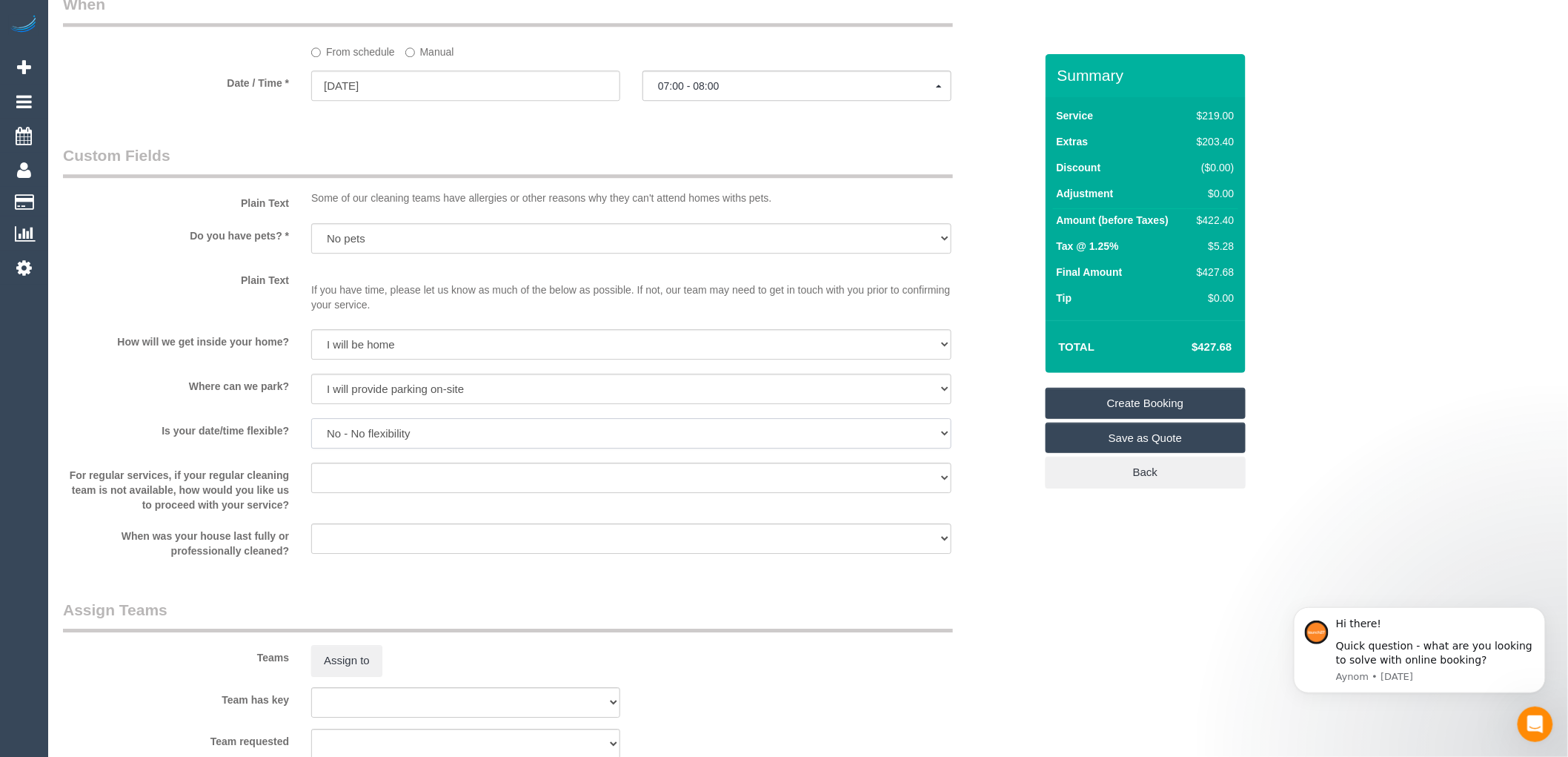
click at [311, 435] on select "Yes - date and time Yes - date but not time Yes - time but not date No - No fle…" at bounding box center [631, 433] width 641 height 31
click at [421, 449] on select "Yes - date and time Yes - date but not time Yes - time but not date No - No fle…" at bounding box center [631, 433] width 641 height 31
select select "number:24"
click at [311, 435] on select "Yes - date and time Yes - date but not time Yes - time but not date No - No fle…" at bounding box center [631, 433] width 641 height 31
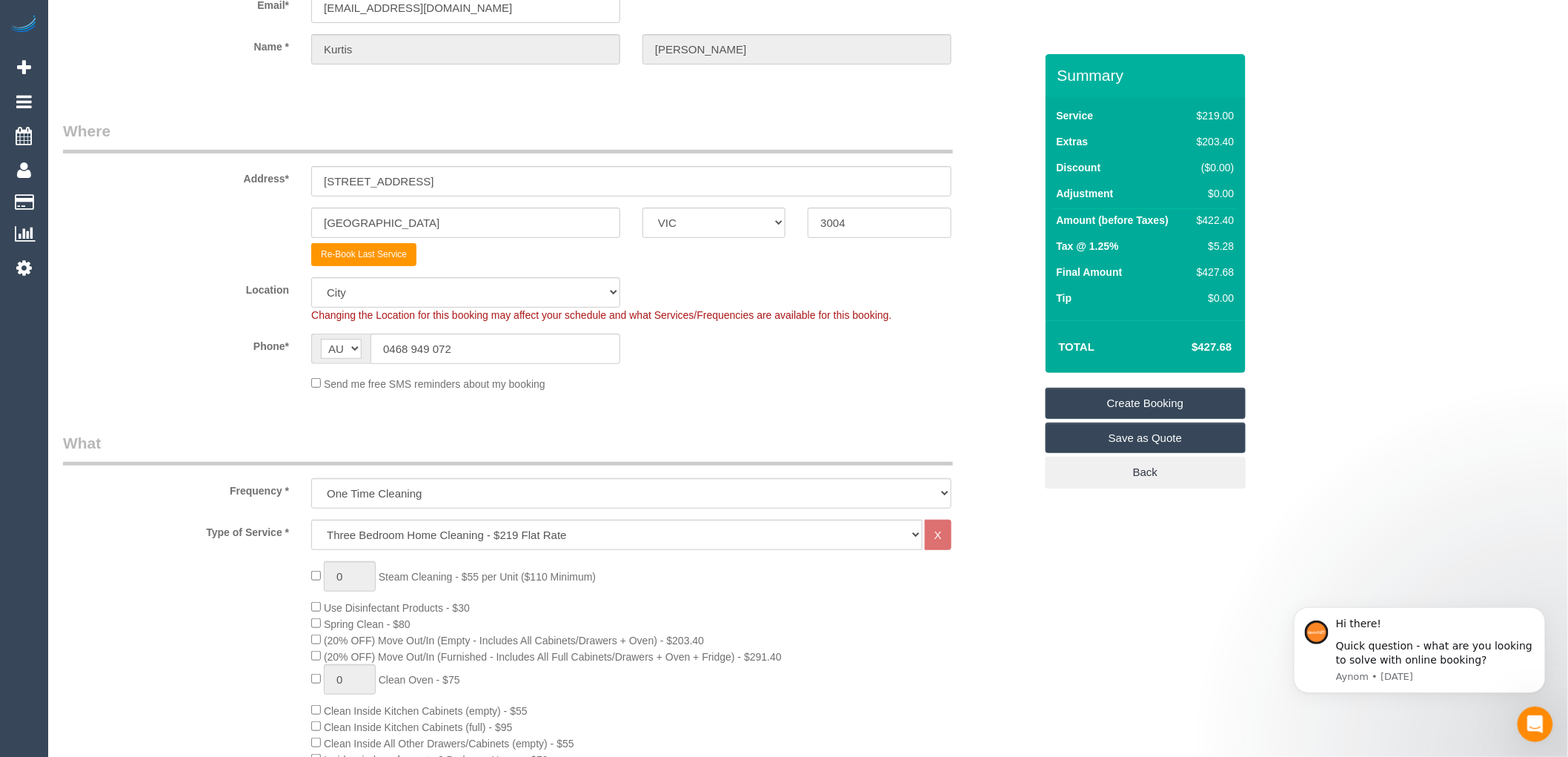
scroll to position [0, 0]
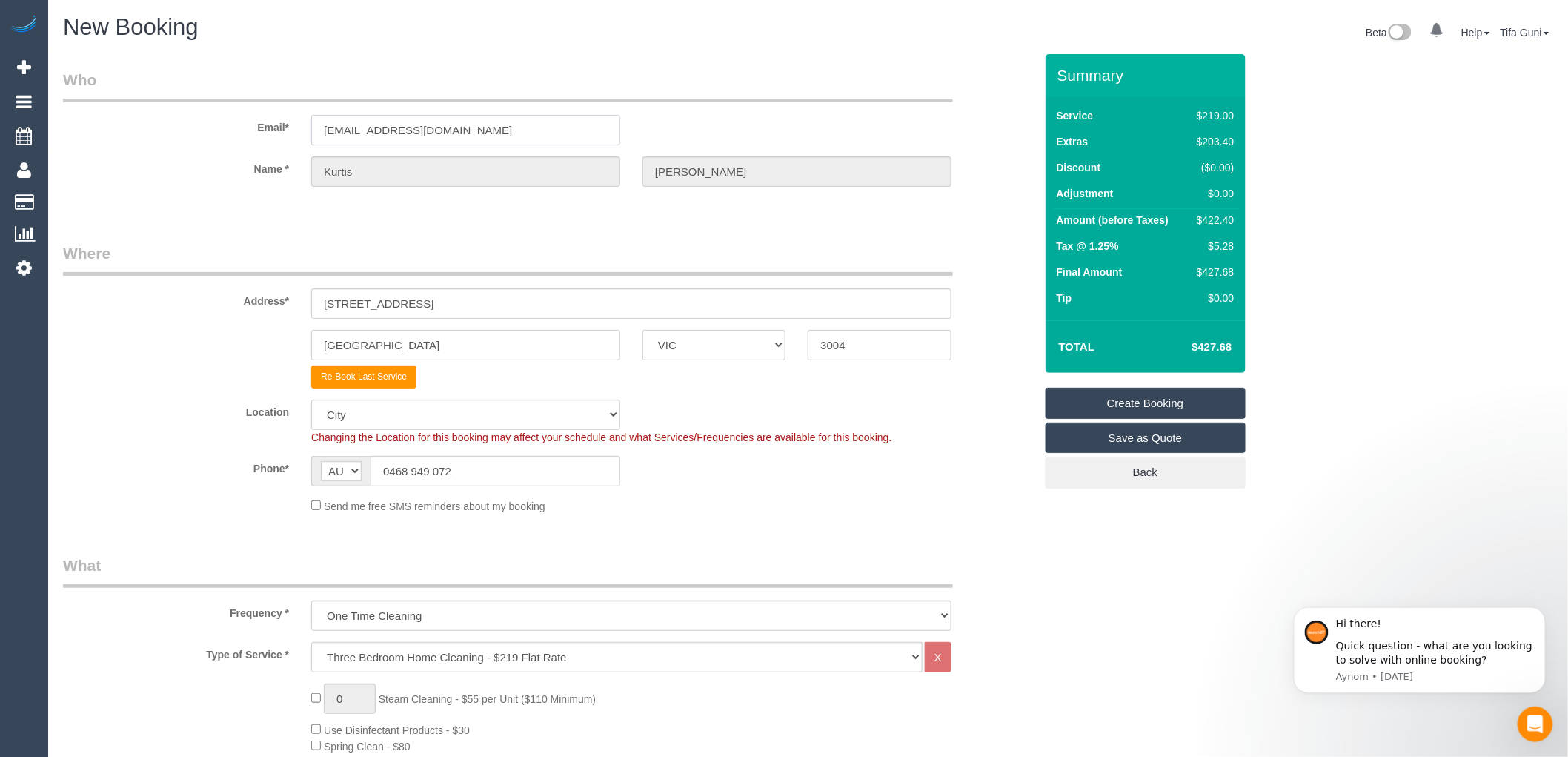
drag, startPoint x: 487, startPoint y: 135, endPoint x: 275, endPoint y: 134, distance: 212.0
click at [275, 134] on div "Email* golfkurt@outlook.com.au" at bounding box center [548, 107] width 993 height 76
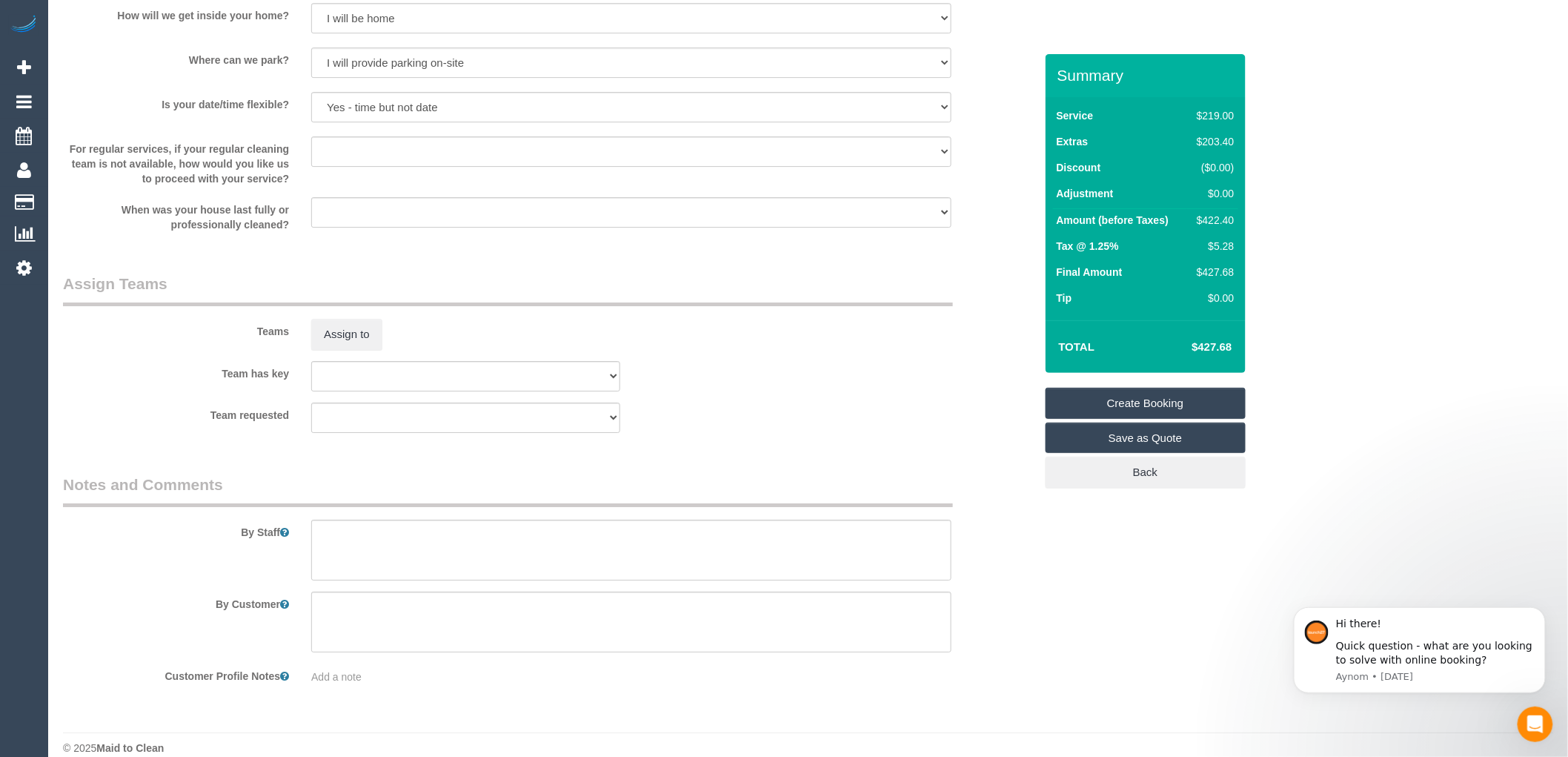
scroll to position [2009, 0]
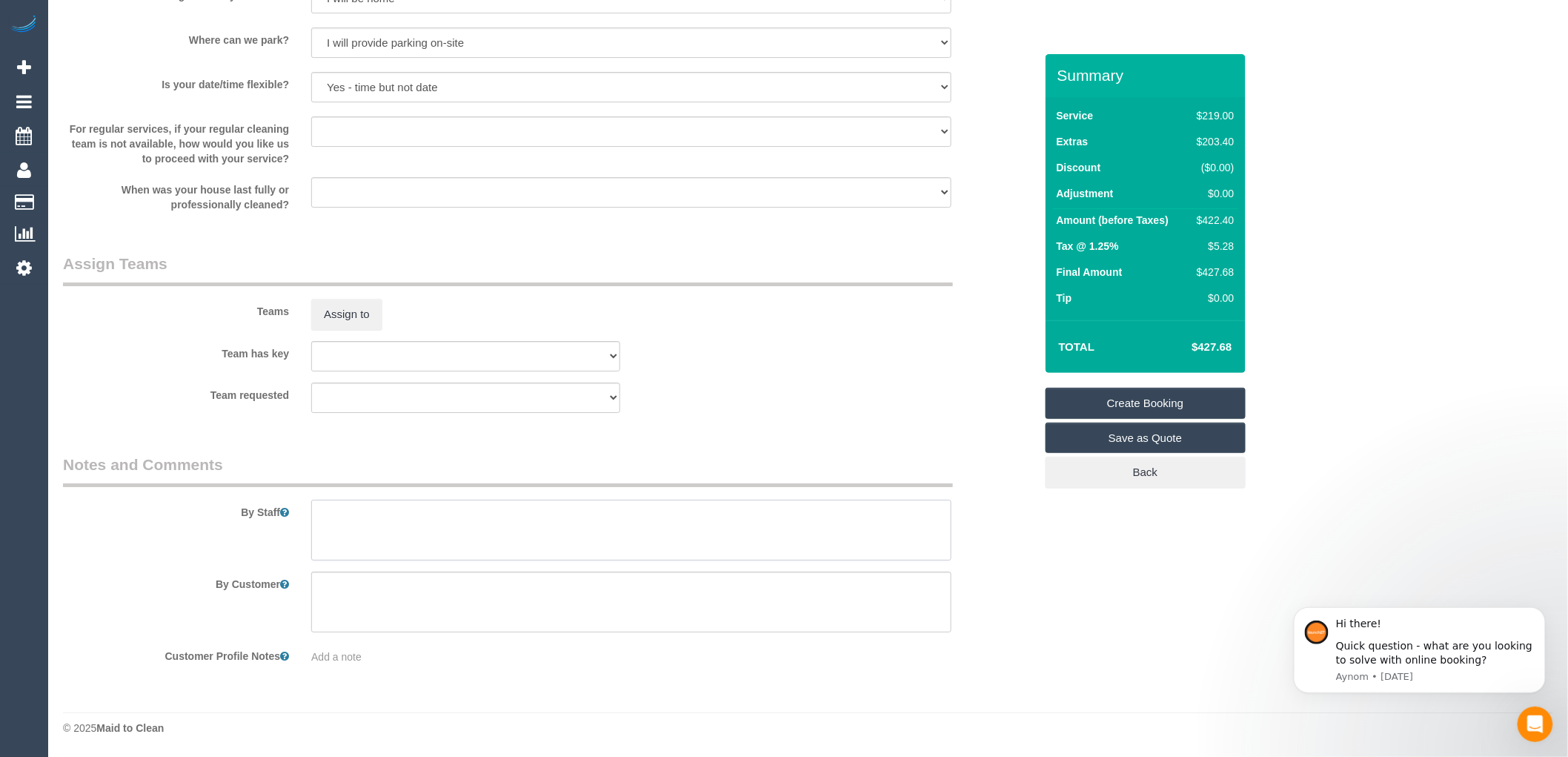
click at [328, 521] on textarea at bounding box center [631, 529] width 641 height 60
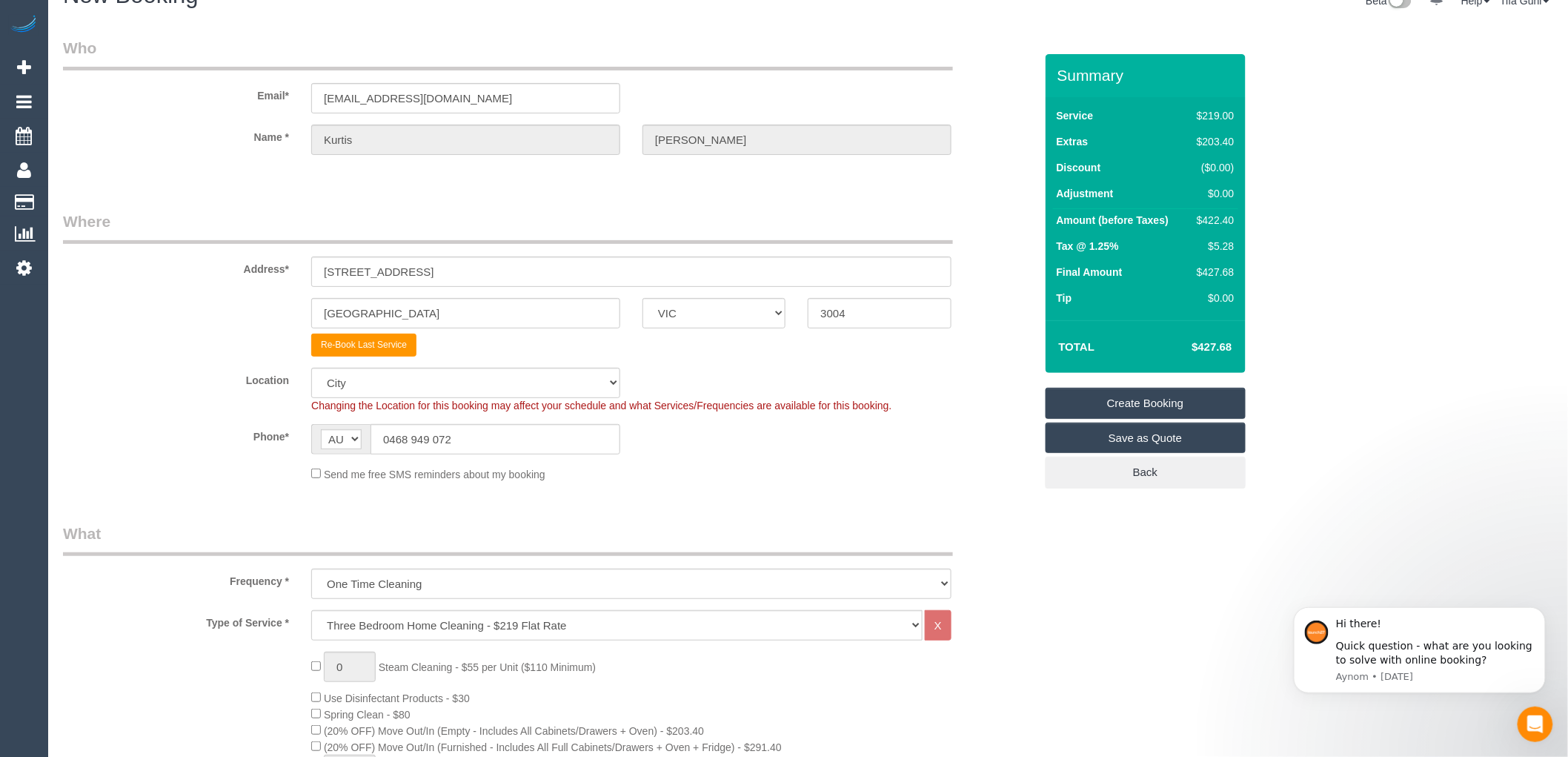
scroll to position [0, 0]
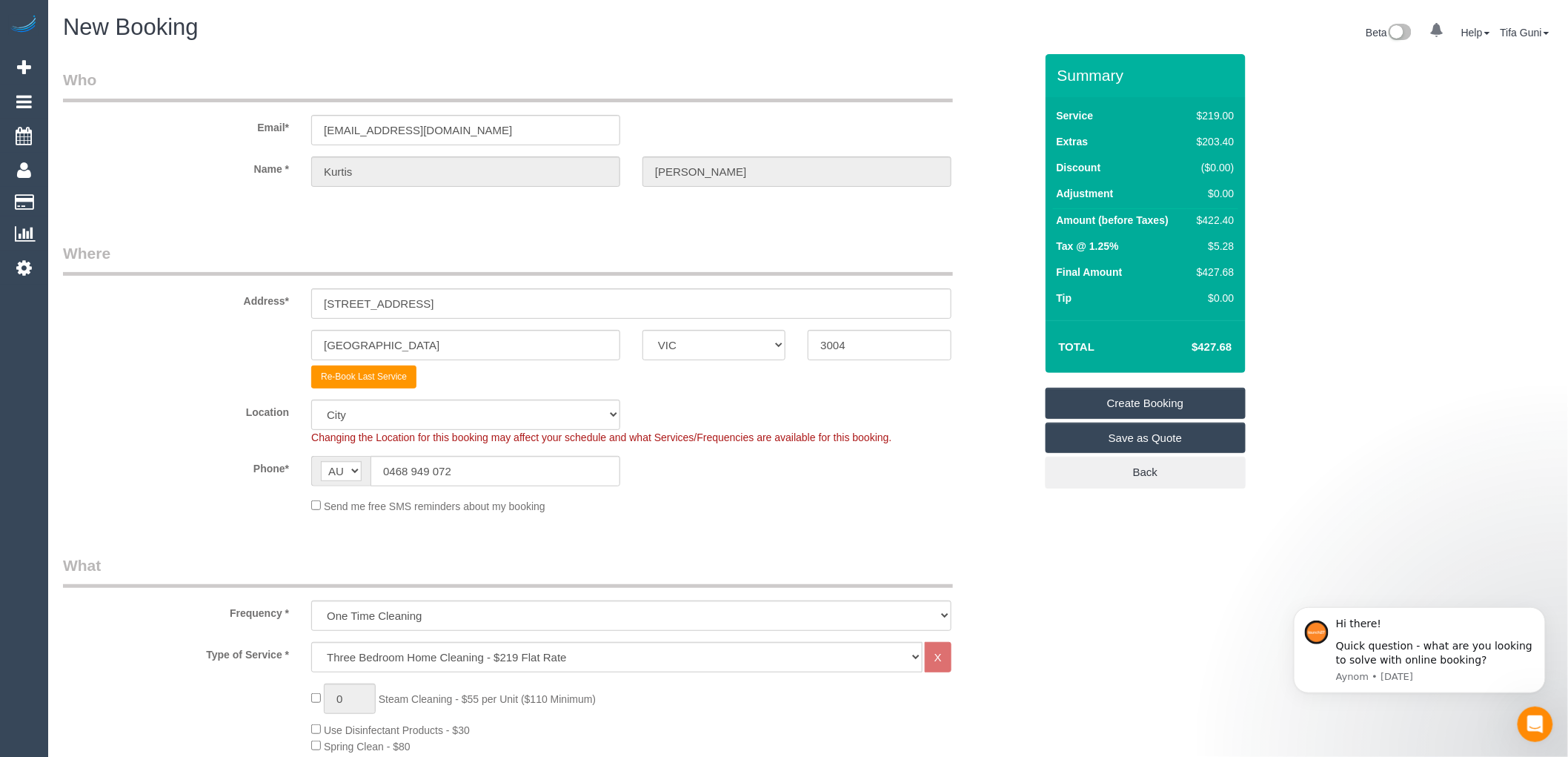
type textarea "Parking will be provided Customer will let you in"
drag, startPoint x: 472, startPoint y: 129, endPoint x: 295, endPoint y: 140, distance: 177.3
click at [295, 140] on div "Email* golfkurt@outlook.com.au" at bounding box center [548, 107] width 993 height 76
click at [1146, 399] on link "Create Booking" at bounding box center [1146, 402] width 200 height 31
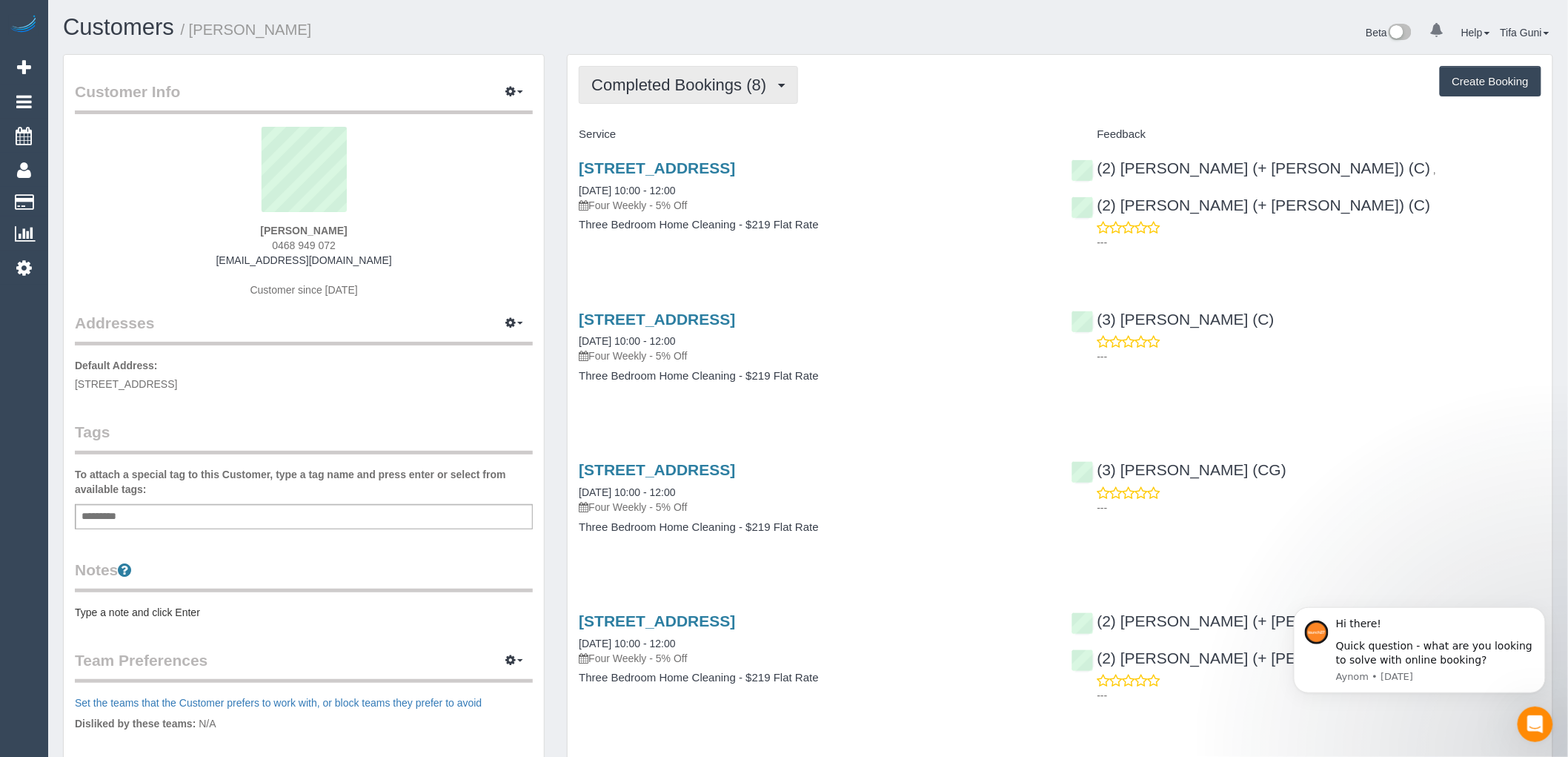
click at [693, 82] on span "Completed Bookings (8)" at bounding box center [682, 84] width 182 height 19
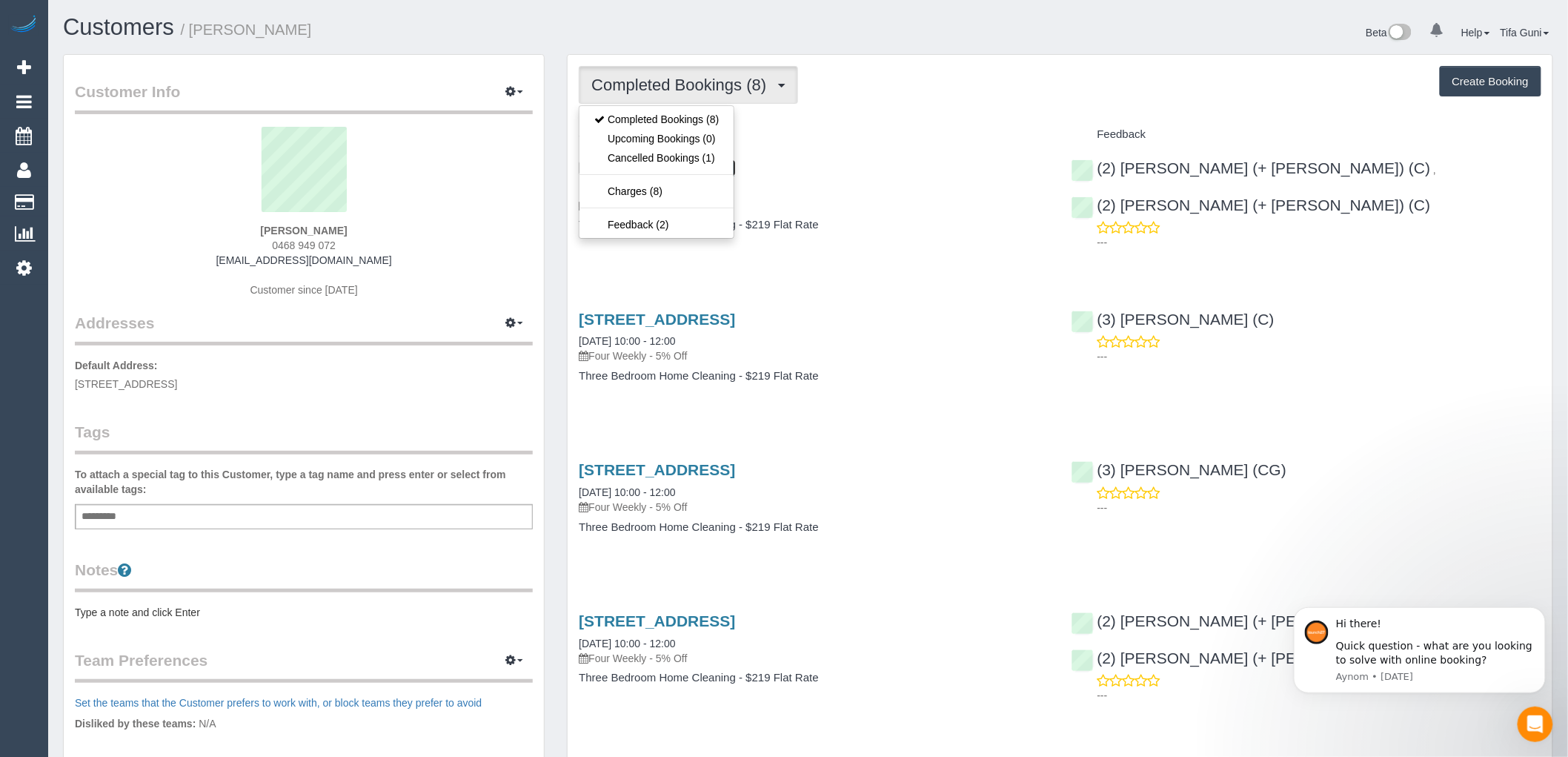
click at [735, 166] on link "[STREET_ADDRESS]" at bounding box center [657, 167] width 157 height 17
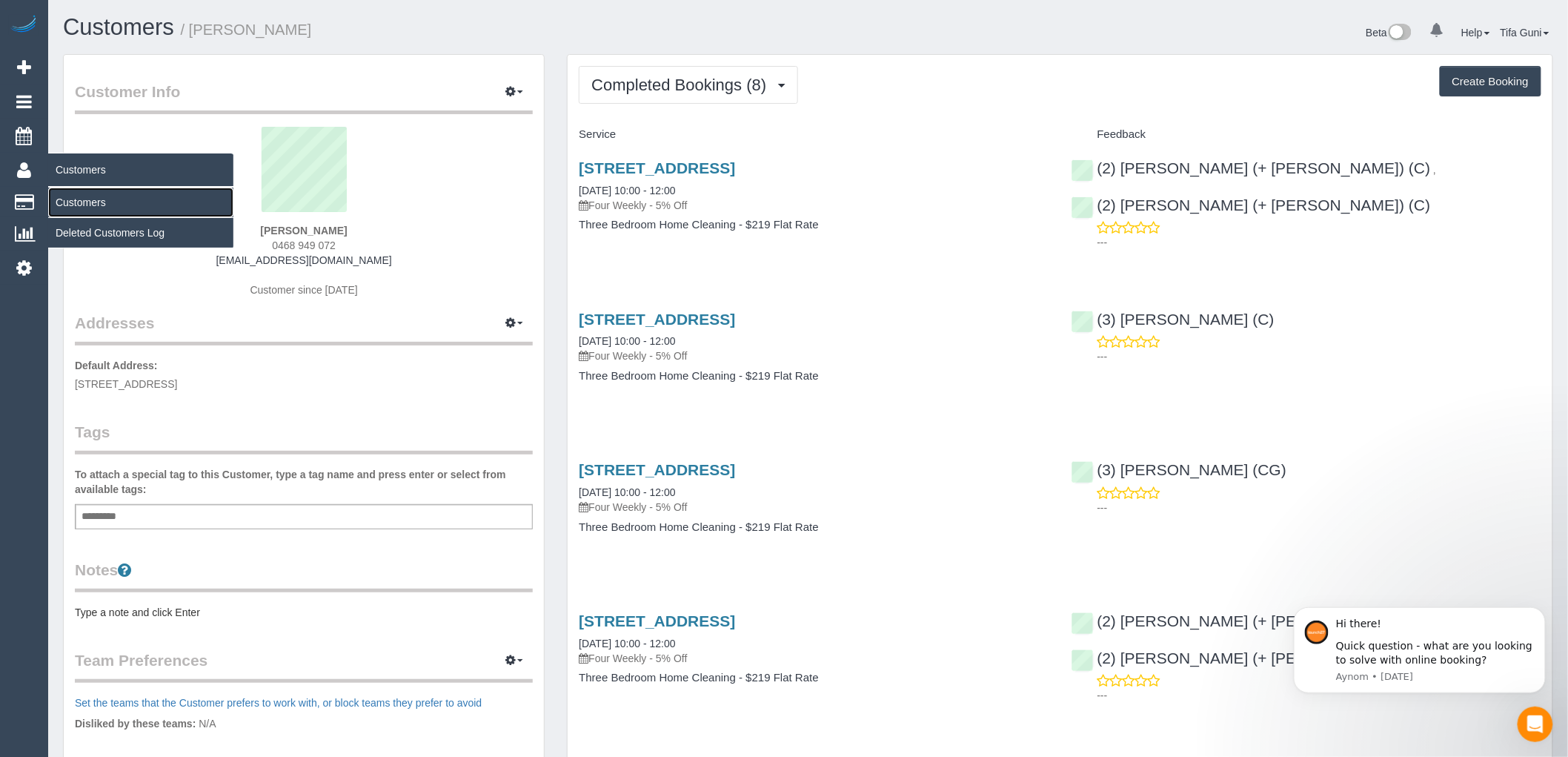
click at [93, 206] on link "Customers" at bounding box center [141, 202] width 185 height 30
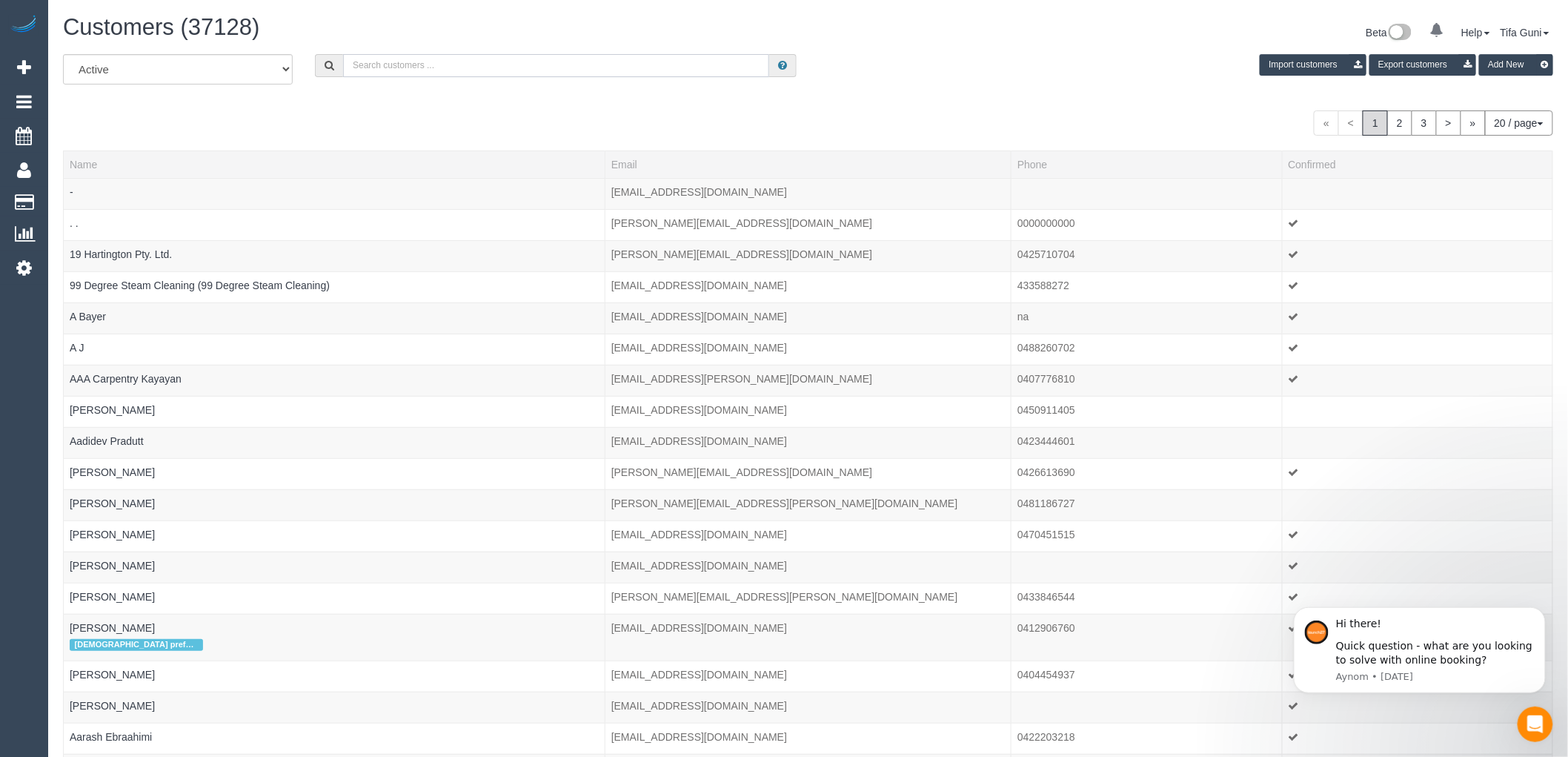
click at [412, 75] on input "text" at bounding box center [556, 65] width 426 height 23
paste input "[EMAIL_ADDRESS][DOMAIN_NAME]"
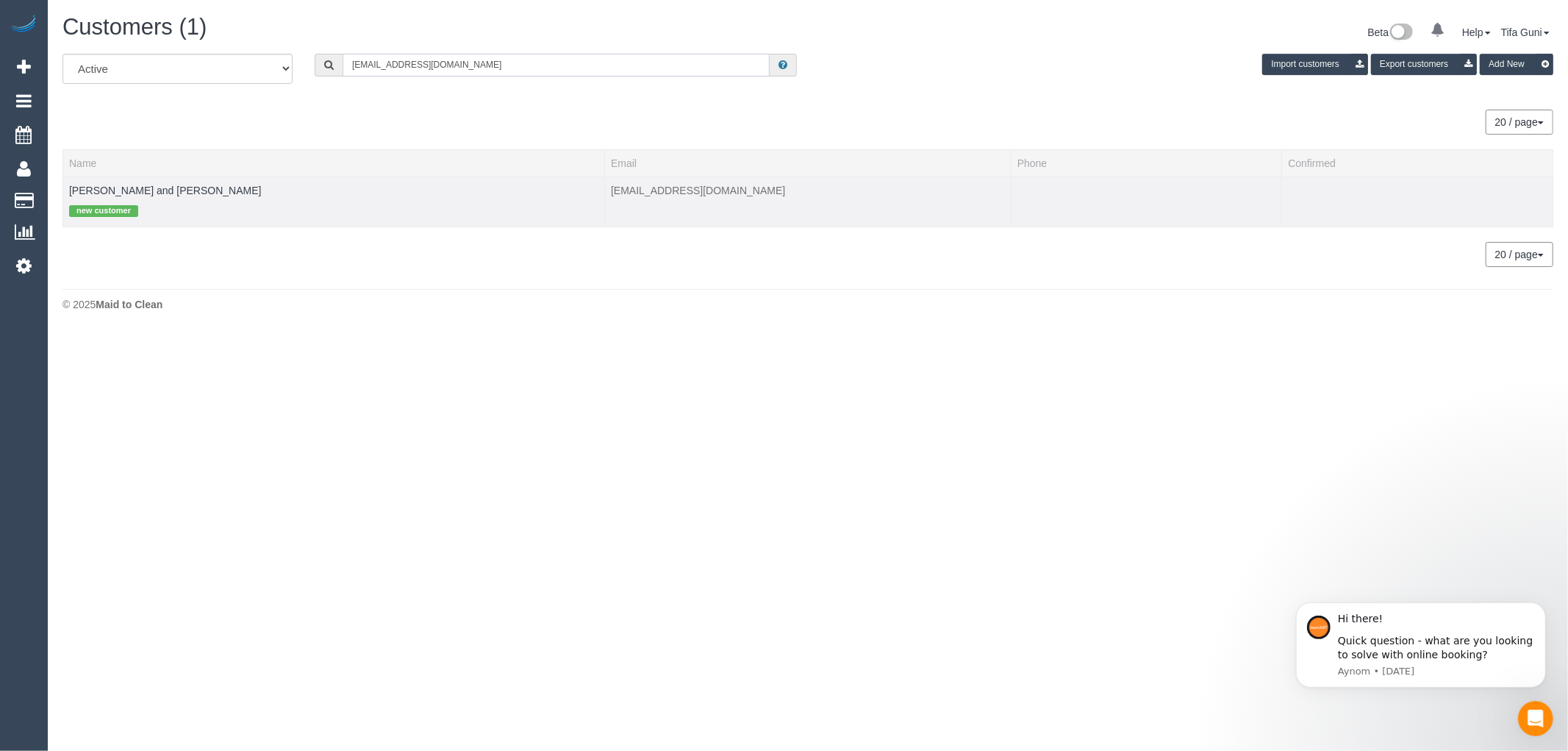
type input "[EMAIL_ADDRESS][DOMAIN_NAME]"
click at [95, 197] on td "[PERSON_NAME] and [PERSON_NAME] customer" at bounding box center [333, 202] width 541 height 50
click at [120, 187] on link "[PERSON_NAME] and [PERSON_NAME]" at bounding box center [164, 191] width 192 height 12
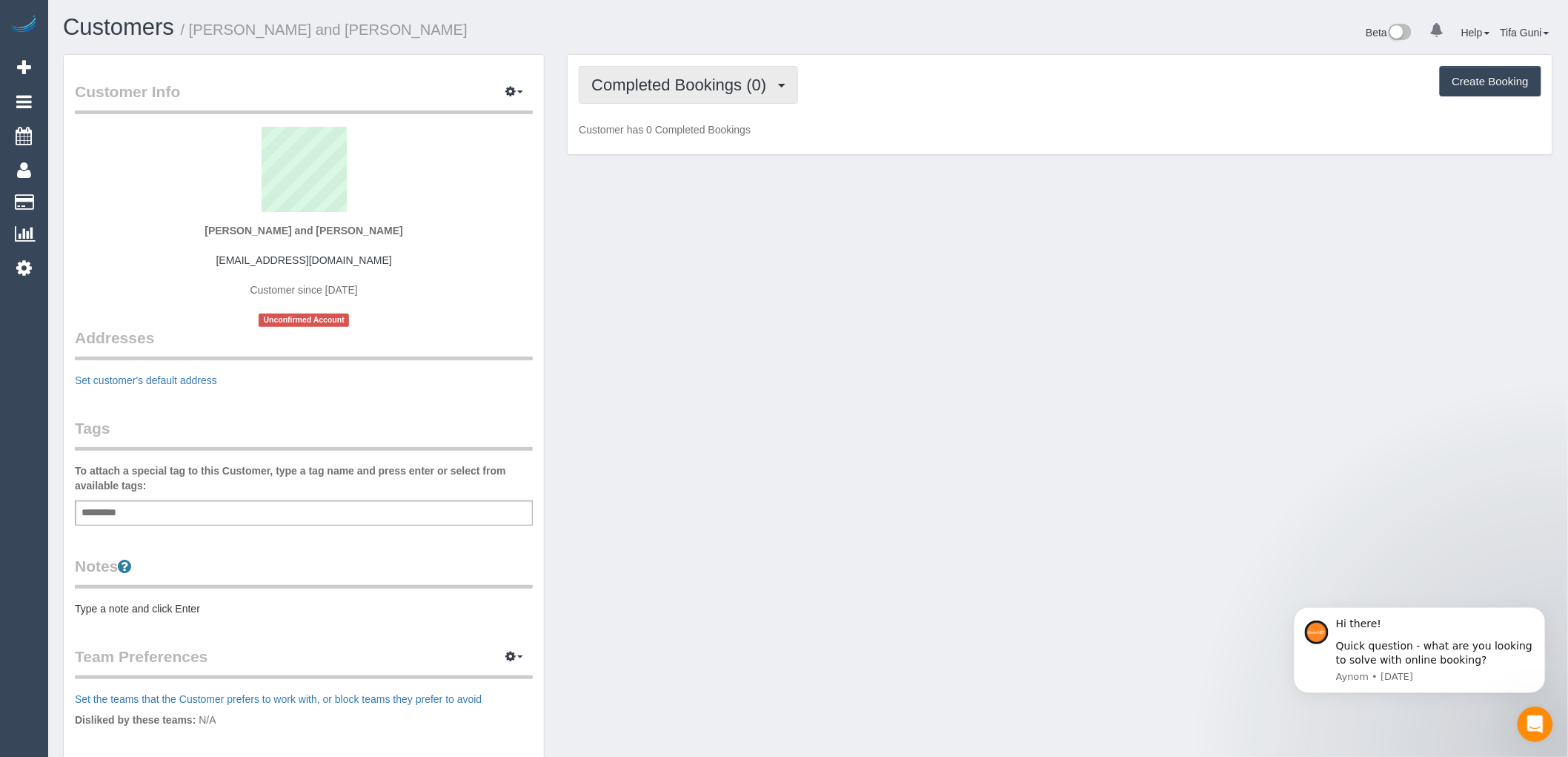
click at [740, 83] on span "Completed Bookings (0)" at bounding box center [682, 84] width 182 height 19
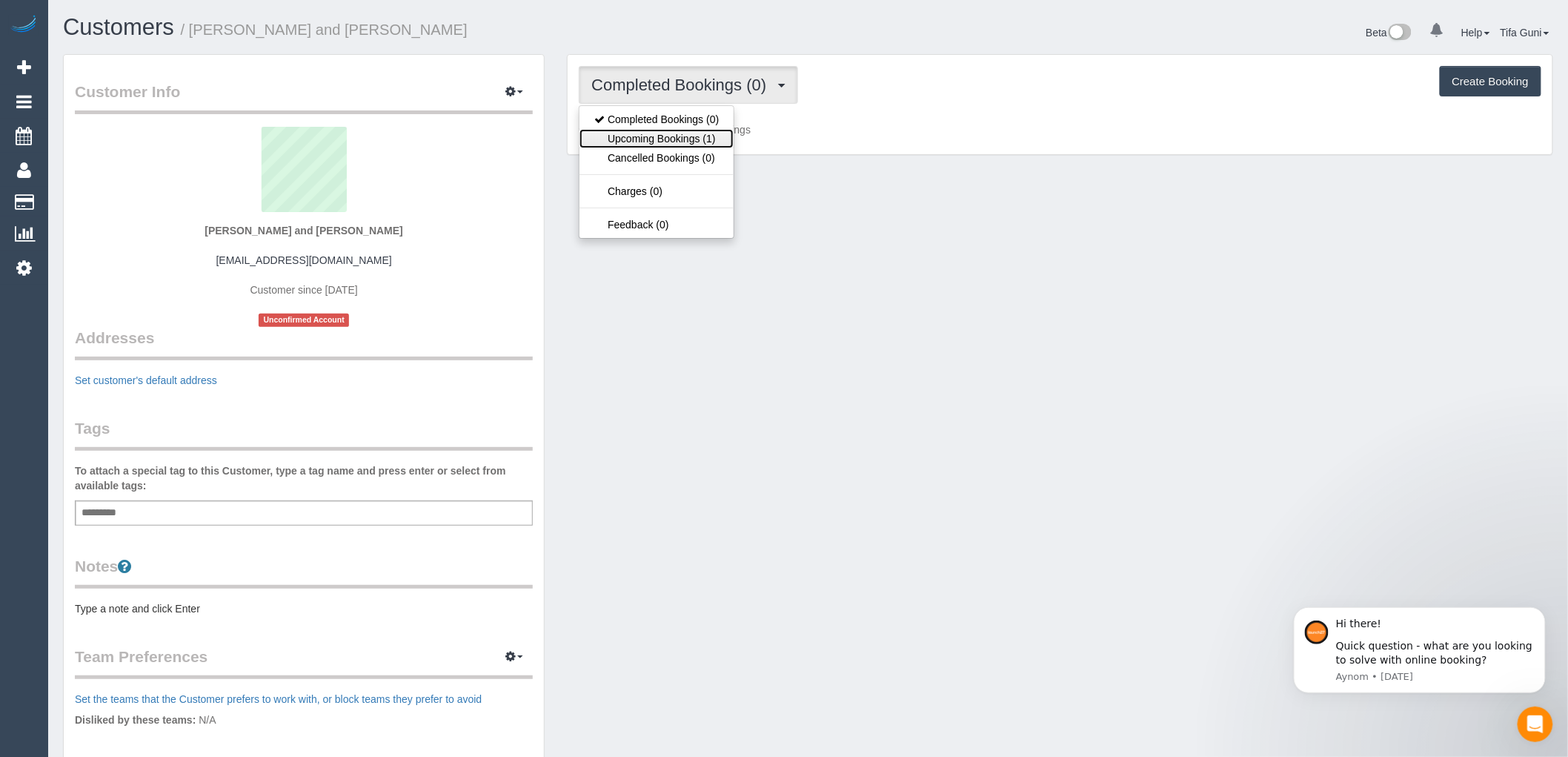
click at [670, 137] on link "Upcoming Bookings (1)" at bounding box center [657, 138] width 155 height 19
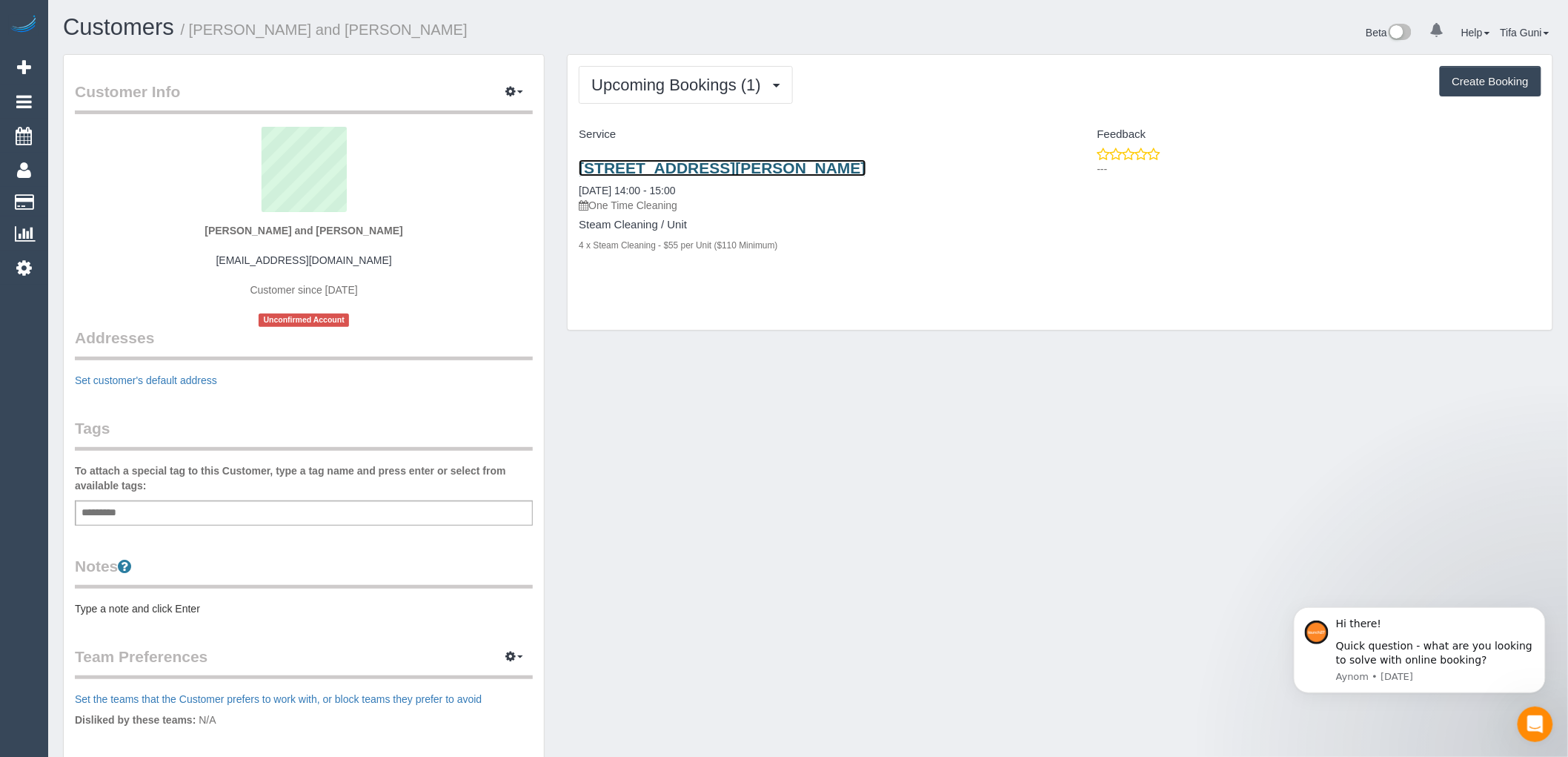
click at [717, 166] on link "[STREET_ADDRESS][PERSON_NAME]" at bounding box center [722, 167] width 287 height 17
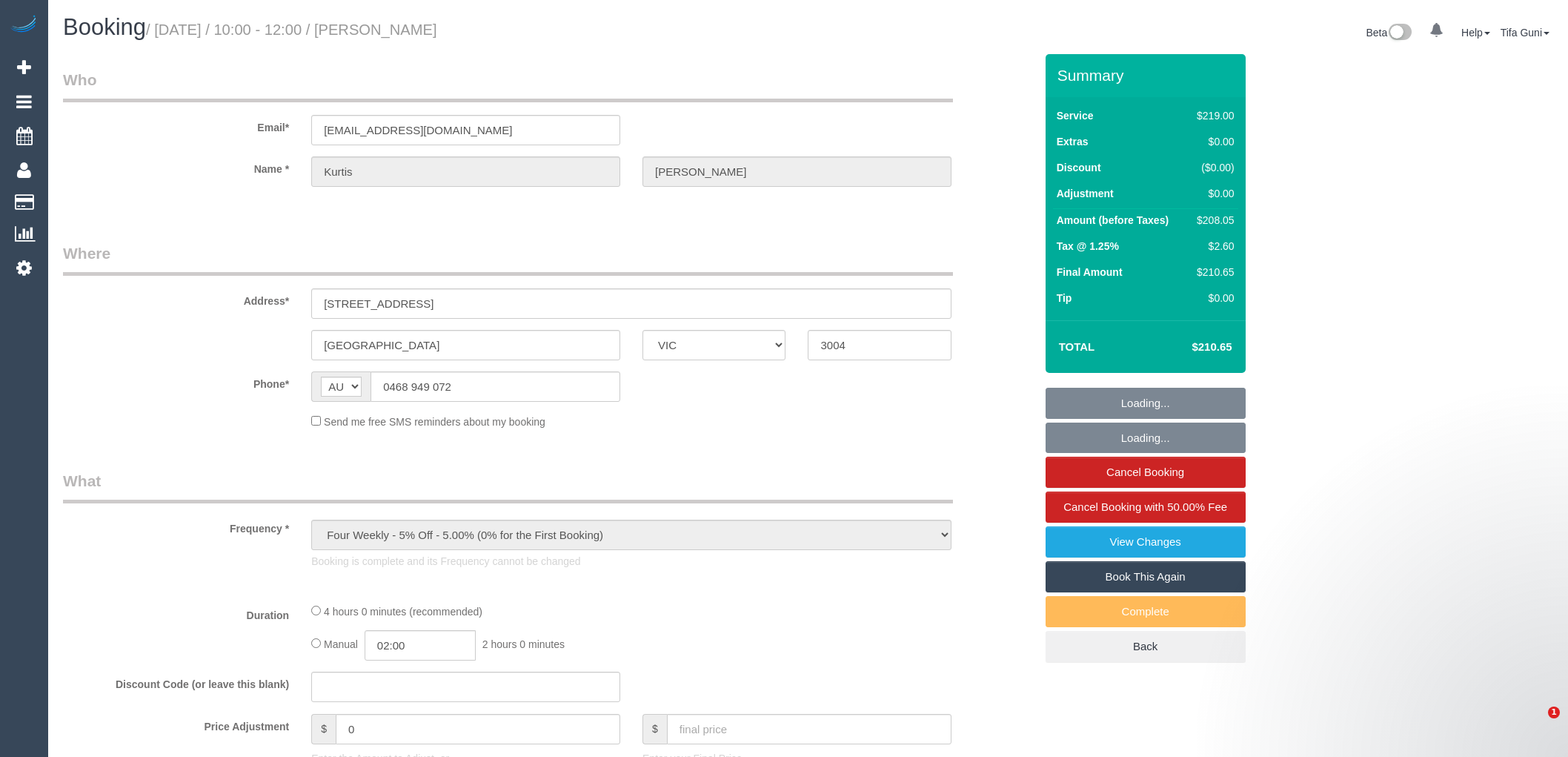
select select "VIC"
select select "number:28"
select select "number:14"
select select "number:18"
select select "number:24"
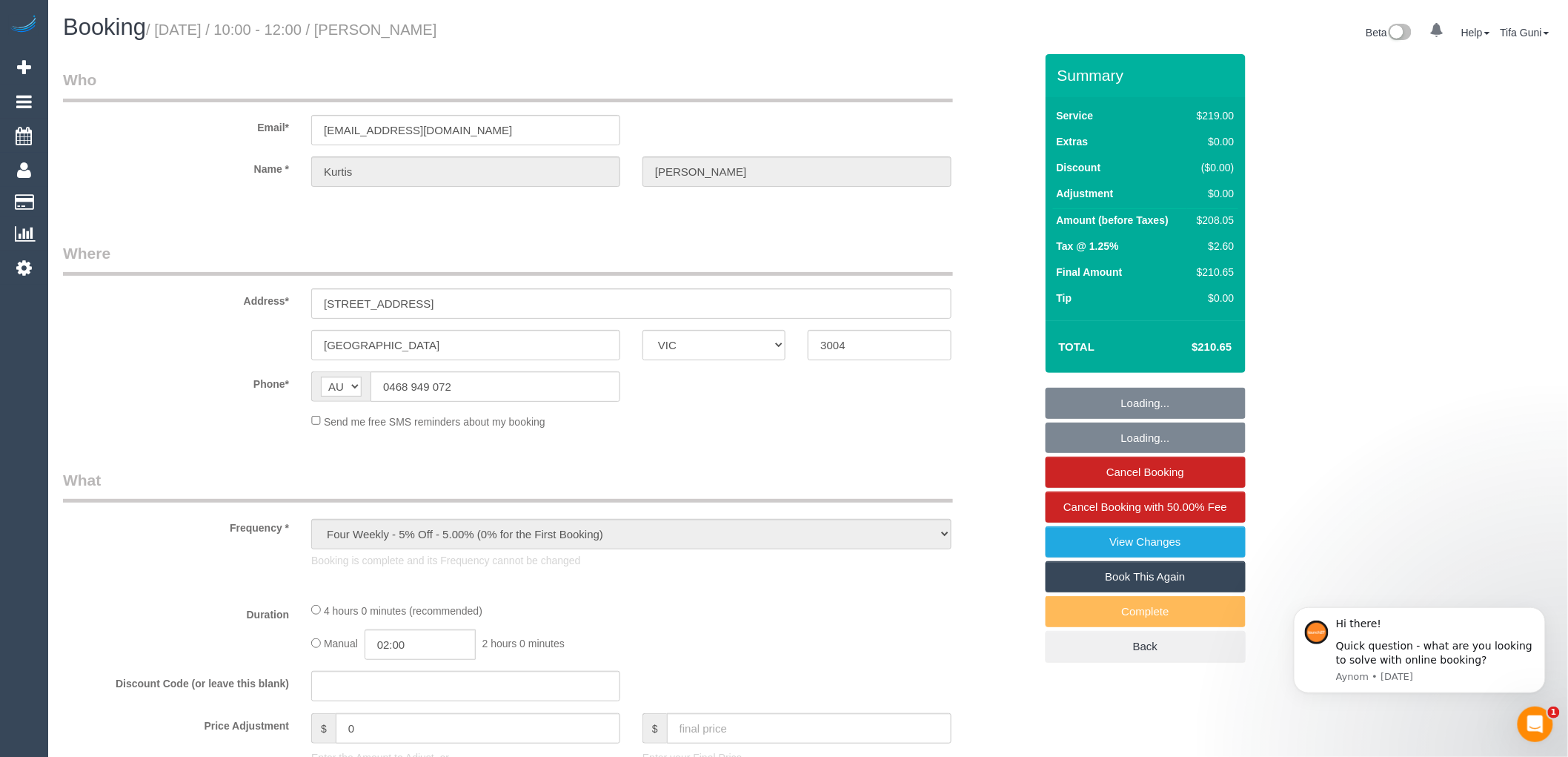
select select "number:34"
select select "number:13"
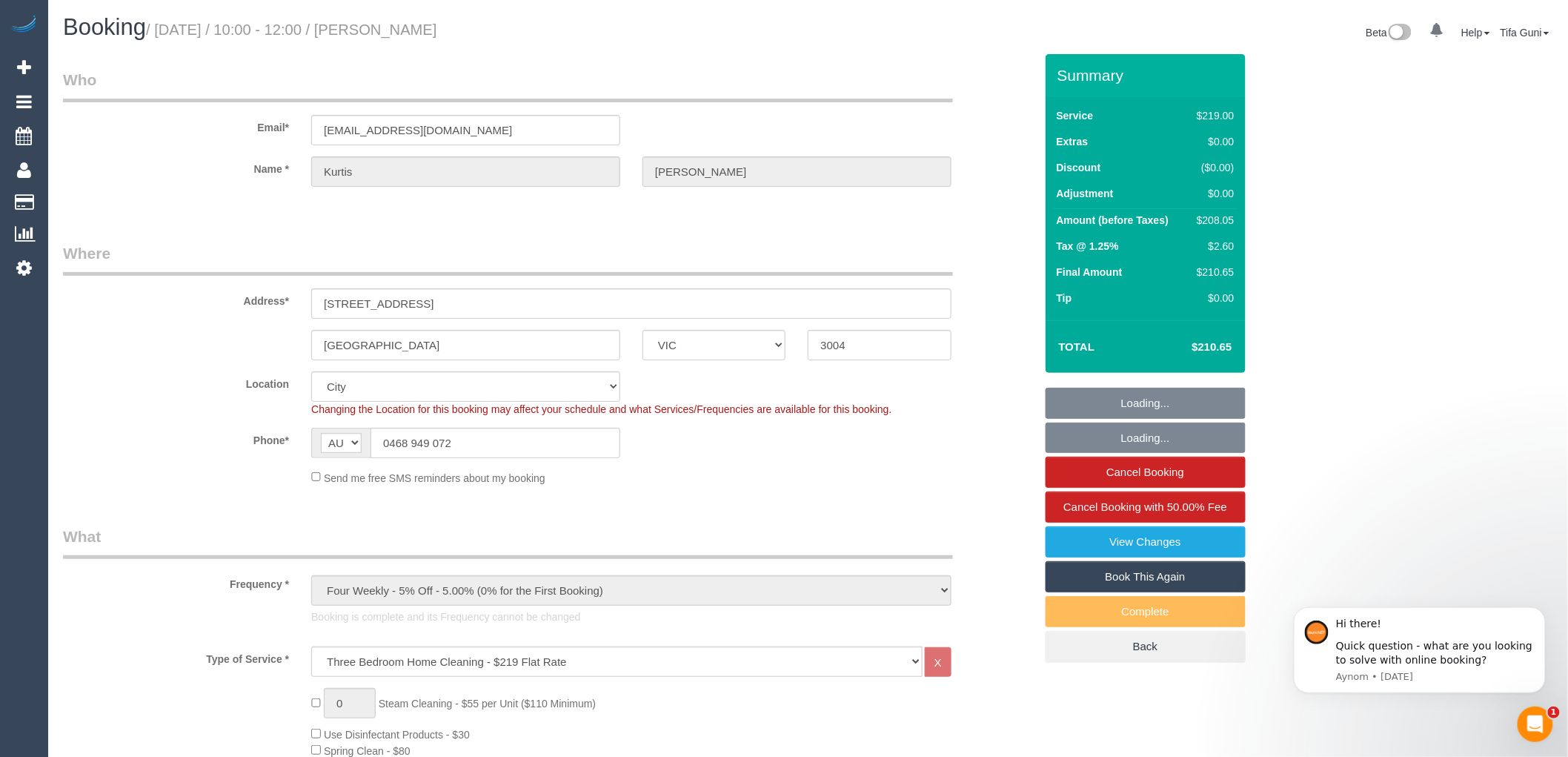
select select "object:811"
select select "string:stripe-pm_1QmWAX2GScqysDRVzGAJjxxc"
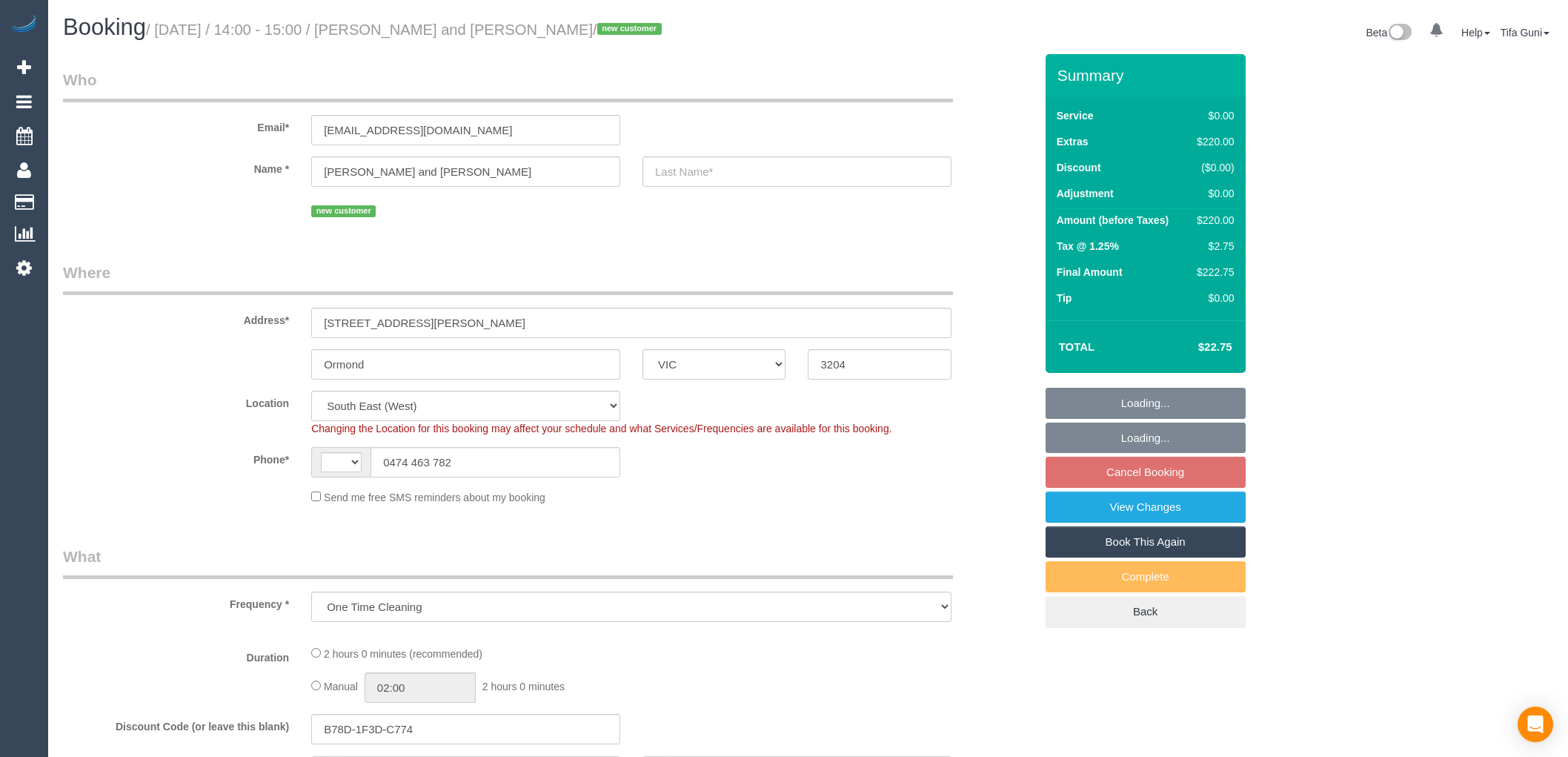
select select "VIC"
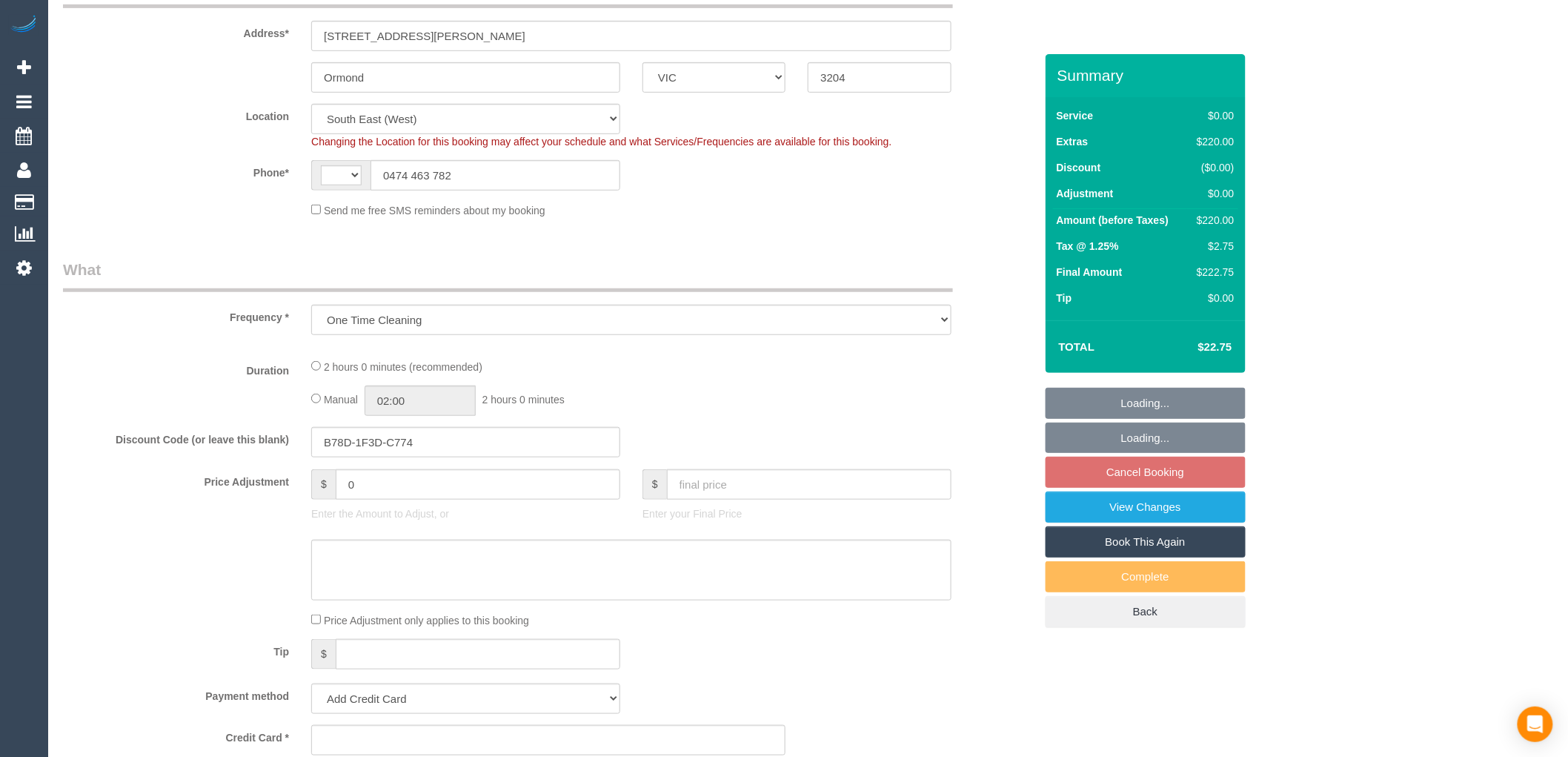
select select "string:stripe-pm_1Ryowj2GScqysDRVZOeENIQq"
select select "number:27"
select select "number:14"
select select "number:19"
select select "number:36"
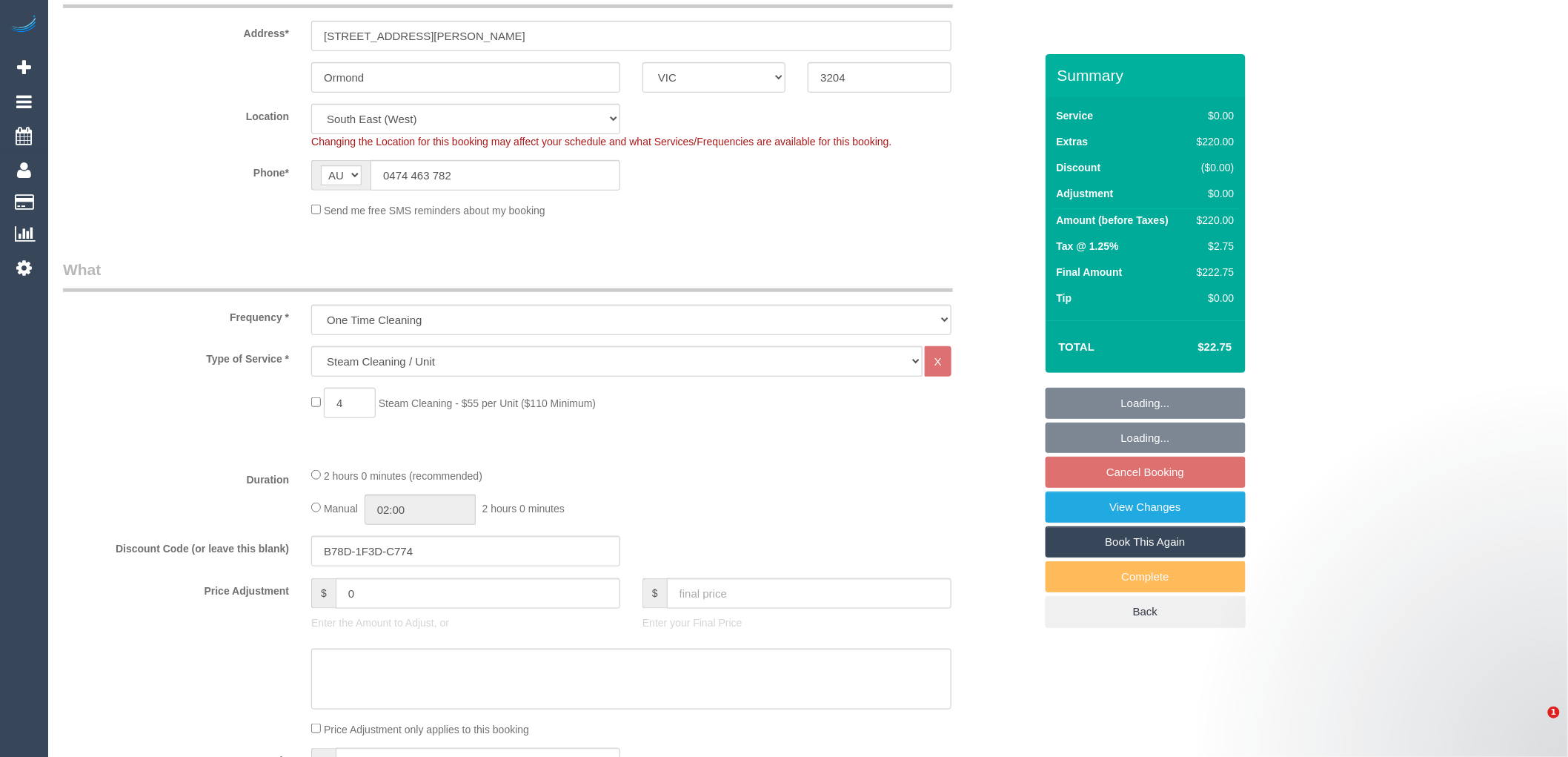
select select "string:AU"
select select "object:707"
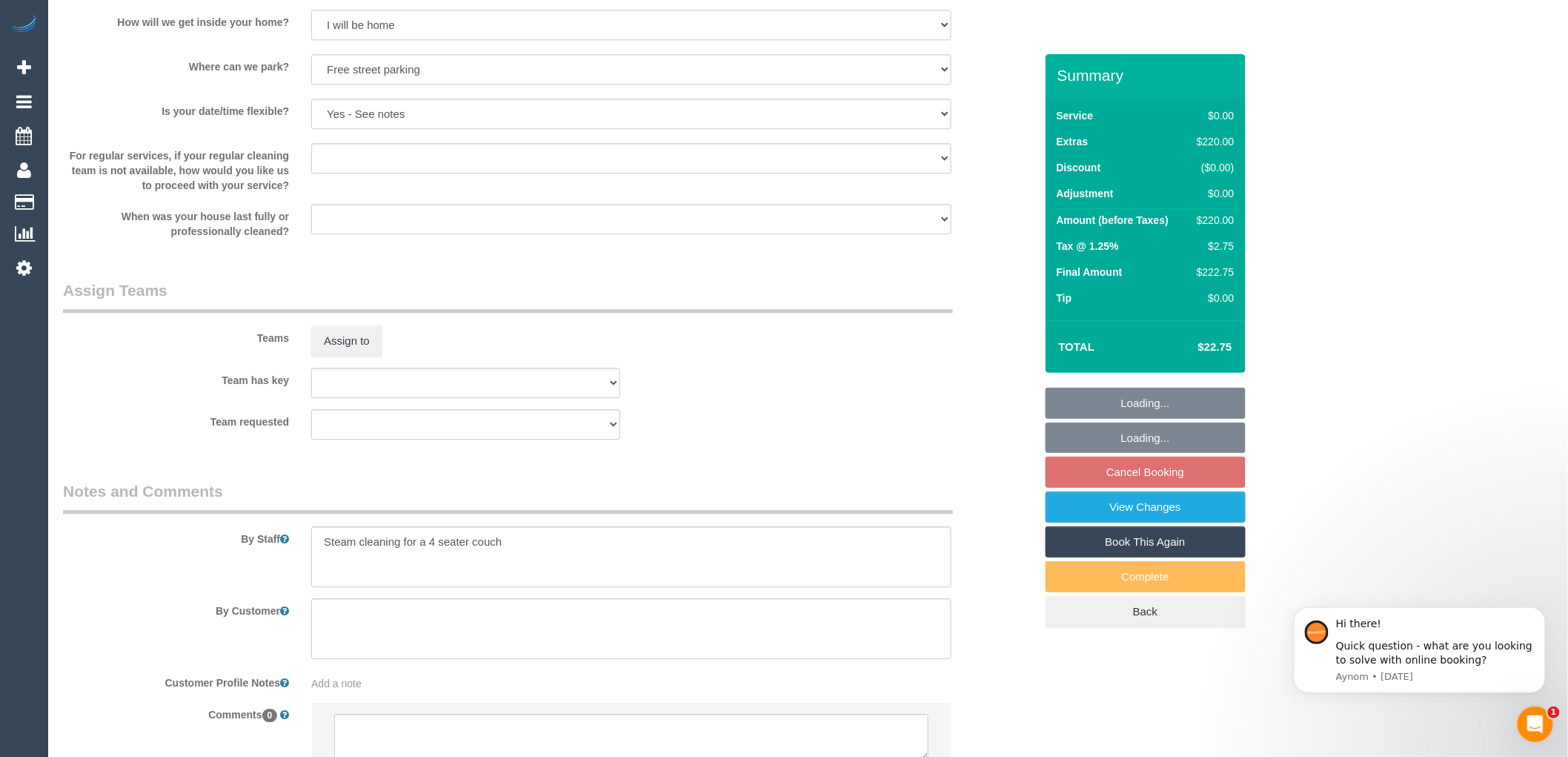
scroll to position [1683, 0]
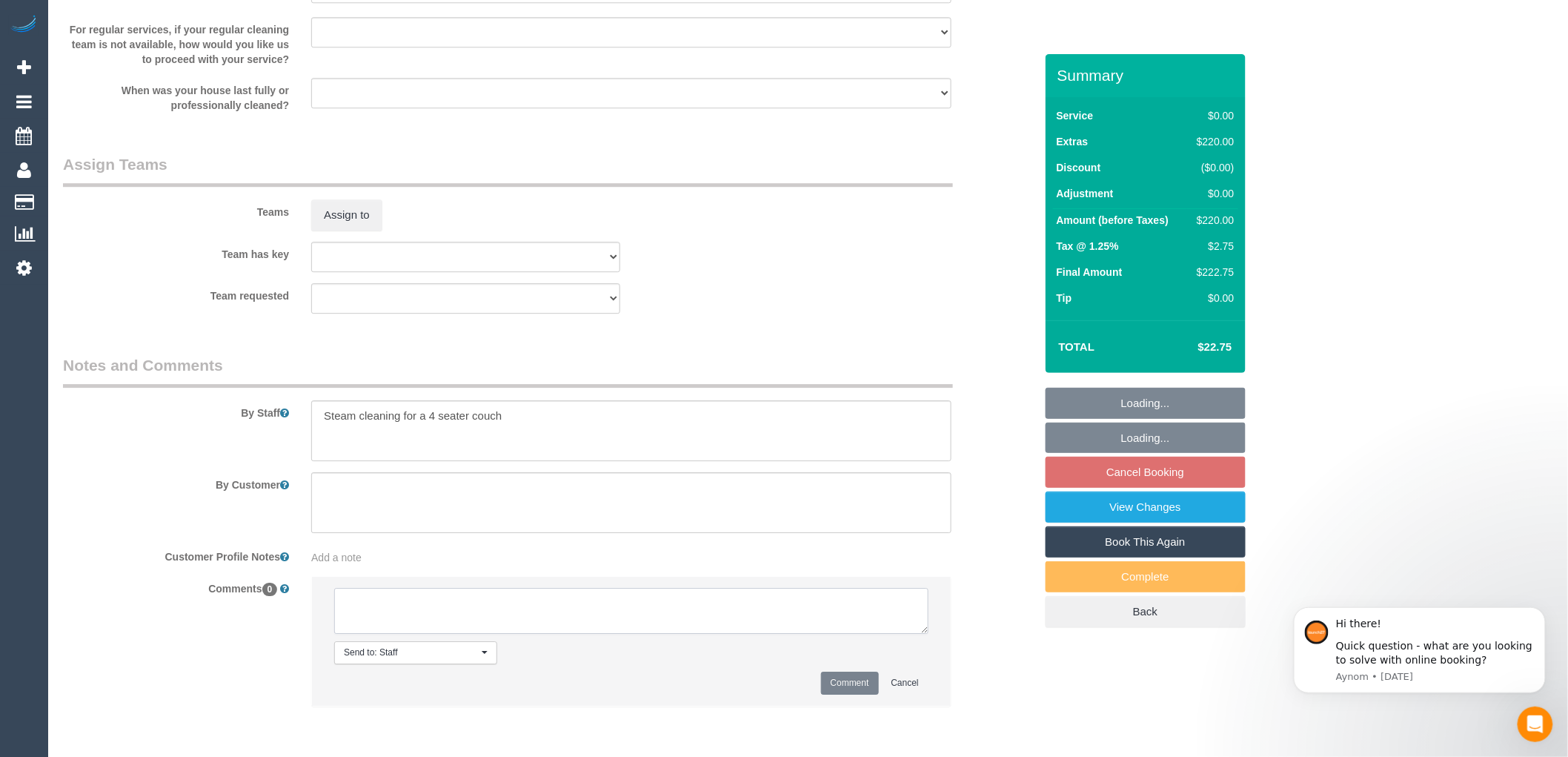
click at [394, 615] on textarea at bounding box center [631, 610] width 594 height 46
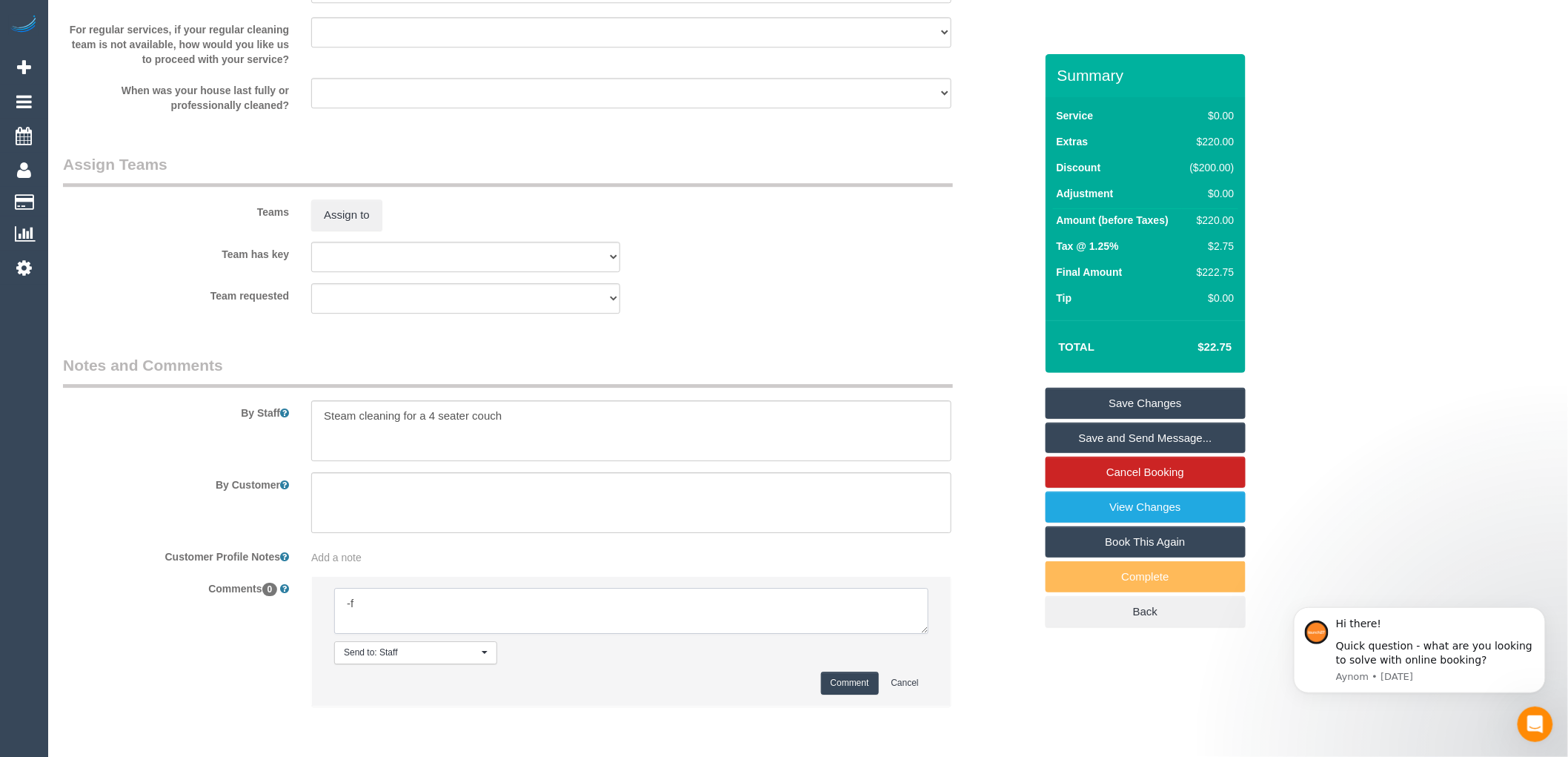
type textarea "-"
paste textarea "Flexibility dates: Flexibility times: Notes: Contact via:"
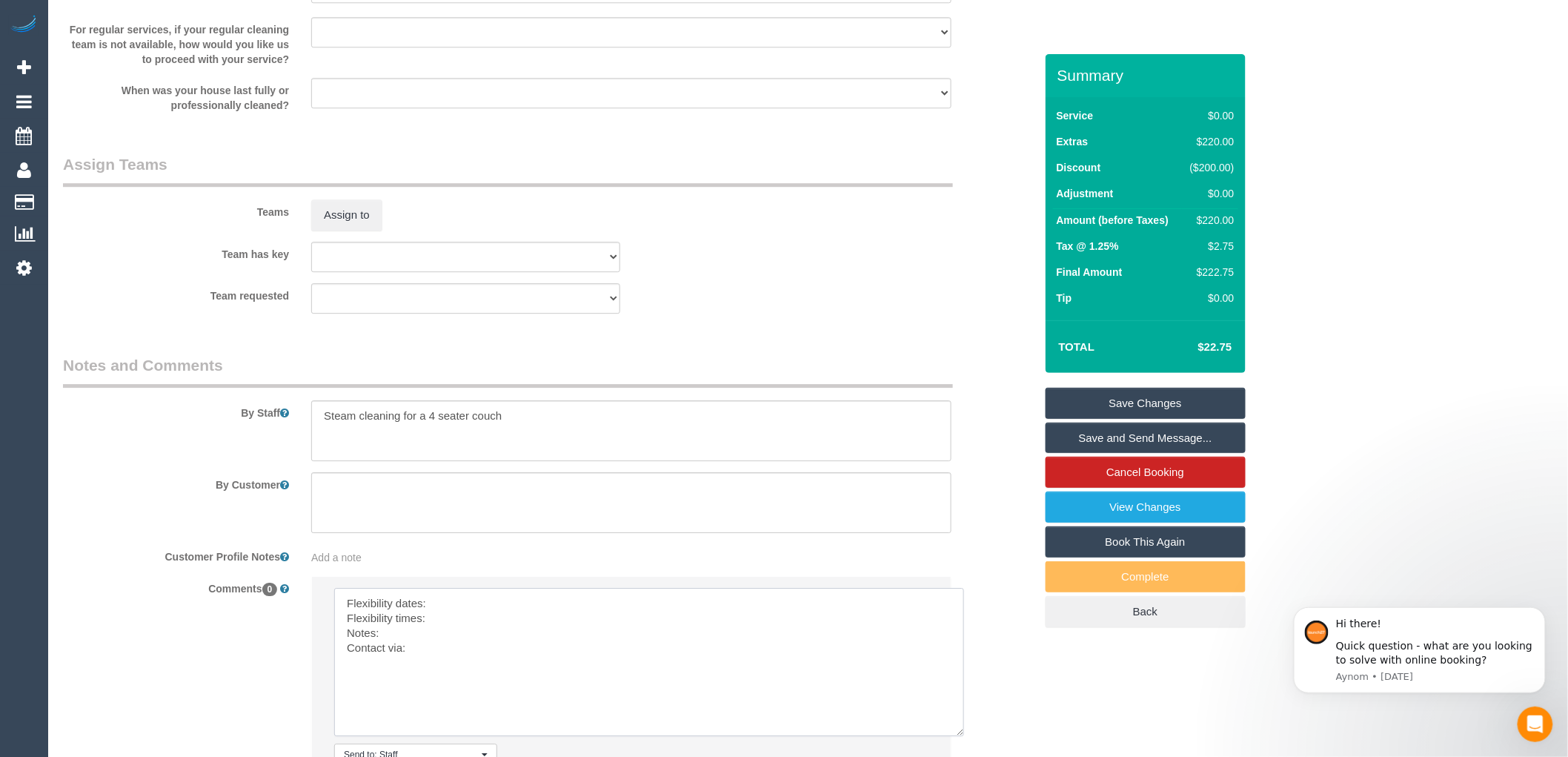
drag, startPoint x: 924, startPoint y: 633, endPoint x: 961, endPoint y: 735, distance: 108.5
click at [961, 735] on textarea at bounding box center [649, 662] width 630 height 149
click at [463, 605] on textarea at bounding box center [649, 662] width 630 height 149
click at [453, 620] on textarea at bounding box center [649, 662] width 630 height 149
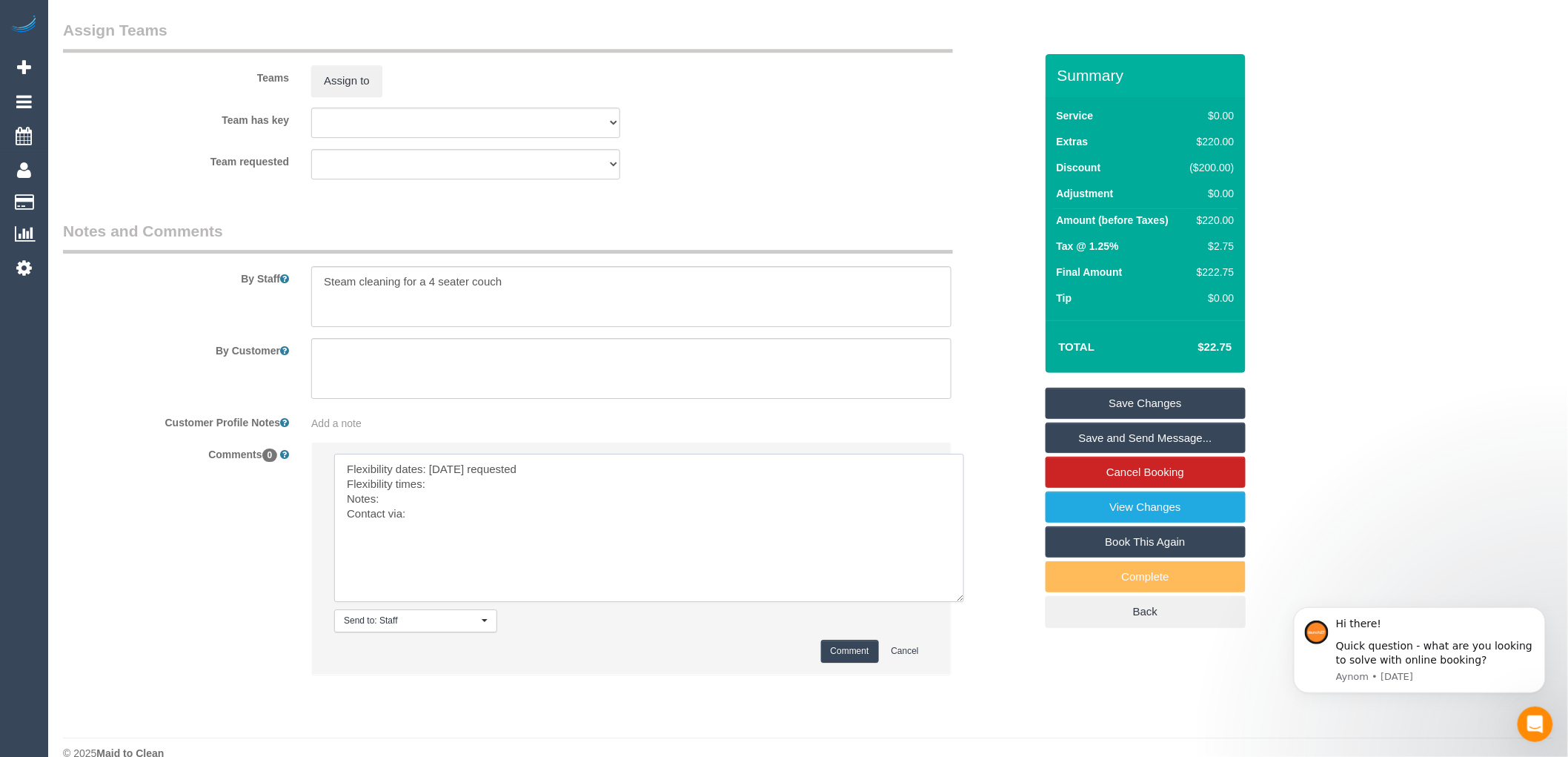
scroll to position [1847, 0]
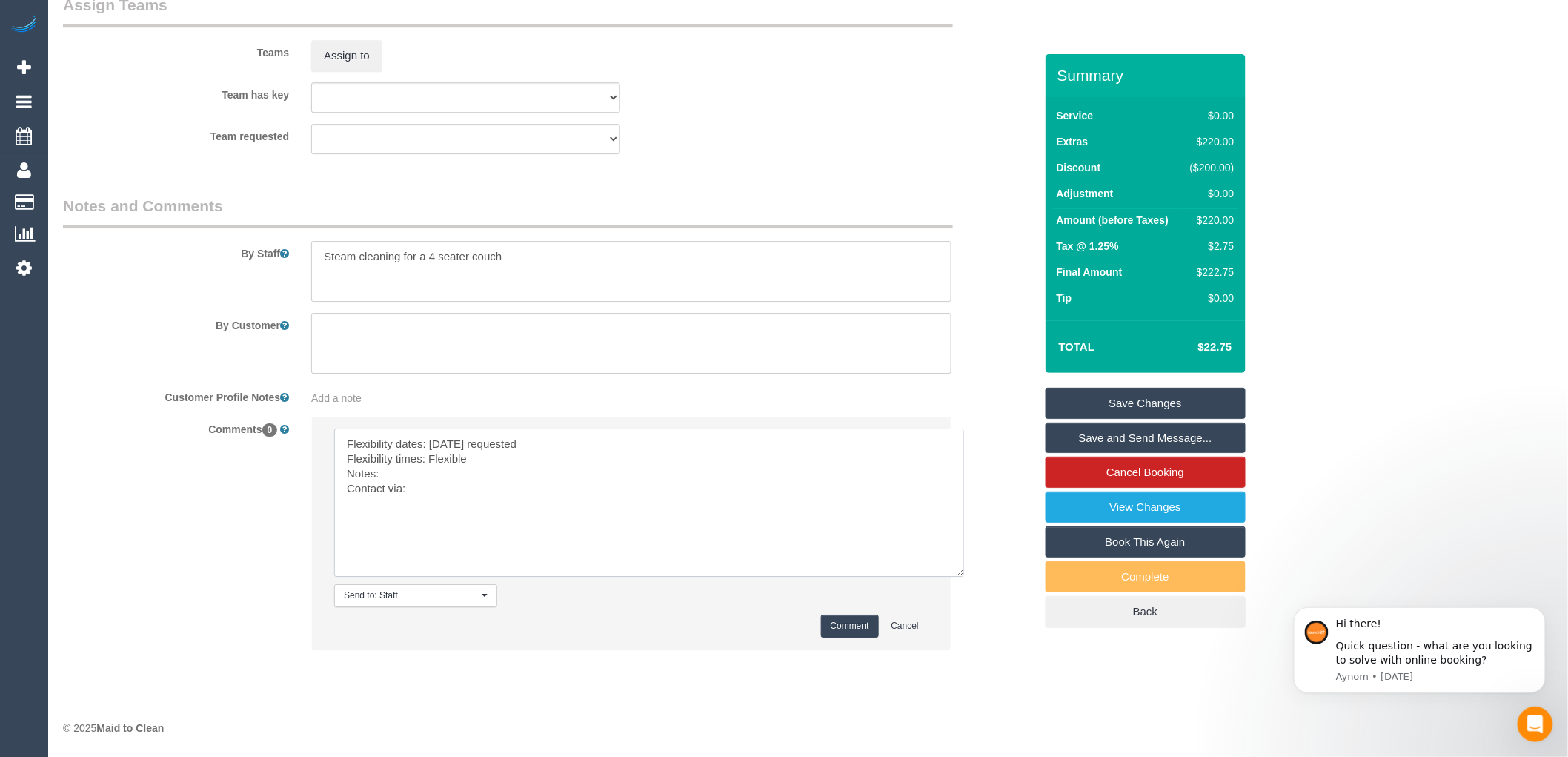
click at [432, 471] on textarea at bounding box center [649, 503] width 630 height 149
click at [451, 489] on textarea at bounding box center [649, 503] width 630 height 149
click at [404, 492] on textarea at bounding box center [649, 503] width 630 height 149
type textarea "Flexibility dates: [DATE] requested Flexibility times: Flexible Notes: Approved…"
click at [846, 623] on button "Comment" at bounding box center [850, 625] width 57 height 23
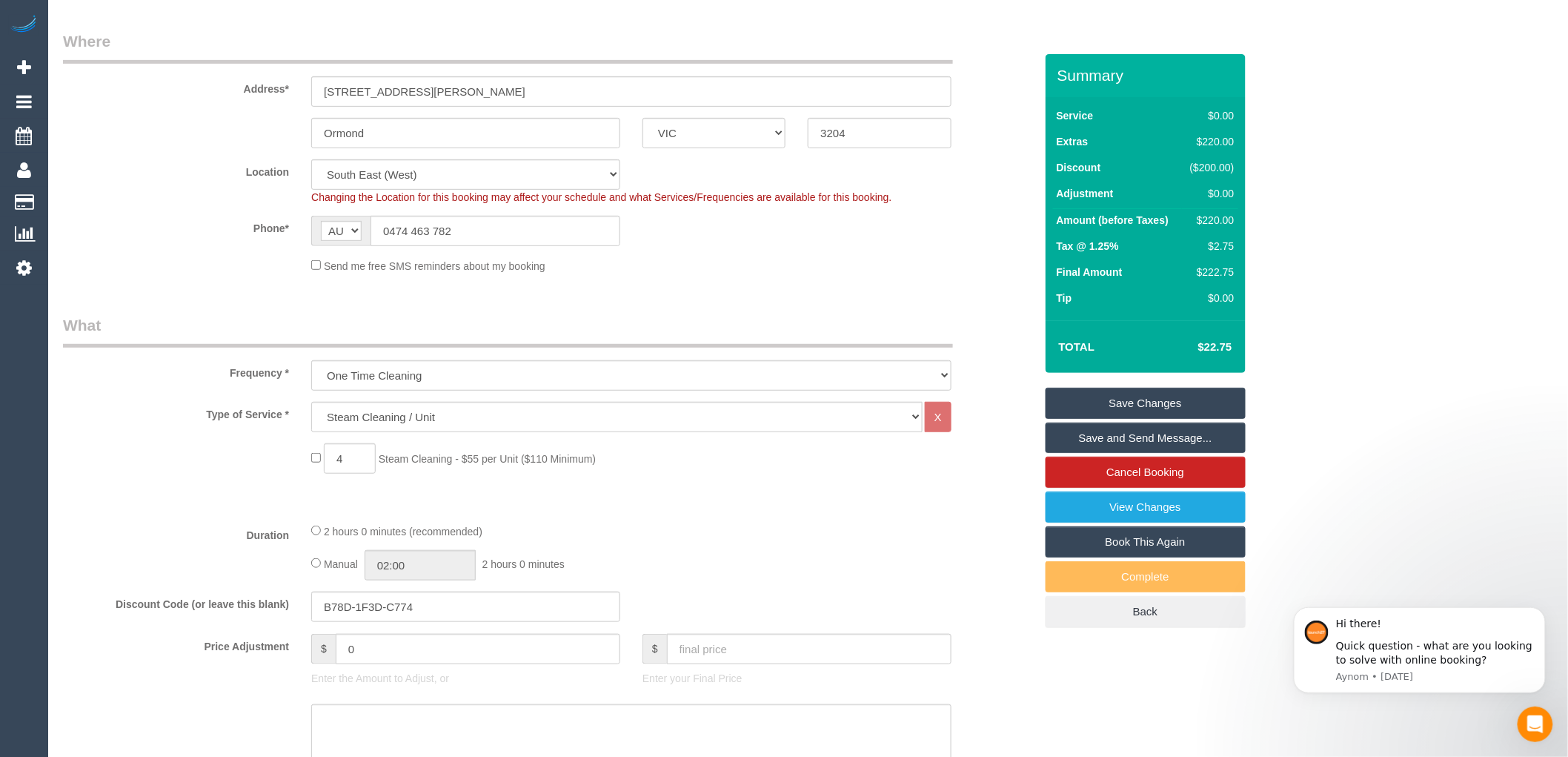
scroll to position [0, 0]
